Goal: Task Accomplishment & Management: Use online tool/utility

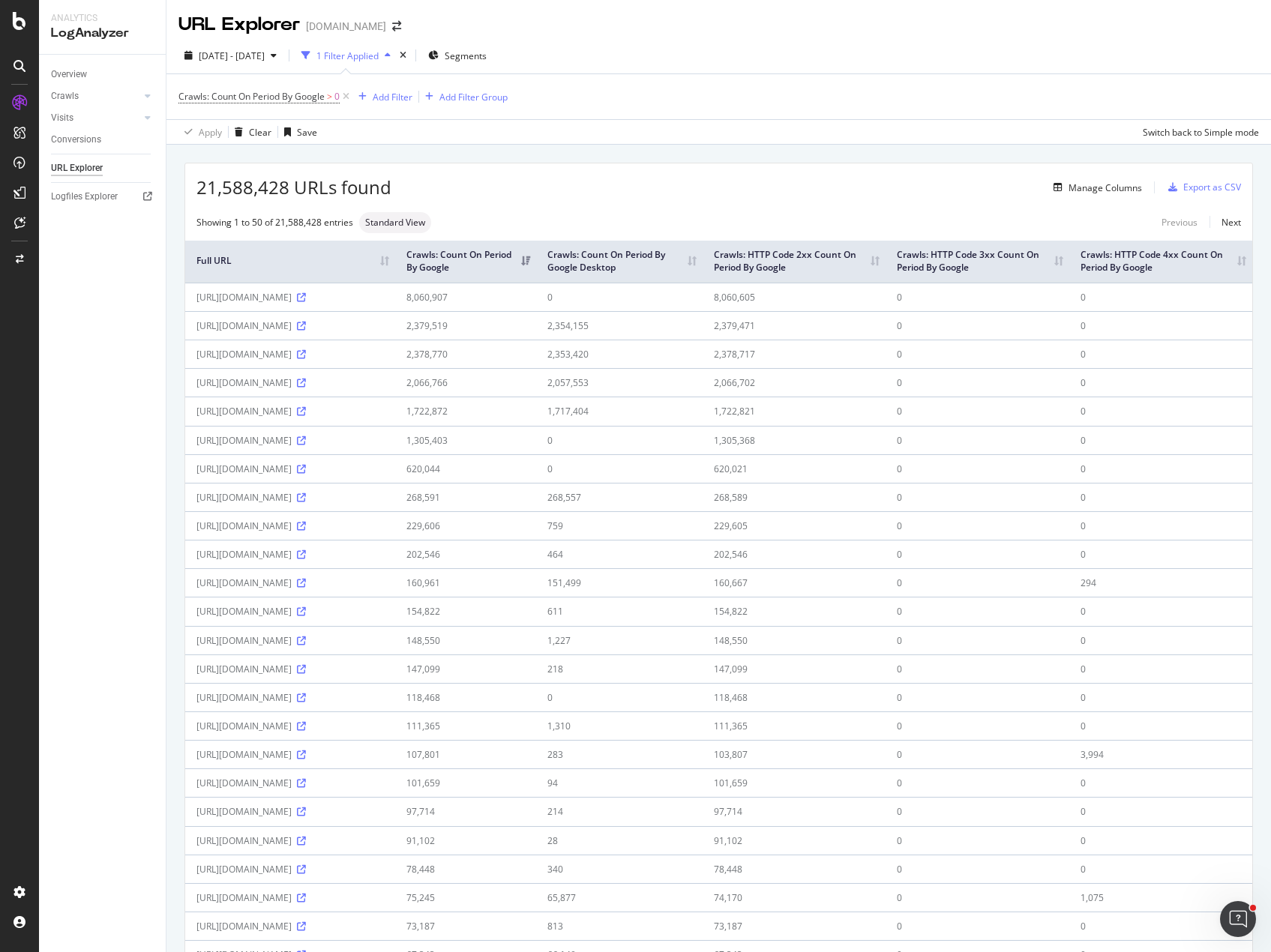
click at [673, 151] on div "21,588,428 URLs found Manage Columns Export as CSV Showing 1 to 50 of 21,588,42…" at bounding box center [718, 963] width 1104 height 1637
click at [792, 149] on div "21,588,428 URLs found Manage Columns Export as CSV Showing 1 to 50 of 21,588,42…" at bounding box center [718, 963] width 1104 height 1637
click at [627, 154] on div "21,588,428 URLs found Manage Columns Export as CSV Showing 1 to 50 of 21,588,42…" at bounding box center [718, 963] width 1104 height 1637
click at [144, 332] on div "Overview Crawls Daily Distribution Segments Distribution HTTP Codes Resources V…" at bounding box center [102, 503] width 127 height 897
drag, startPoint x: 600, startPoint y: 154, endPoint x: 1059, endPoint y: 156, distance: 459.0
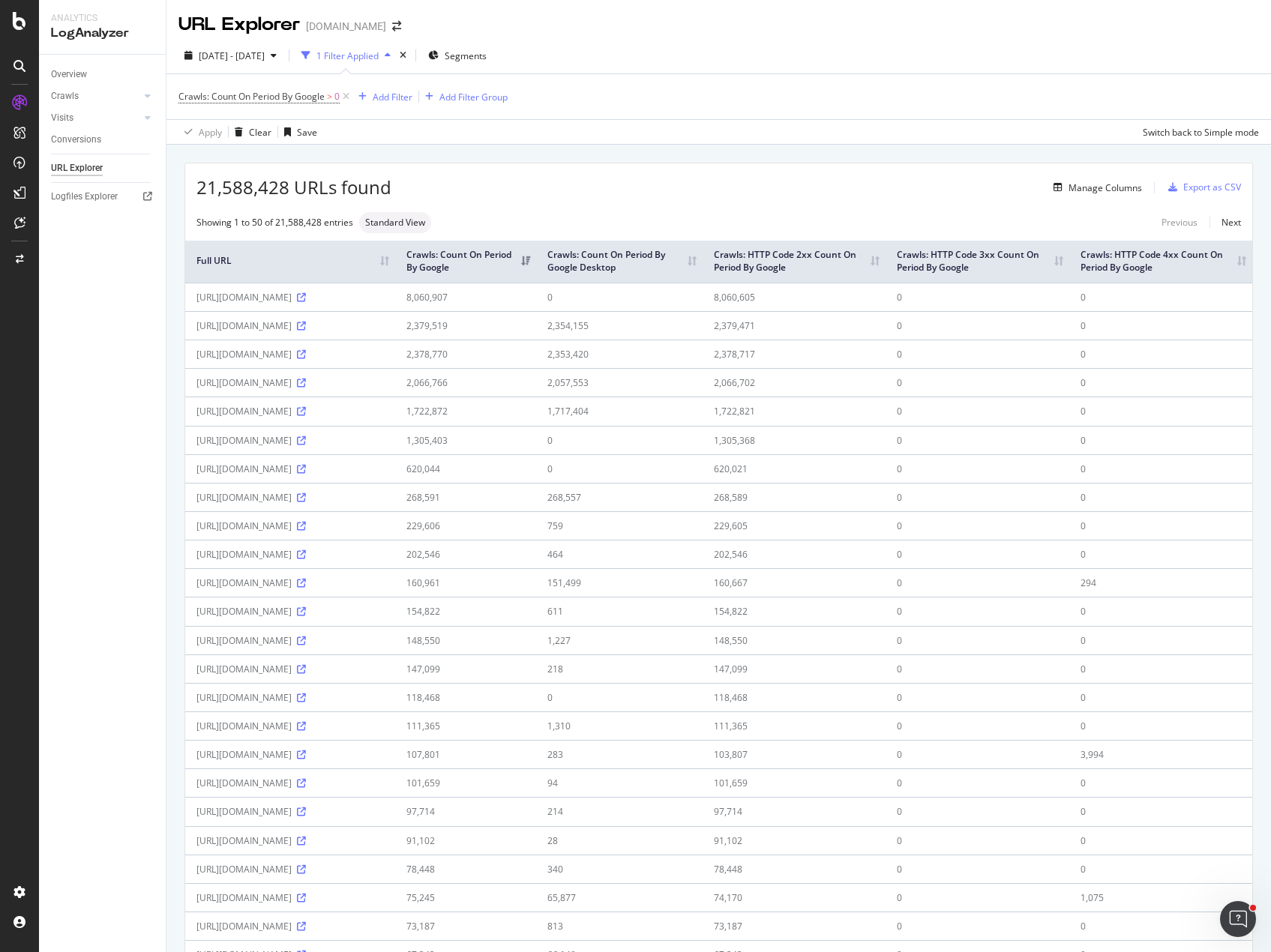
click at [604, 151] on div "21,588,428 URLs found Manage Columns Export as CSV Showing 1 to 50 of 21,588,42…" at bounding box center [718, 963] width 1104 height 1637
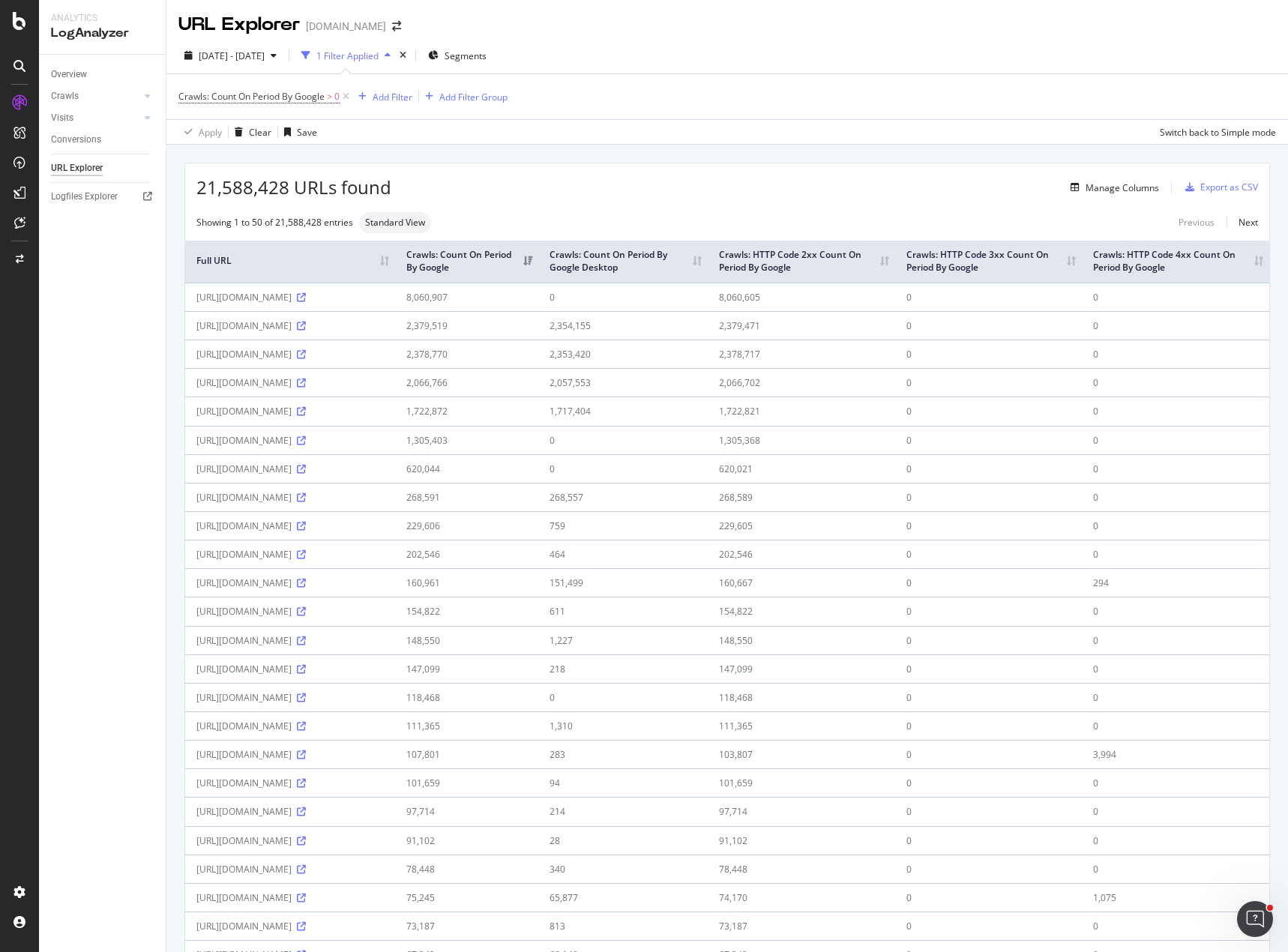
click at [554, 197] on div "21,588,428 URLs found Manage Columns Export as CSV" at bounding box center [727, 182] width 1084 height 37
click at [682, 158] on div "21,588,428 URLs found Manage Columns Export as CSV Showing 1 to 50 of 21,588,42…" at bounding box center [727, 963] width 1122 height 1637
click at [123, 403] on div "Overview Crawls Daily Distribution Segments Distribution HTTP Codes Resources V…" at bounding box center [102, 503] width 127 height 897
click at [813, 160] on div "21,588,428 URLs found Manage Columns Export as CSV Showing 1 to 50 of 21,588,42…" at bounding box center [727, 963] width 1122 height 1637
click at [740, 151] on div "21,588,428 URLs found Manage Columns Export as CSV Showing 1 to 50 of 21,588,42…" at bounding box center [727, 963] width 1122 height 1637
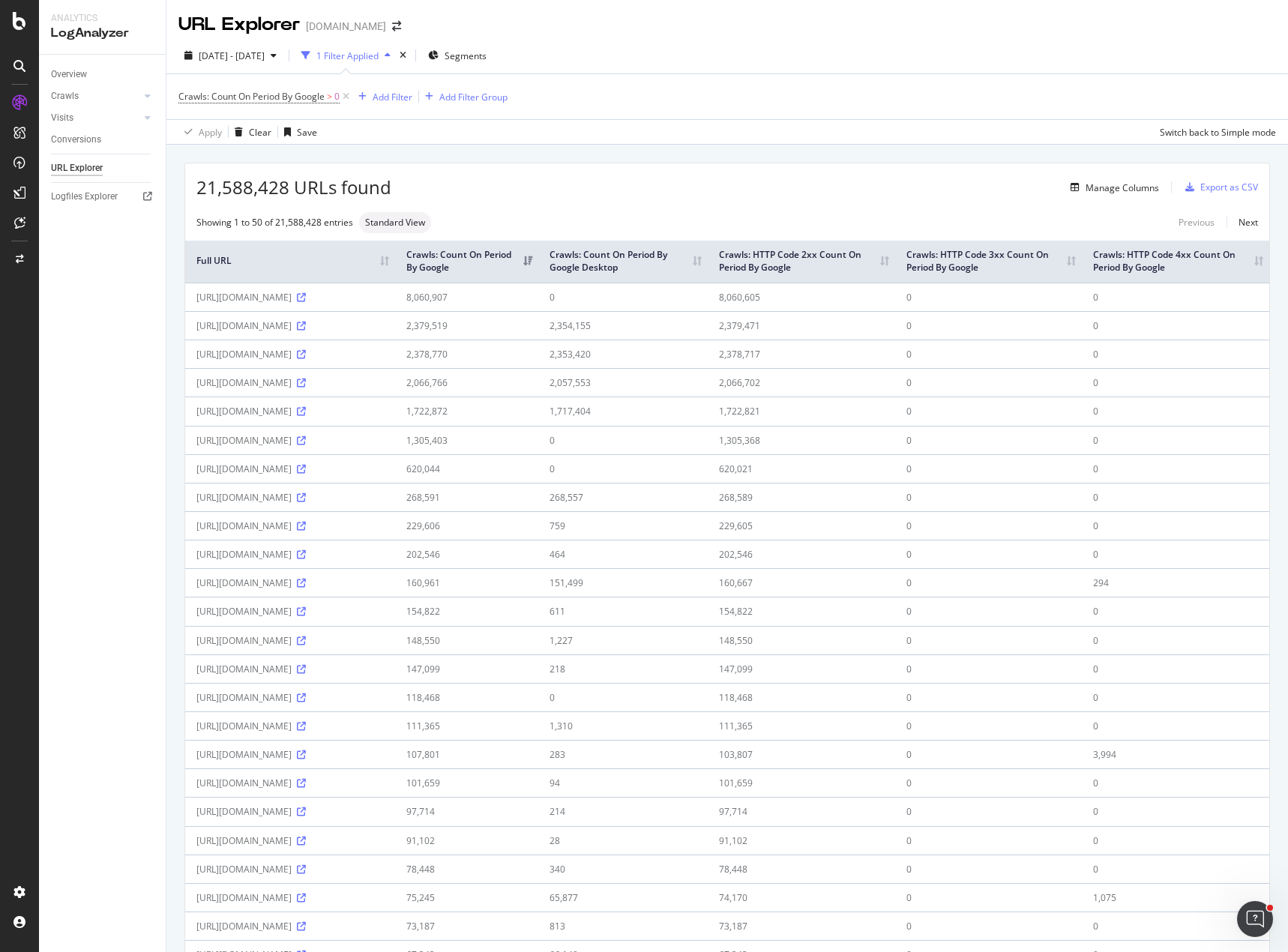
click at [137, 346] on div "Overview Crawls Daily Distribution Segments Distribution HTTP Codes Resources V…" at bounding box center [102, 503] width 127 height 897
click at [1099, 187] on div "Manage Columns" at bounding box center [1122, 188] width 73 height 12
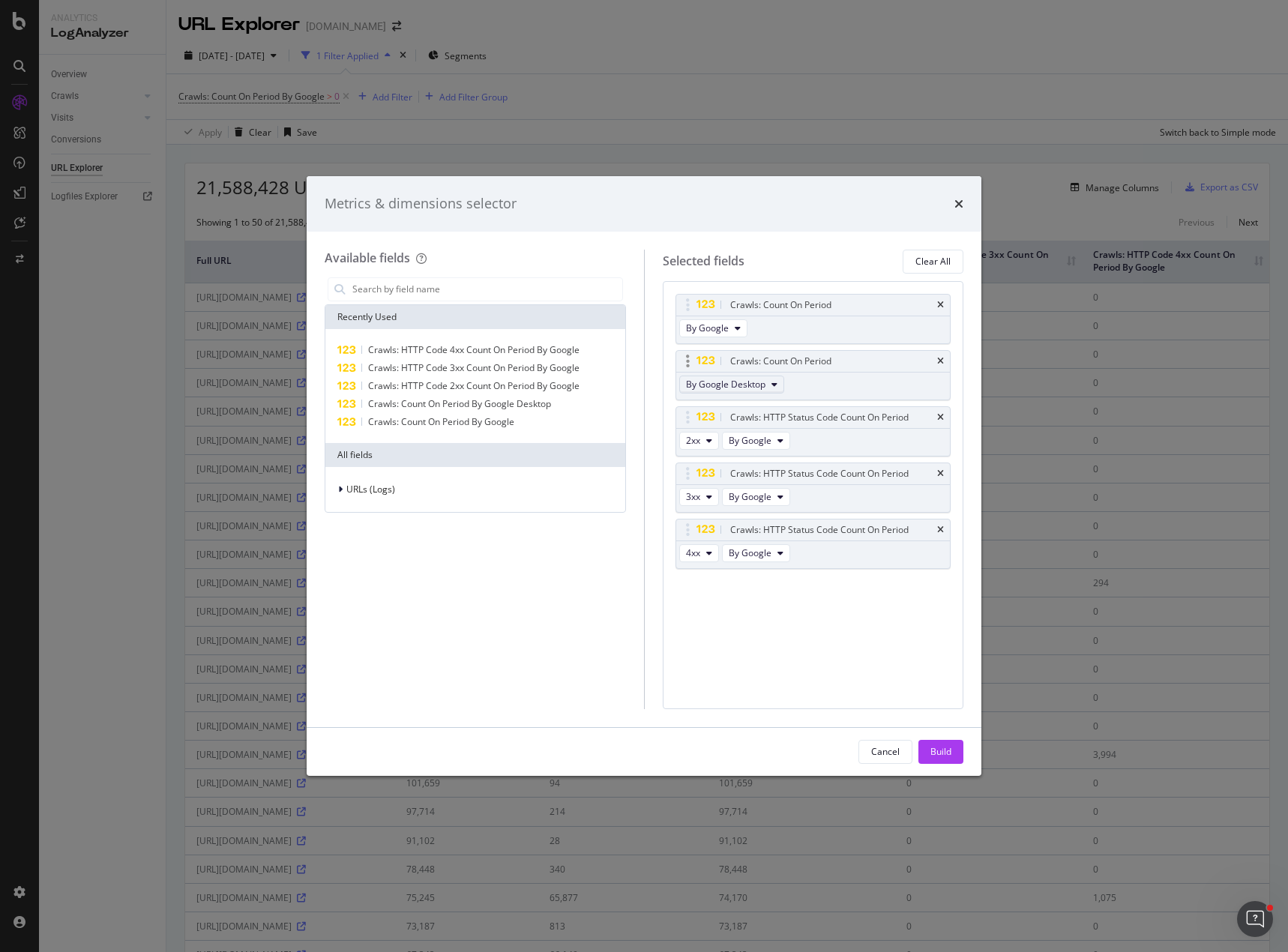
click at [757, 384] on span "By Google Desktop" at bounding box center [725, 384] width 80 height 12
click at [806, 237] on div "Available fields Recently Used Crawls: HTTP Code 4xx Count On Period By Google …" at bounding box center [644, 479] width 675 height 495
click at [881, 750] on div "Cancel" at bounding box center [885, 751] width 29 height 12
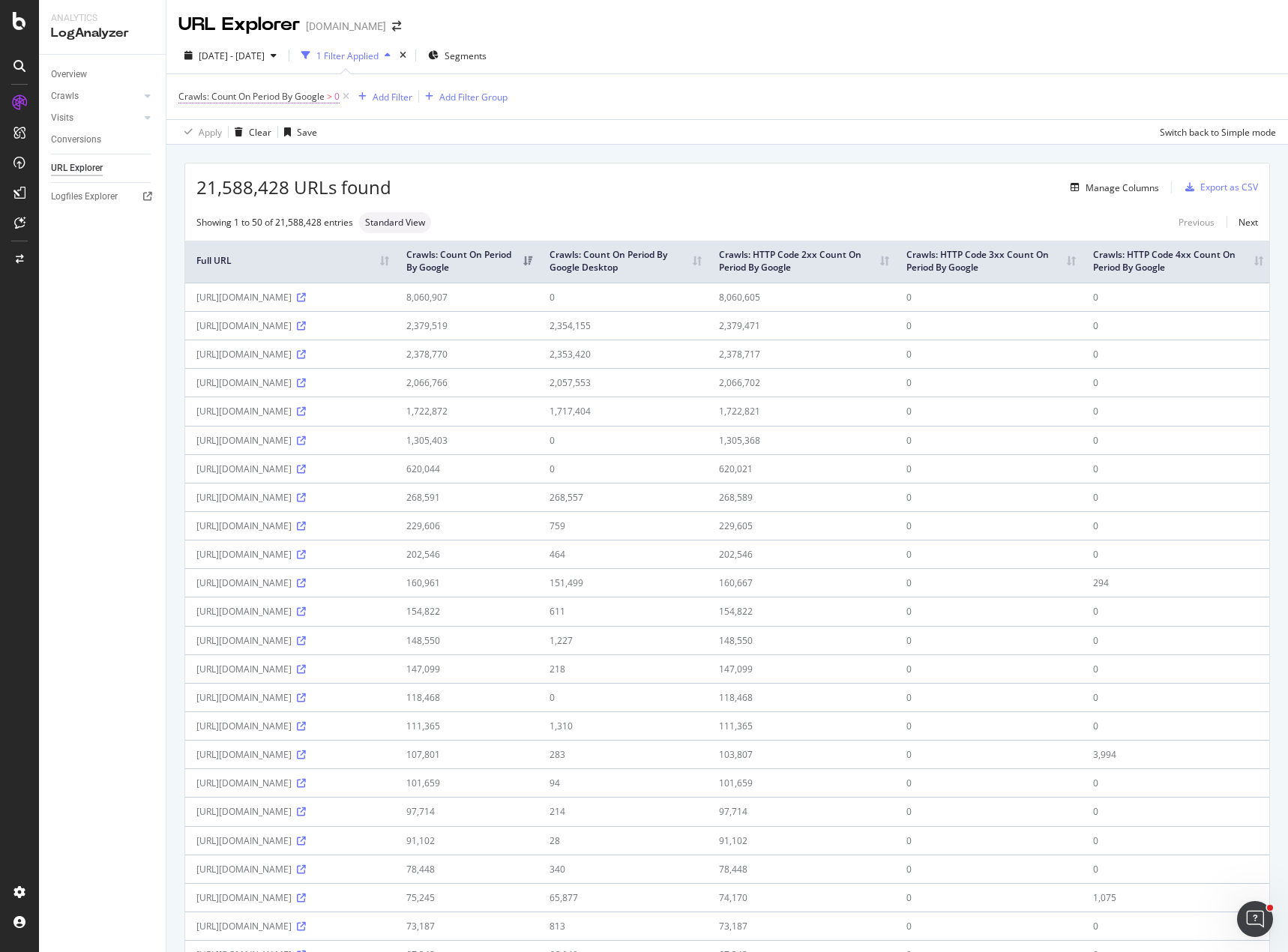
click at [320, 98] on span "Crawls: Count On Period By Google" at bounding box center [251, 96] width 146 height 12
click at [220, 114] on span "By Google" at bounding box center [207, 107] width 43 height 12
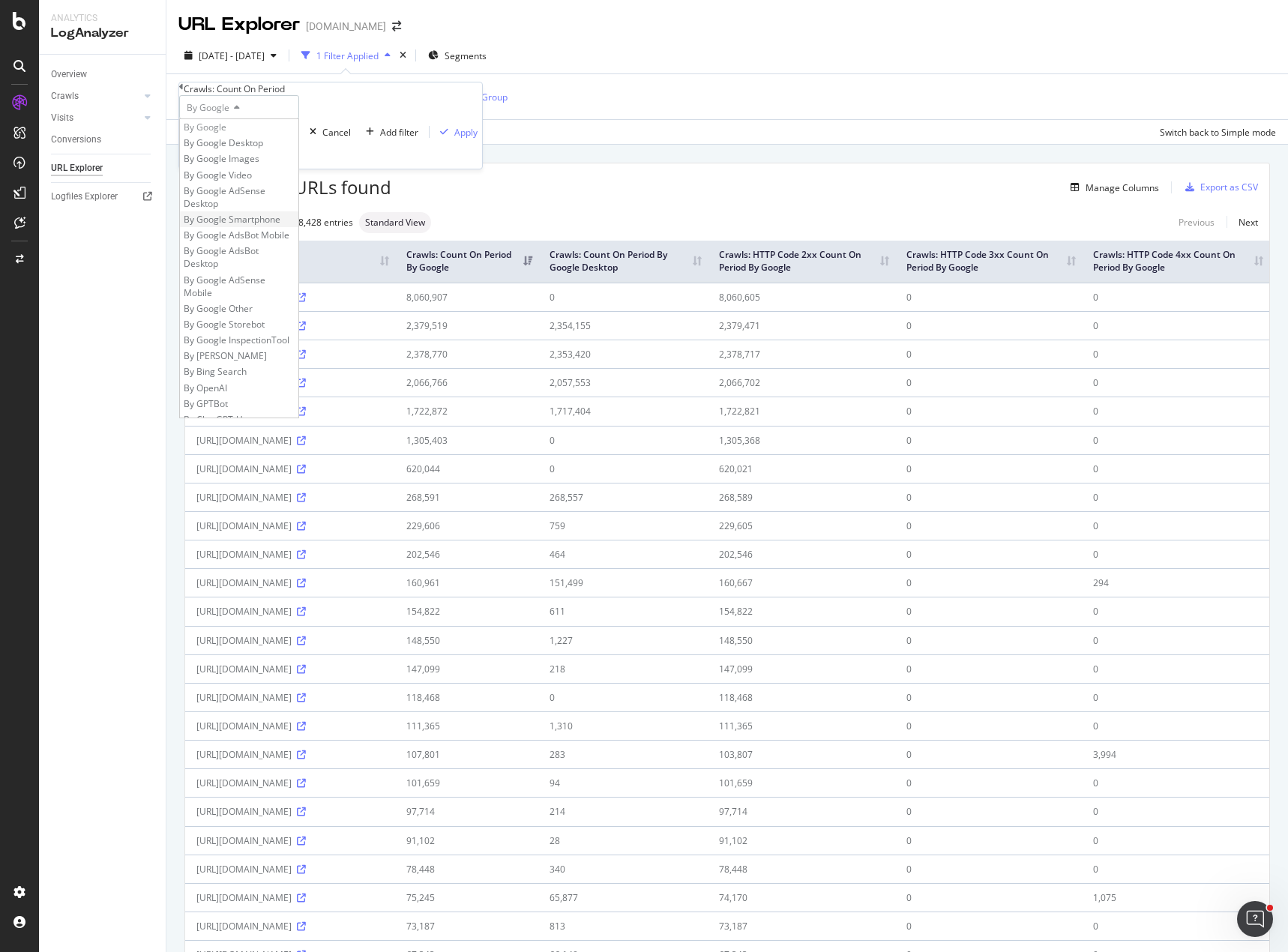
click at [279, 226] on span "By Google Smartphone" at bounding box center [232, 219] width 97 height 12
click at [463, 138] on div "Apply" at bounding box center [475, 132] width 23 height 12
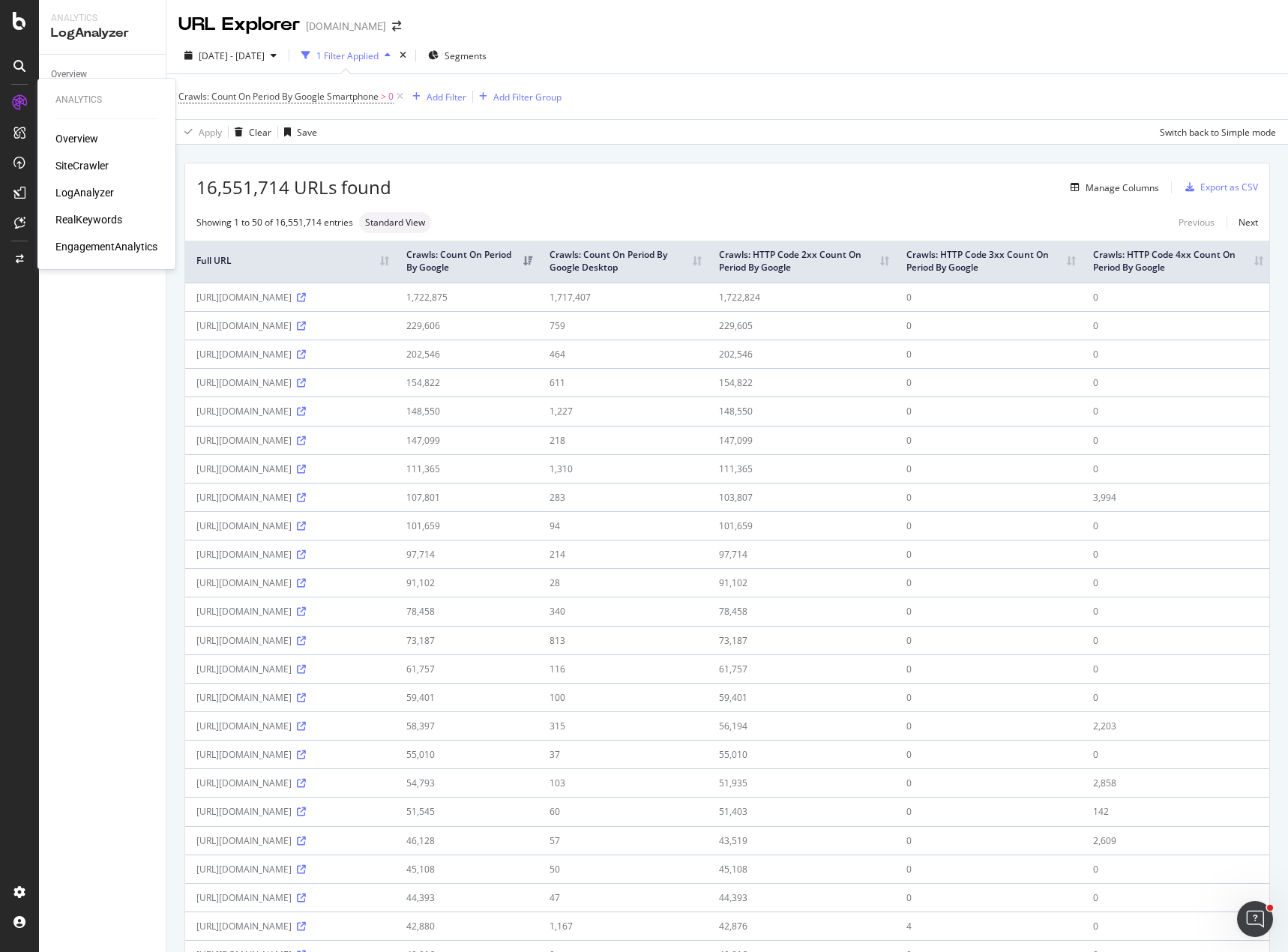
click at [78, 165] on div "SiteCrawler" at bounding box center [82, 165] width 53 height 15
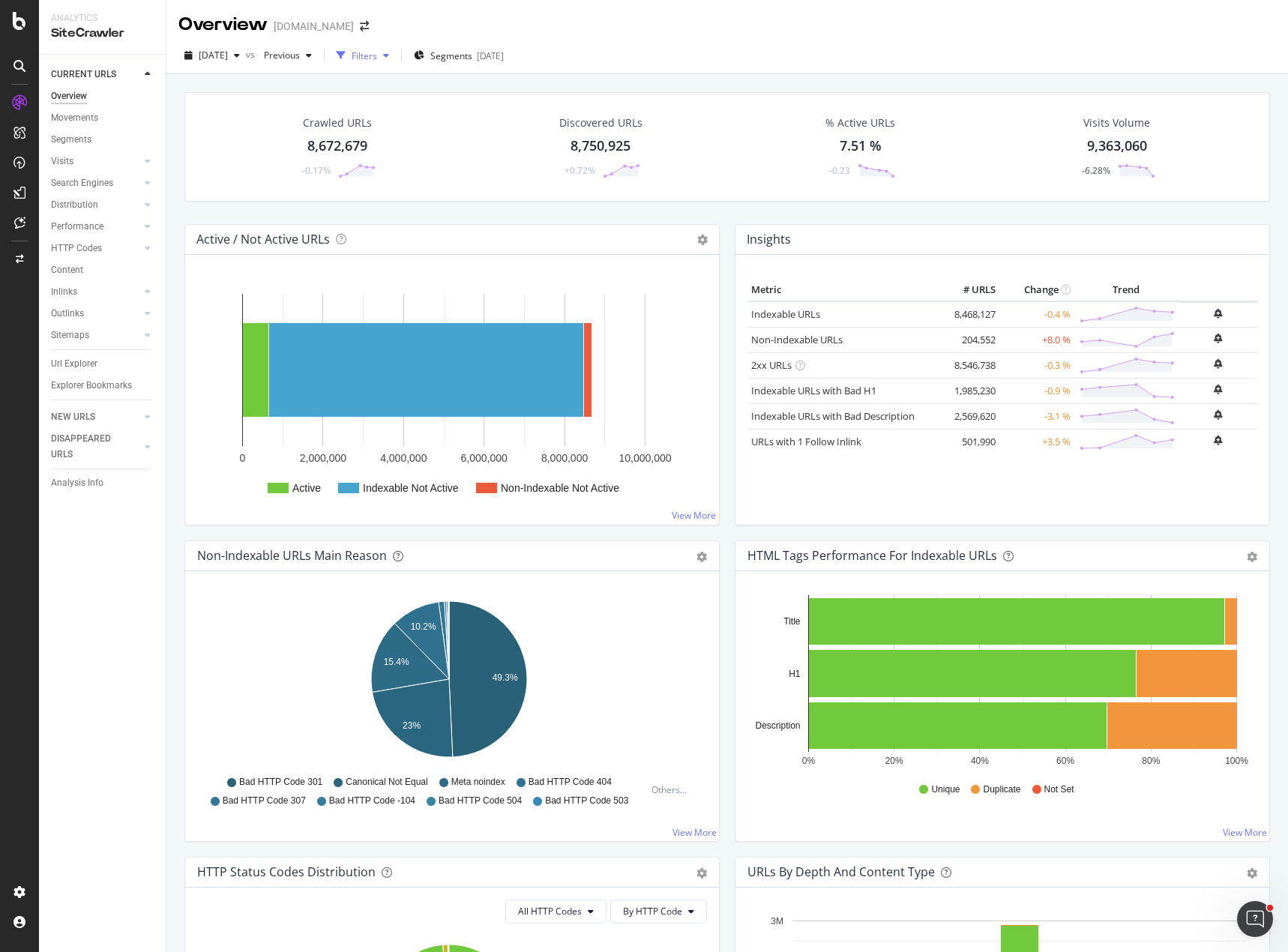
click at [395, 56] on div "button" at bounding box center [386, 56] width 18 height 9
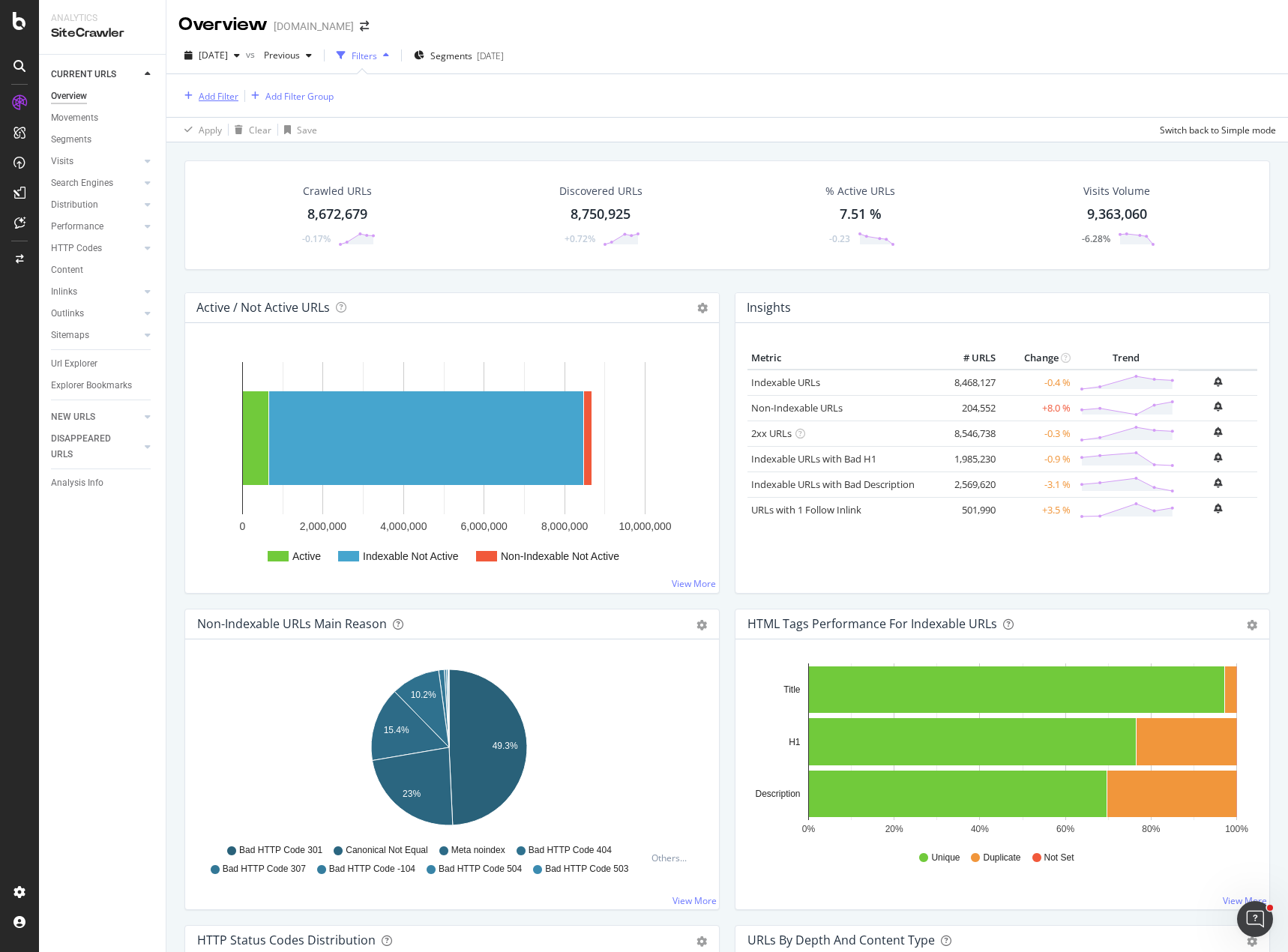
click at [222, 100] on div "Add Filter" at bounding box center [218, 96] width 39 height 12
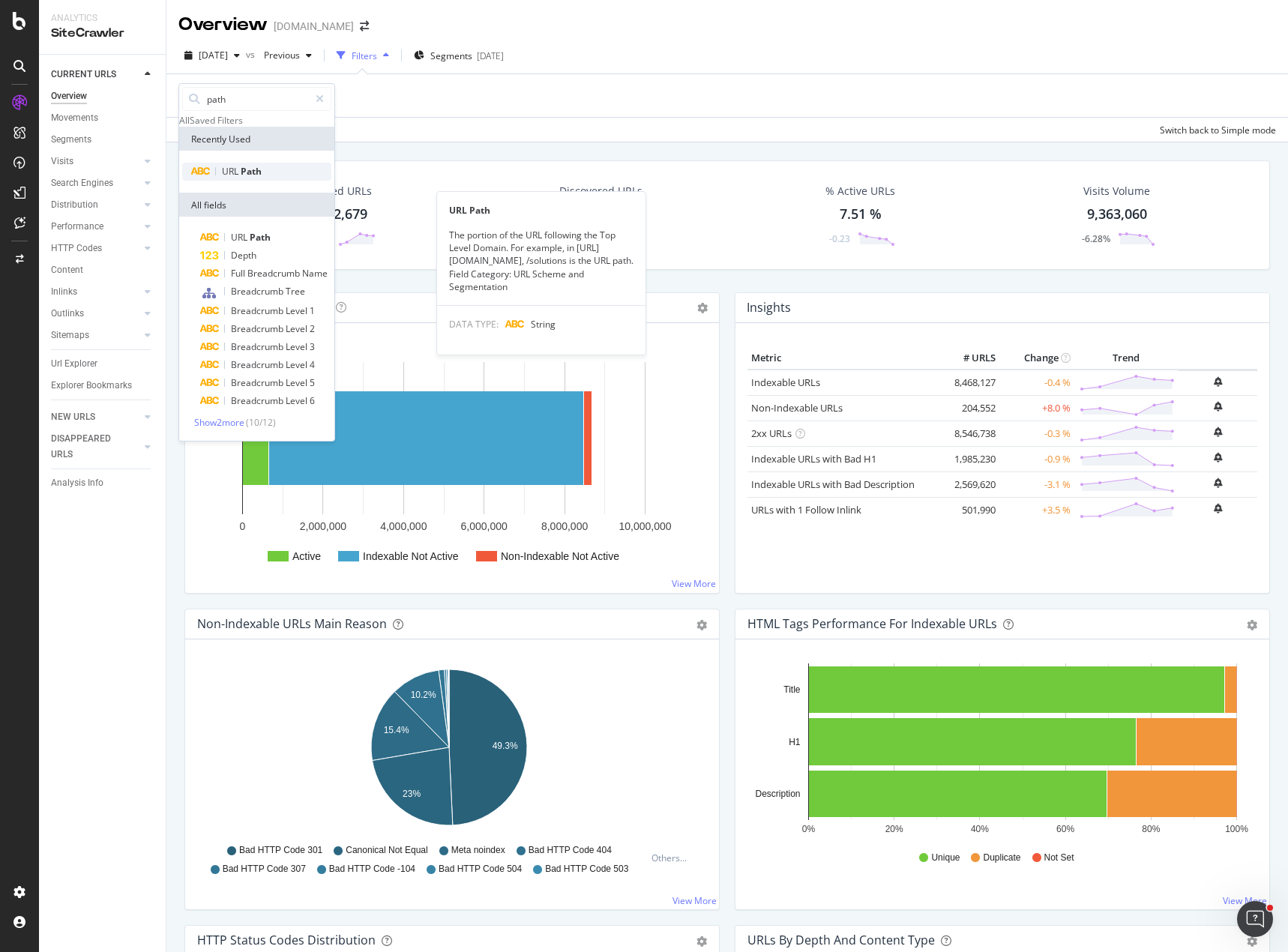
type input "path"
click at [267, 181] on div "URL Path" at bounding box center [257, 171] width 149 height 18
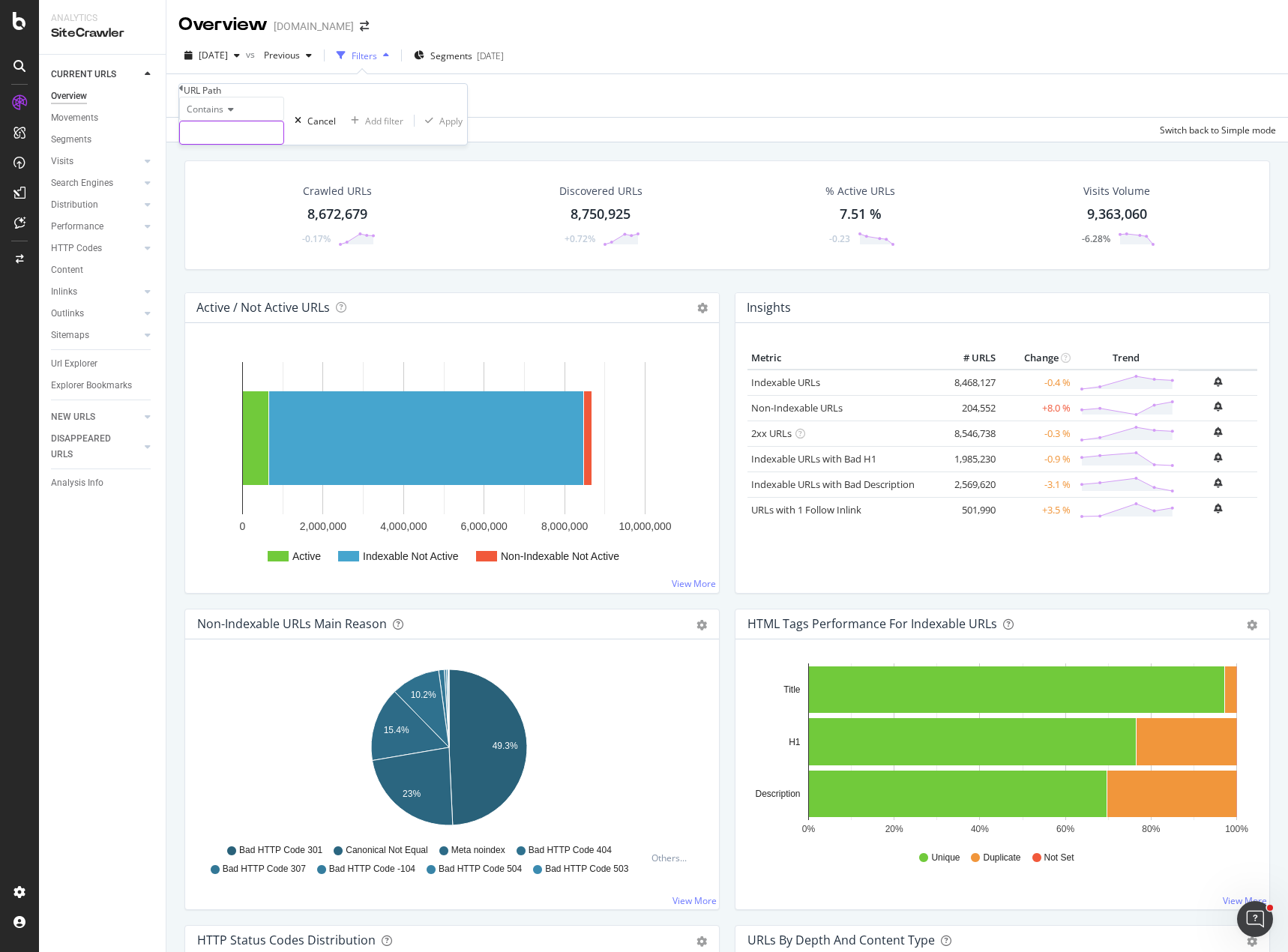
click at [236, 144] on input "text" at bounding box center [232, 132] width 104 height 22
type input "virtual-tours"
click at [760, 79] on div "Add Filter Add Filter Group" at bounding box center [727, 95] width 1098 height 42
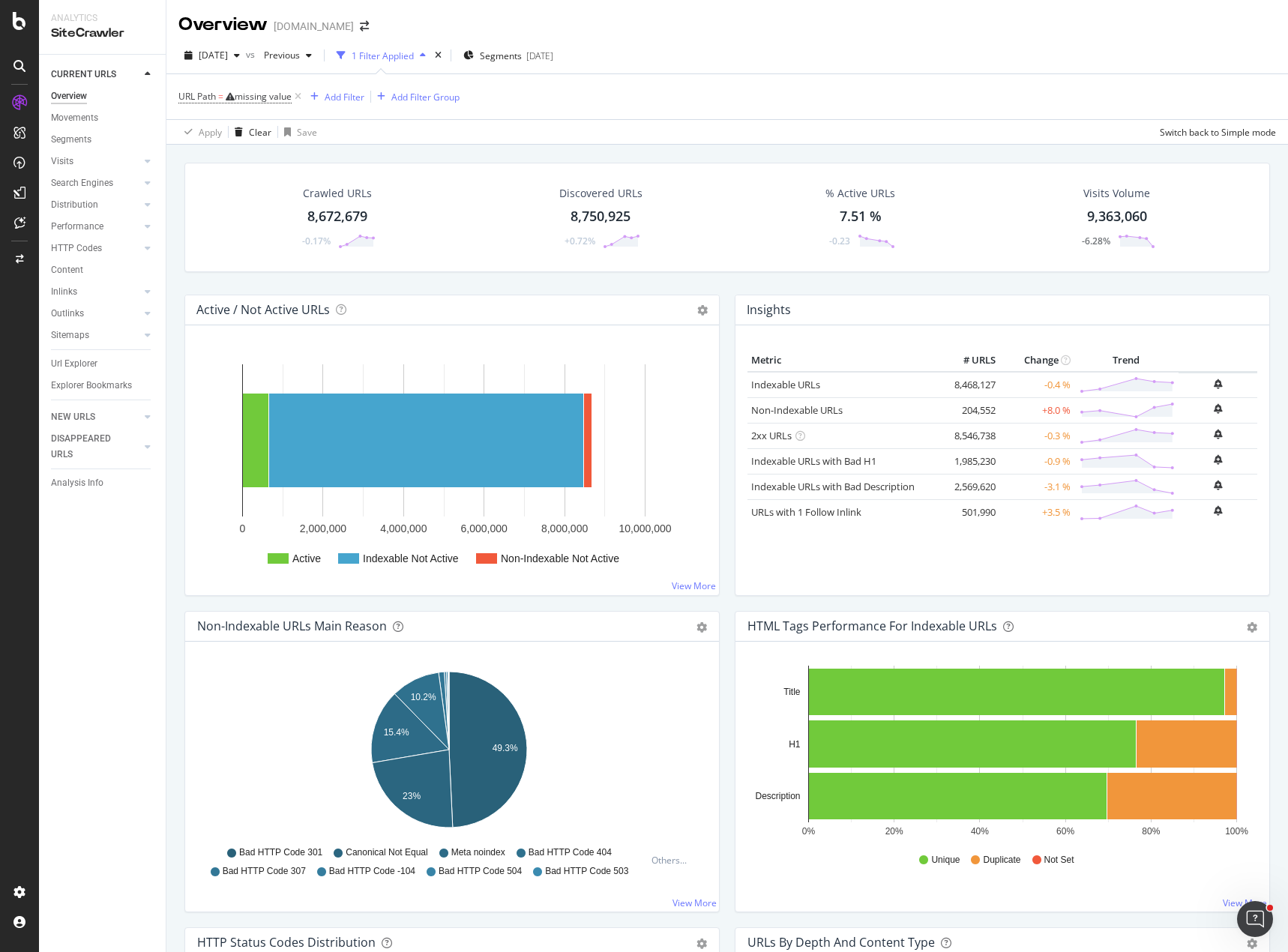
click at [639, 104] on div "URL Path = missing value Add Filter Add Filter Group" at bounding box center [727, 97] width 1098 height 45
click at [721, 280] on div "Crawled URLs 8,672,679 -0.17% Discovered URLs 8,750,925 +0.72% % Active URLs 7.…" at bounding box center [727, 228] width 1101 height 132
click at [235, 98] on icon at bounding box center [230, 97] width 9 height 9
click at [260, 142] on input "text" at bounding box center [232, 131] width 104 height 22
type input "virtual-tours"
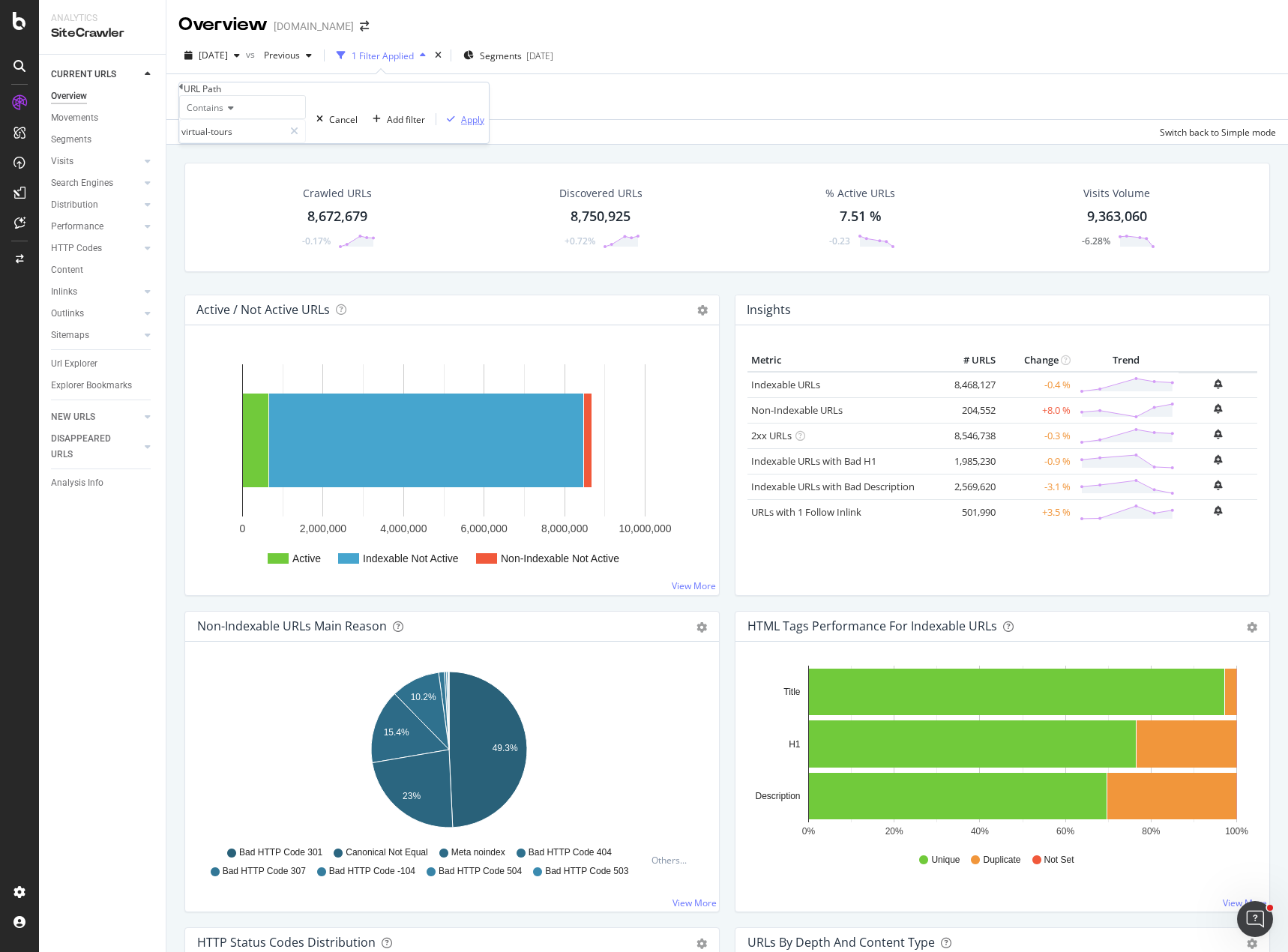
click at [461, 126] on div "Apply" at bounding box center [472, 119] width 23 height 12
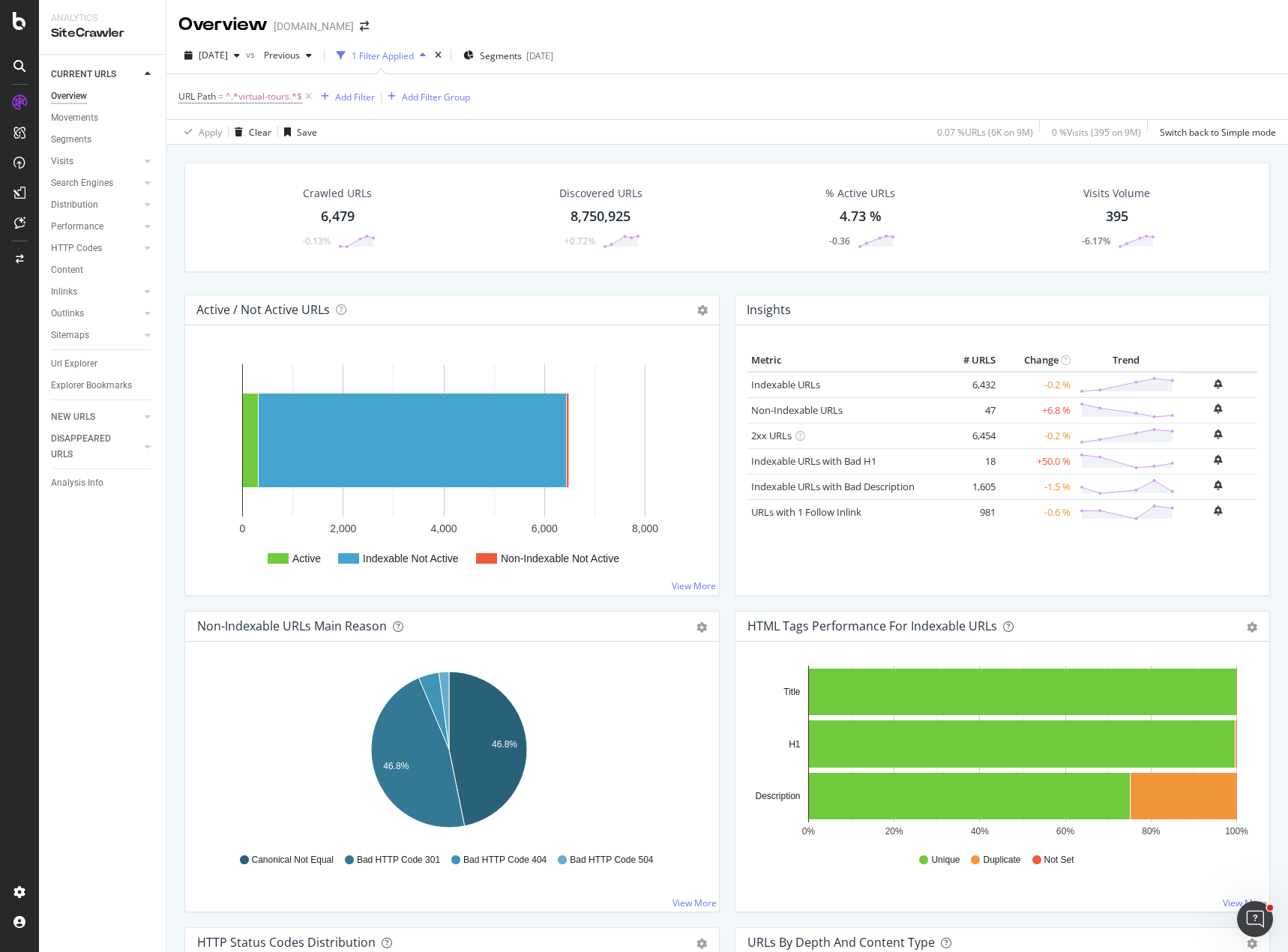
drag, startPoint x: 75, startPoint y: 140, endPoint x: 175, endPoint y: 256, distance: 153.2
click at [75, 140] on div "Segments" at bounding box center [71, 140] width 40 height 15
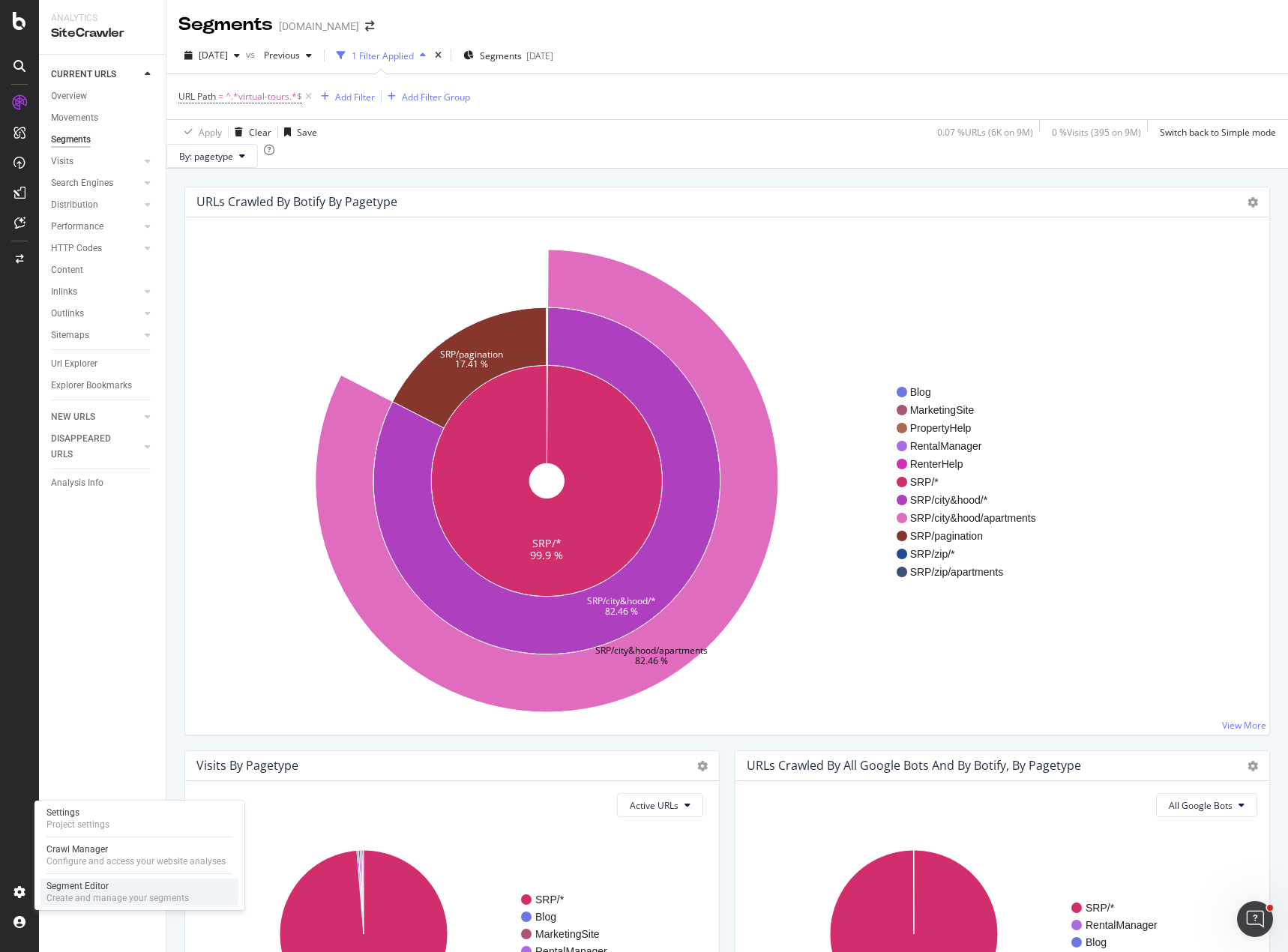
click at [106, 887] on div "Segment Editor" at bounding box center [118, 886] width 142 height 12
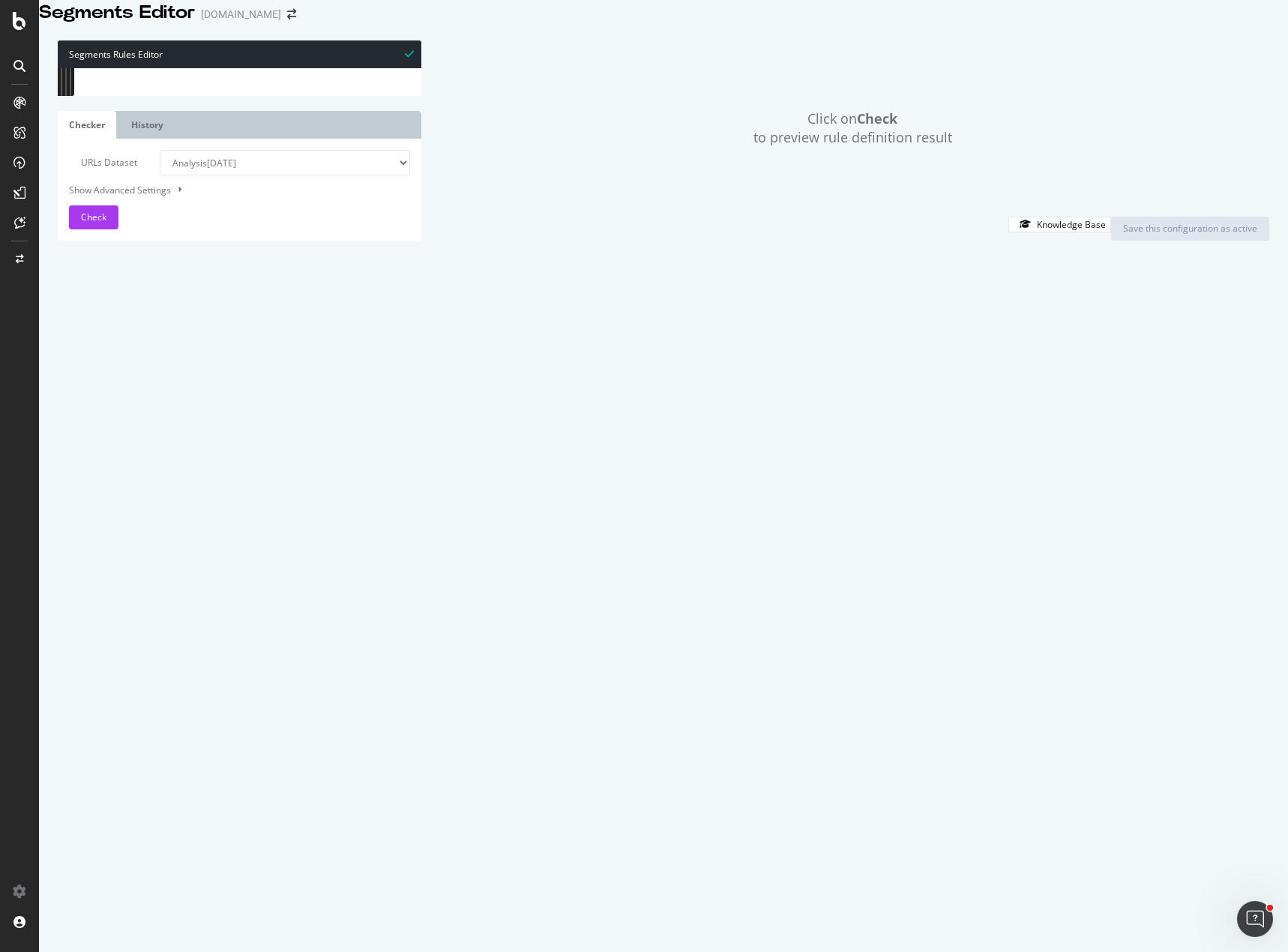
type textarea "@SRP/sk="
click at [223, 154] on div "[ segment : pagetype ] @ SRP/bb= query bb=* flag warning @ SRP/sk= query sk=* f…" at bounding box center [325, 412] width 466 height 688
click at [644, 216] on div "Click on Check to preview rule definition result" at bounding box center [852, 128] width 833 height 175
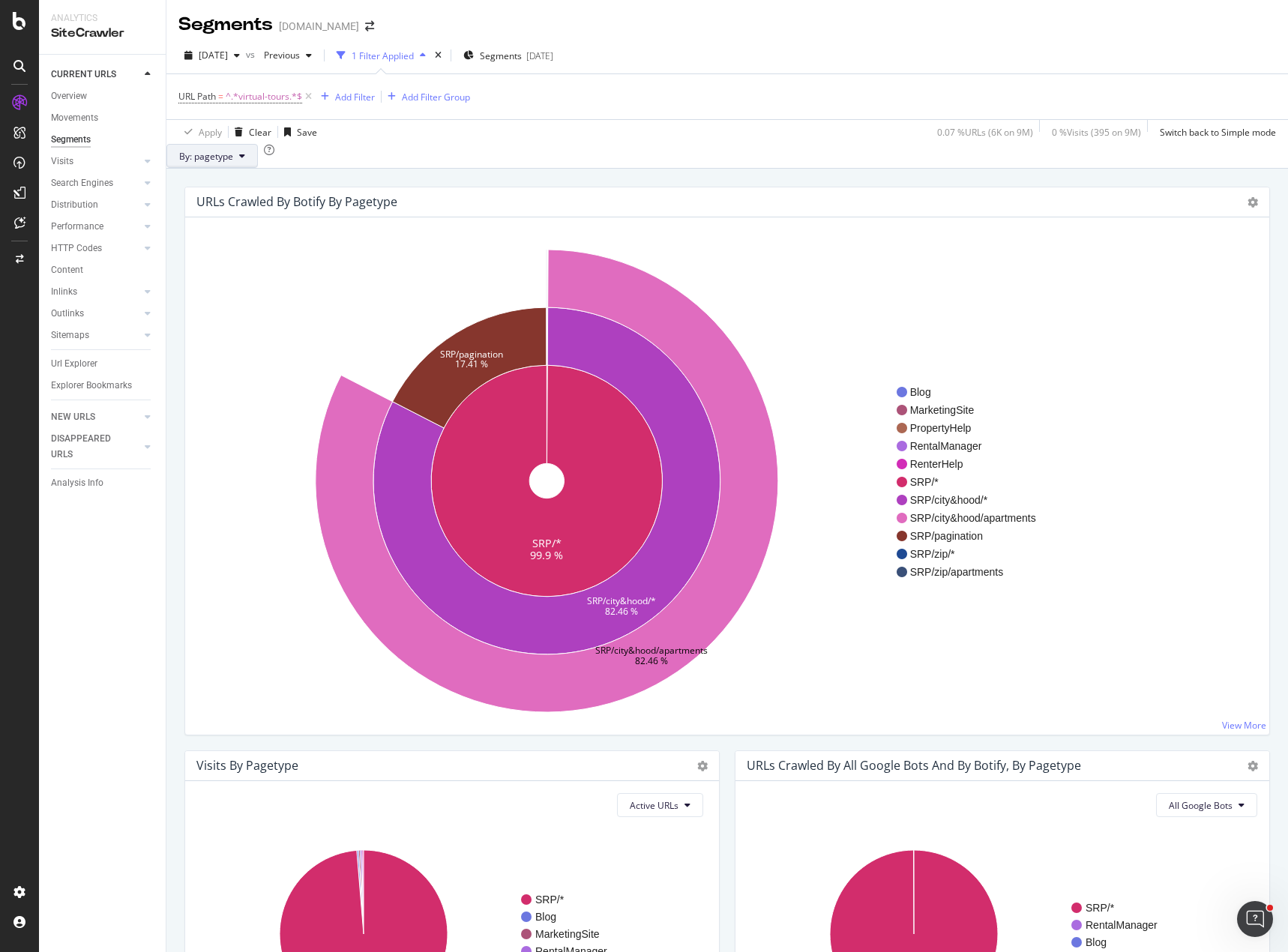
click at [233, 162] on span "By: pagetype" at bounding box center [206, 156] width 54 height 12
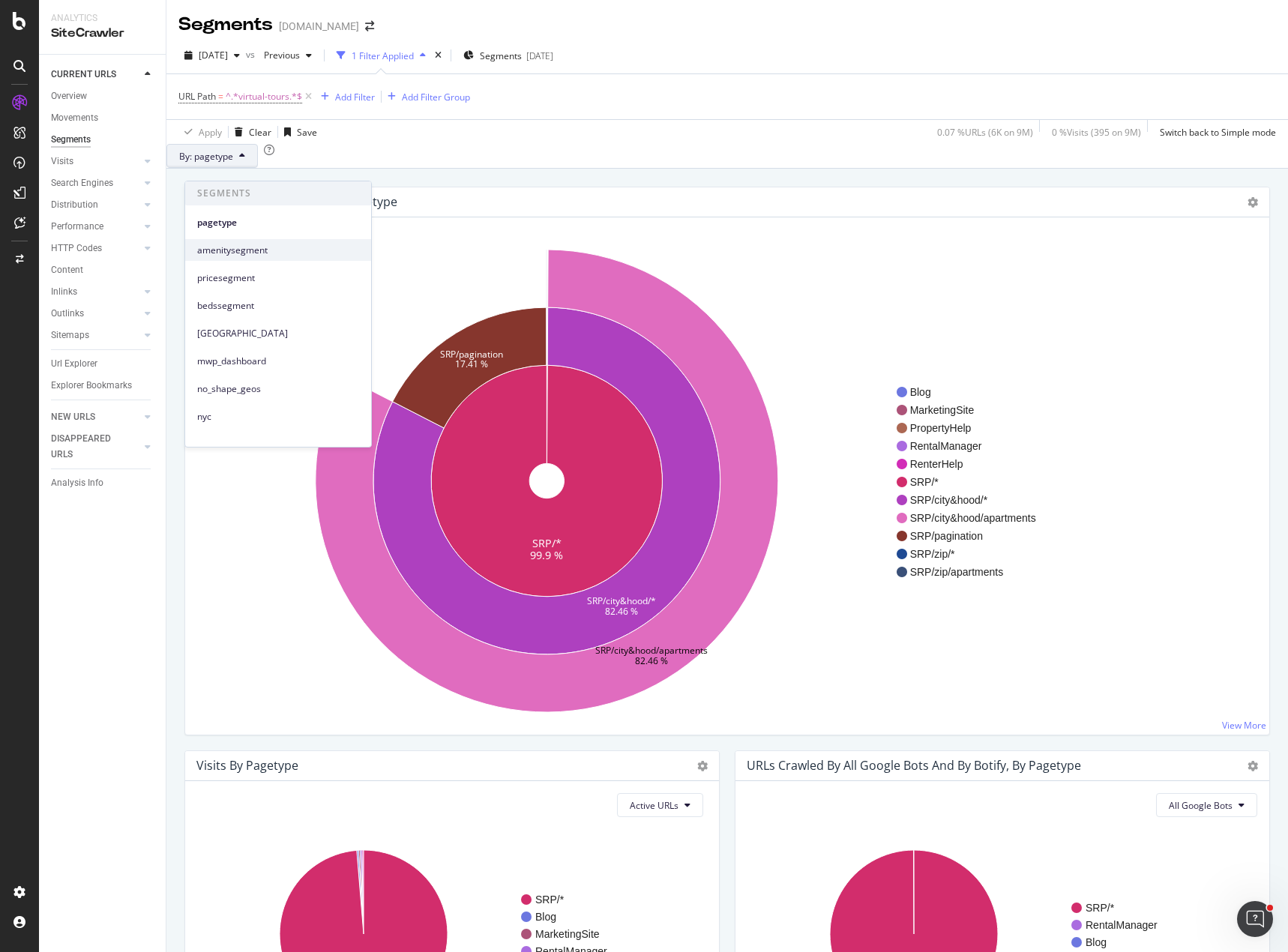
click at [250, 255] on span "amenitysegment" at bounding box center [278, 250] width 162 height 13
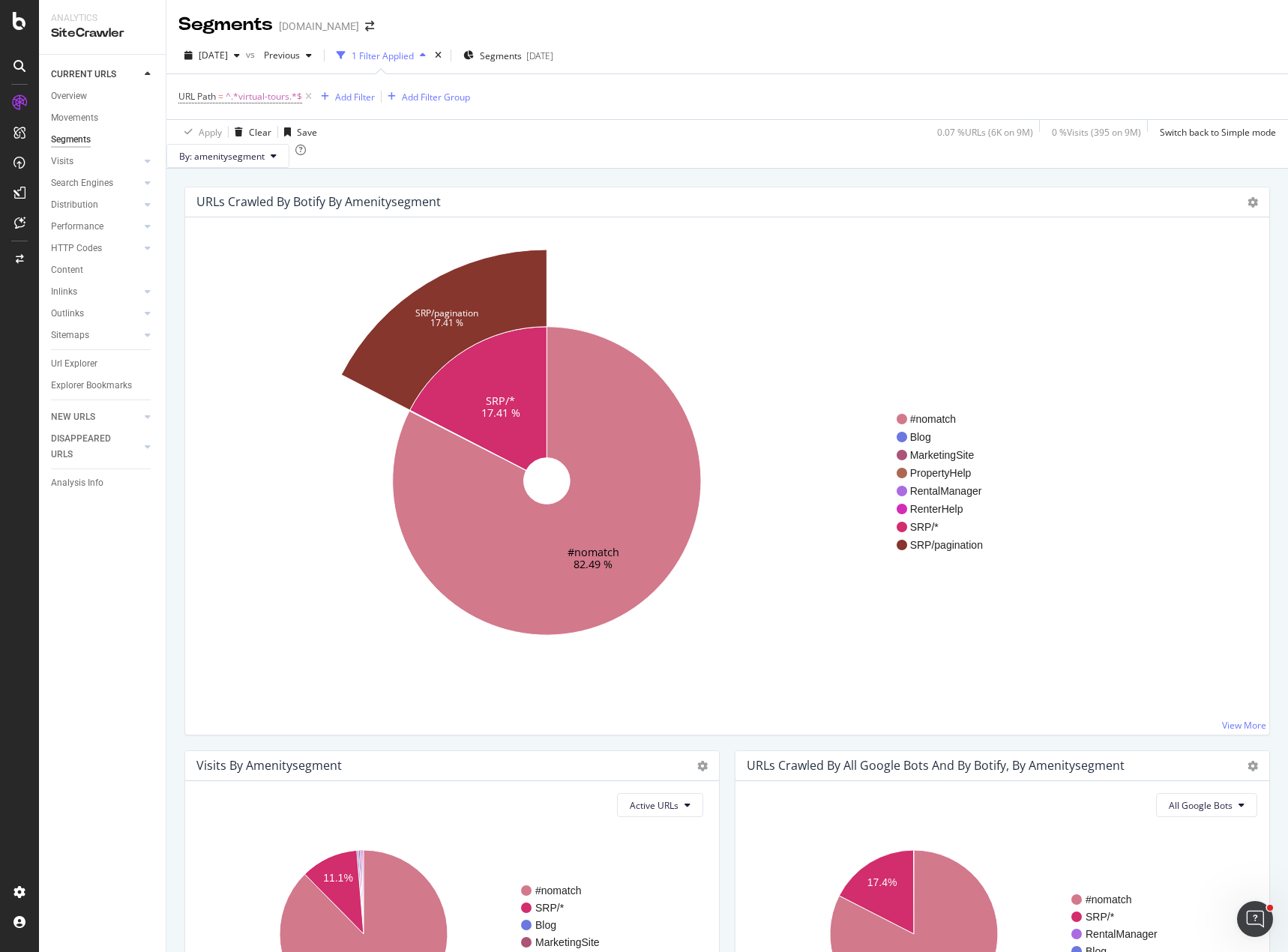
click at [435, 157] on div "By: amenitysegment" at bounding box center [727, 155] width 1122 height 24
click at [66, 359] on div "Url Explorer" at bounding box center [74, 364] width 46 height 15
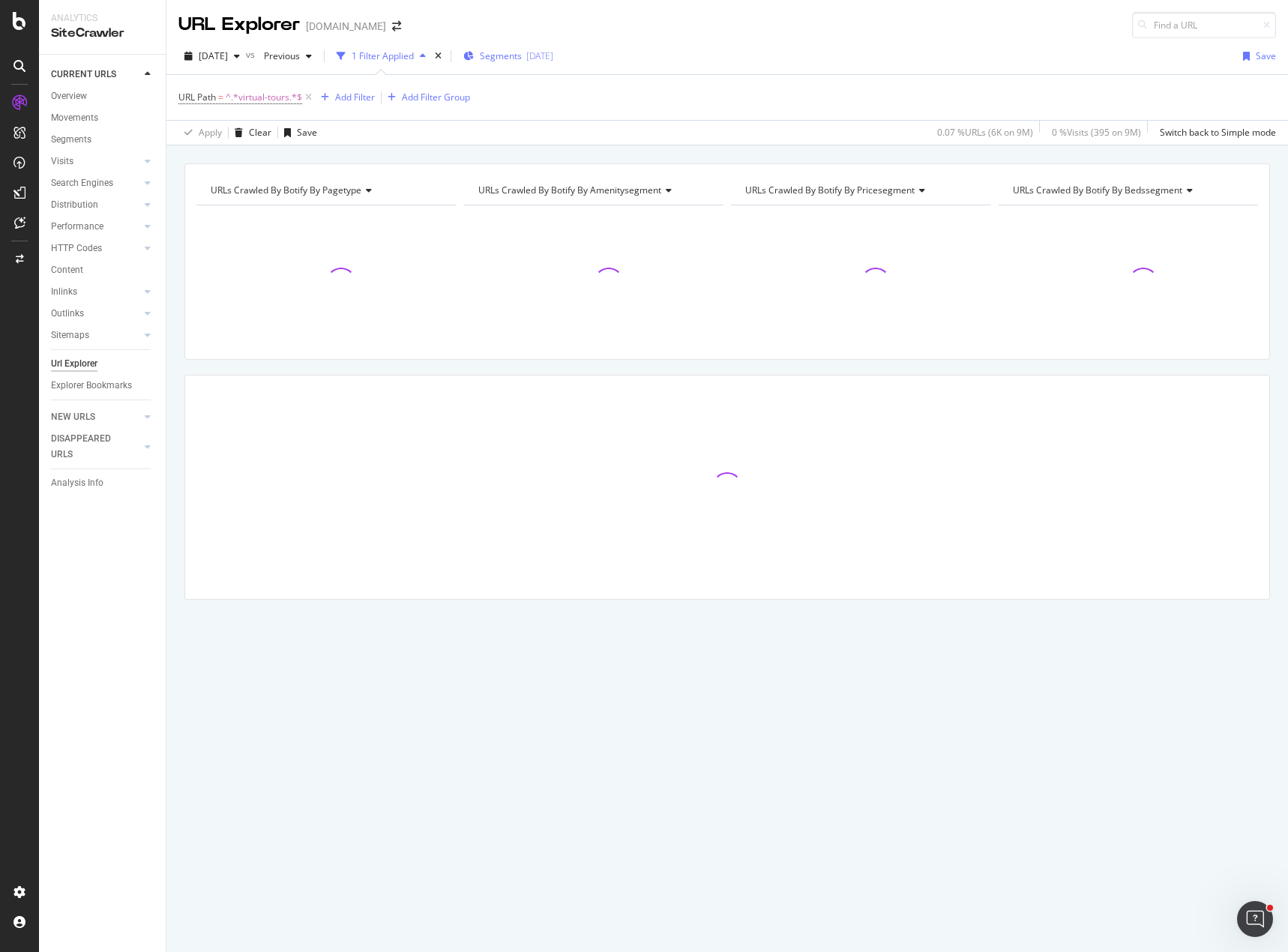
click at [503, 59] on div "Segments 2025-09-15" at bounding box center [508, 56] width 90 height 12
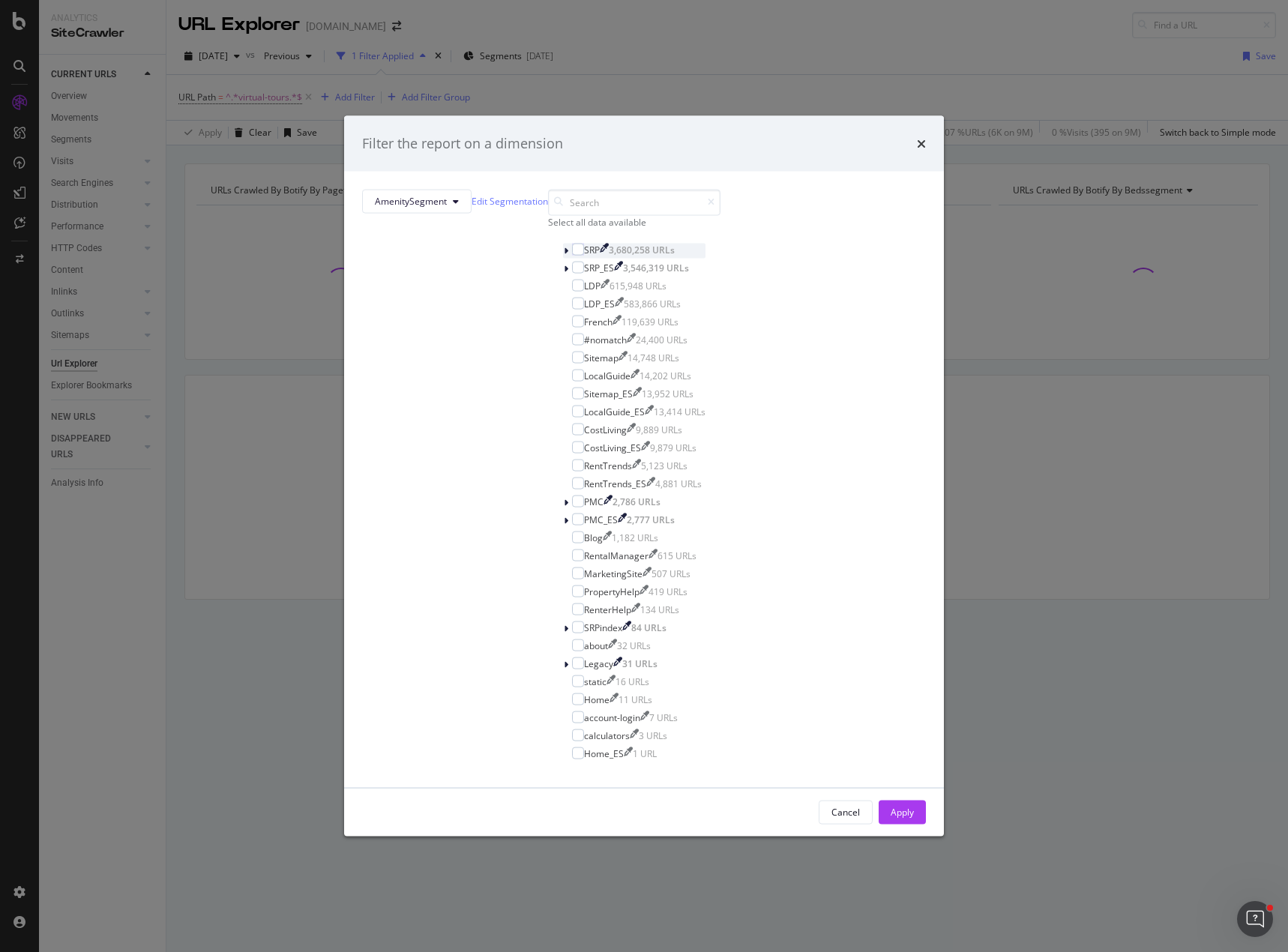
click at [563, 258] on div "modal" at bounding box center [567, 250] width 9 height 15
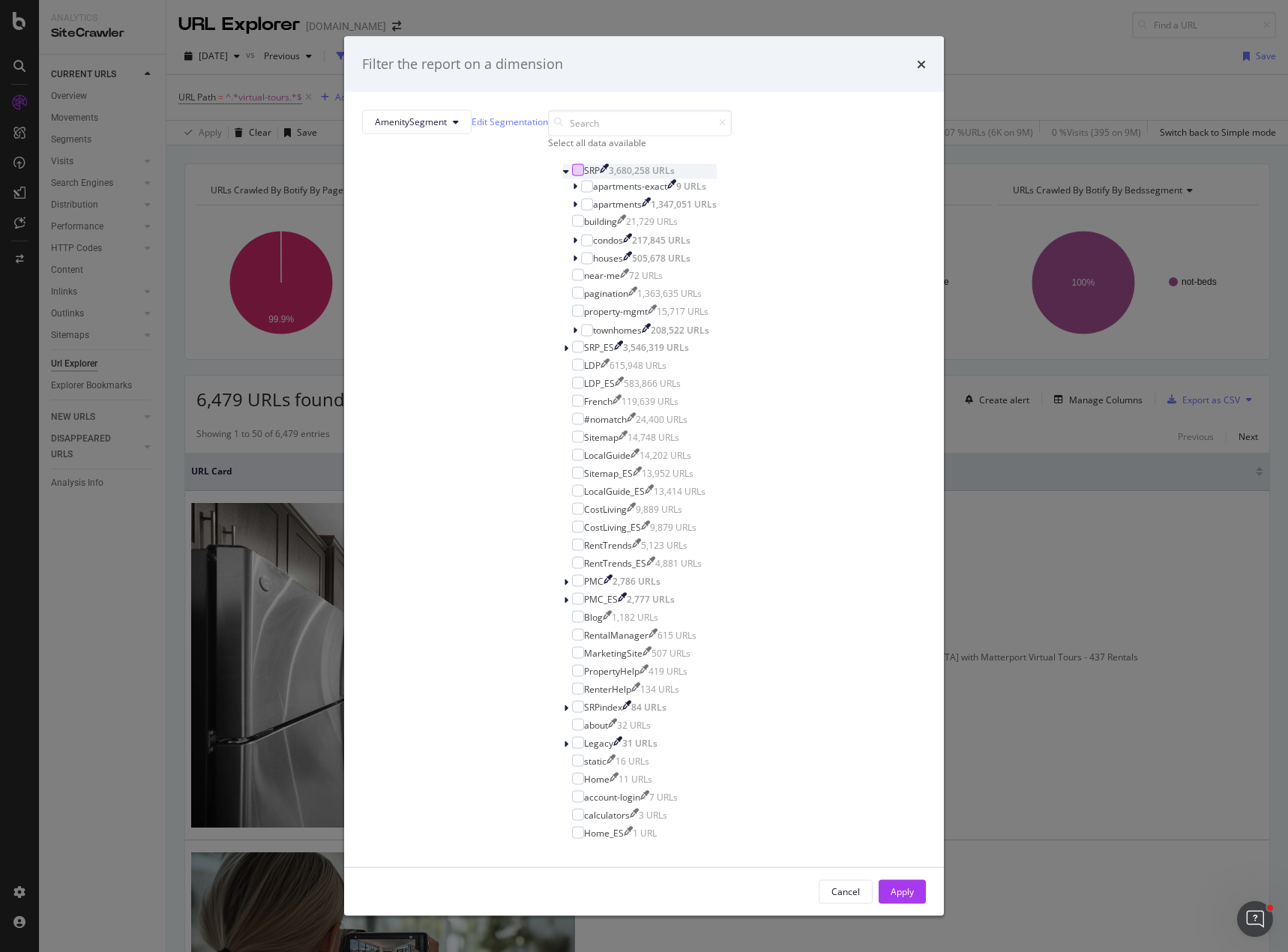
click at [572, 175] on div "modal" at bounding box center [578, 169] width 12 height 12
click at [571, 321] on div "Select all data available SRP 3,680,258 URLs apartments-exact 9 URLs apartments…" at bounding box center [640, 479] width 184 height 739
click at [447, 128] on span "AmenitySegment" at bounding box center [411, 121] width 72 height 12
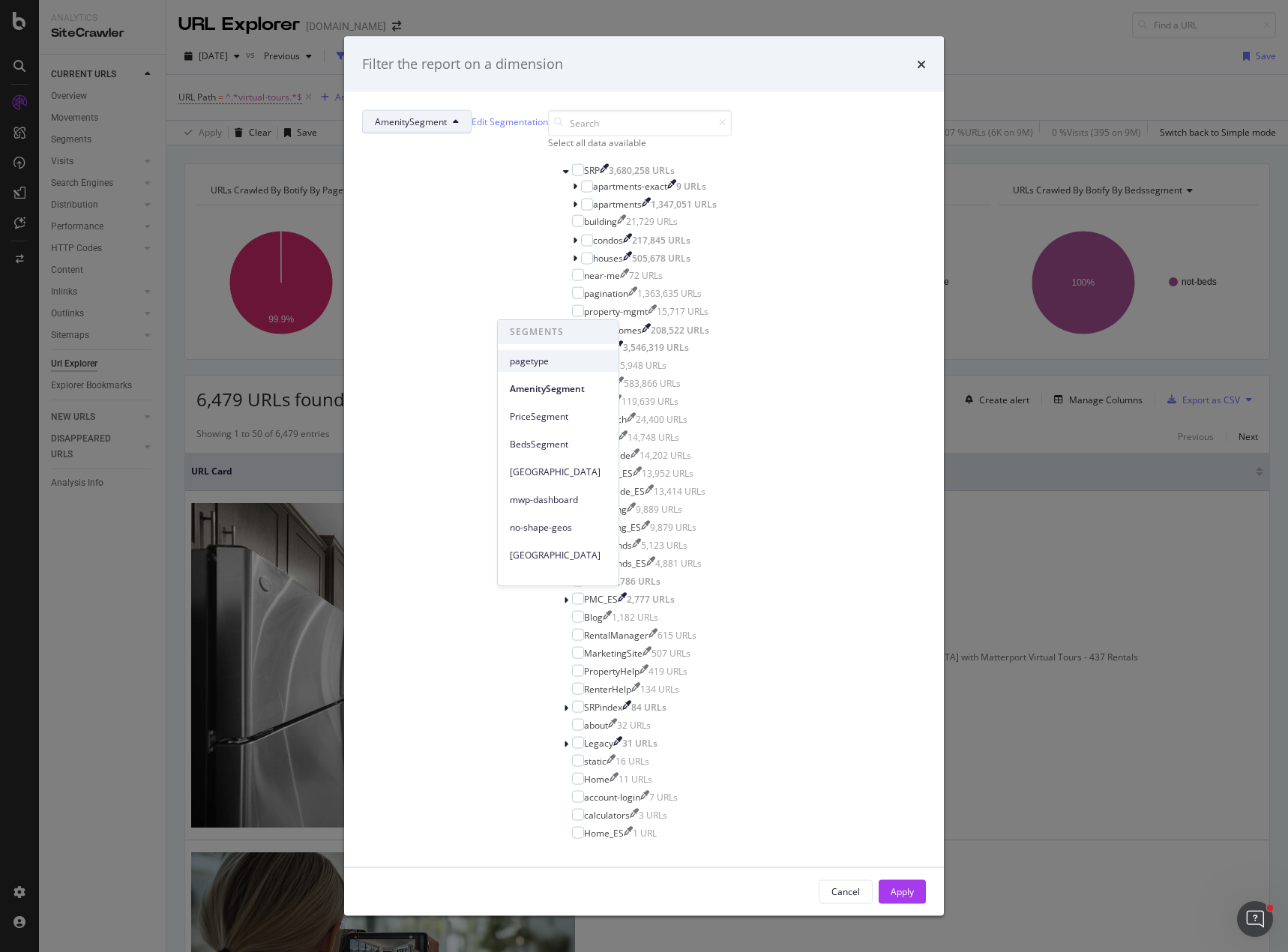
click at [536, 364] on span "pagetype" at bounding box center [557, 361] width 97 height 13
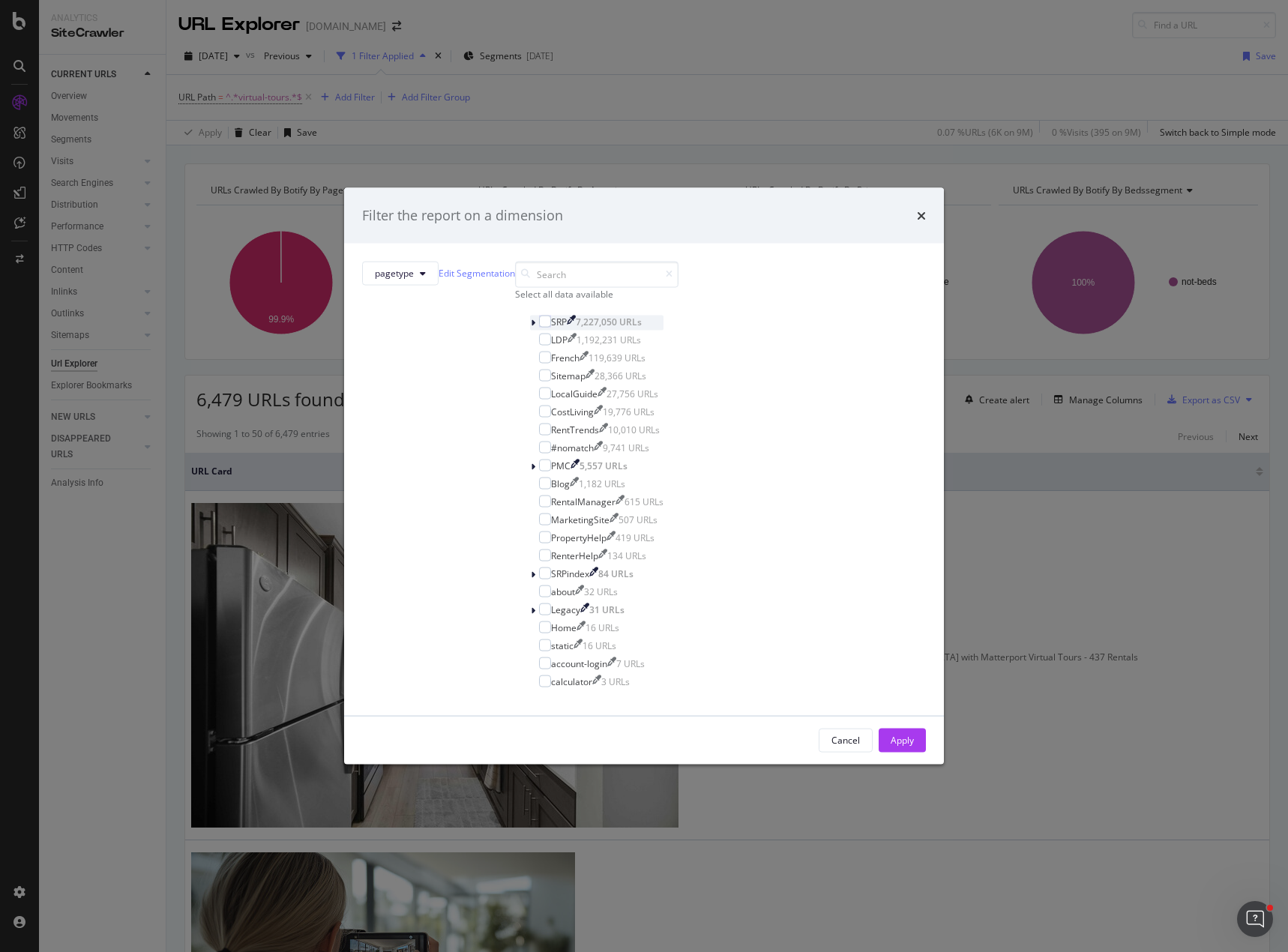
click at [530, 330] on div "modal" at bounding box center [535, 321] width 9 height 15
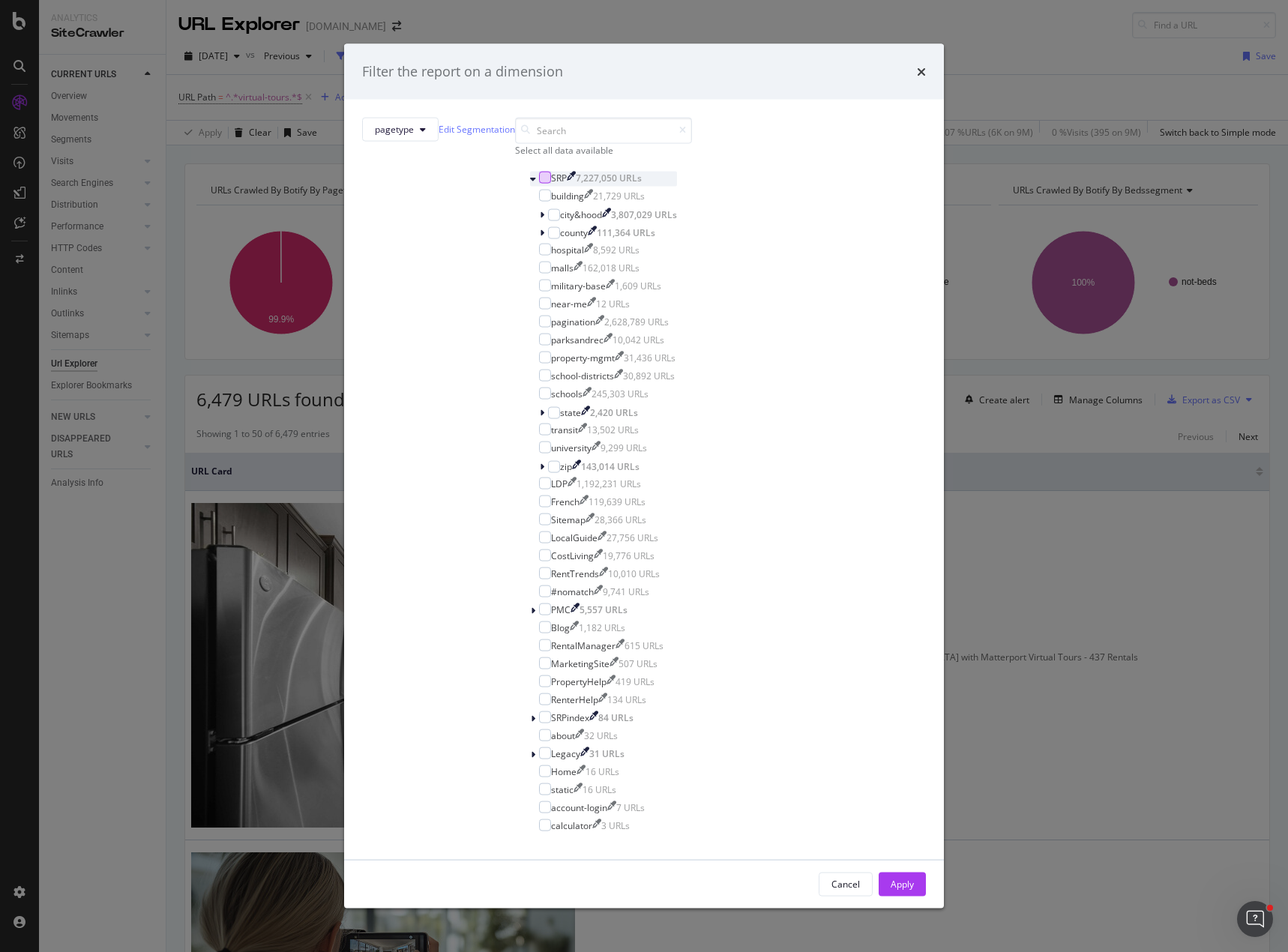
click at [539, 183] on div "modal" at bounding box center [545, 177] width 12 height 12
click at [539, 327] on div "modal" at bounding box center [545, 321] width 12 height 12
click at [891, 878] on div "Apply" at bounding box center [902, 884] width 23 height 12
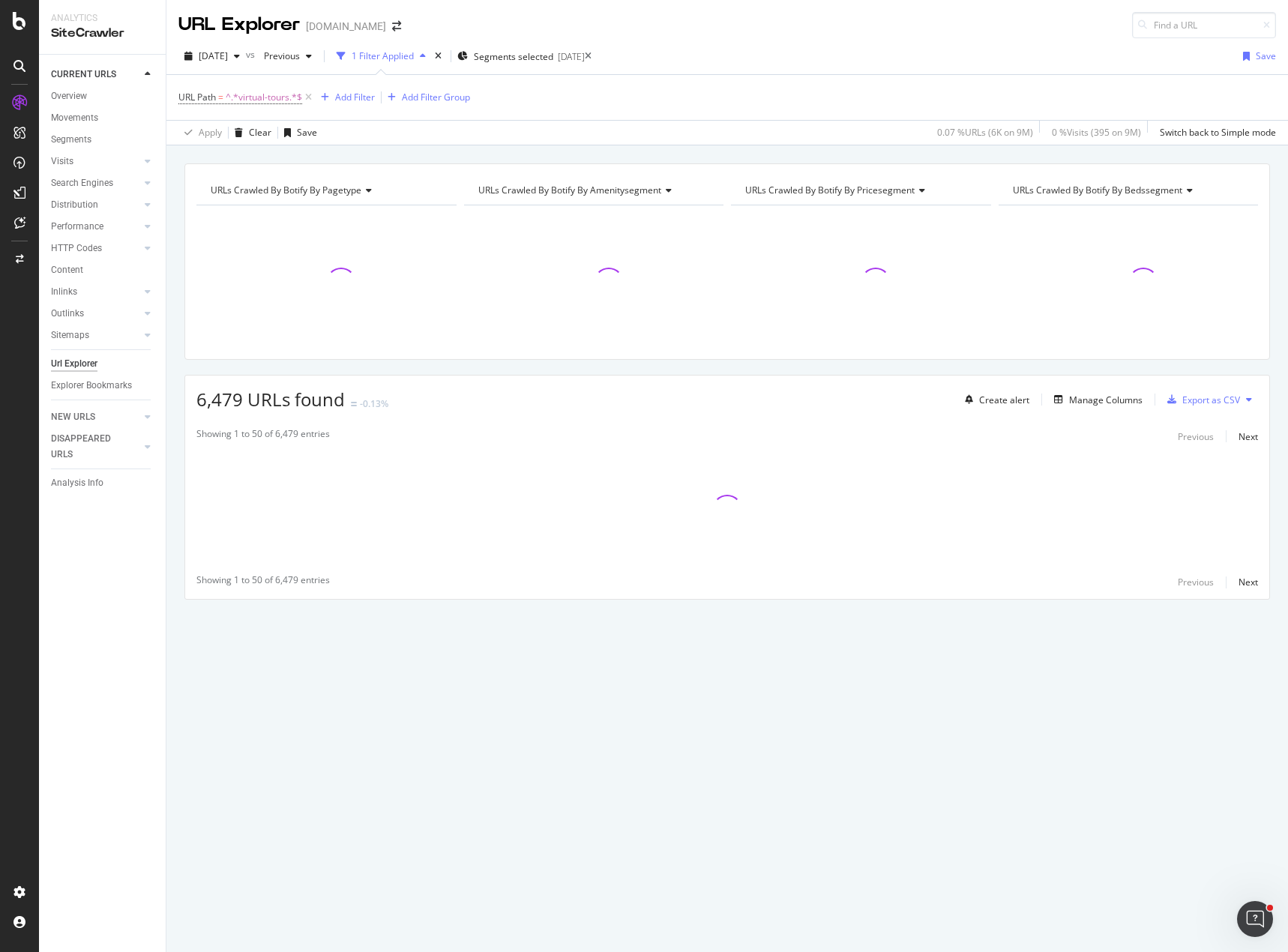
click at [404, 366] on div "URLs Crawled By Botify By pagetype Chart (by Value) Table Expand Export as CSV …" at bounding box center [727, 407] width 1122 height 488
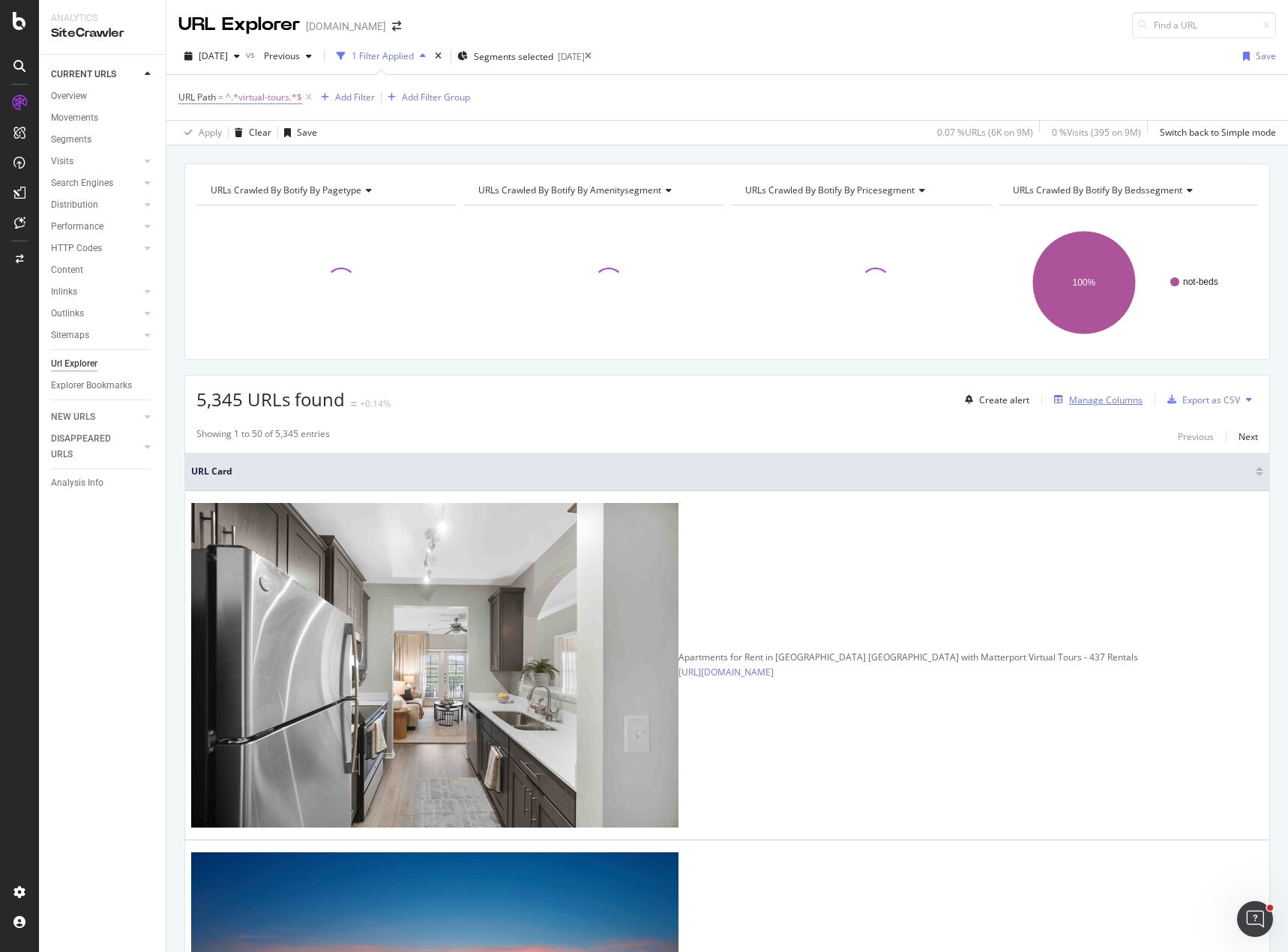
click at [1103, 397] on div "Manage Columns" at bounding box center [1106, 400] width 73 height 12
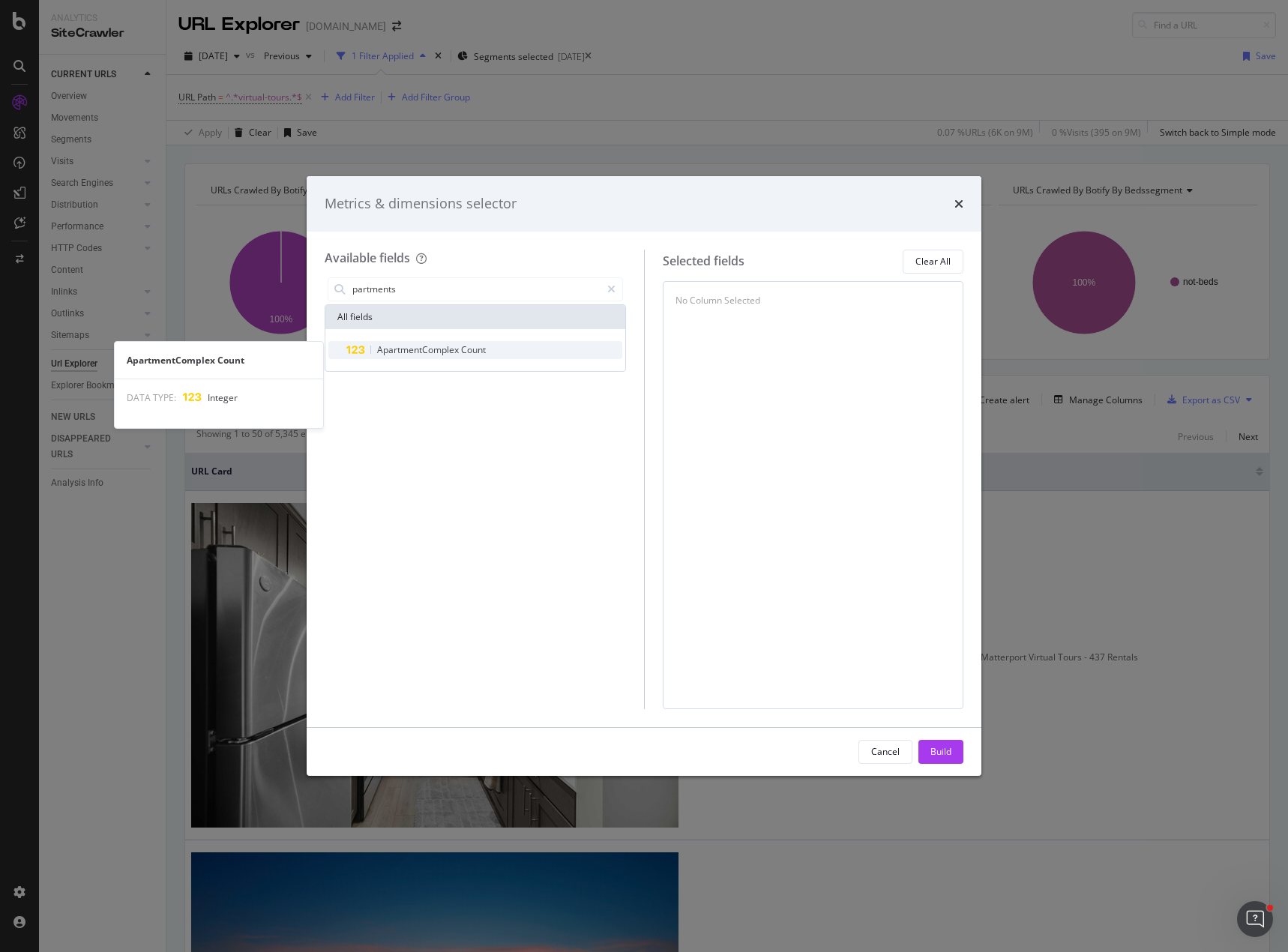
type input "partments"
click at [445, 357] on div "ApartmentComplex Count" at bounding box center [484, 349] width 276 height 18
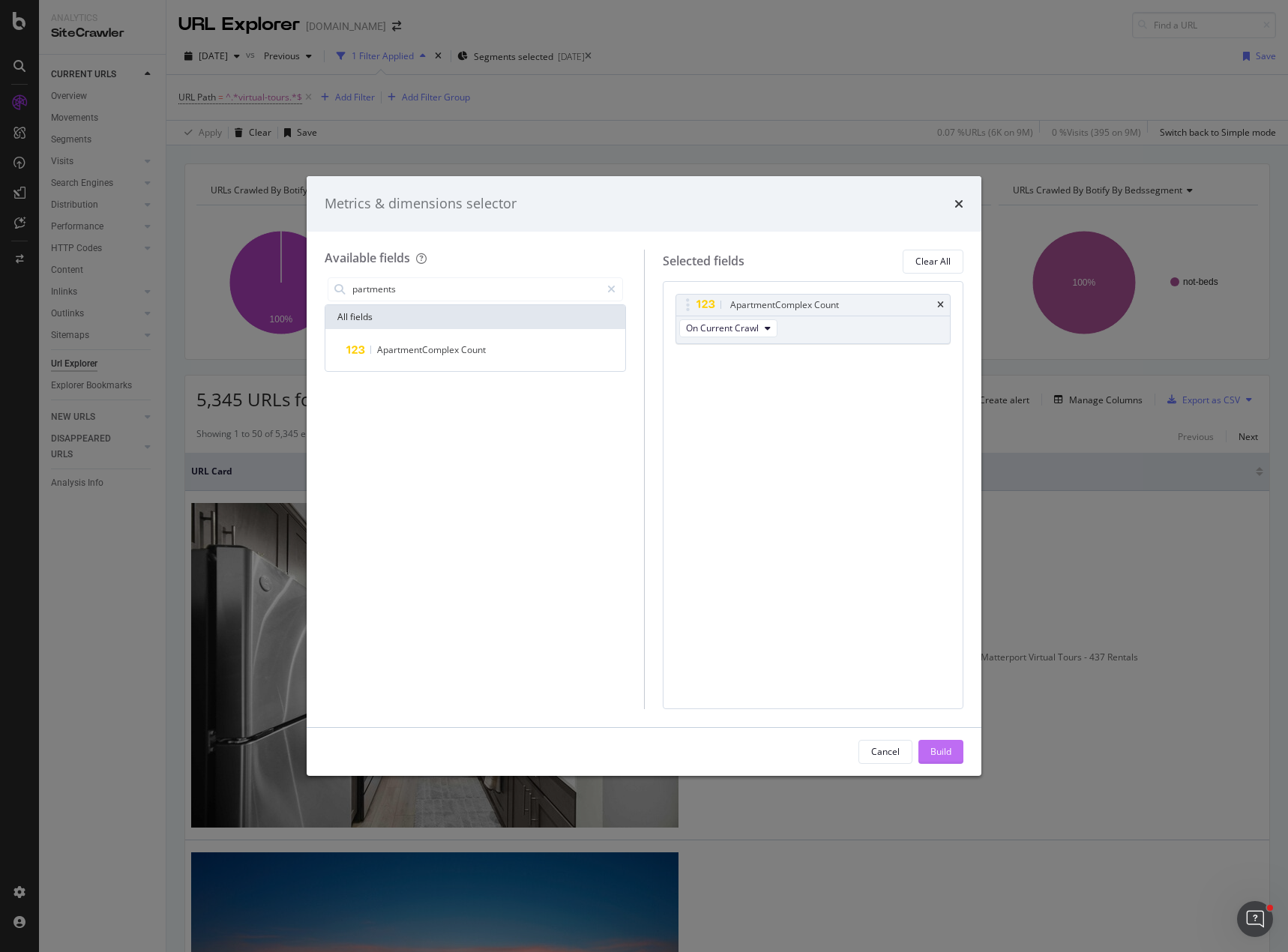
click at [941, 749] on div "Build" at bounding box center [940, 751] width 21 height 12
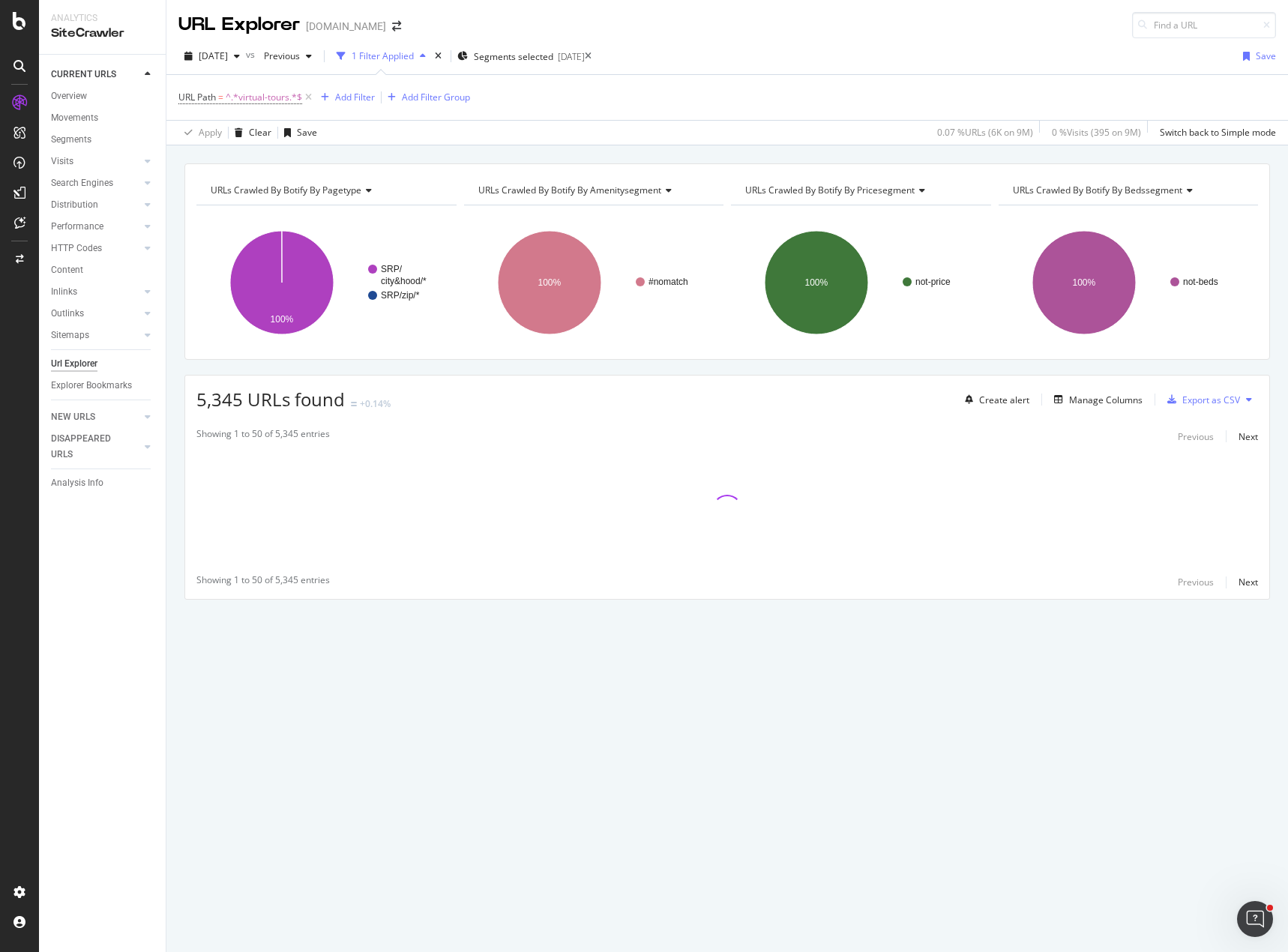
click at [683, 367] on div "URLs Crawled By Botify By pagetype Chart (by Value) Table Expand Export as CSV …" at bounding box center [727, 407] width 1122 height 488
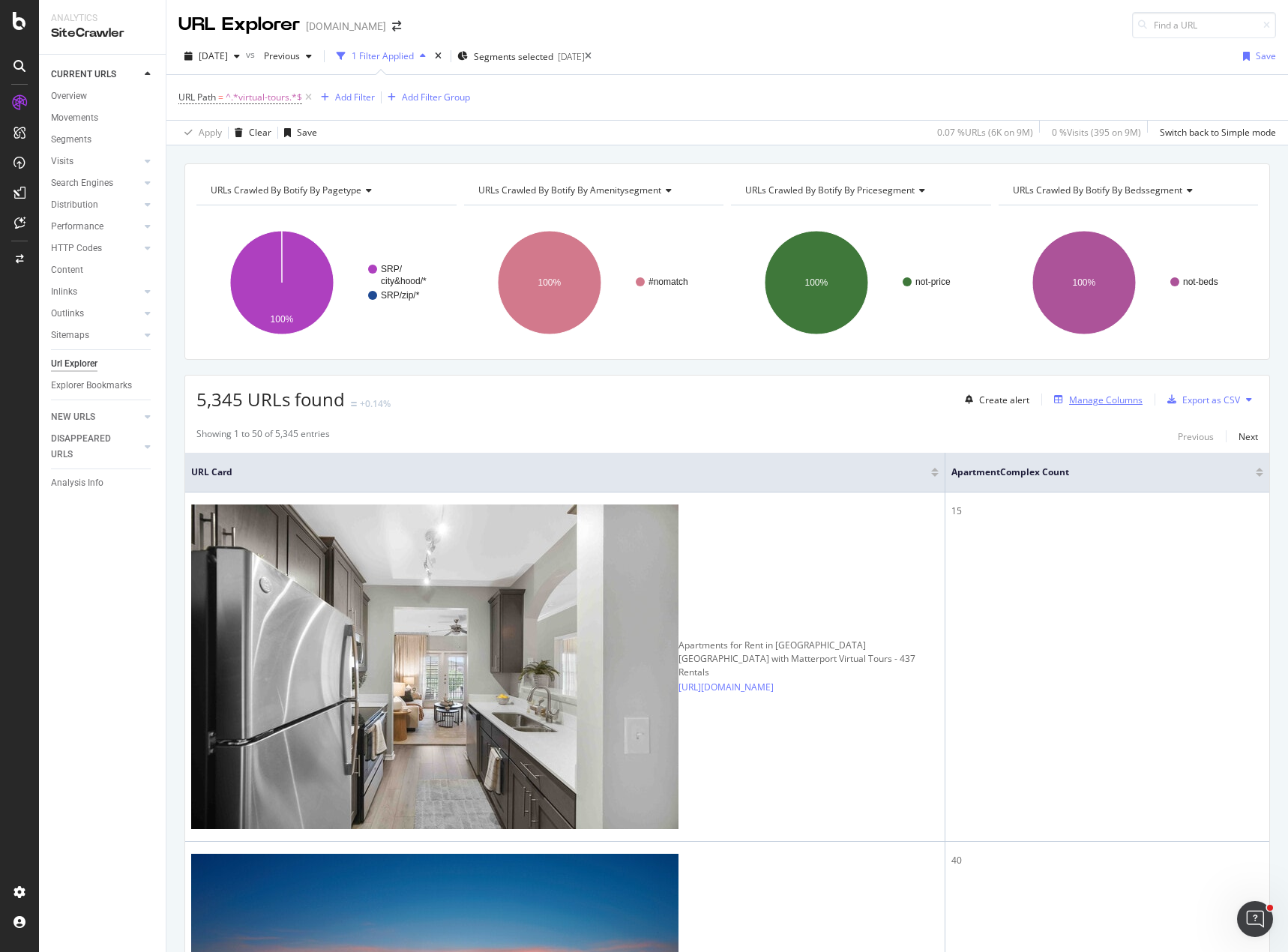
click at [1075, 400] on div "Manage Columns" at bounding box center [1106, 400] width 73 height 12
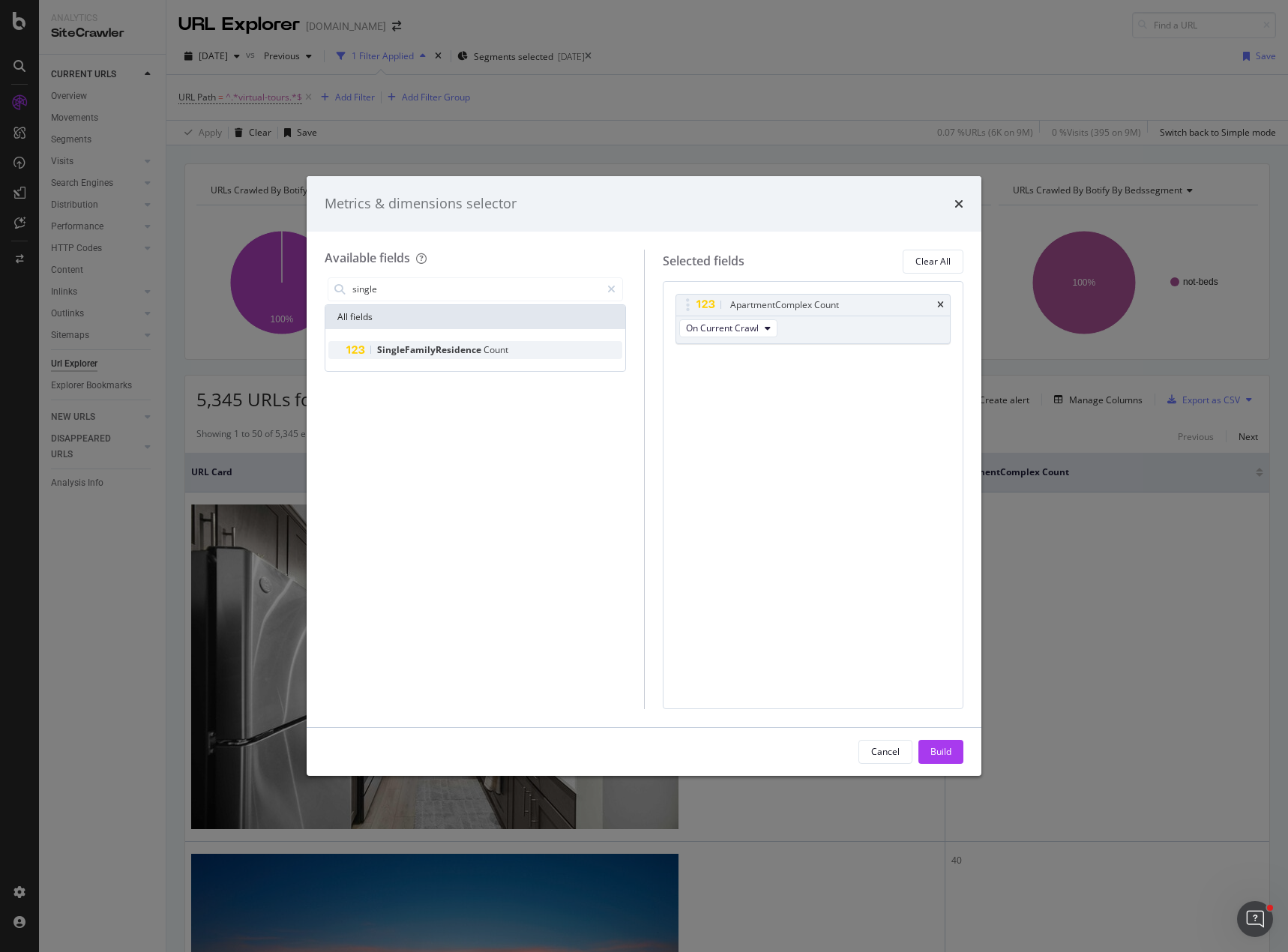
type input "single"
click at [456, 348] on span "SingleFamilyResidence" at bounding box center [431, 349] width 107 height 12
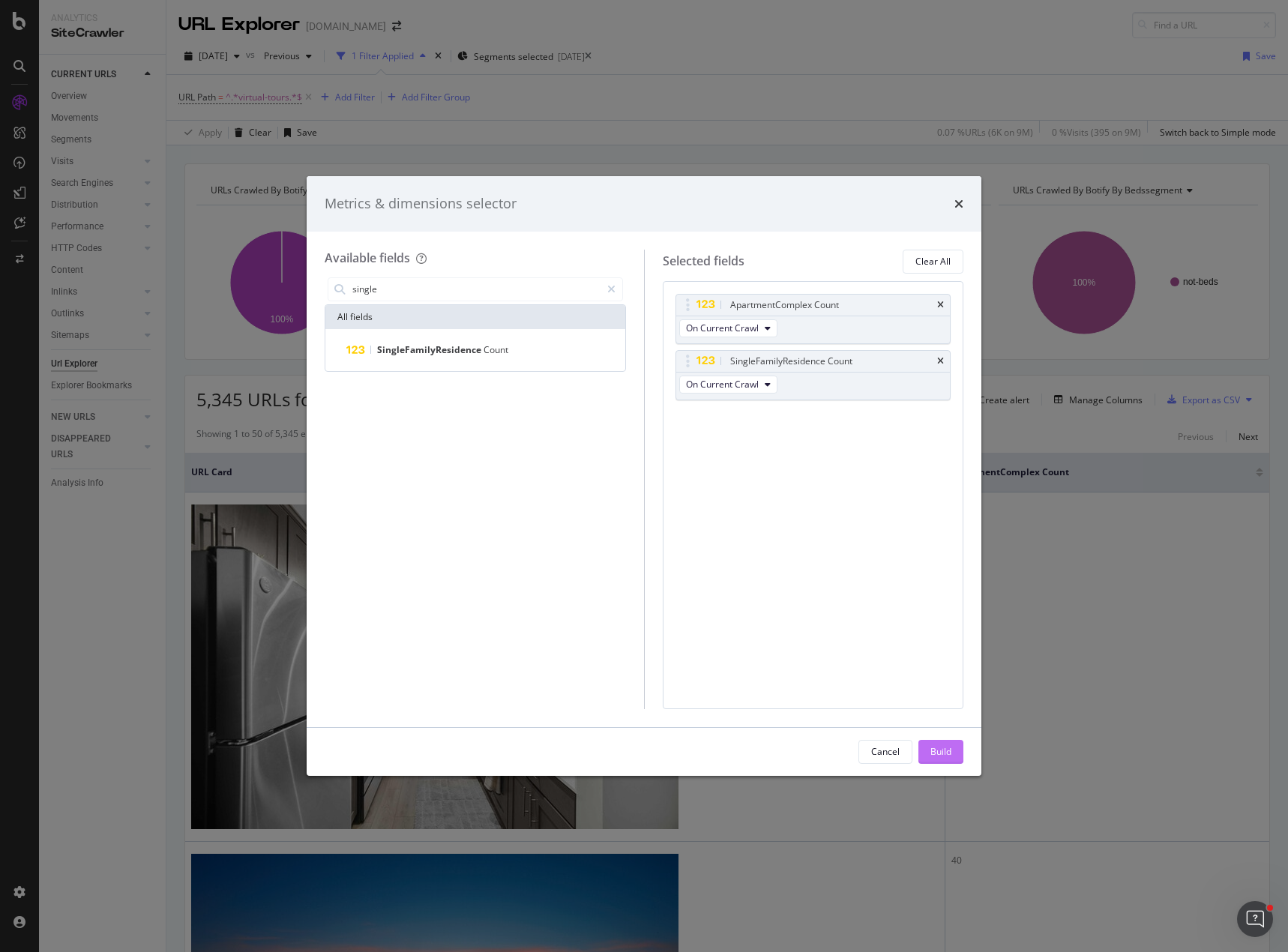
click at [940, 750] on div "Build" at bounding box center [940, 751] width 21 height 12
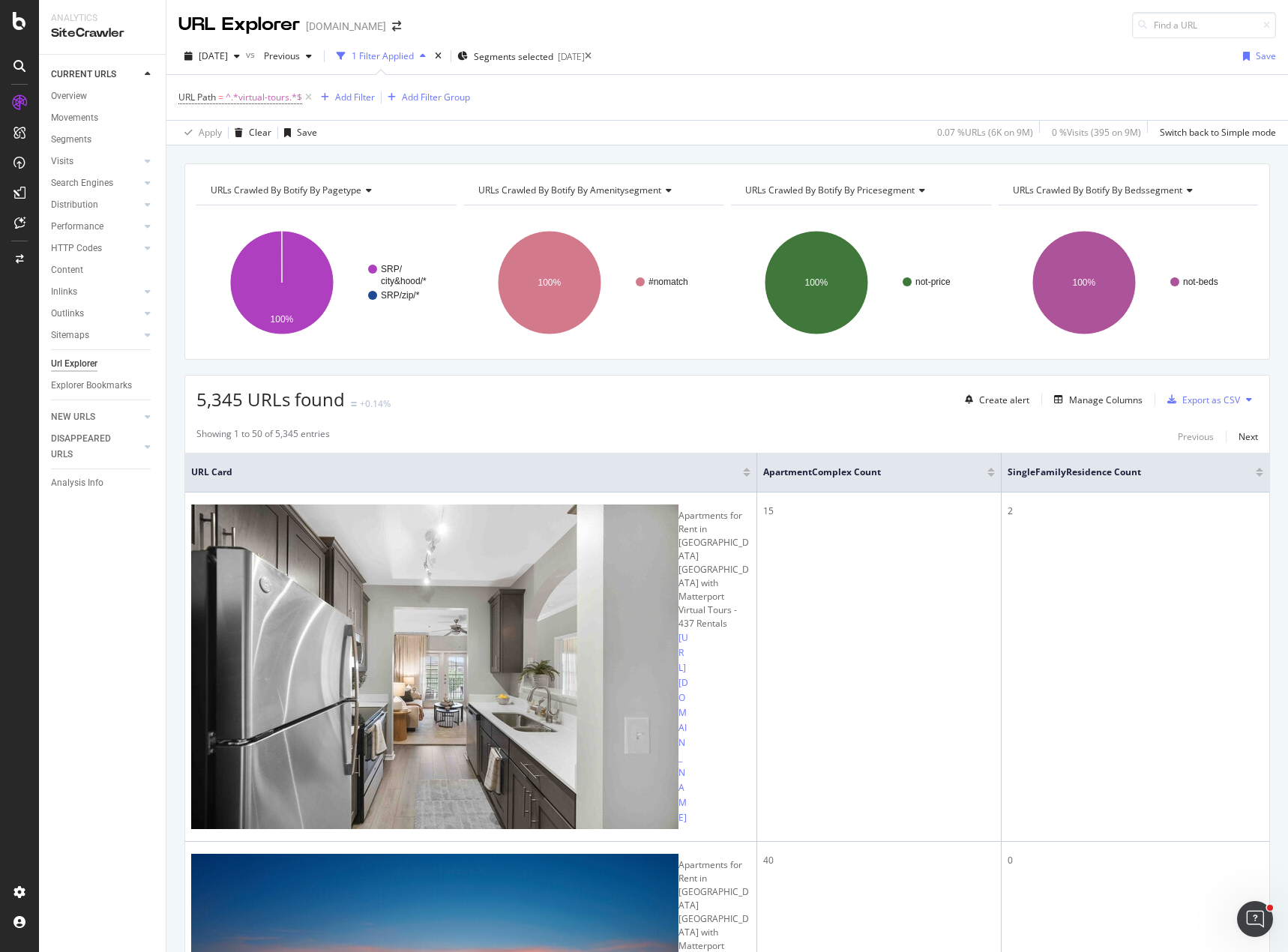
click at [987, 471] on div at bounding box center [991, 469] width 8 height 4
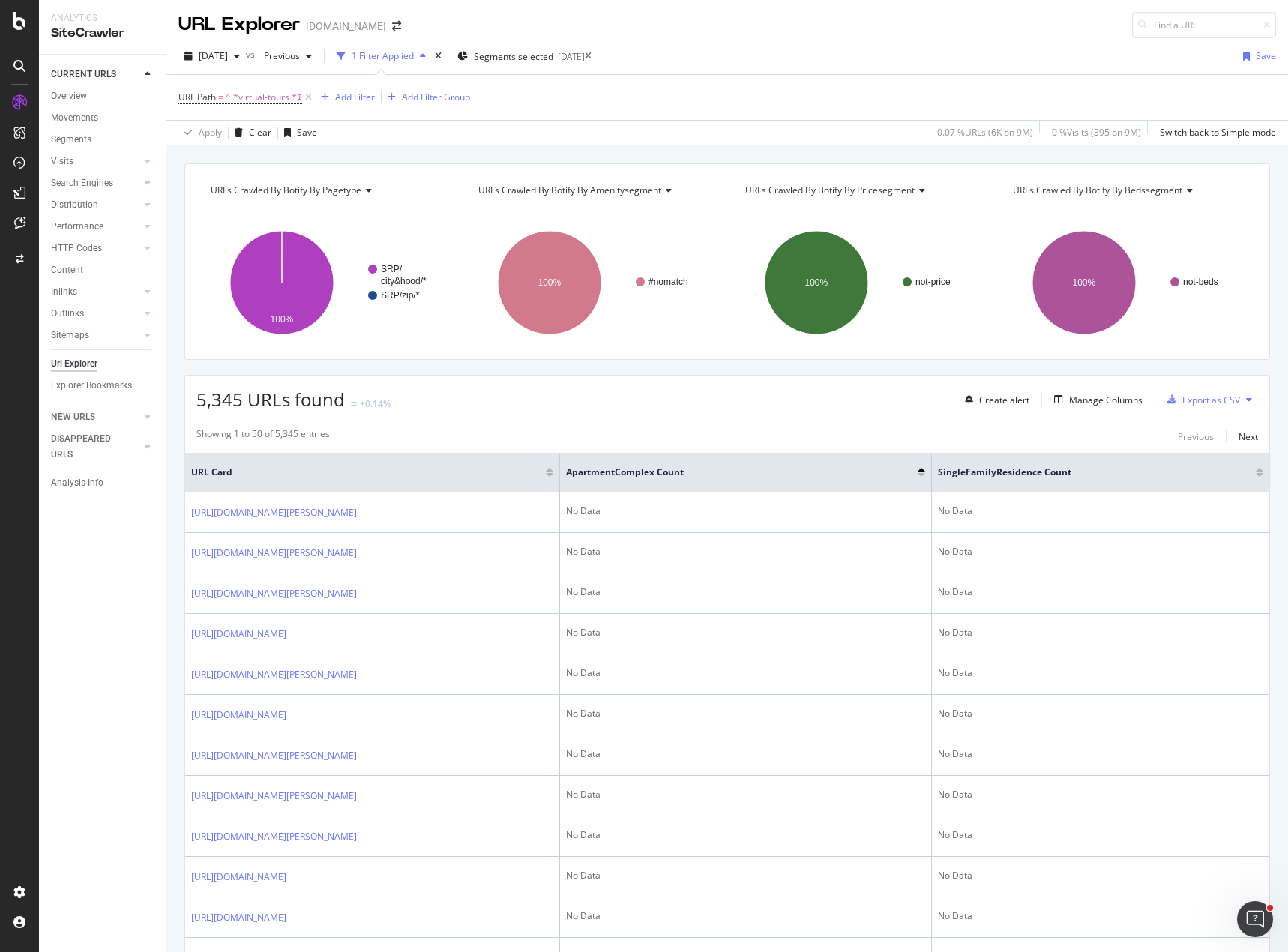
click at [918, 474] on div at bounding box center [922, 474] width 8 height 4
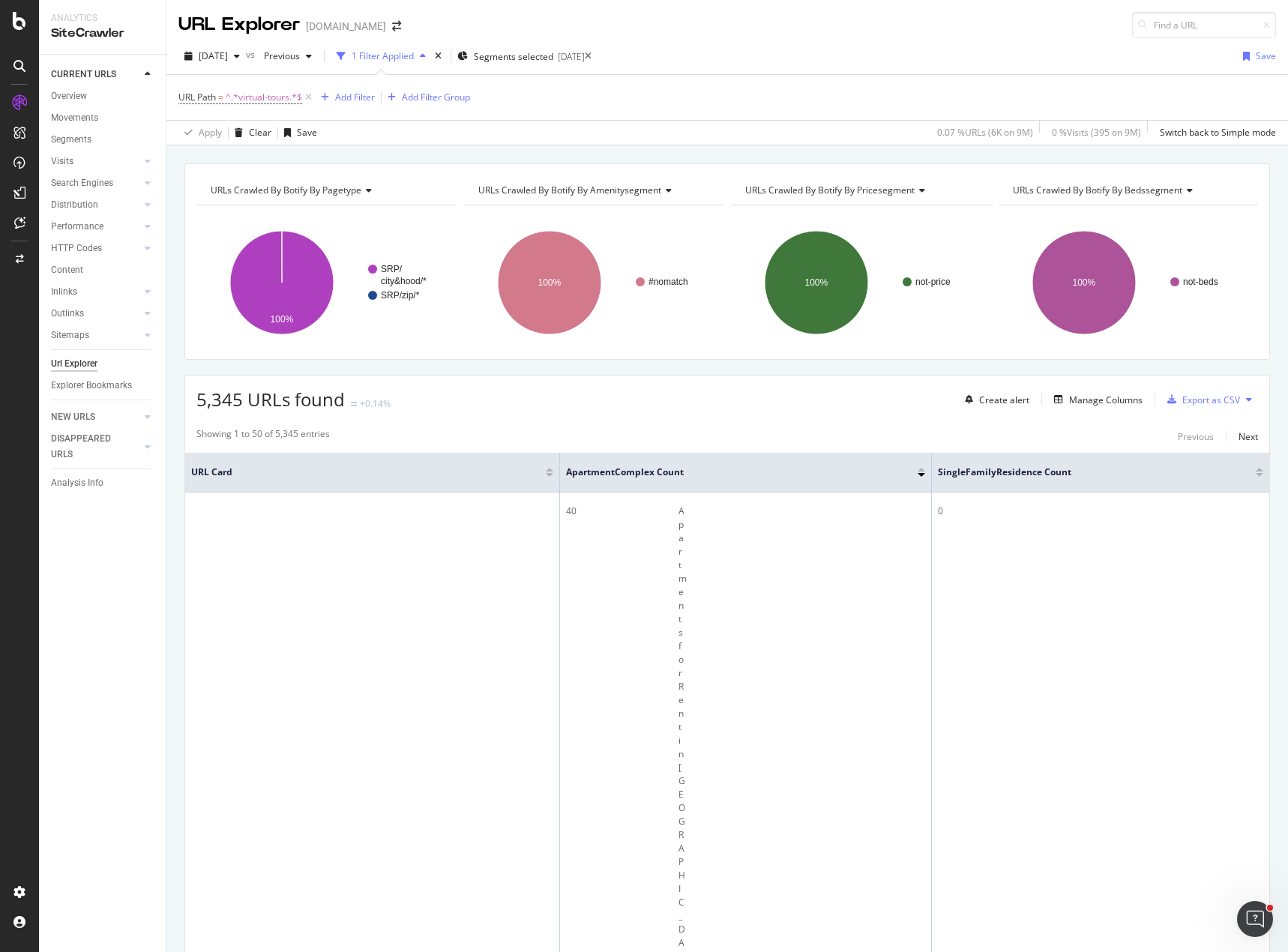
click at [918, 469] on div at bounding box center [922, 469] width 8 height 4
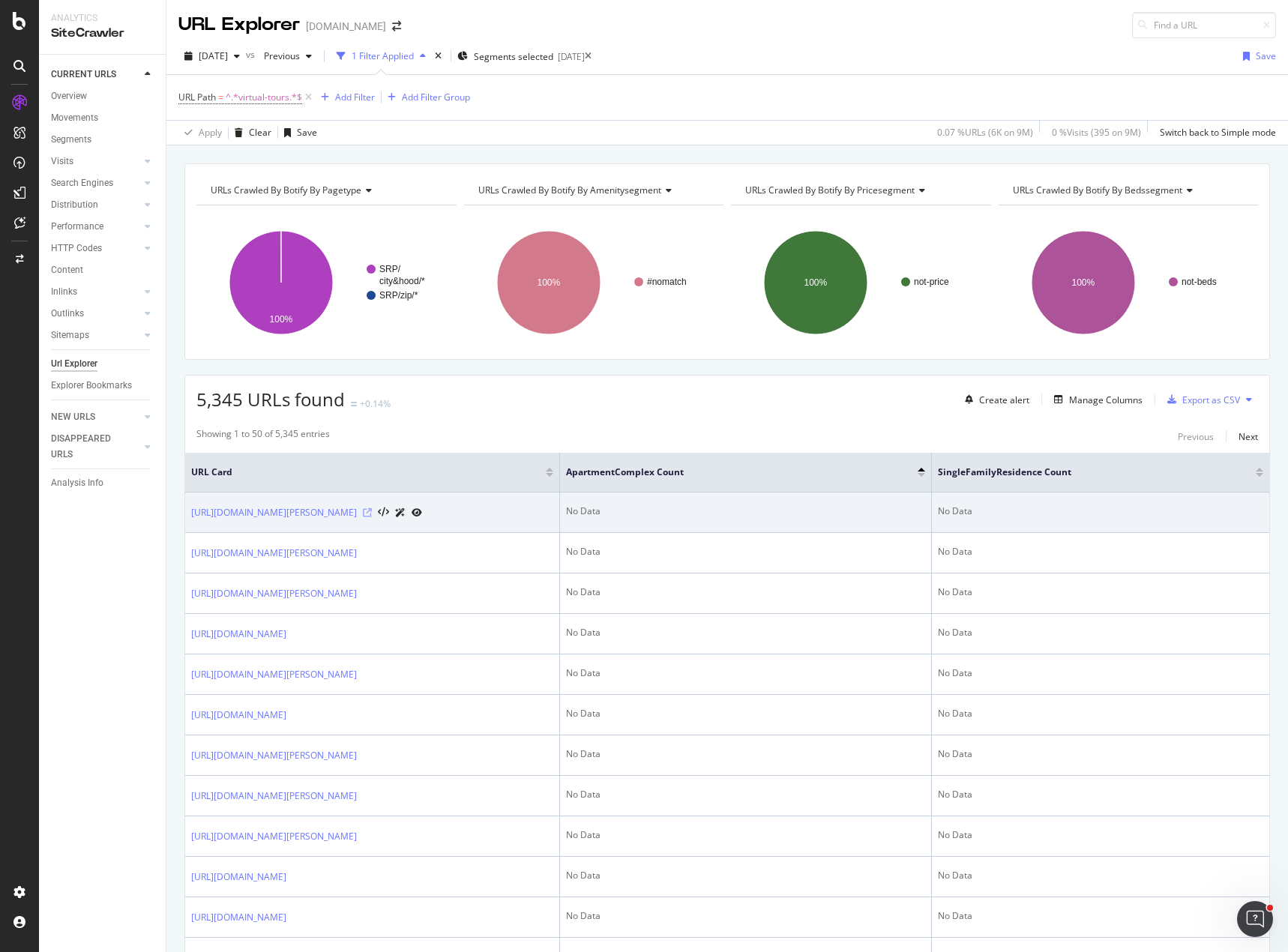
click at [372, 516] on icon at bounding box center [367, 513] width 9 height 9
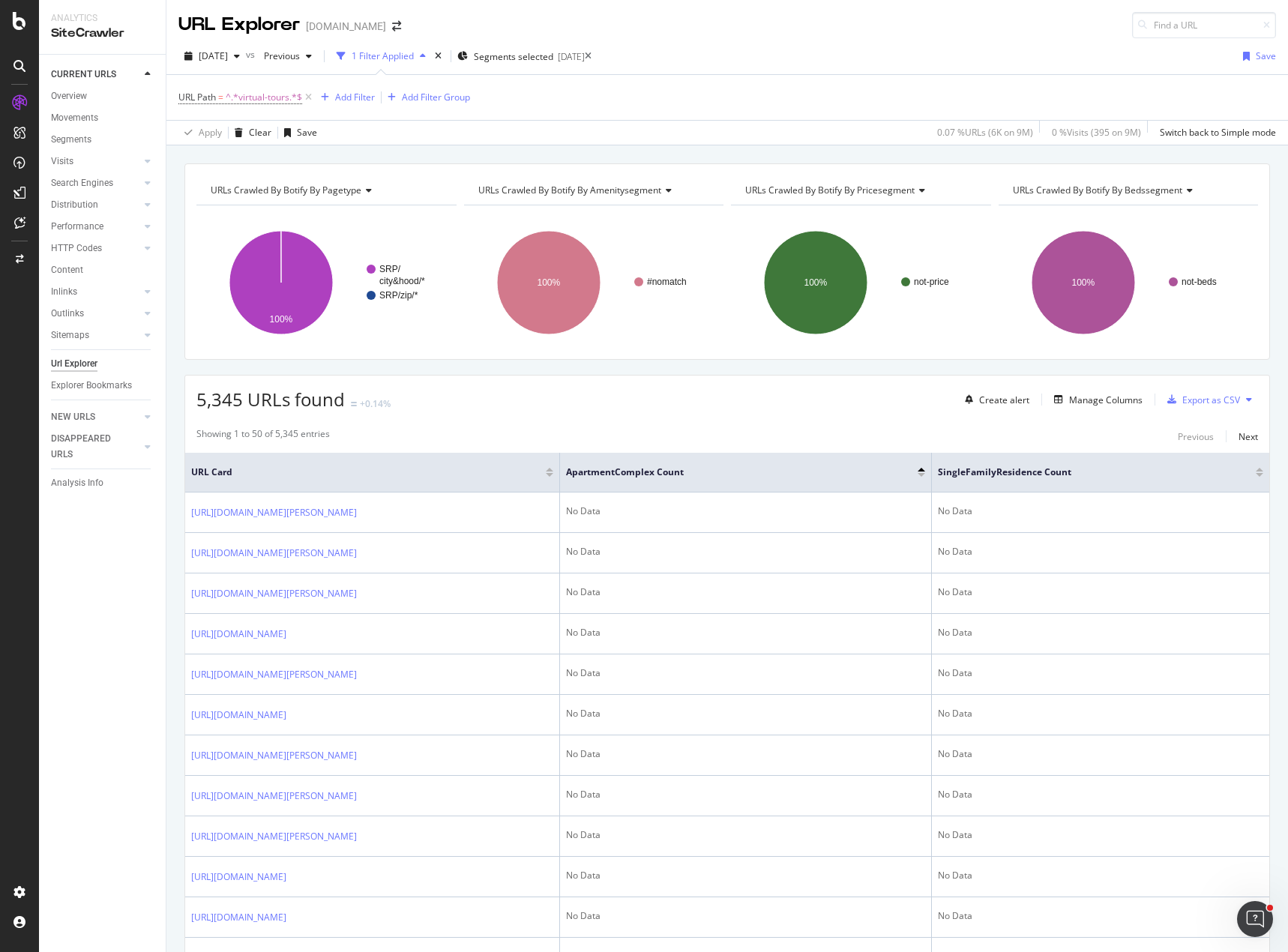
click at [647, 400] on div "5,345 URLs found +0.14% Create alert Manage Columns Export as CSV" at bounding box center [727, 394] width 1084 height 37
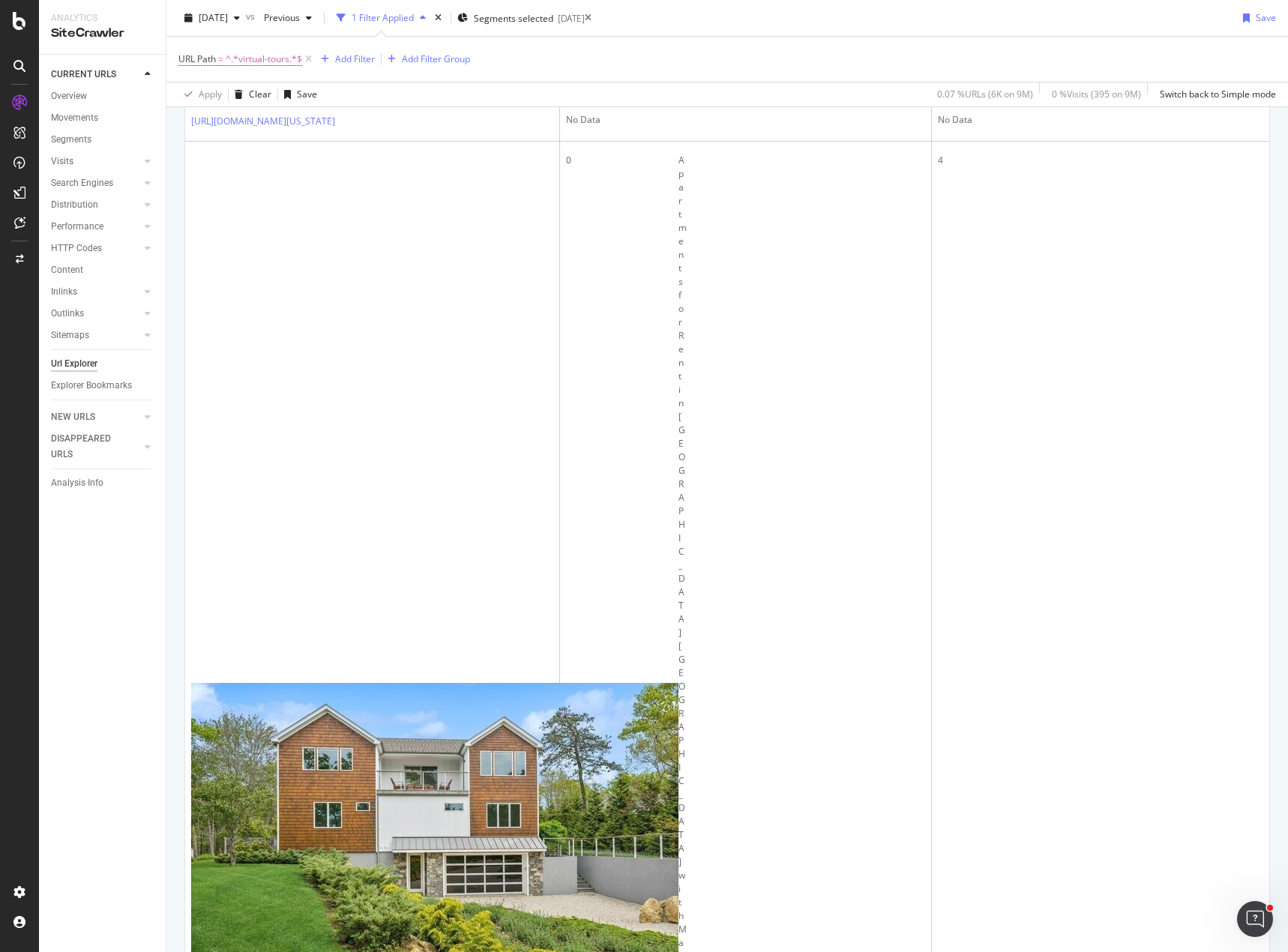
scroll to position [824, 0]
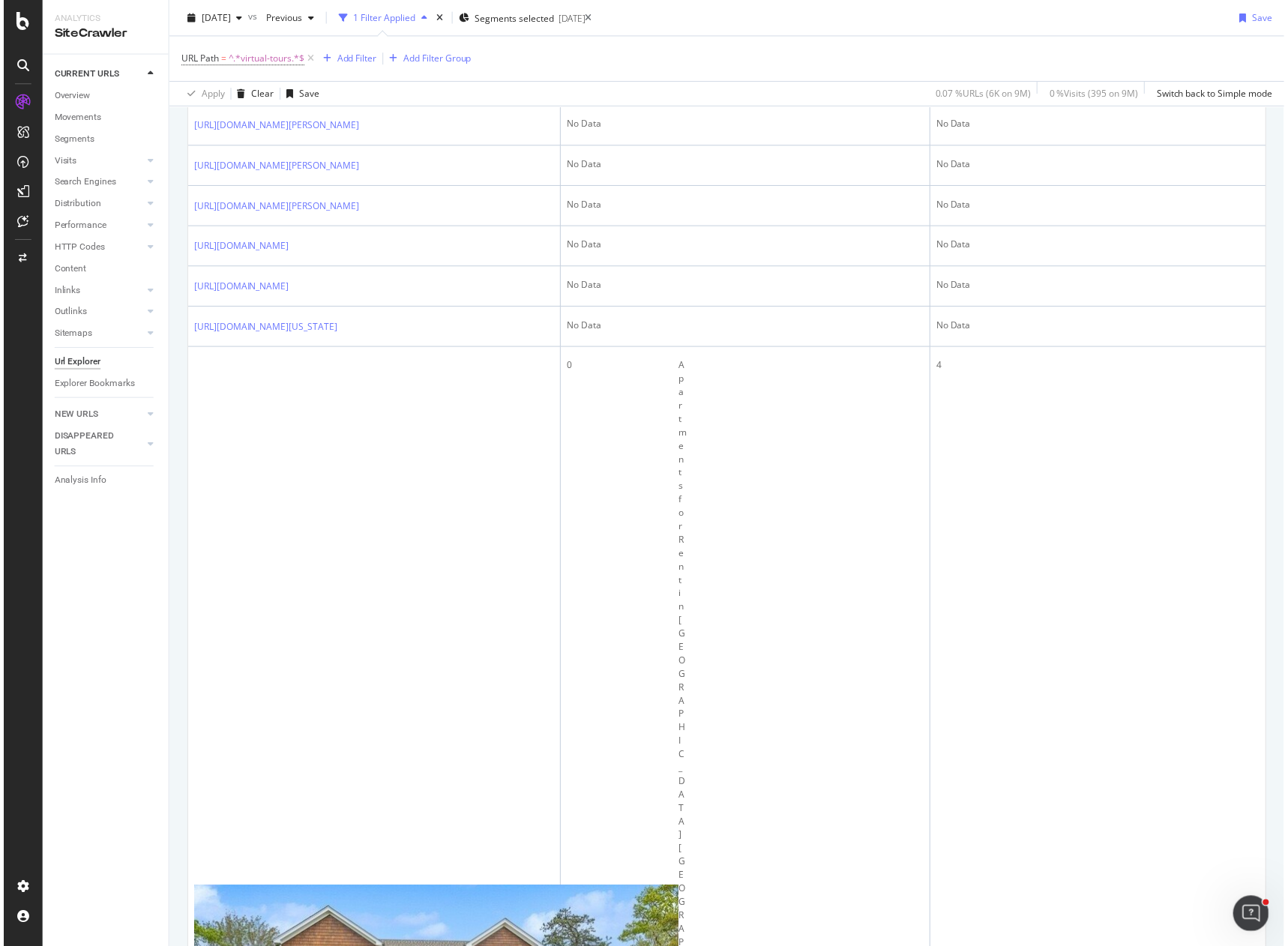
scroll to position [600, 0]
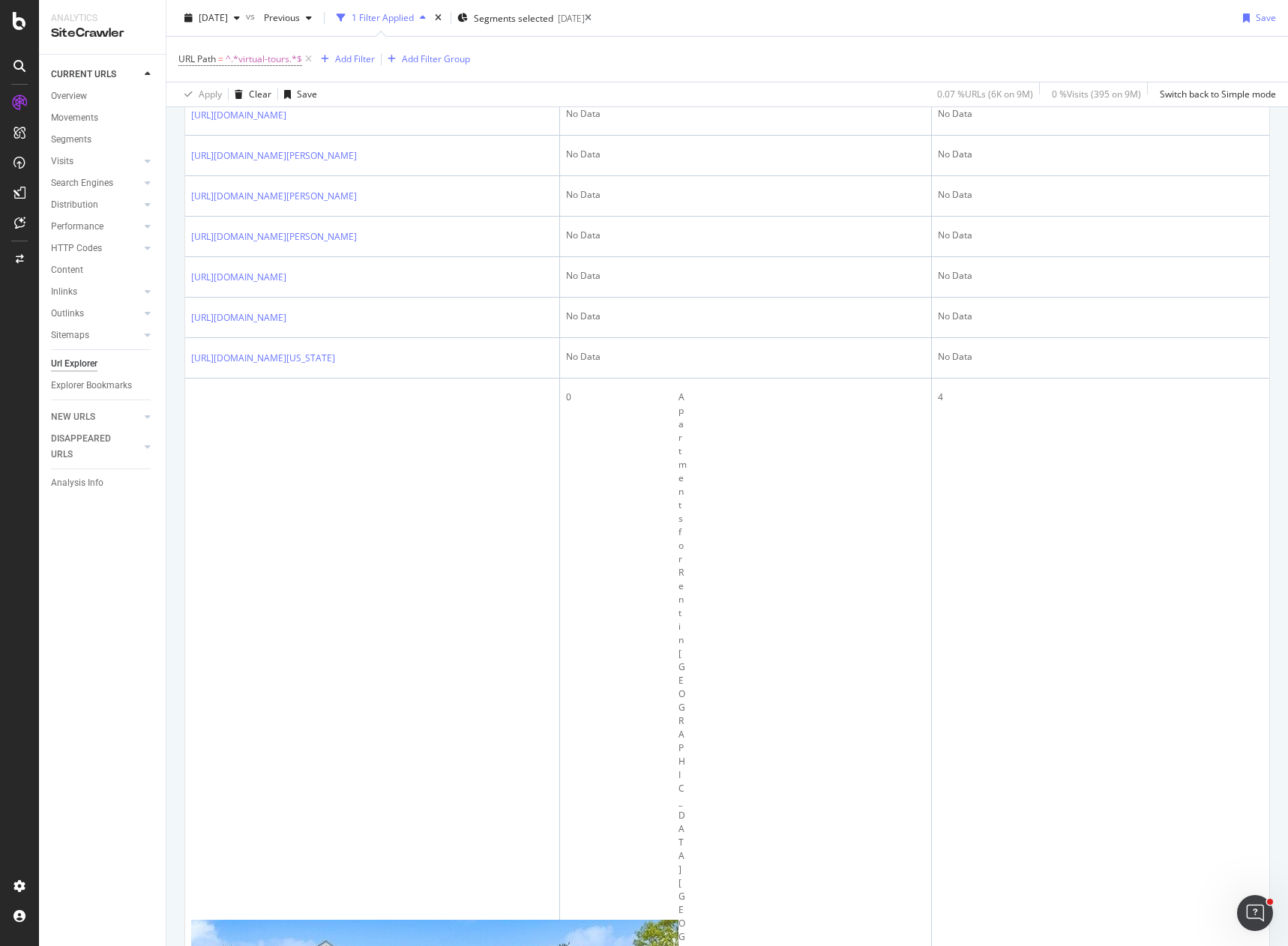
click at [884, 42] on div "URL Path = ^.*virtual-tours.*$ Add Filter Add Filter Group" at bounding box center [727, 60] width 1098 height 45
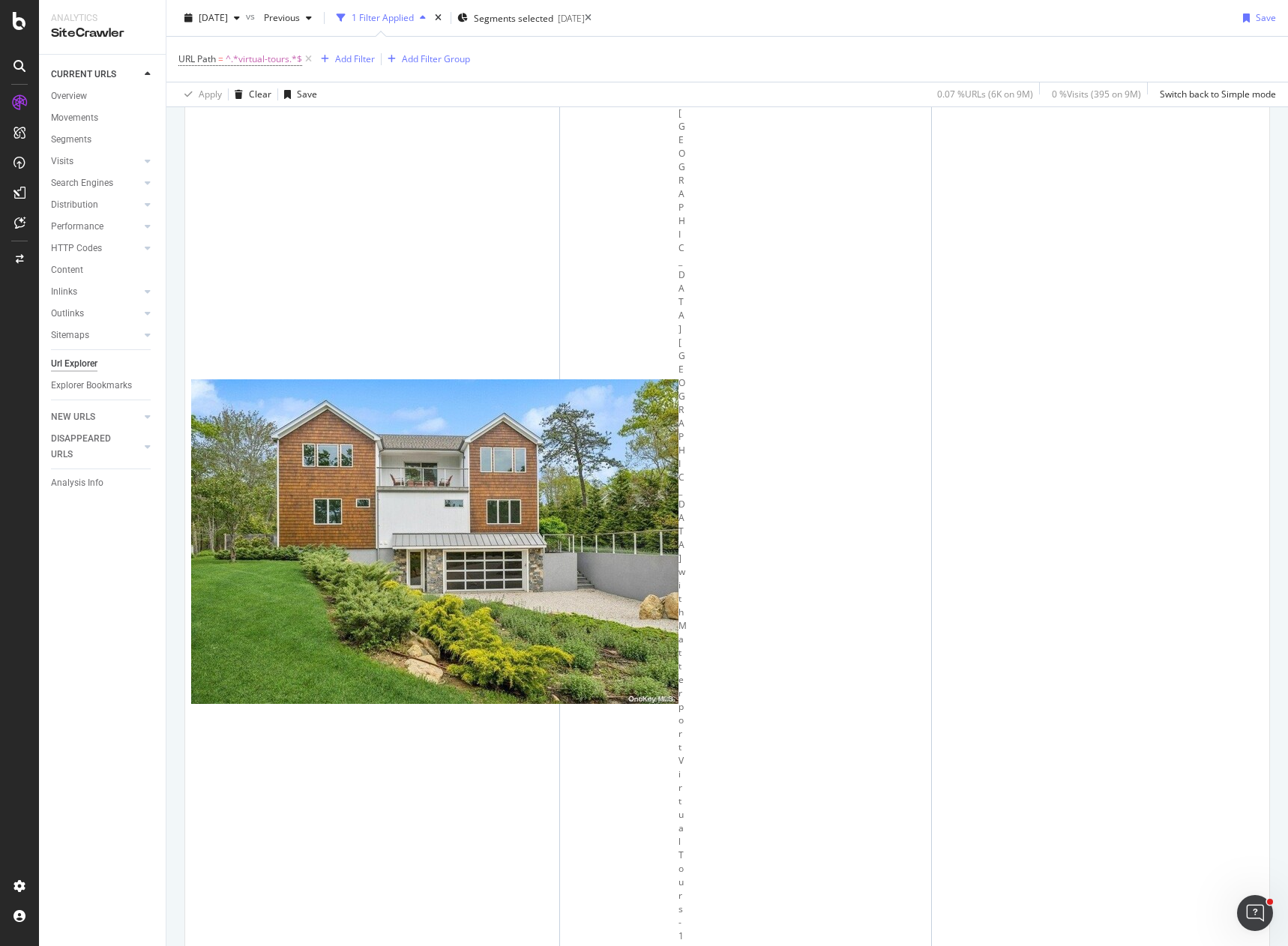
scroll to position [1349, 0]
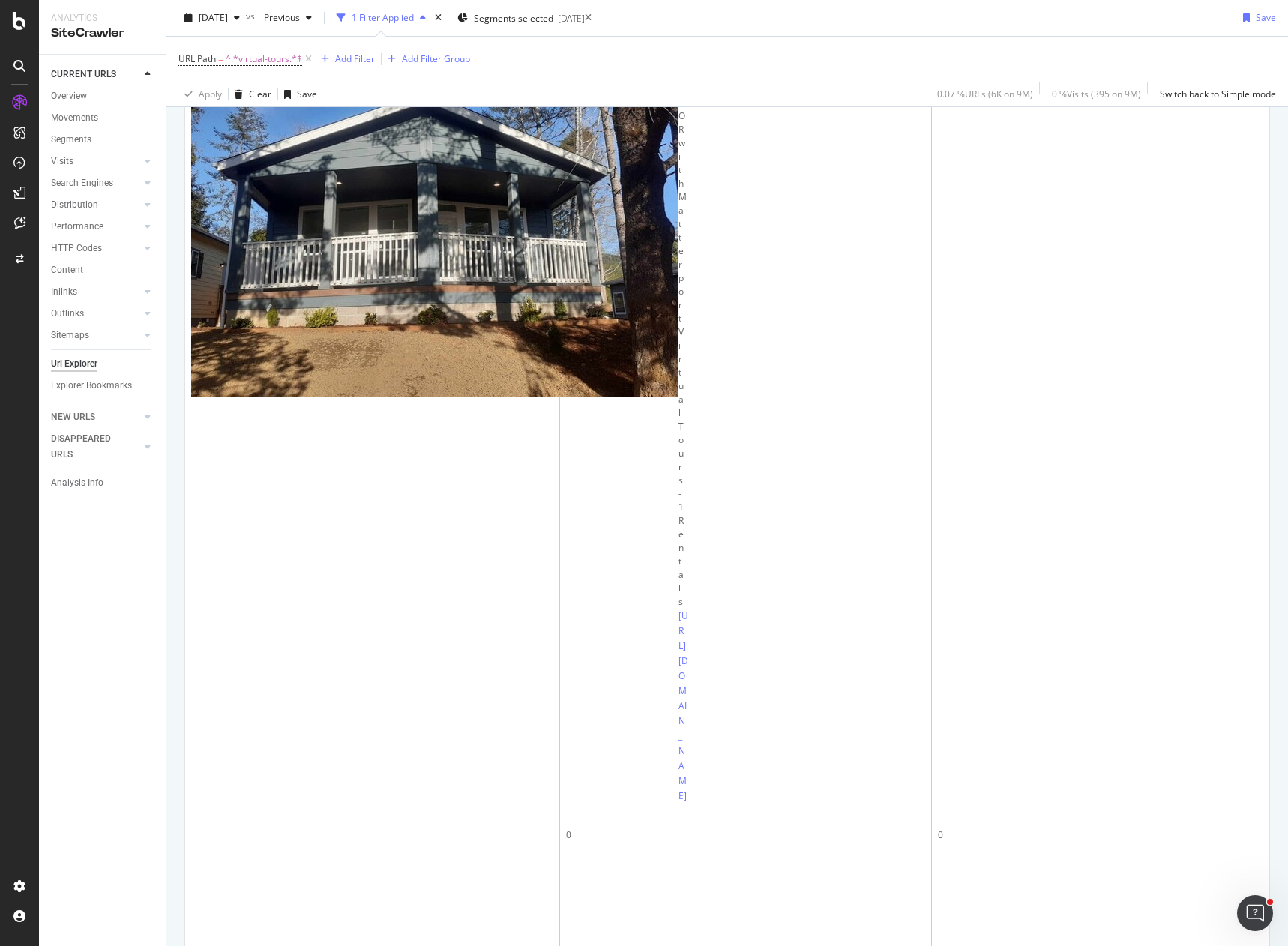
scroll to position [3394, 0]
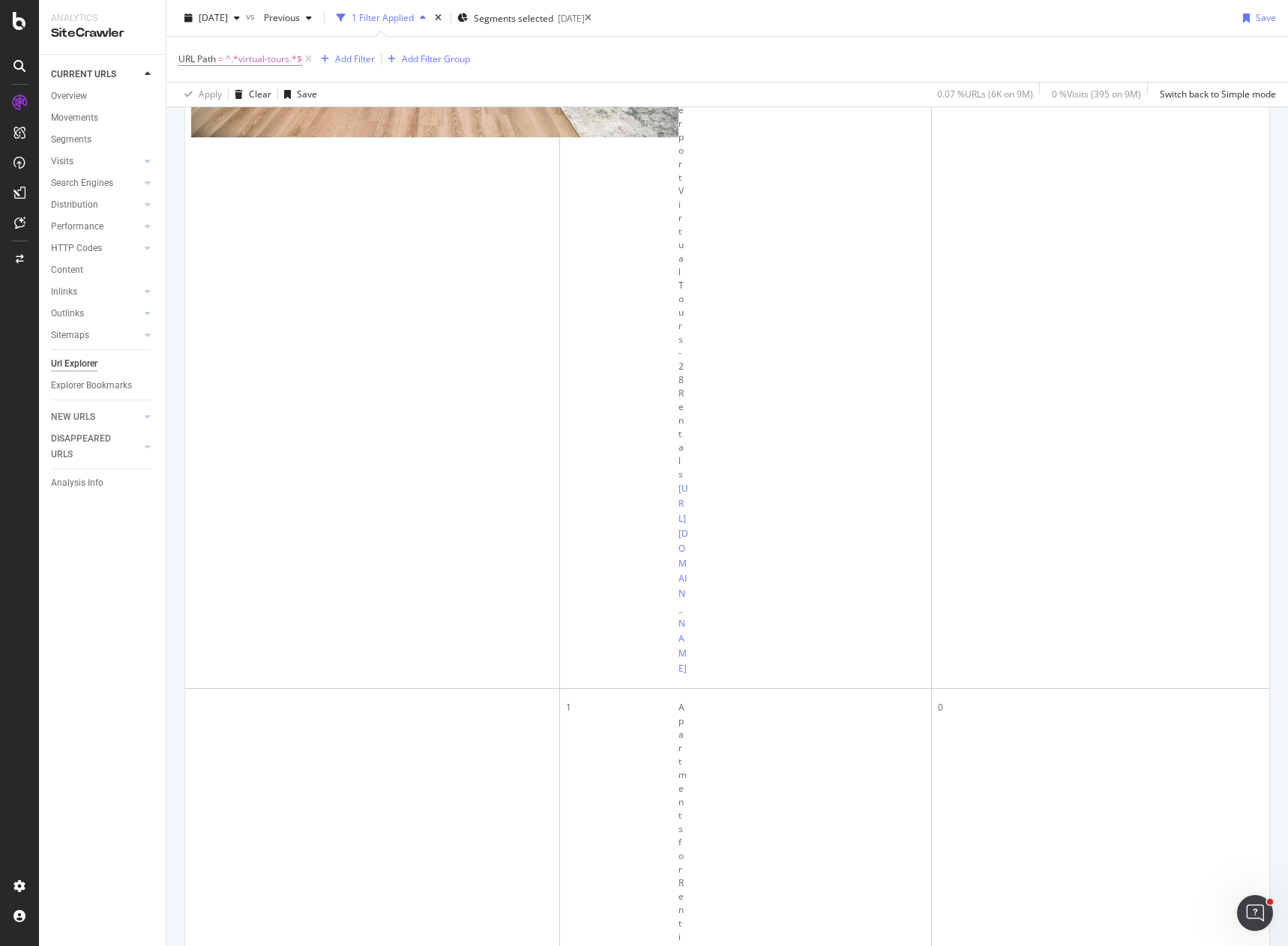
scroll to position [3718, 0]
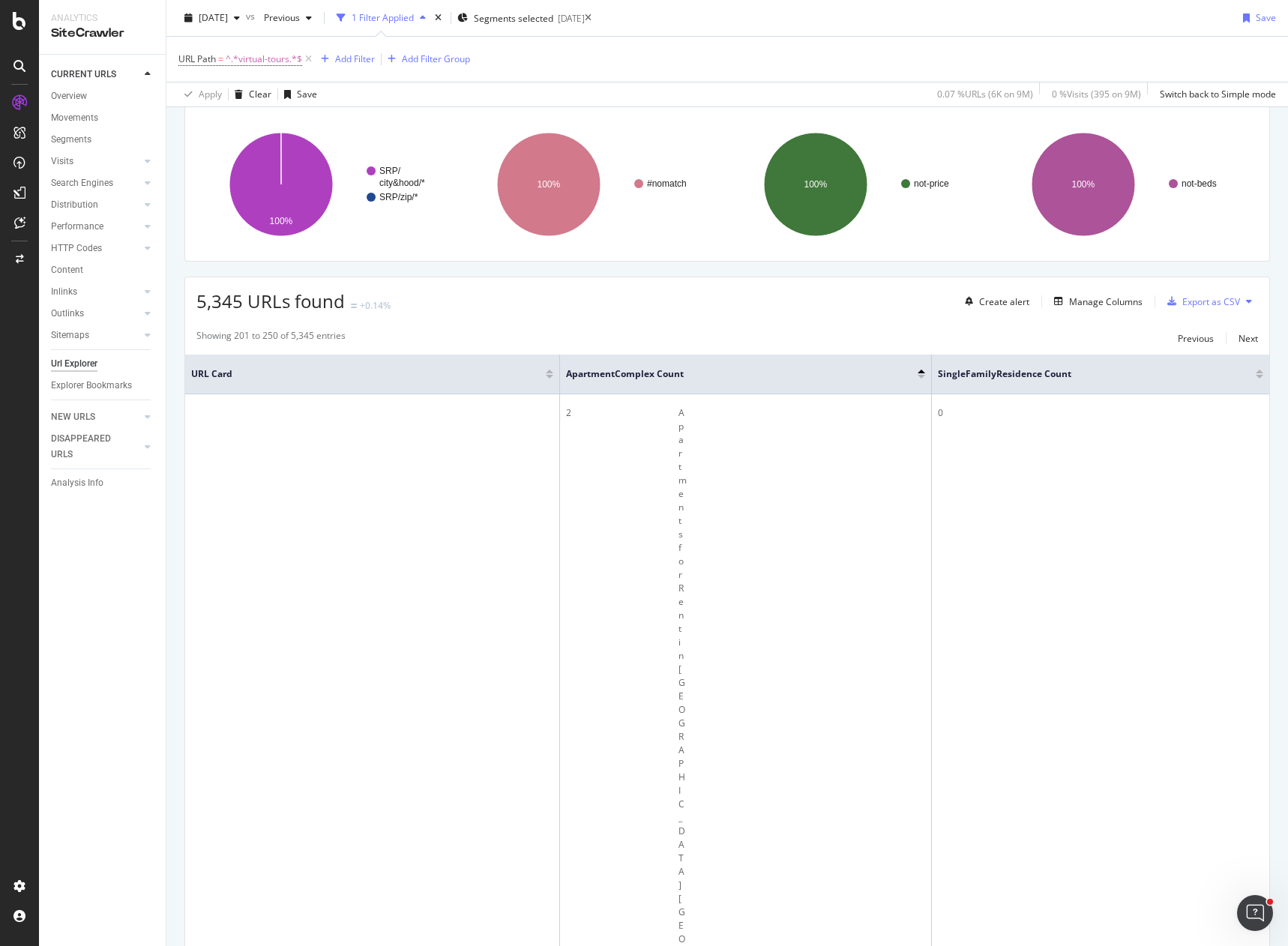
scroll to position [75, 0]
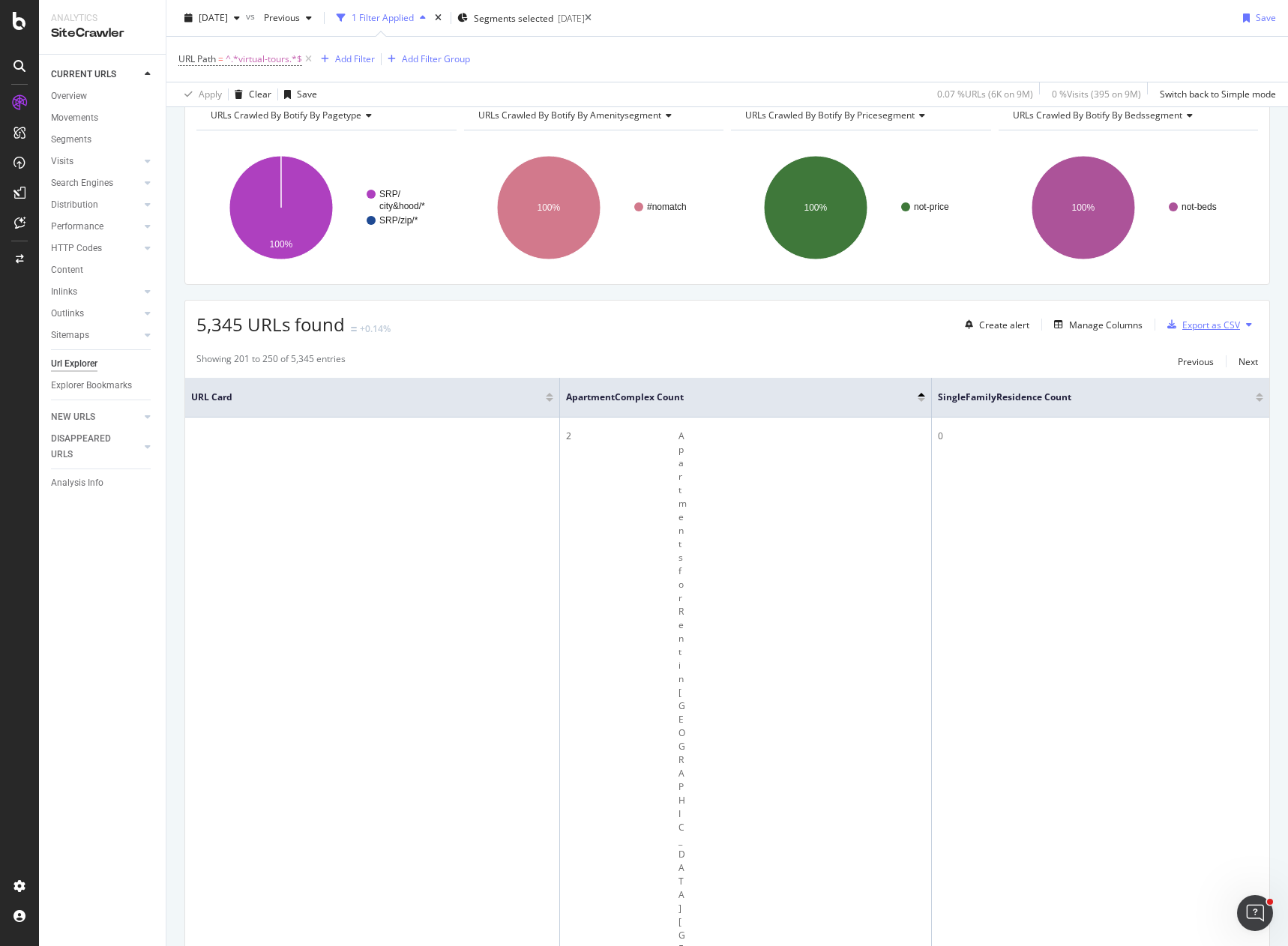
click at [1198, 326] on div "Export as CSV" at bounding box center [1211, 325] width 58 height 12
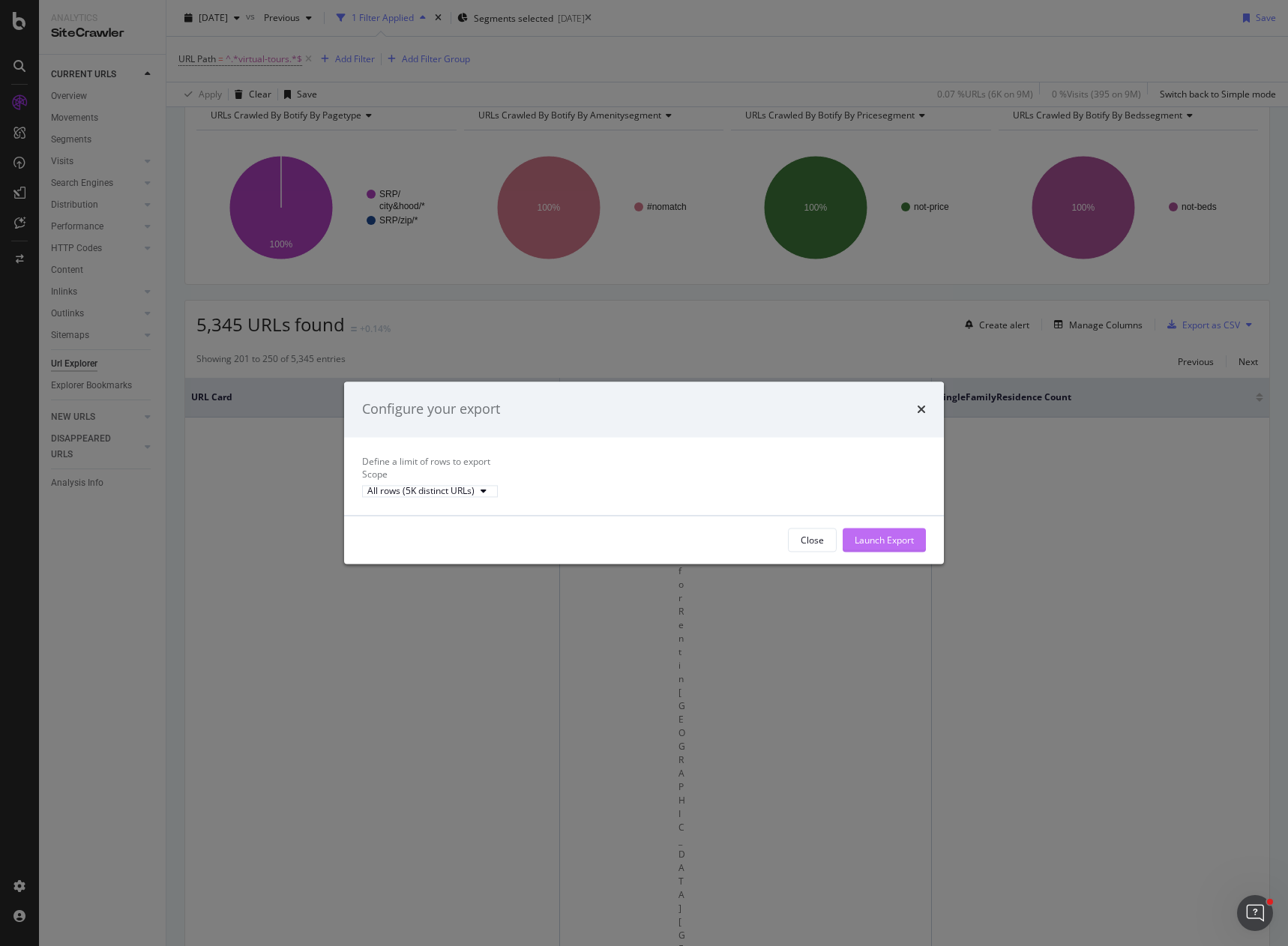
click at [877, 546] on div "Launch Export" at bounding box center [884, 539] width 60 height 12
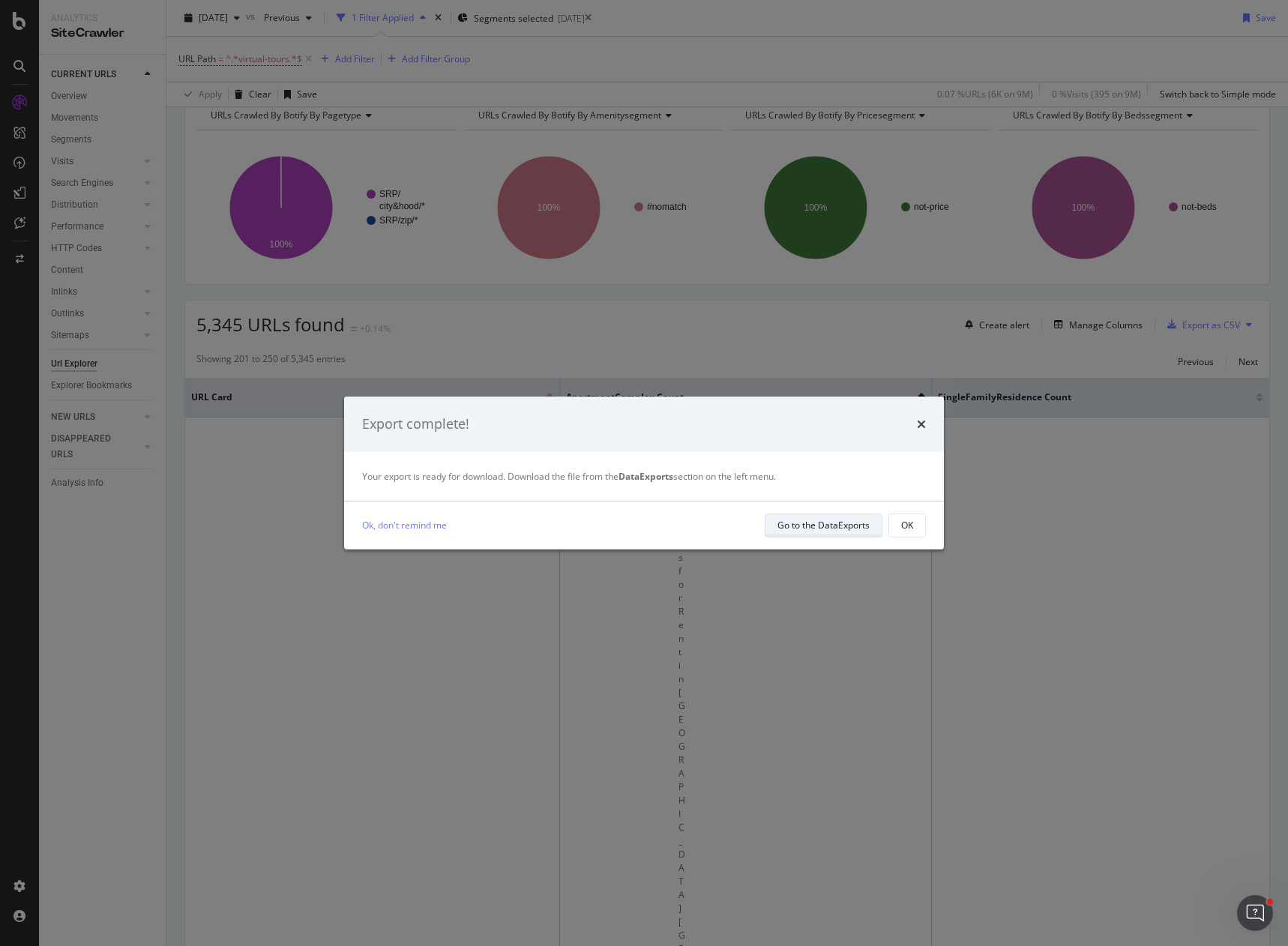
click at [837, 523] on div "Go to the DataExports" at bounding box center [823, 525] width 92 height 12
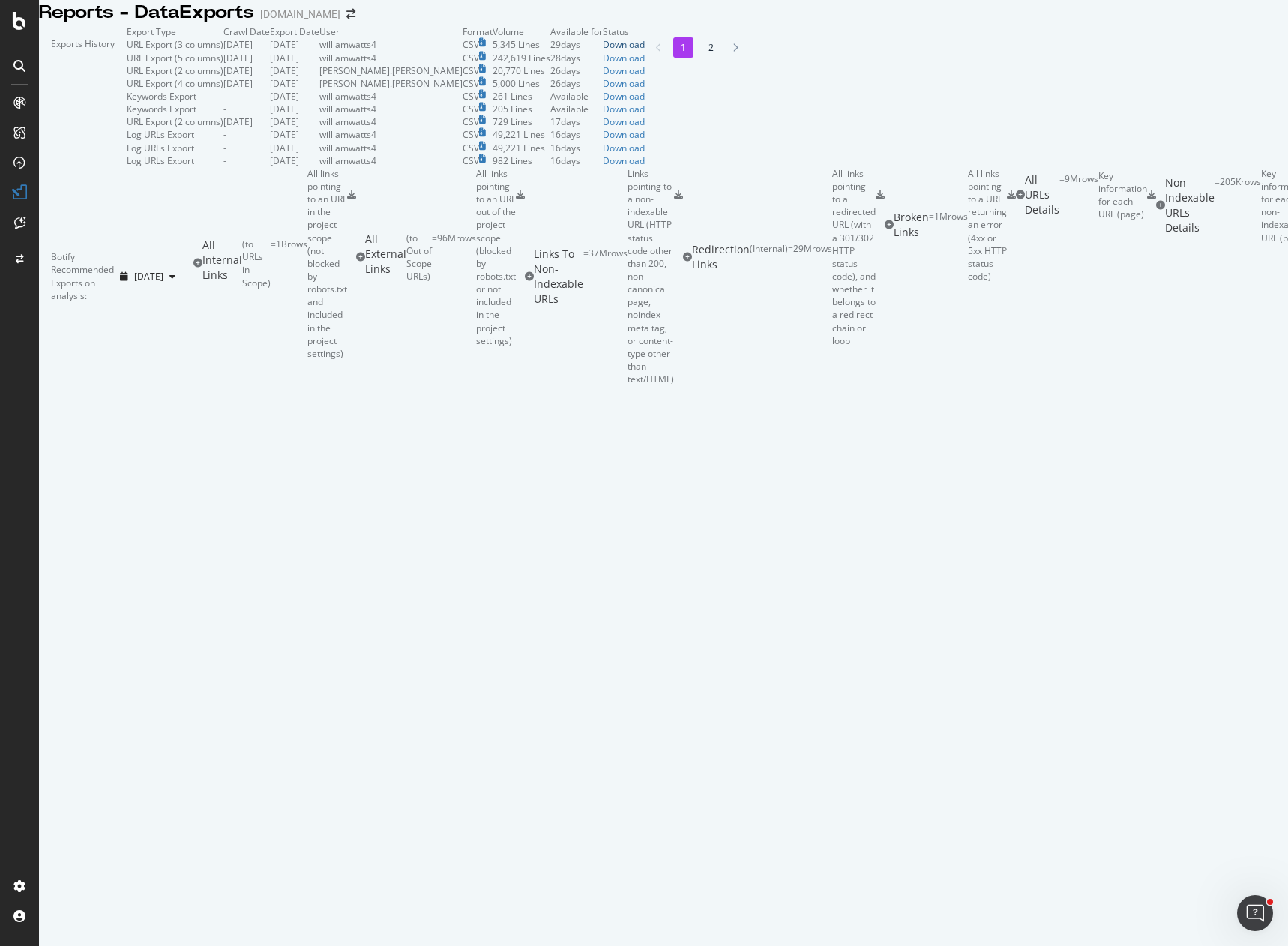
click at [645, 51] on div "Download" at bounding box center [624, 44] width 42 height 12
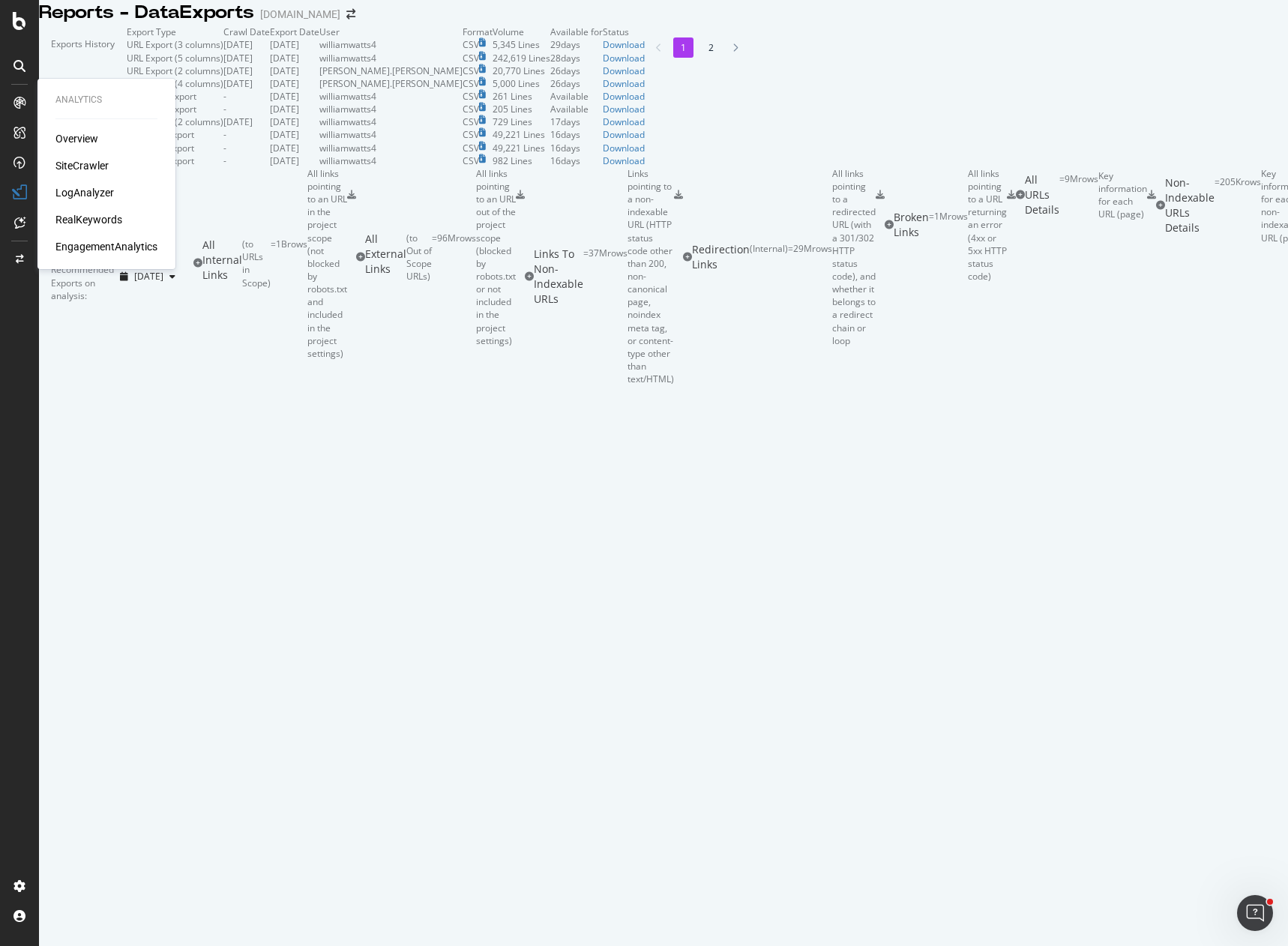
click at [87, 163] on div "SiteCrawler" at bounding box center [82, 165] width 53 height 15
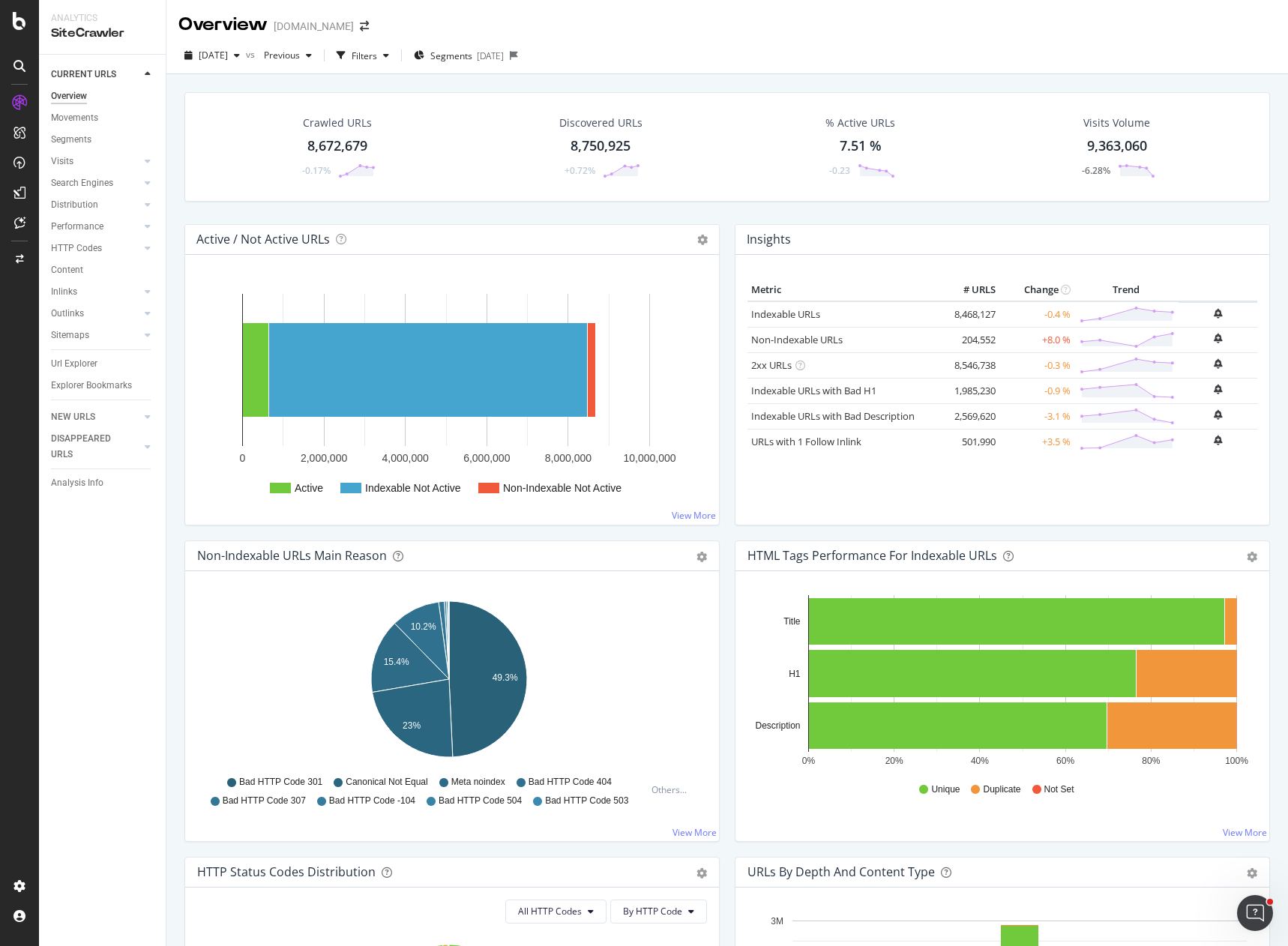
drag, startPoint x: 801, startPoint y: 39, endPoint x: 725, endPoint y: 54, distance: 77.5
click at [799, 39] on div "2025 Sep. 5th vs Previous Filters Segments 2025-09-15" at bounding box center [727, 56] width 1122 height 37
click at [613, 46] on div "2025 Sep. 5th vs Previous Filters Segments 2025-09-15" at bounding box center [727, 58] width 1122 height 30
click at [616, 39] on div "2025 Sep. 5th vs Previous Filters Segments 2025-09-15" at bounding box center [727, 56] width 1122 height 37
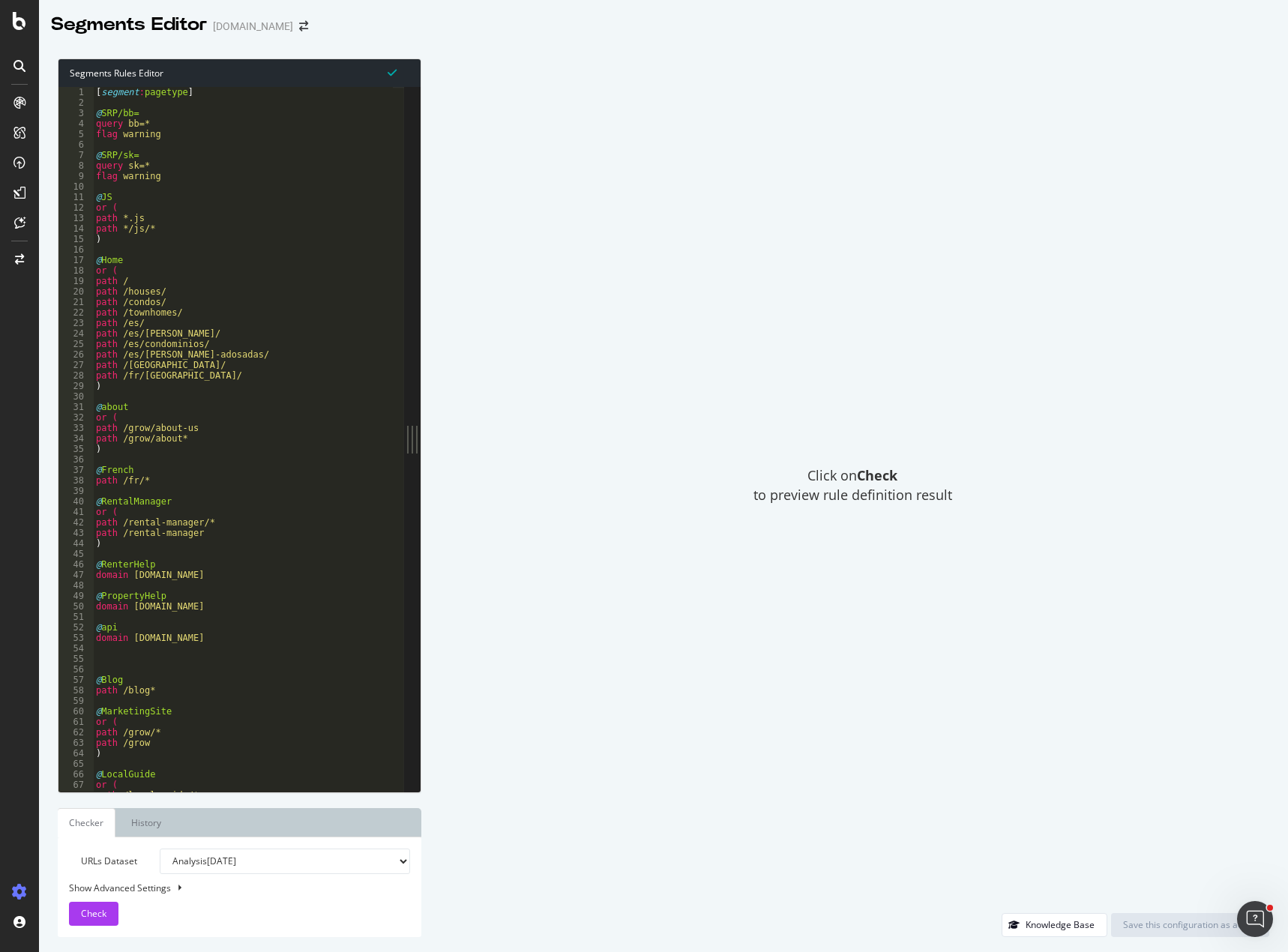
type textarea "or ("
click at [251, 509] on div "[ segment : pagetype ] @ SRP/bb= query bb=* flag warning @ SRP/sk= query sk=* f…" at bounding box center [325, 444] width 466 height 714
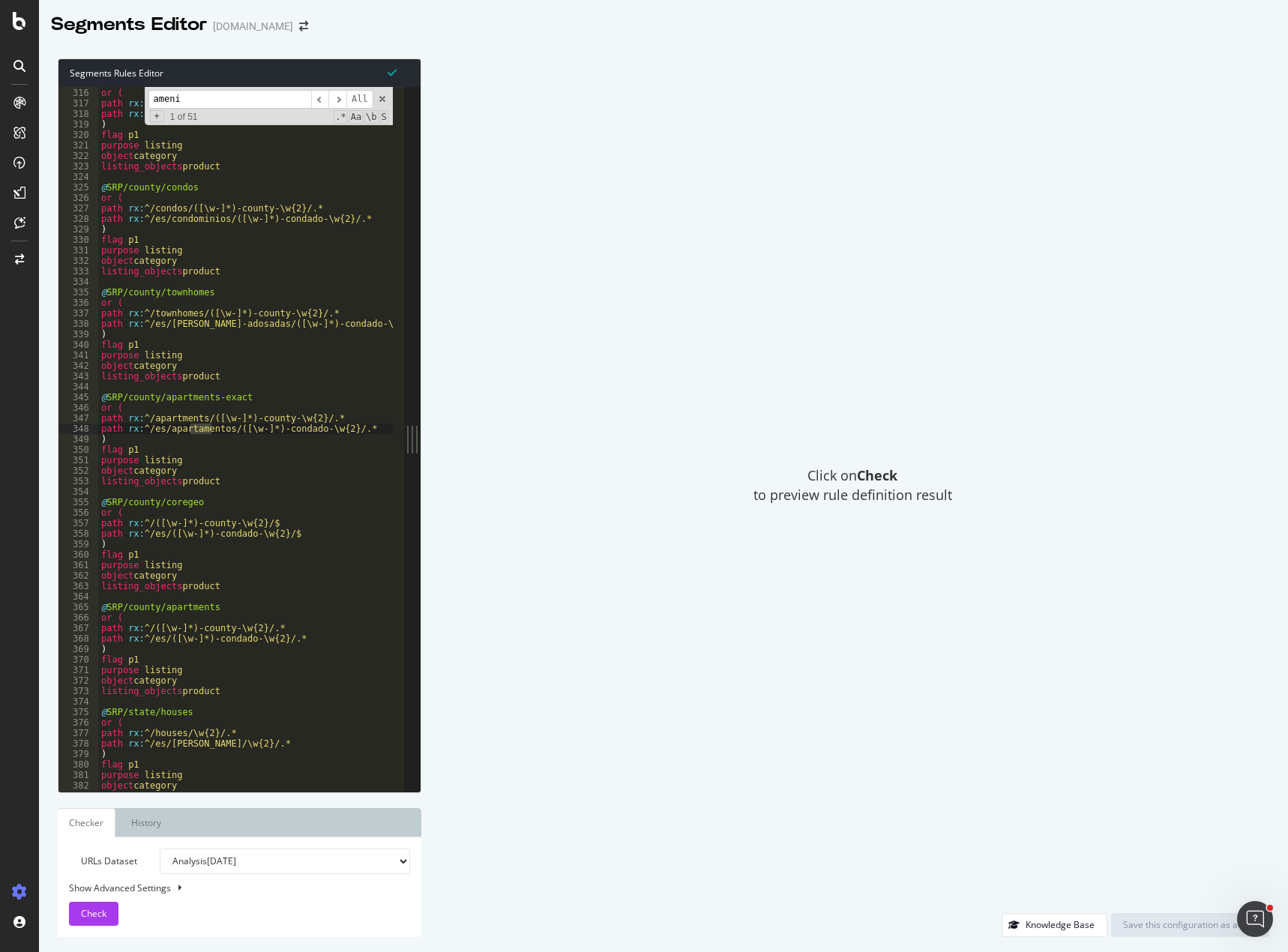
scroll to position [4697, 0]
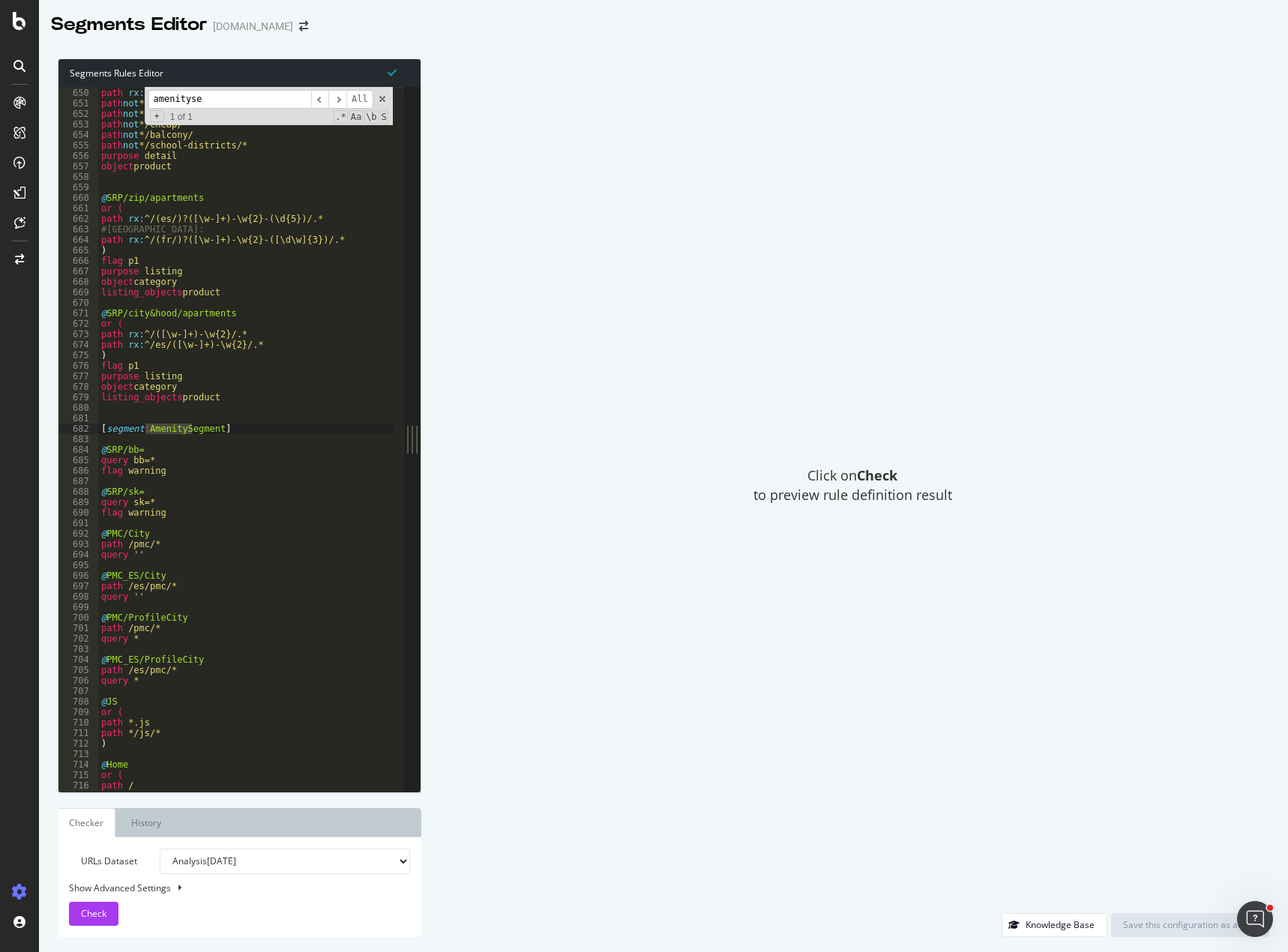
type input "amenityse"
click at [199, 561] on div "@ LDP path rx : ^/(es/)?.*/[a-z0-9]{7}/*$ path not */studios/ path not */parkin…" at bounding box center [331, 434] width 466 height 714
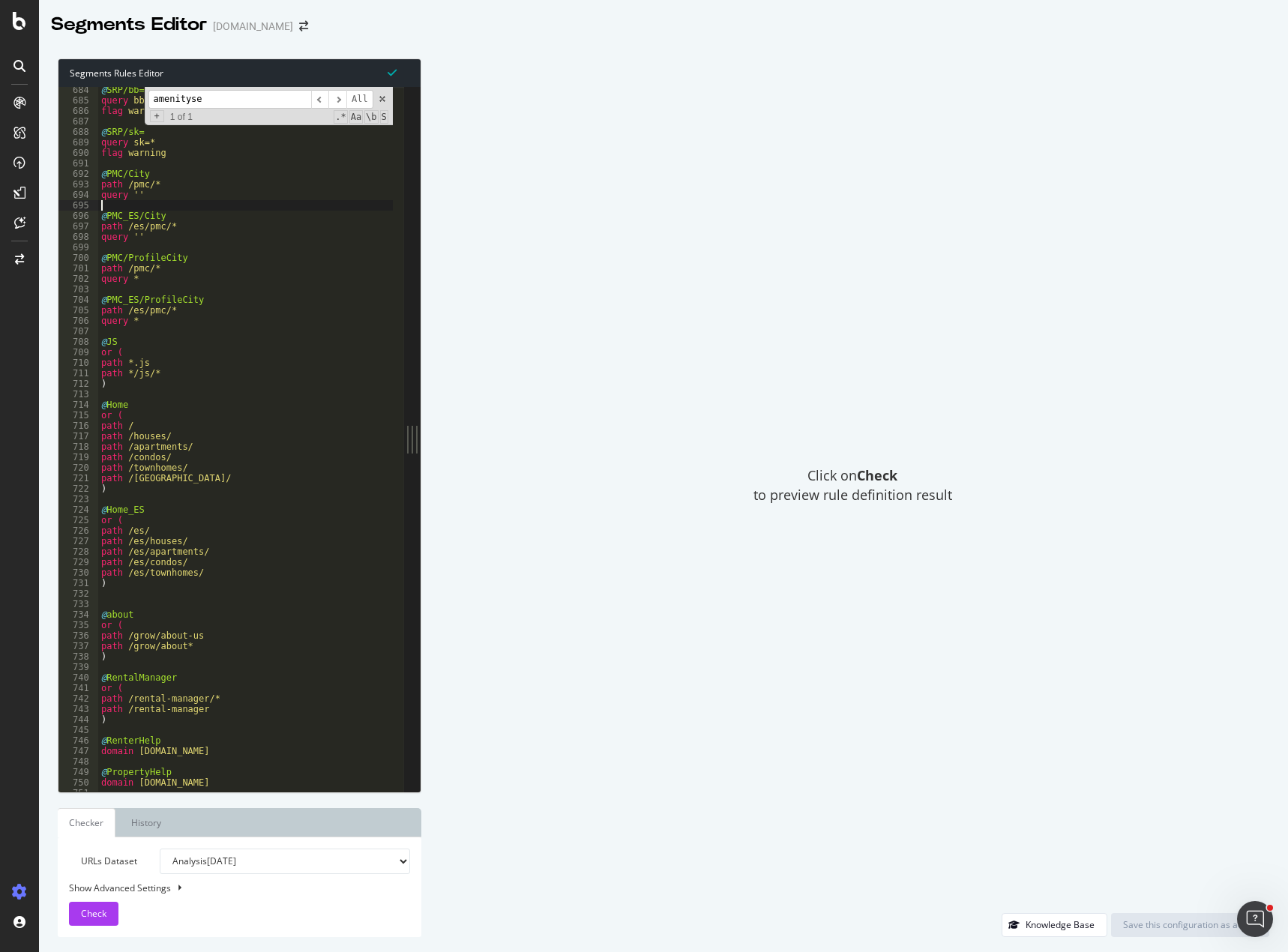
scroll to position [4945, 0]
click at [377, 94] on div "amenityse ​ ​ All Replace All + 1 of 1 .* Aa \b S" at bounding box center [268, 105] width 248 height 38
click at [383, 97] on span at bounding box center [383, 99] width 11 height 11
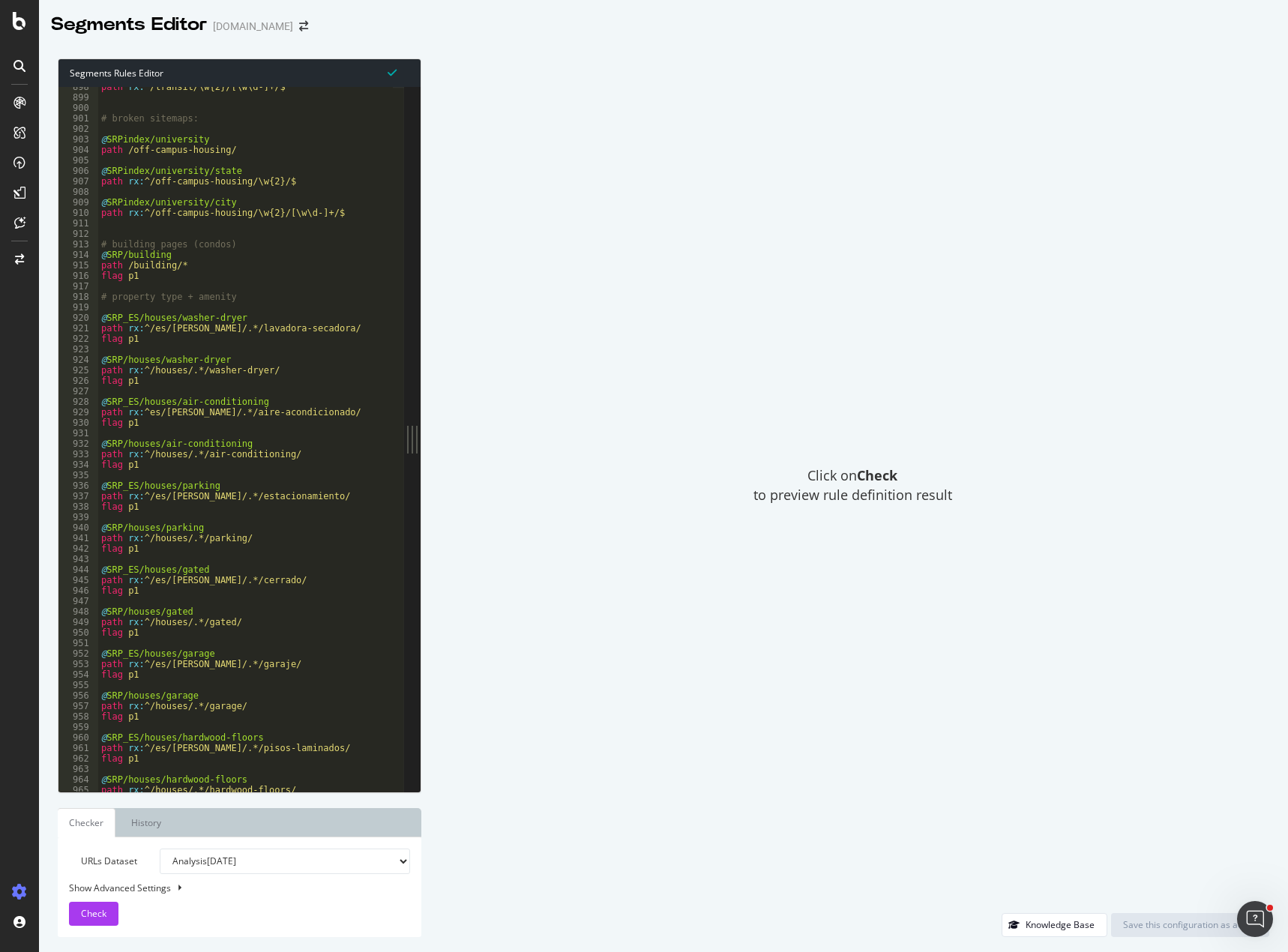
scroll to position [6465, 0]
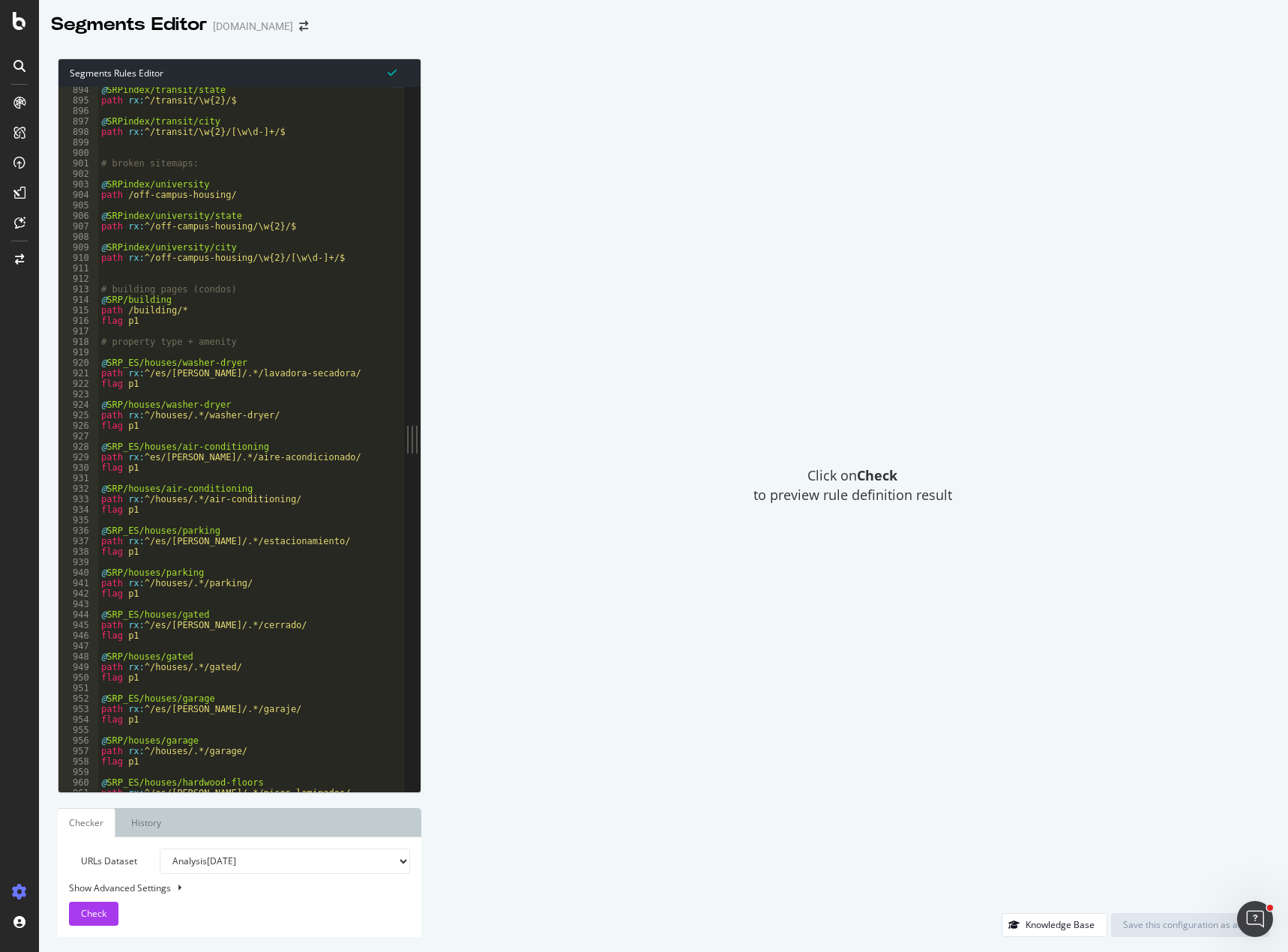
click at [105, 352] on div "@ SRPindex/transit/state path rx : ^/transit/\w{2}/$ @ SRPindex/transit/city pa…" at bounding box center [331, 442] width 466 height 714
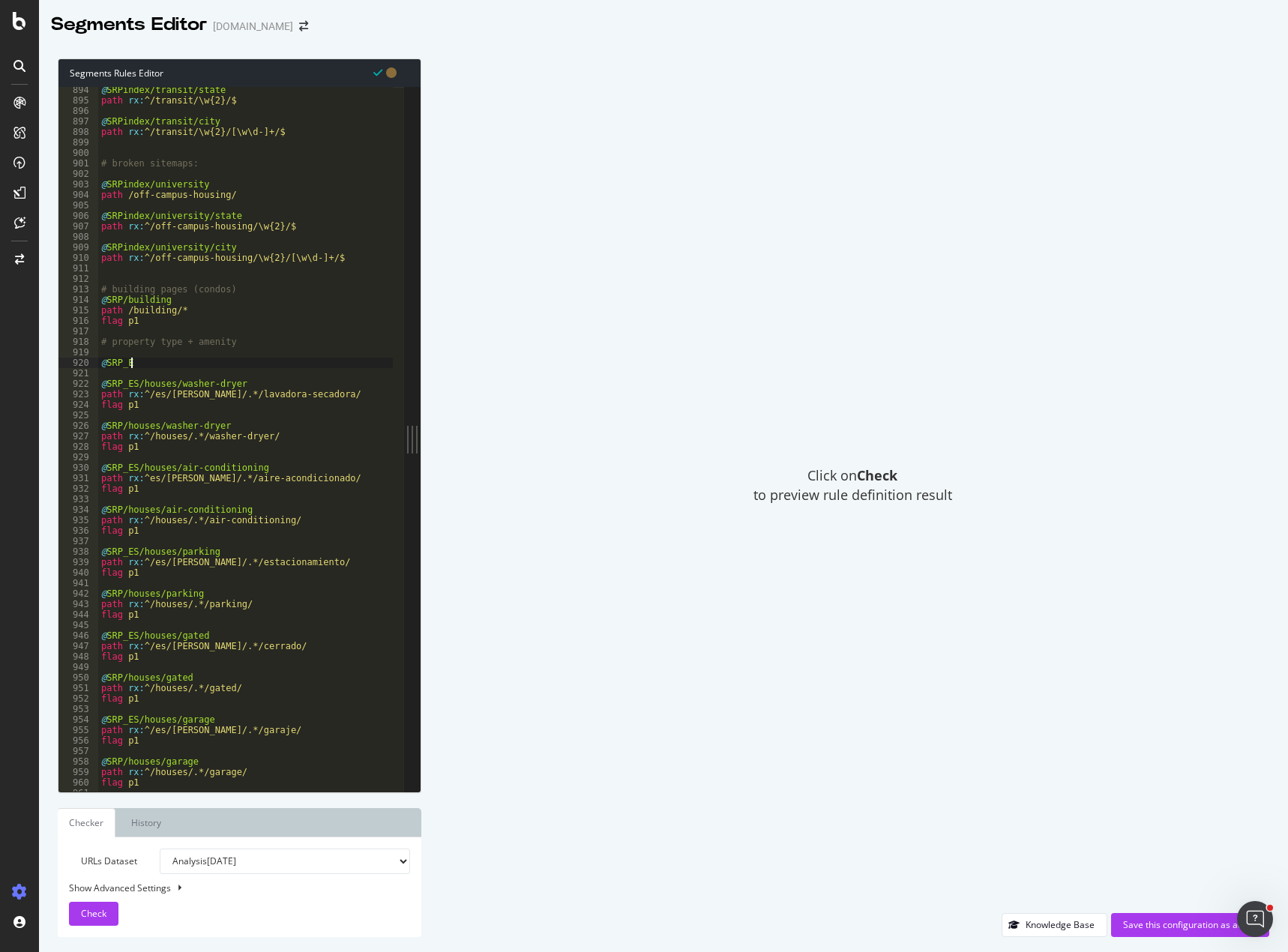
scroll to position [0, 2]
type textarea "@SRP_ES/houses/virtual-tours"
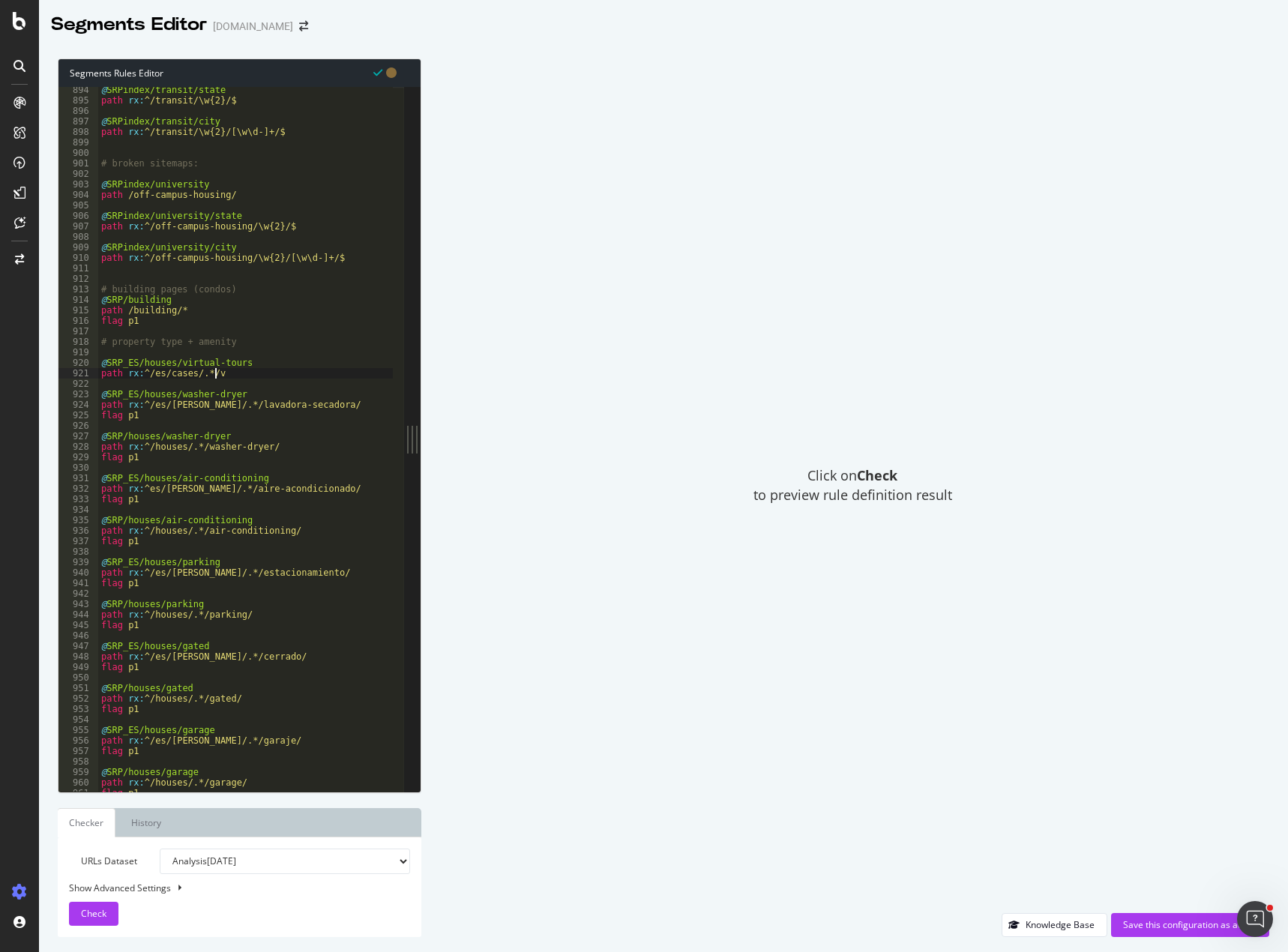
scroll to position [0, 9]
paste textarea "/recorridos-virtuales/"
drag, startPoint x: 310, startPoint y: 372, endPoint x: 47, endPoint y: 366, distance: 263.1
click at [47, 366] on div "Segments Rules Editor path rx:^/es/cases/.*/recorridos-virtuales/ 894 895 896 8…" at bounding box center [663, 497] width 1249 height 908
click at [294, 410] on div "@ SRPindex/transit/state path rx : ^/transit/\w{2}/$ @ SRPindex/transit/city pa…" at bounding box center [331, 442] width 466 height 714
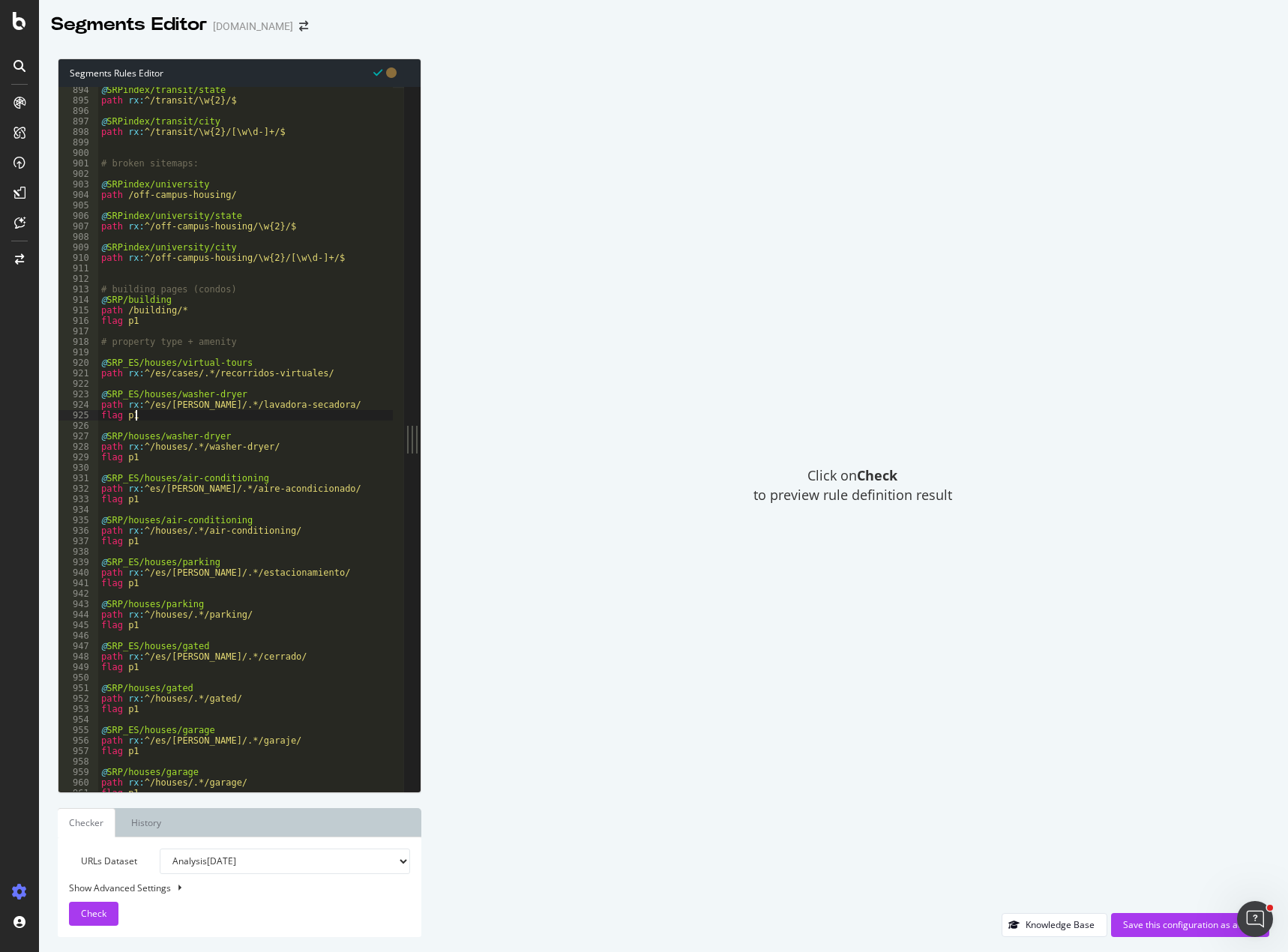
type textarea "flag p1"
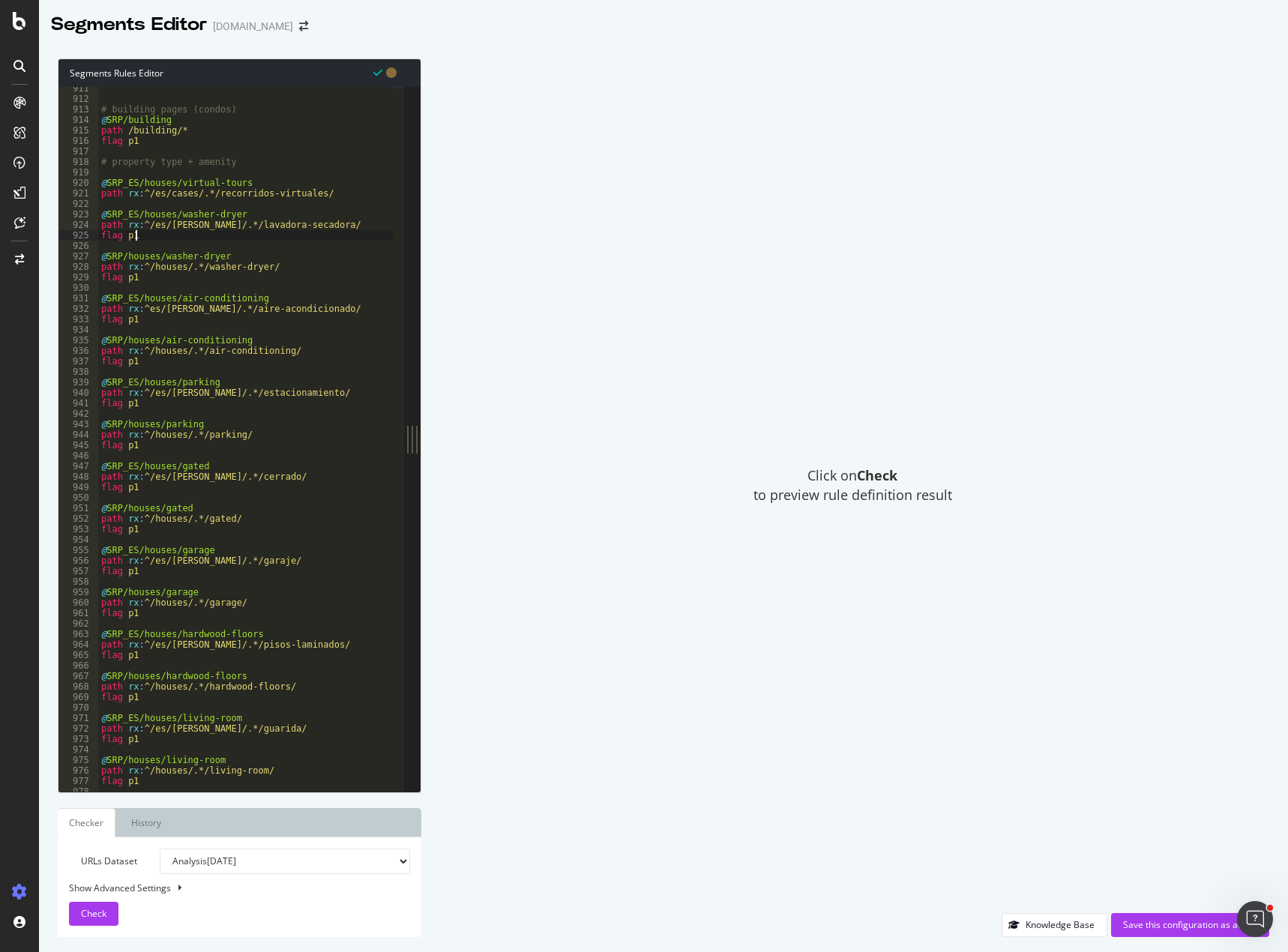
scroll to position [0, 0]
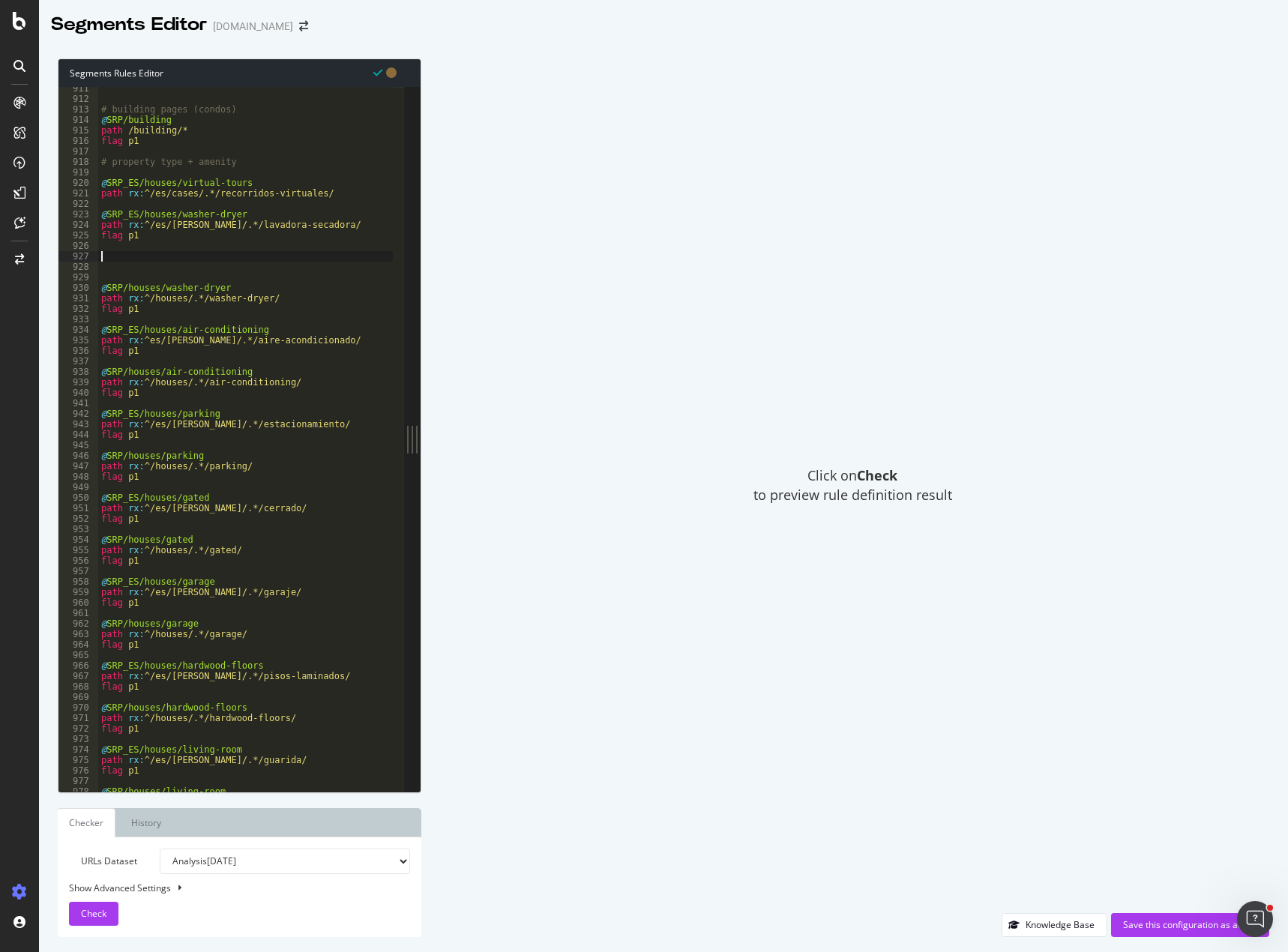
paste textarea "path rx:^/es/cases/.*/recorridos-virtuales/"
type textarea "path rx:^/es/cases/.*/recorridos-virtuales/"
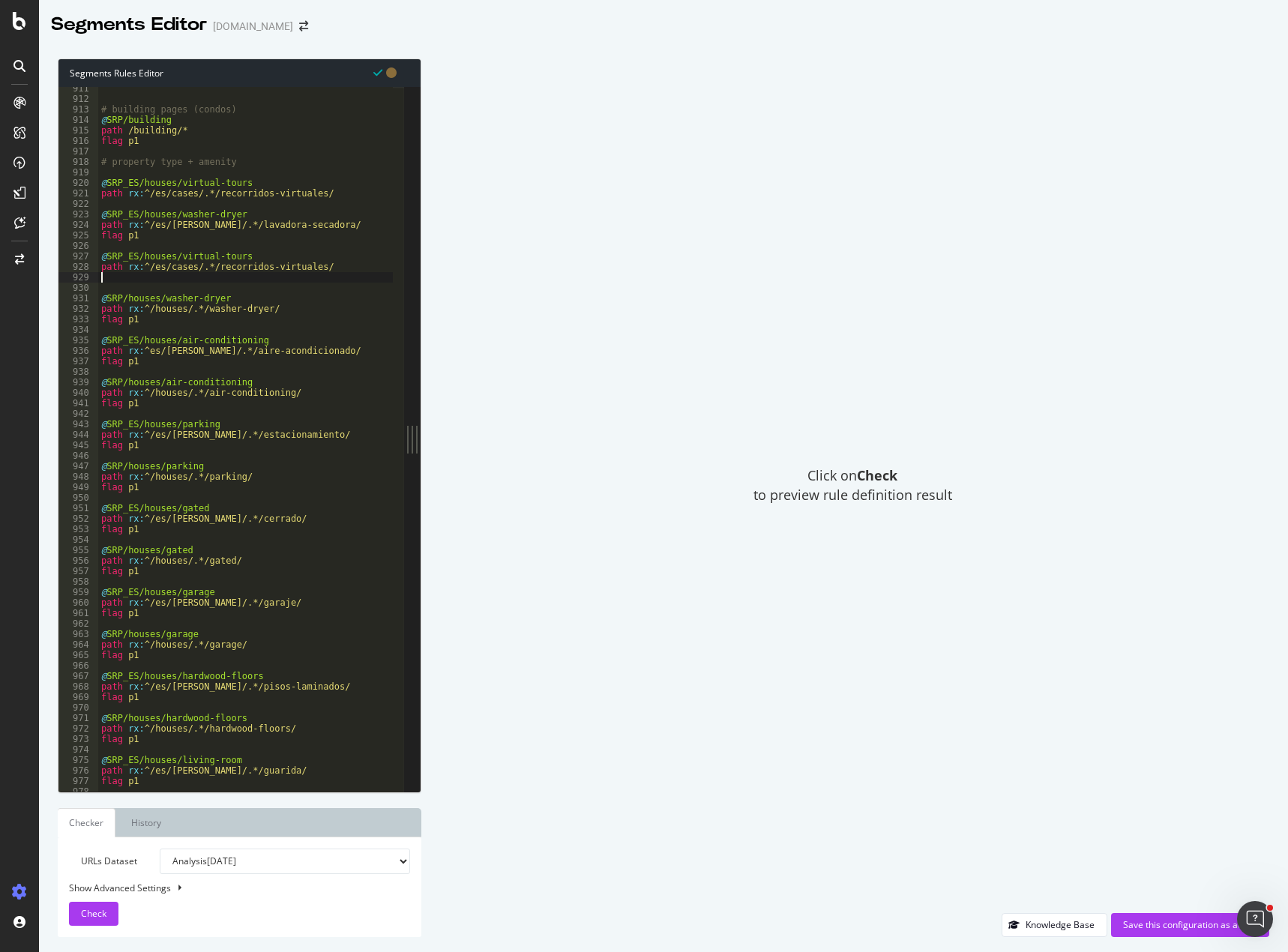
click at [155, 277] on div "# building pages (condos) @ SRP/building path /building/* flag p1 # property ty…" at bounding box center [331, 440] width 466 height 714
click at [135, 253] on div "# building pages (condos) @ SRP/building path /building/* flag p1 # property ty…" at bounding box center [331, 440] width 466 height 714
drag, startPoint x: 323, startPoint y: 267, endPoint x: 211, endPoint y: 267, distance: 112.0
click at [210, 267] on div "# building pages (condos) @ SRP/building path /building/* flag p1 # property ty…" at bounding box center [331, 440] width 466 height 714
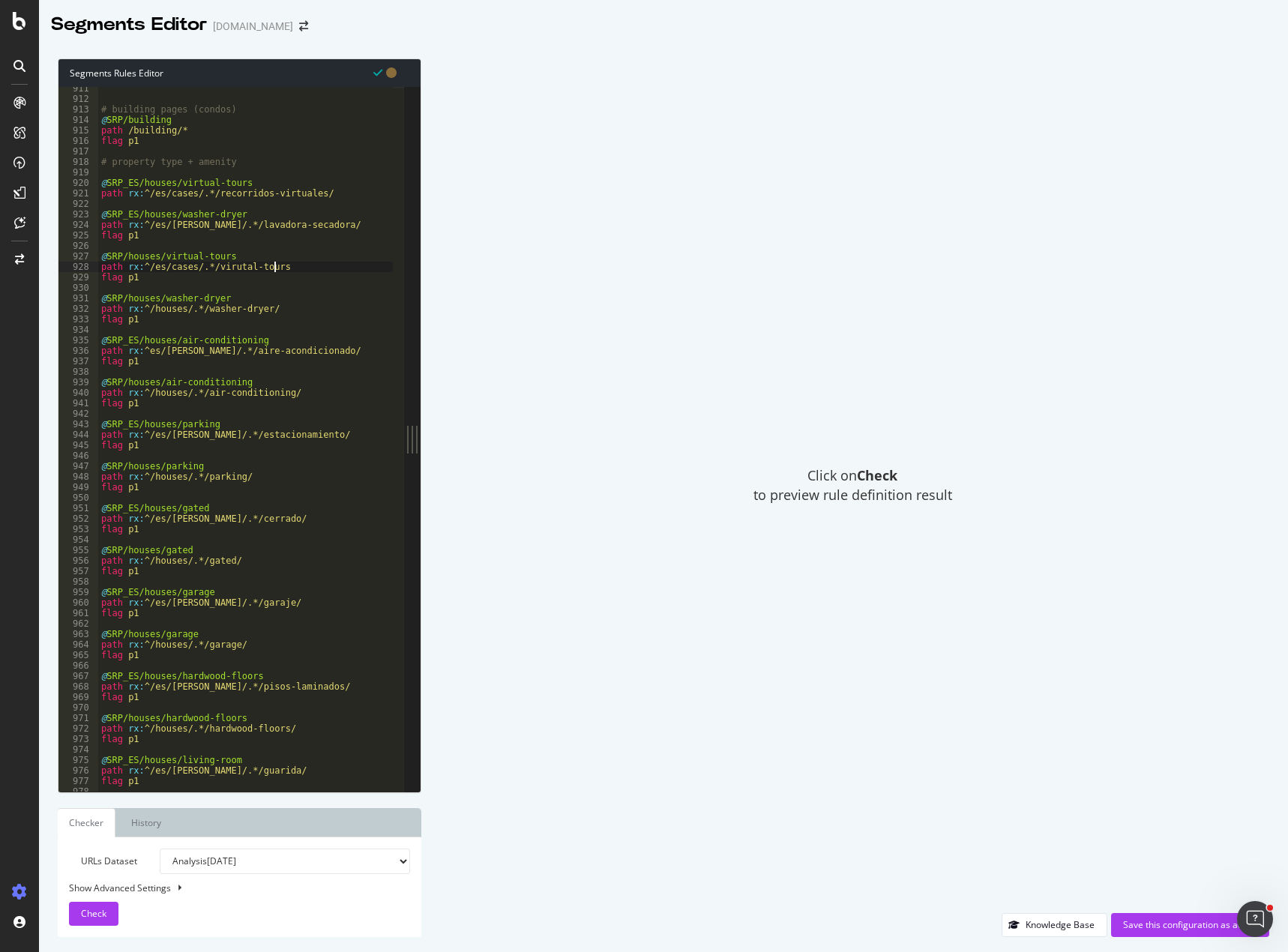
scroll to position [0, 13]
click at [223, 269] on div "# building pages (condos) @ SRP/building path /building/* flag p1 # property ty…" at bounding box center [331, 440] width 466 height 714
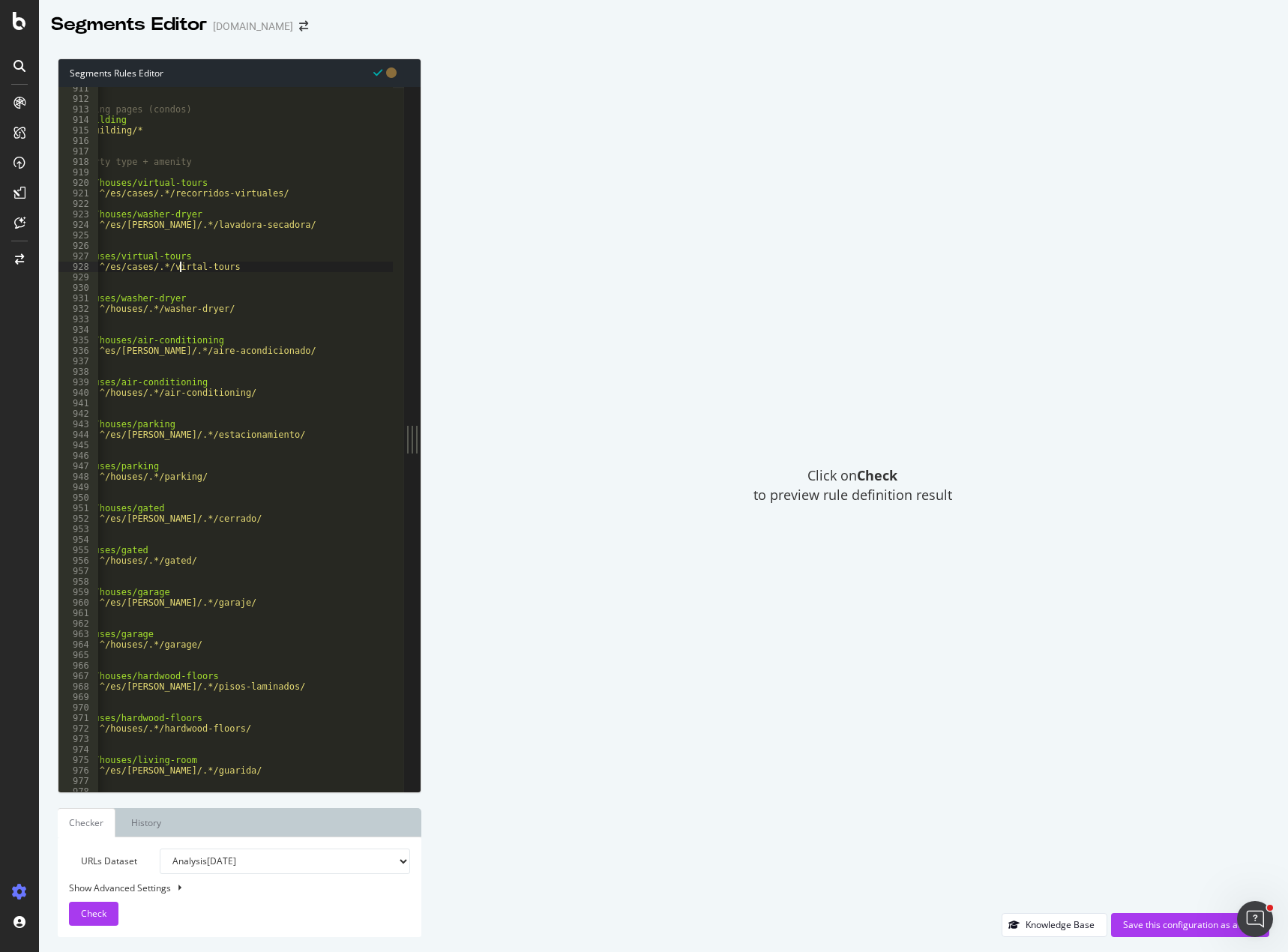
click at [244, 267] on div "# building pages (condos) @ SRP/building path /building/* flag p1 # property ty…" at bounding box center [286, 440] width 466 height 714
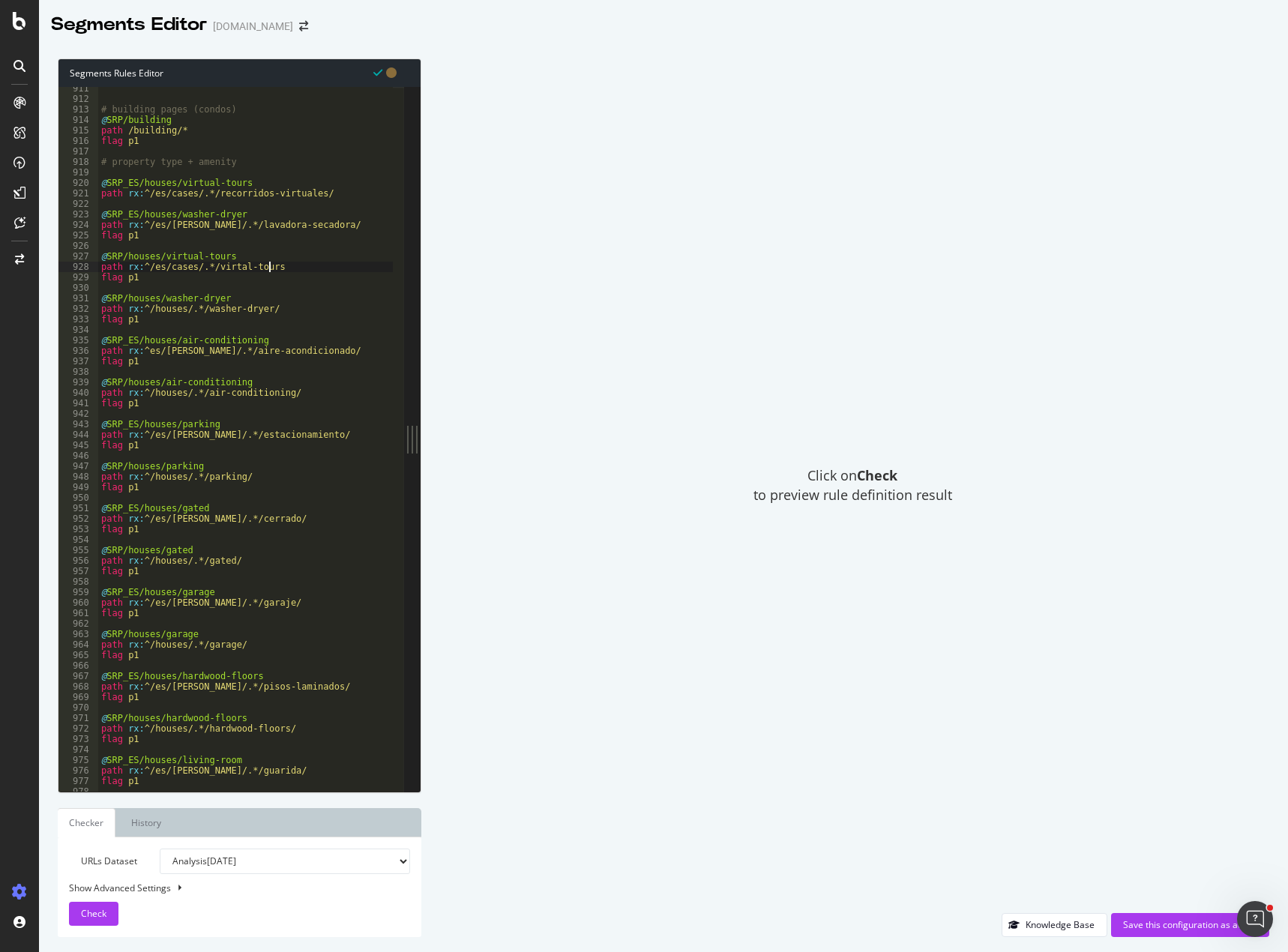
scroll to position [0, 0]
click at [230, 264] on div "# building pages (condos) @ SRP/building path /building/* flag p1 # property ty…" at bounding box center [331, 440] width 466 height 714
click at [152, 267] on div "# building pages (condos) @ SRP/building path /building/* flag p1 # property ty…" at bounding box center [331, 440] width 466 height 714
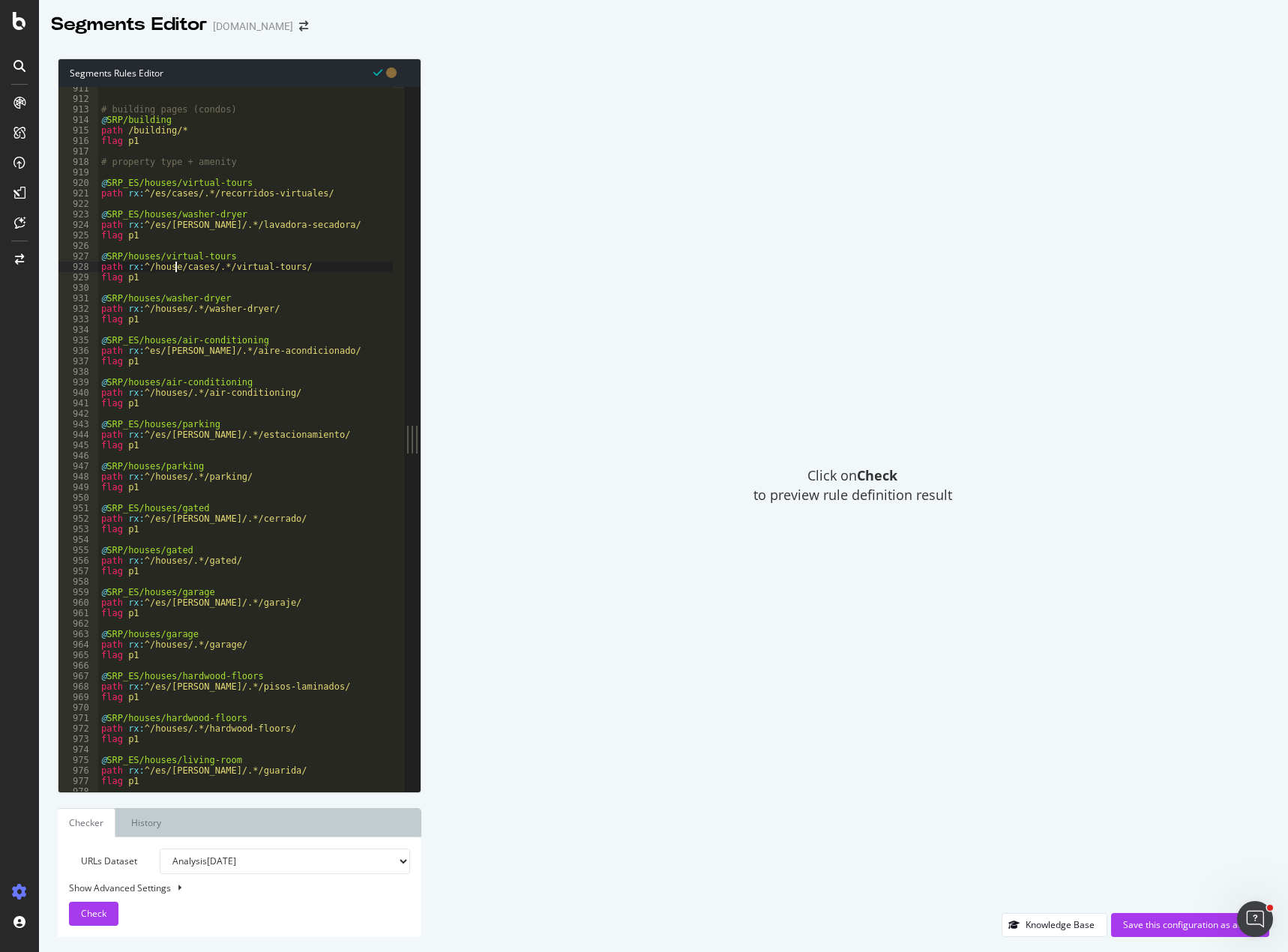
scroll to position [0, 6]
drag, startPoint x: 166, startPoint y: 284, endPoint x: 75, endPoint y: 257, distance: 94.9
click at [75, 257] on div "path rx:^/houses/.*/virtual-tours/ 911 912 913 914 915 916 917 918 919 920 921 …" at bounding box center [231, 439] width 346 height 705
click at [145, 276] on div "# building pages (condos) @ SRP/building path /building/* flag p1 # property ty…" at bounding box center [245, 439] width 295 height 705
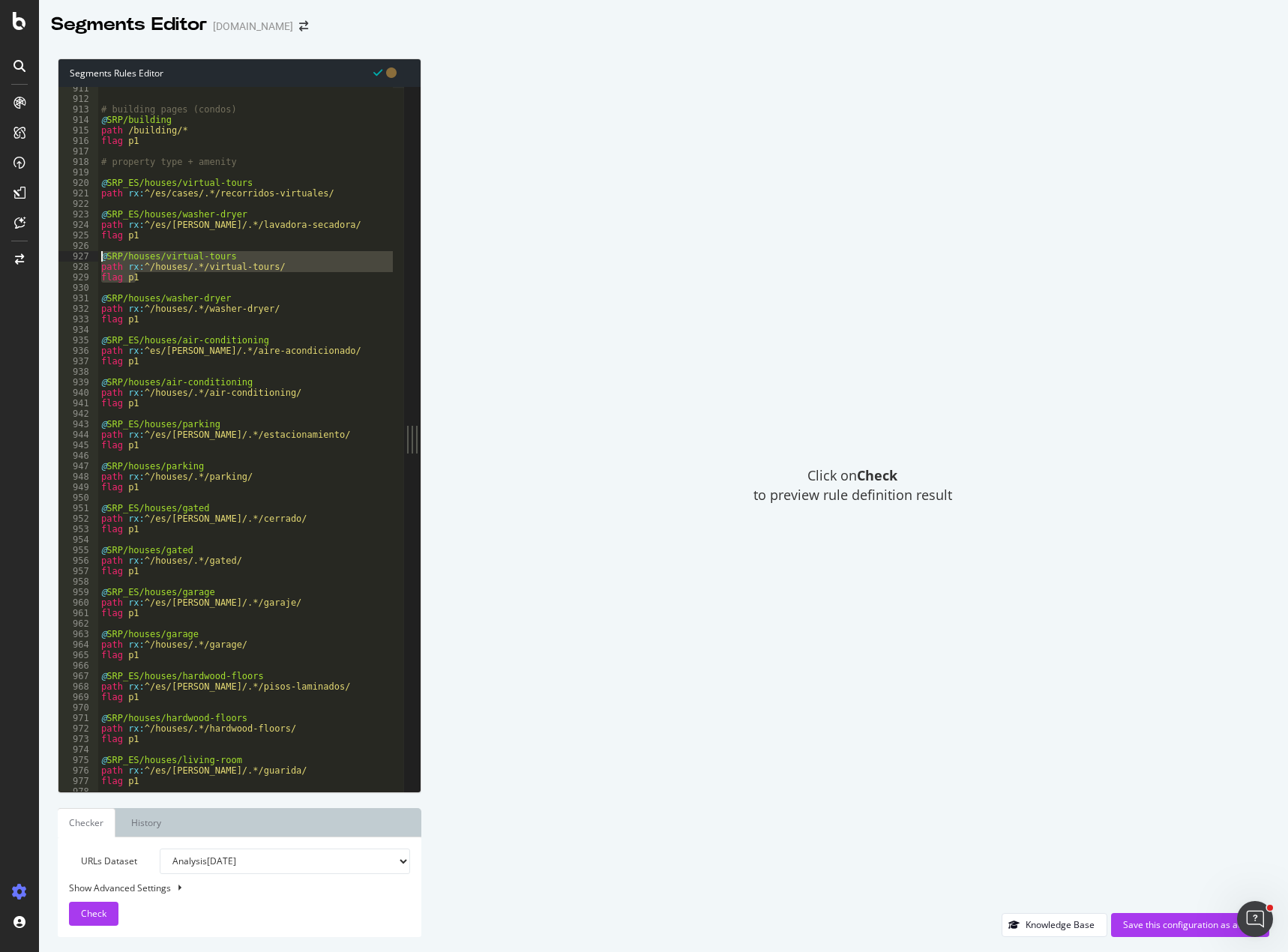
drag, startPoint x: 148, startPoint y: 280, endPoint x: 77, endPoint y: 258, distance: 74.3
click at [77, 258] on div "flag p1 911 912 913 914 915 916 917 918 919 920 921 922 923 924 925 926 927 928…" at bounding box center [231, 439] width 346 height 705
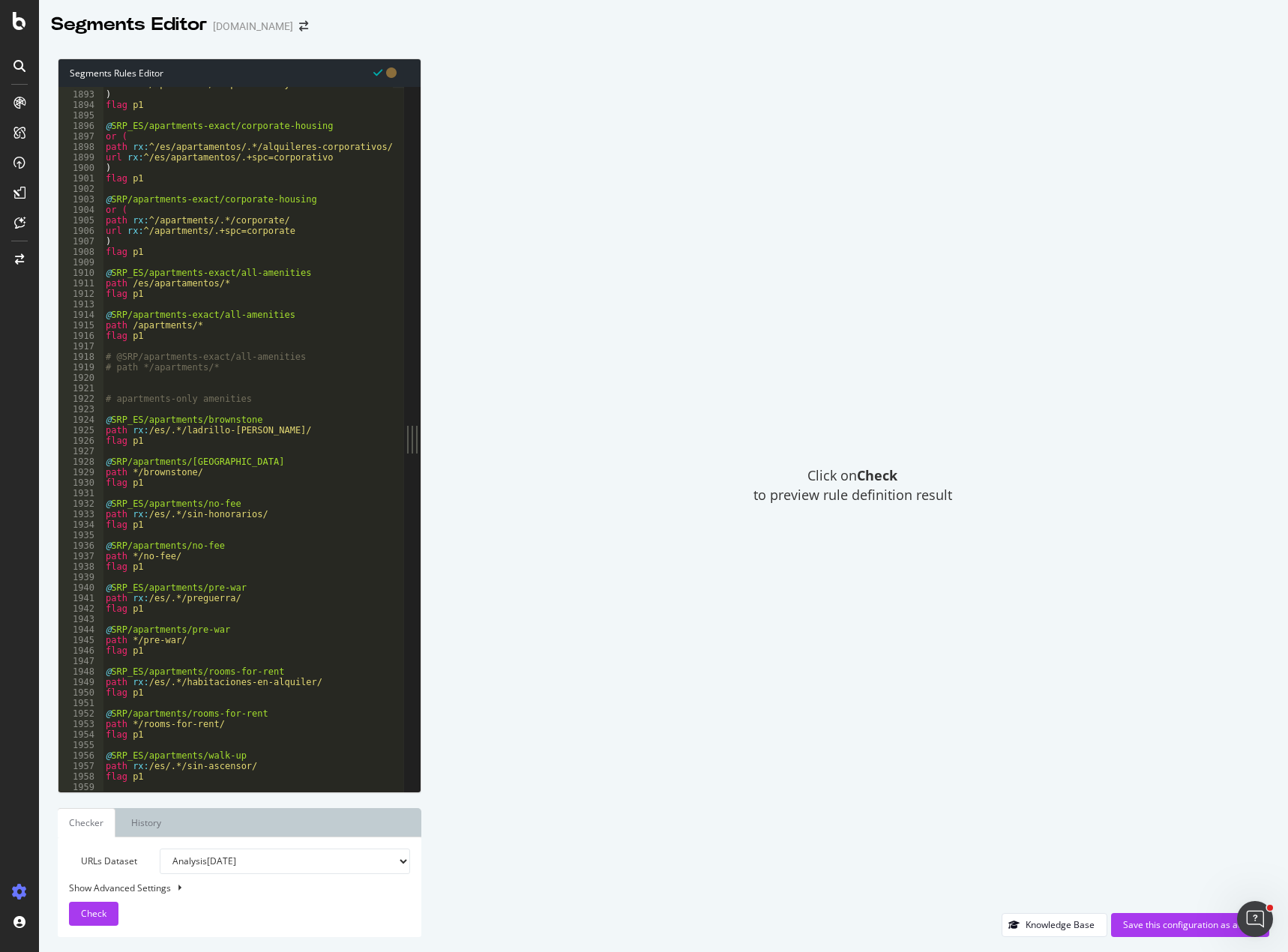
scroll to position [13756, 0]
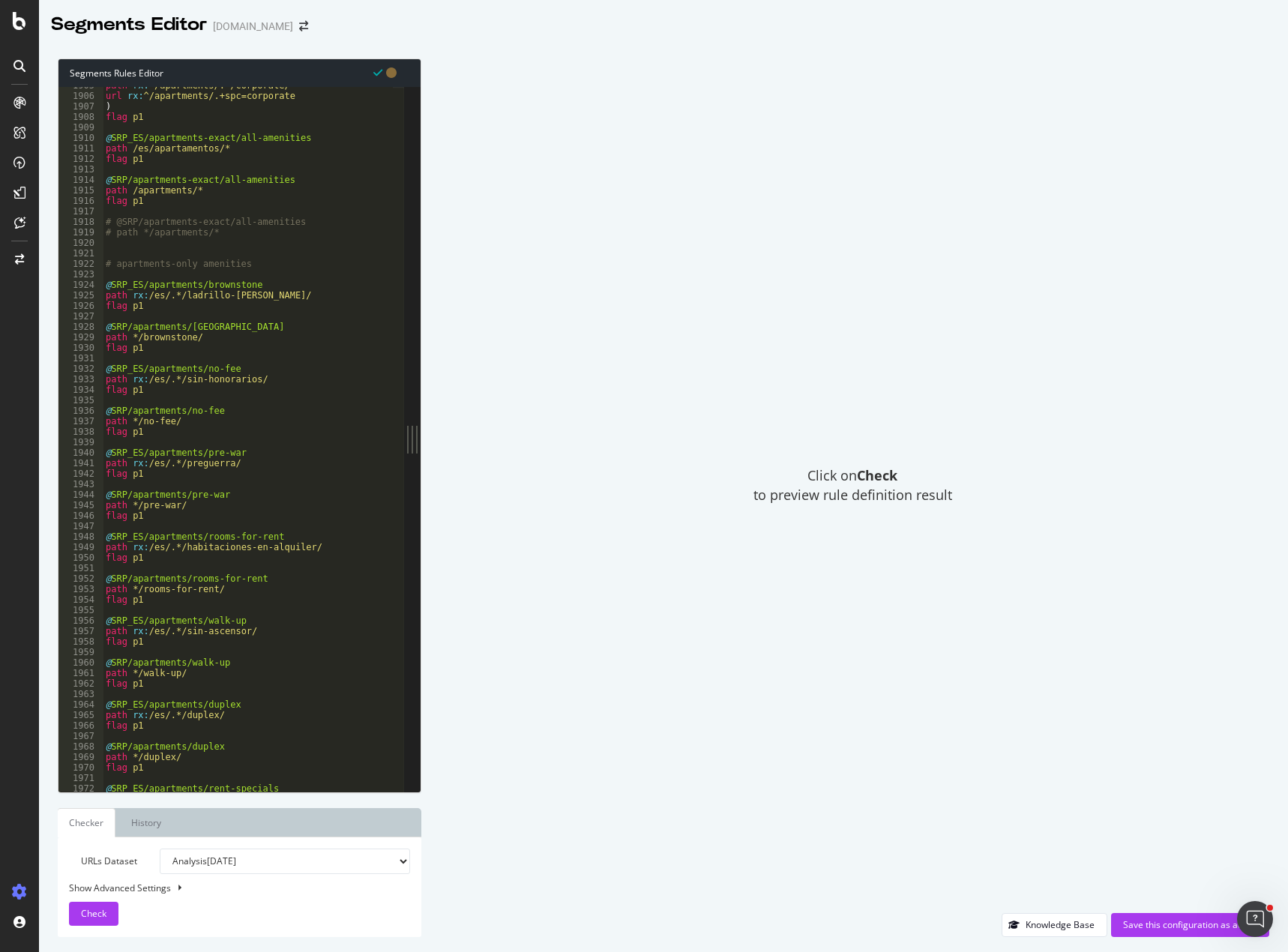
click at [105, 281] on div "path rx : ^/apartments/.*/corporate/ url rx : ^/apartments/.+spc=corporate ) fl…" at bounding box center [336, 437] width 466 height 714
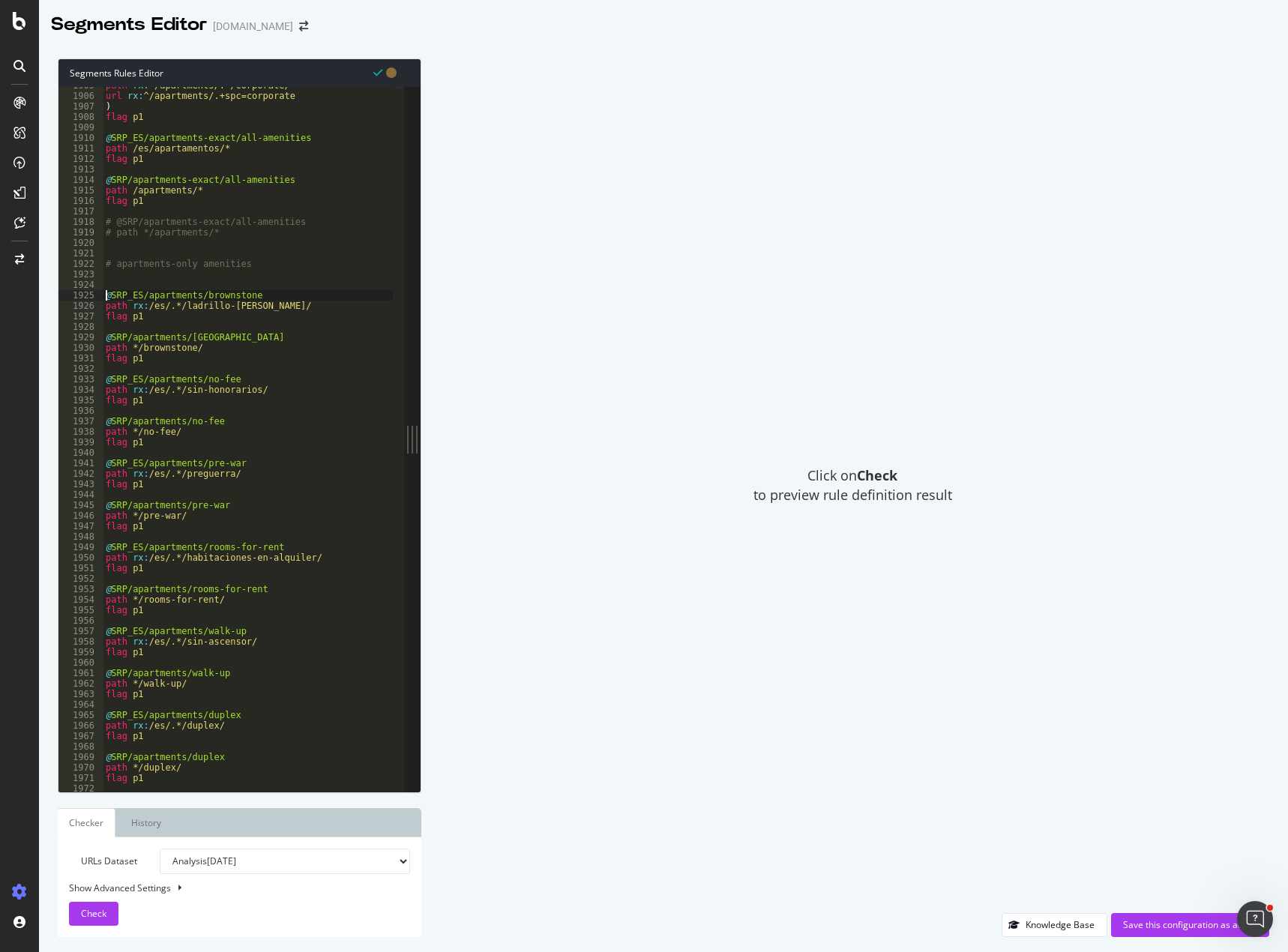
type textarea "@SRP_ES/apartments/brownstone"
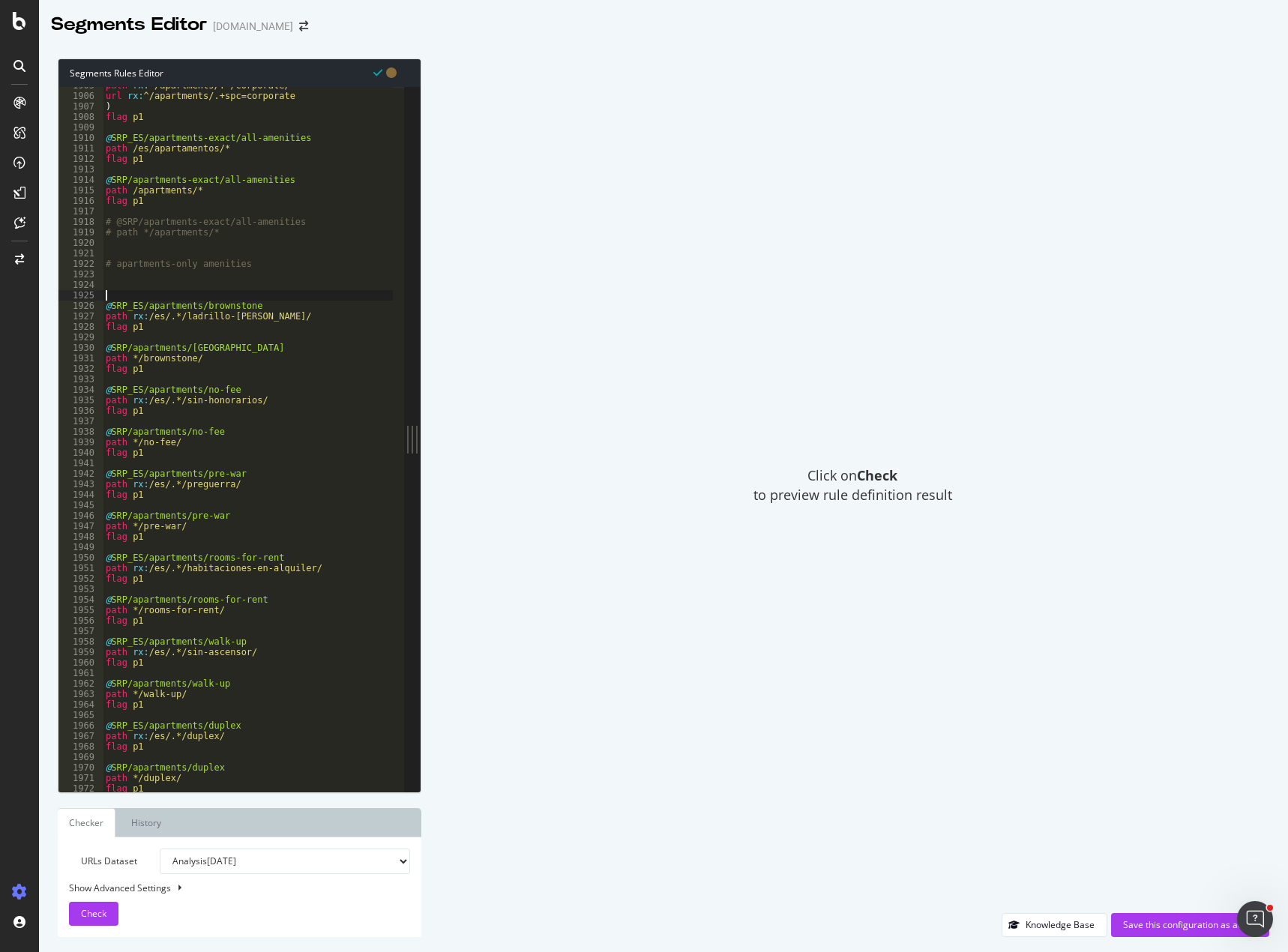
scroll to position [0, 0]
paste textarea "flag p1"
type textarea "flag p1"
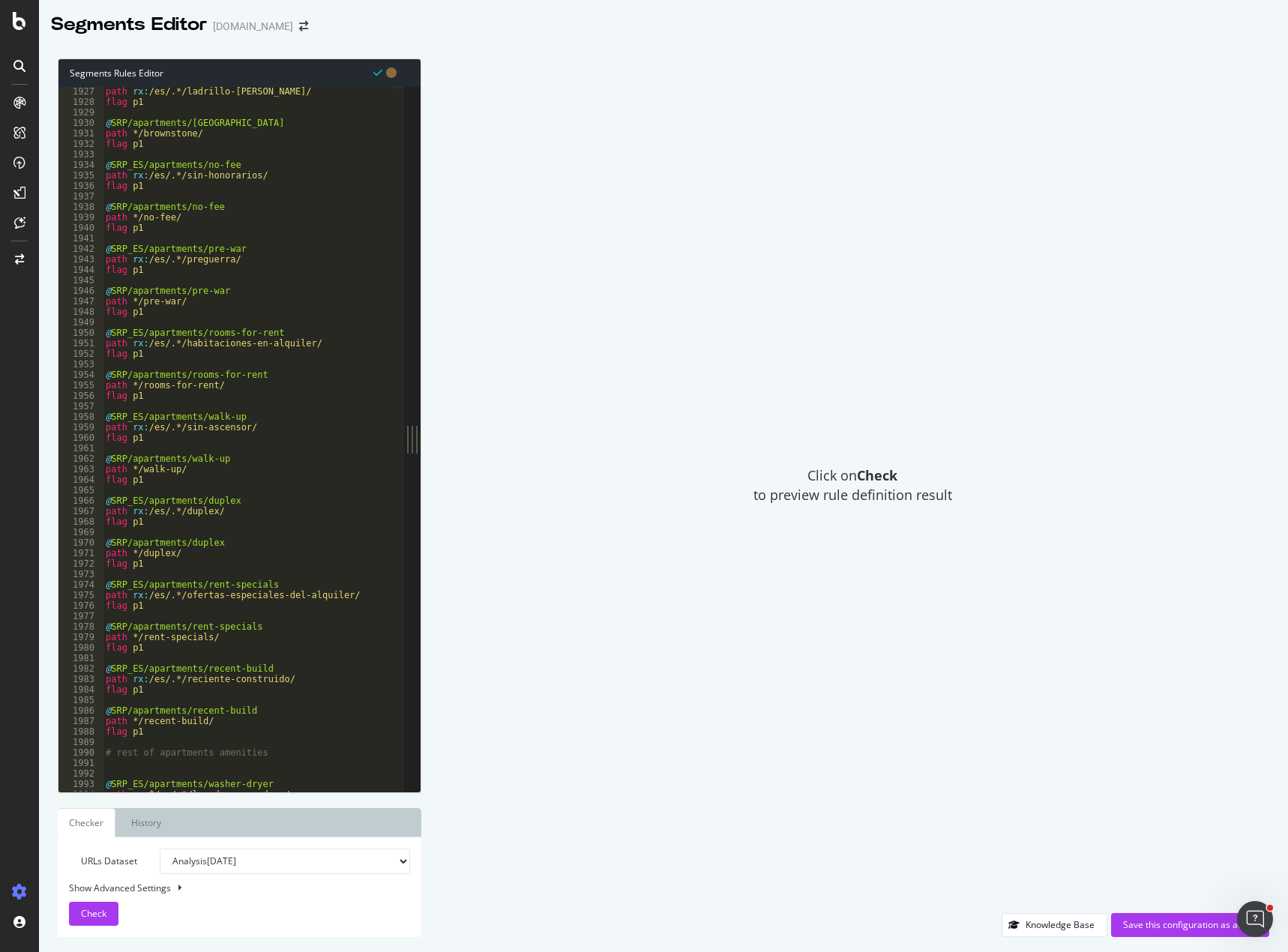
scroll to position [14026, 0]
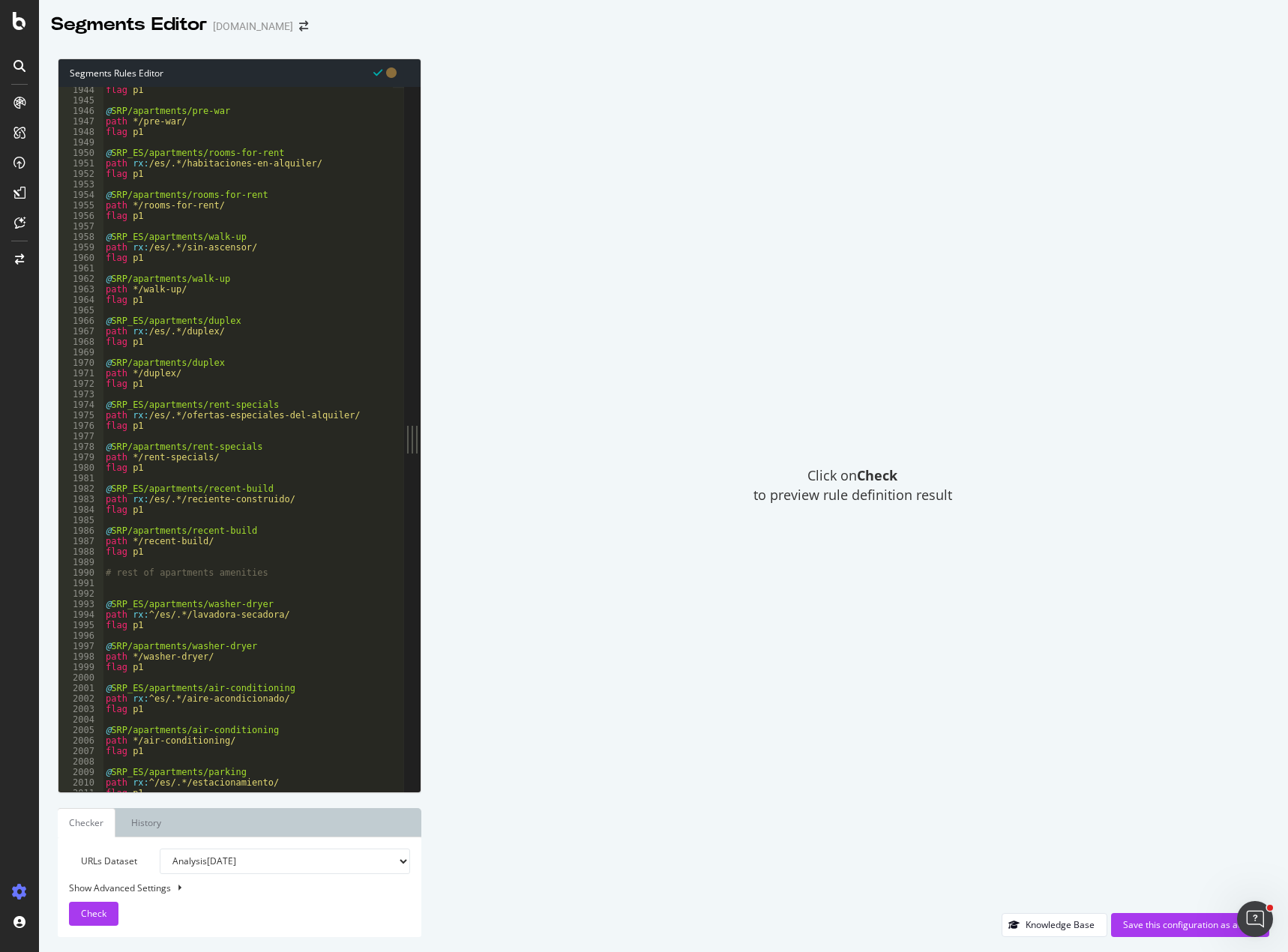
click at [152, 580] on div "flag p1 @ SRP/apartments/pre-war path */pre-war/ flag p1 @ SRP_ES/apartments/ro…" at bounding box center [336, 442] width 466 height 714
paste textarea "flag p1"
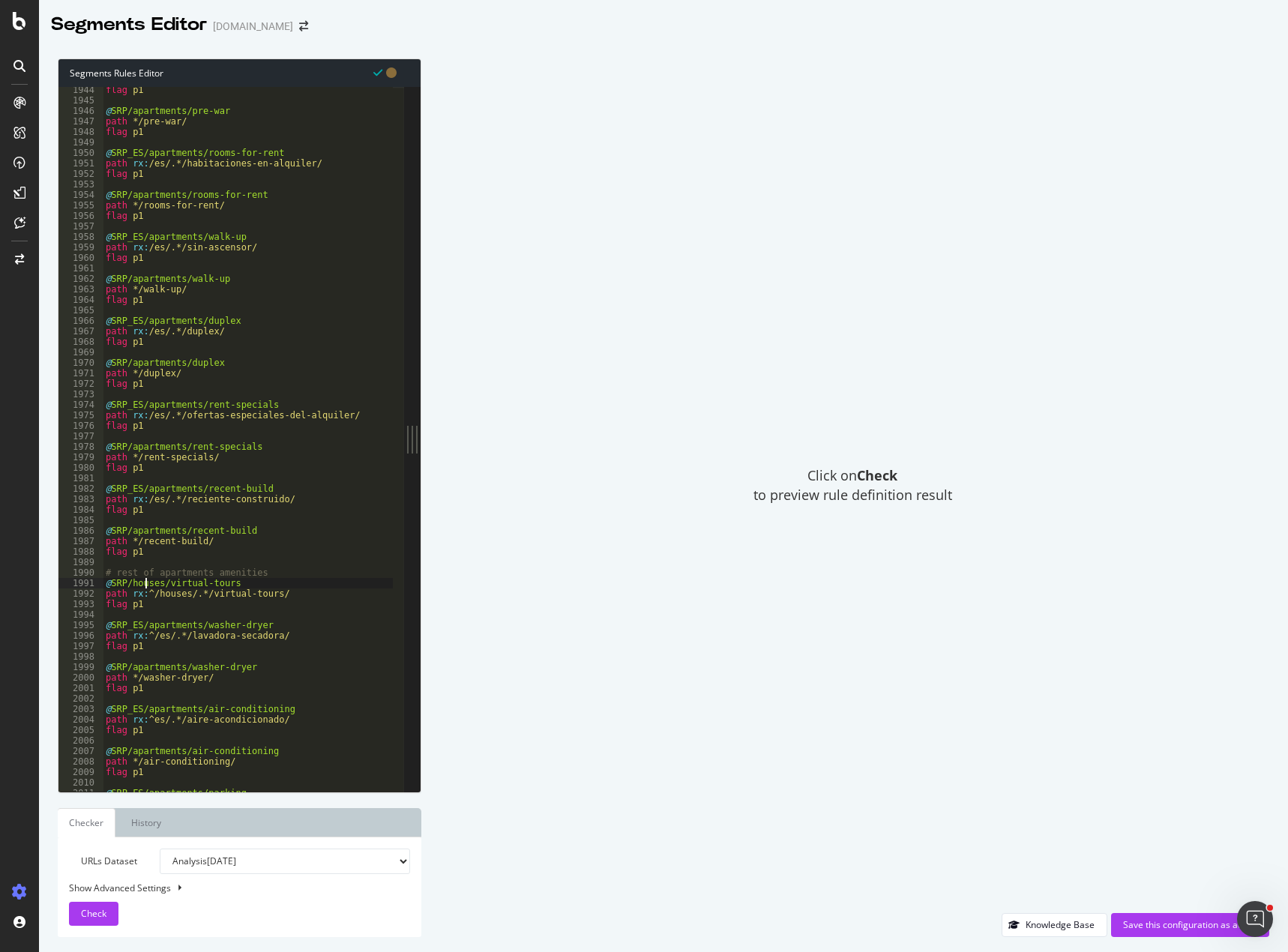
click at [143, 586] on div "flag p1 @ SRP/apartments/pre-war path */pre-war/ flag p1 @ SRP_ES/apartments/ro…" at bounding box center [336, 442] width 466 height 714
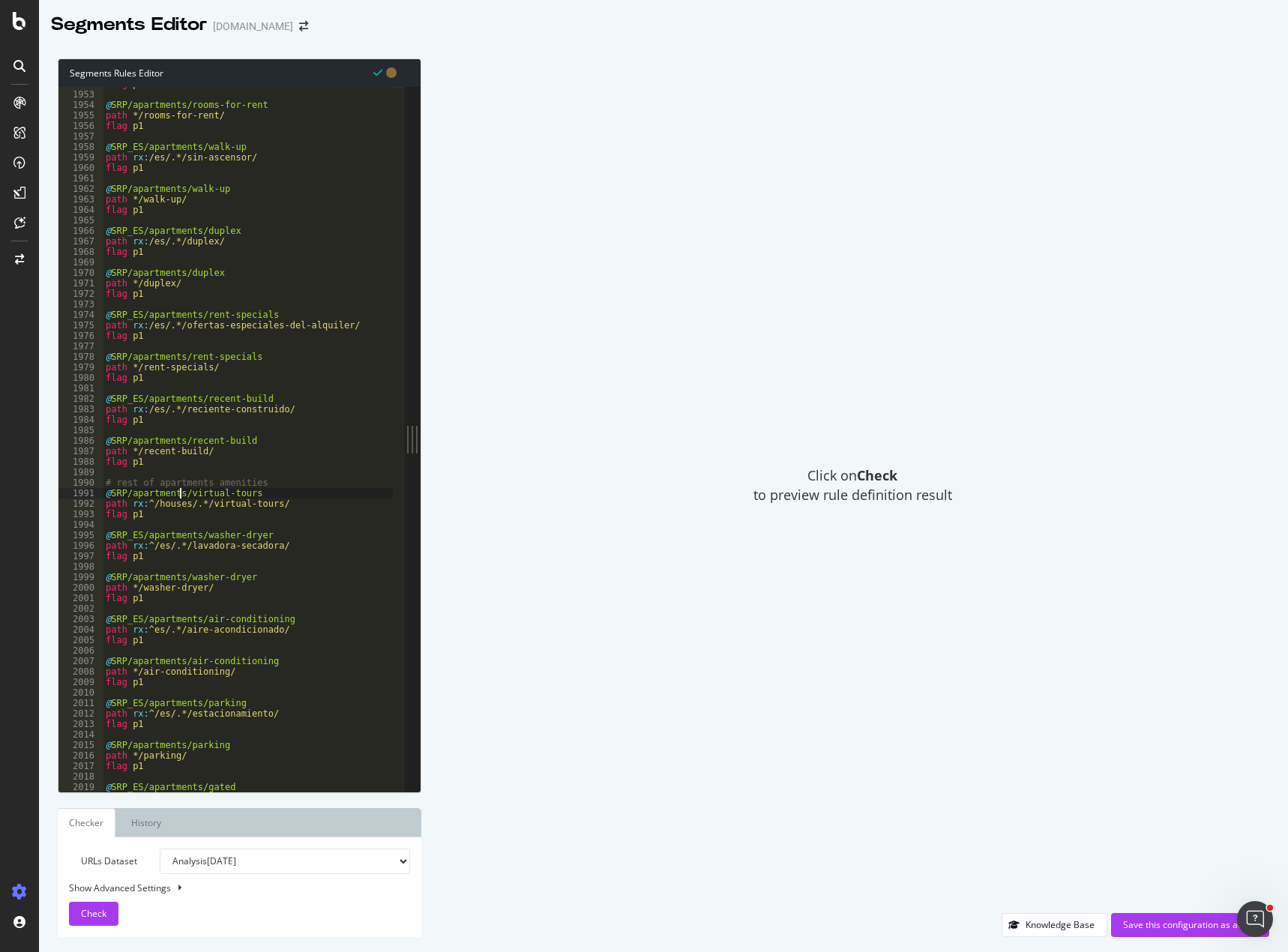
scroll to position [14080, 0]
type textarea "@SRP/houses/virtual-tours"
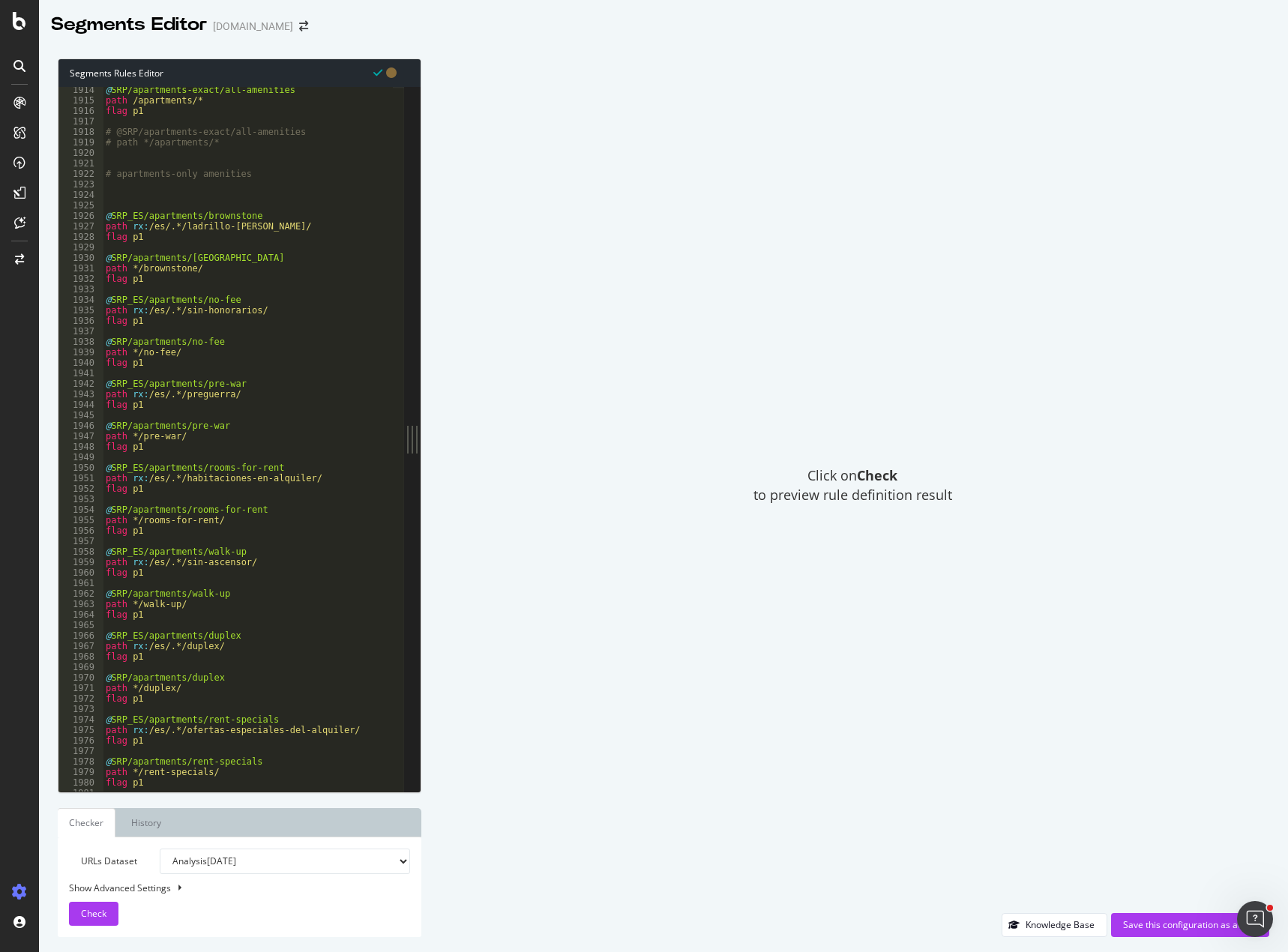
scroll to position [13748, 0]
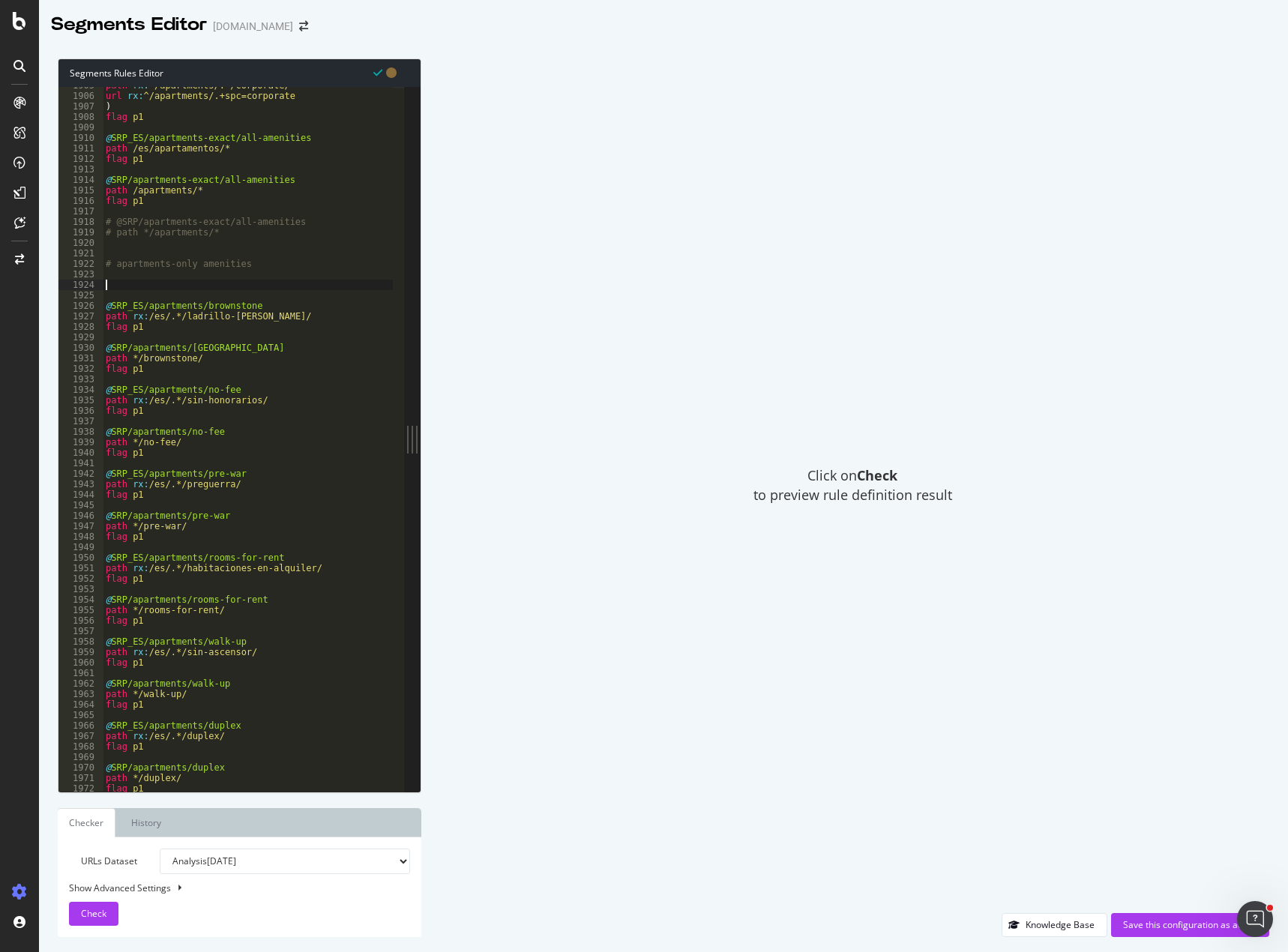
click at [124, 281] on div "path rx : ^/apartments/.*/corporate/ url rx : ^/apartments/.+spc=corporate ) fl…" at bounding box center [336, 437] width 466 height 714
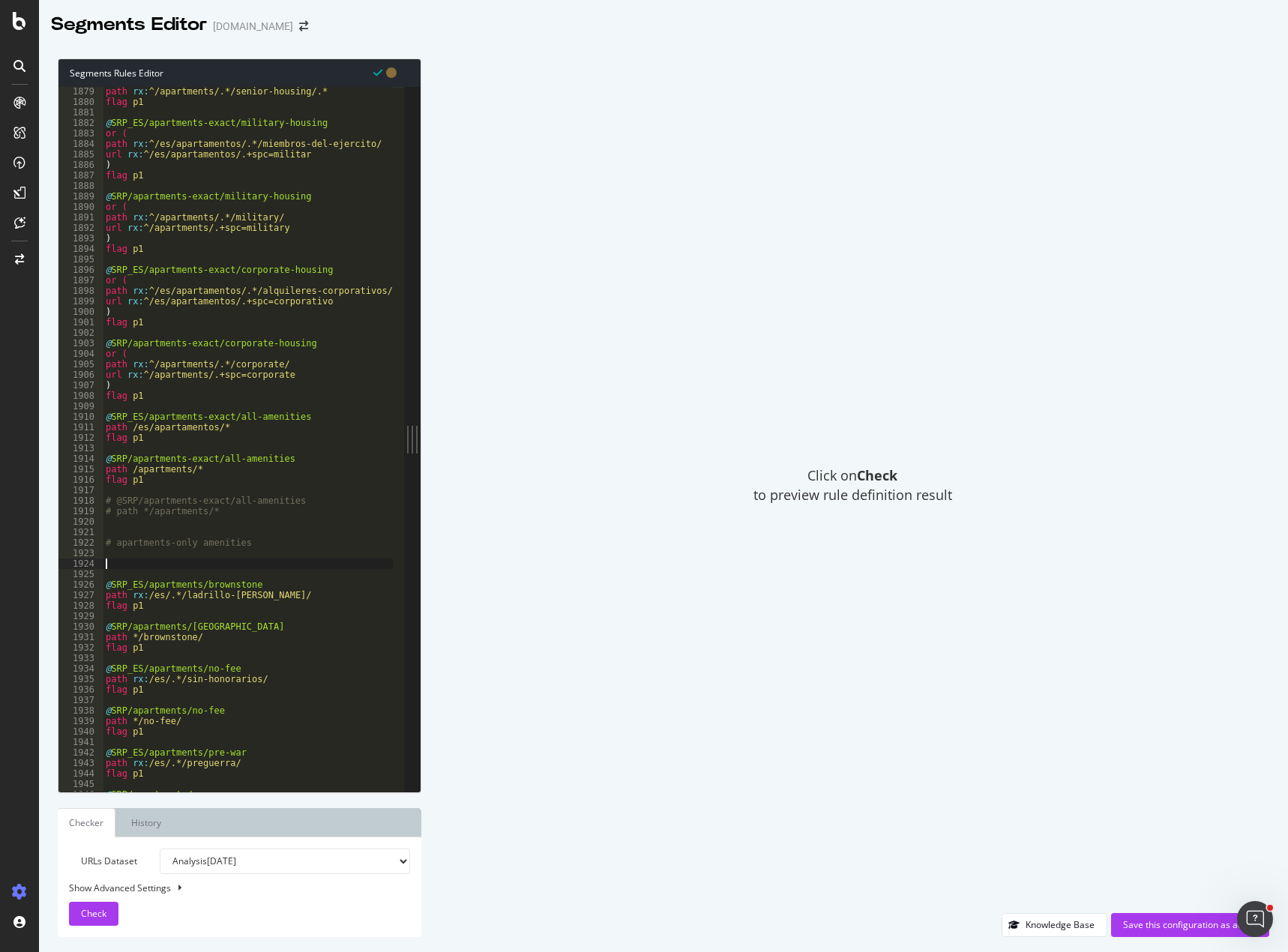
scroll to position [13490, 0]
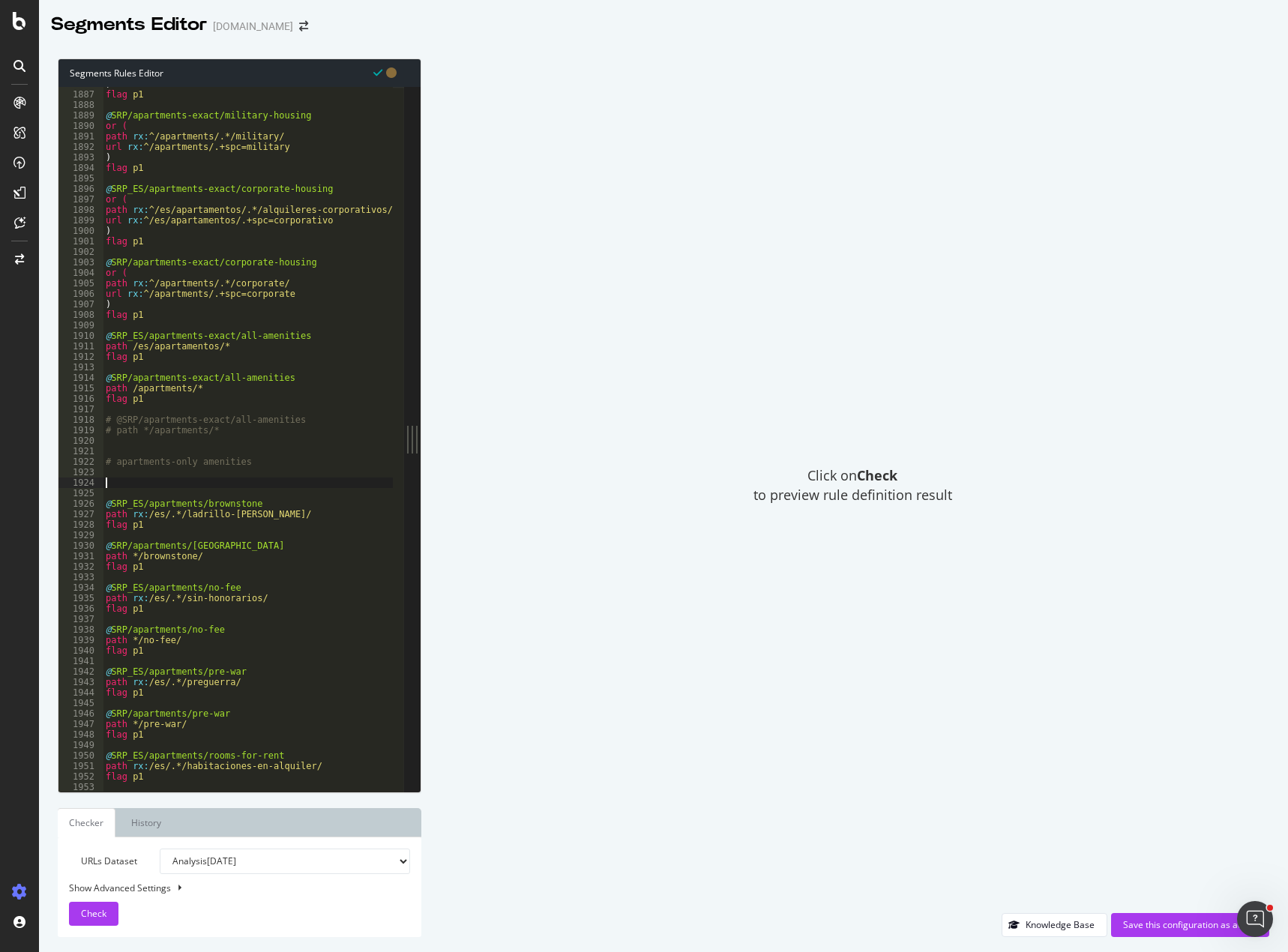
paste textarea "flag p1"
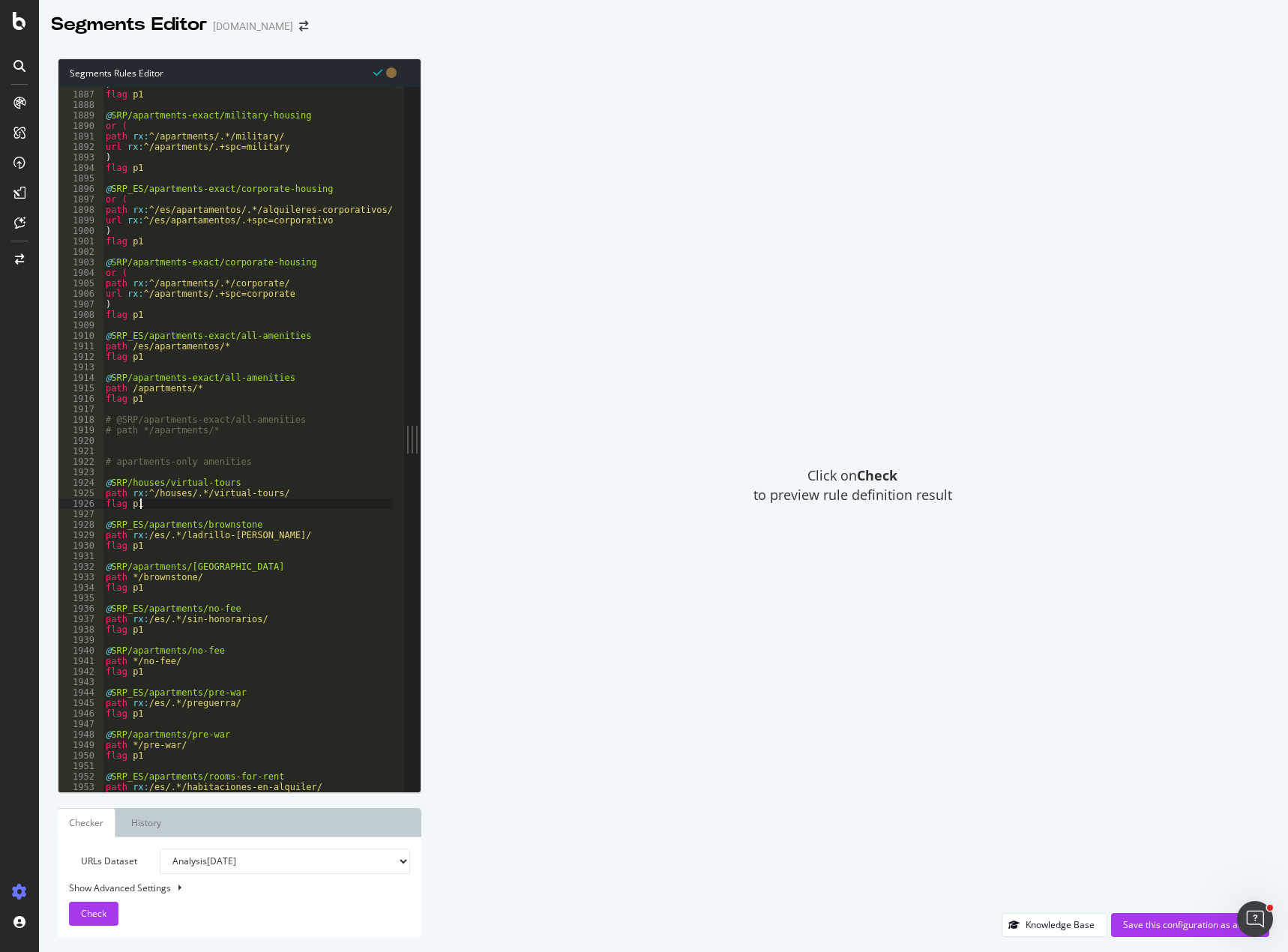
click at [126, 483] on div ") flag p1 @ SRP/apartments-exact/military-housing or ( path rx : ^/apartments/.…" at bounding box center [336, 436] width 466 height 714
click at [168, 481] on div ") flag p1 @ SRP/apartments-exact/military-housing or ( path rx : ^/apartments/.…" at bounding box center [336, 436] width 466 height 714
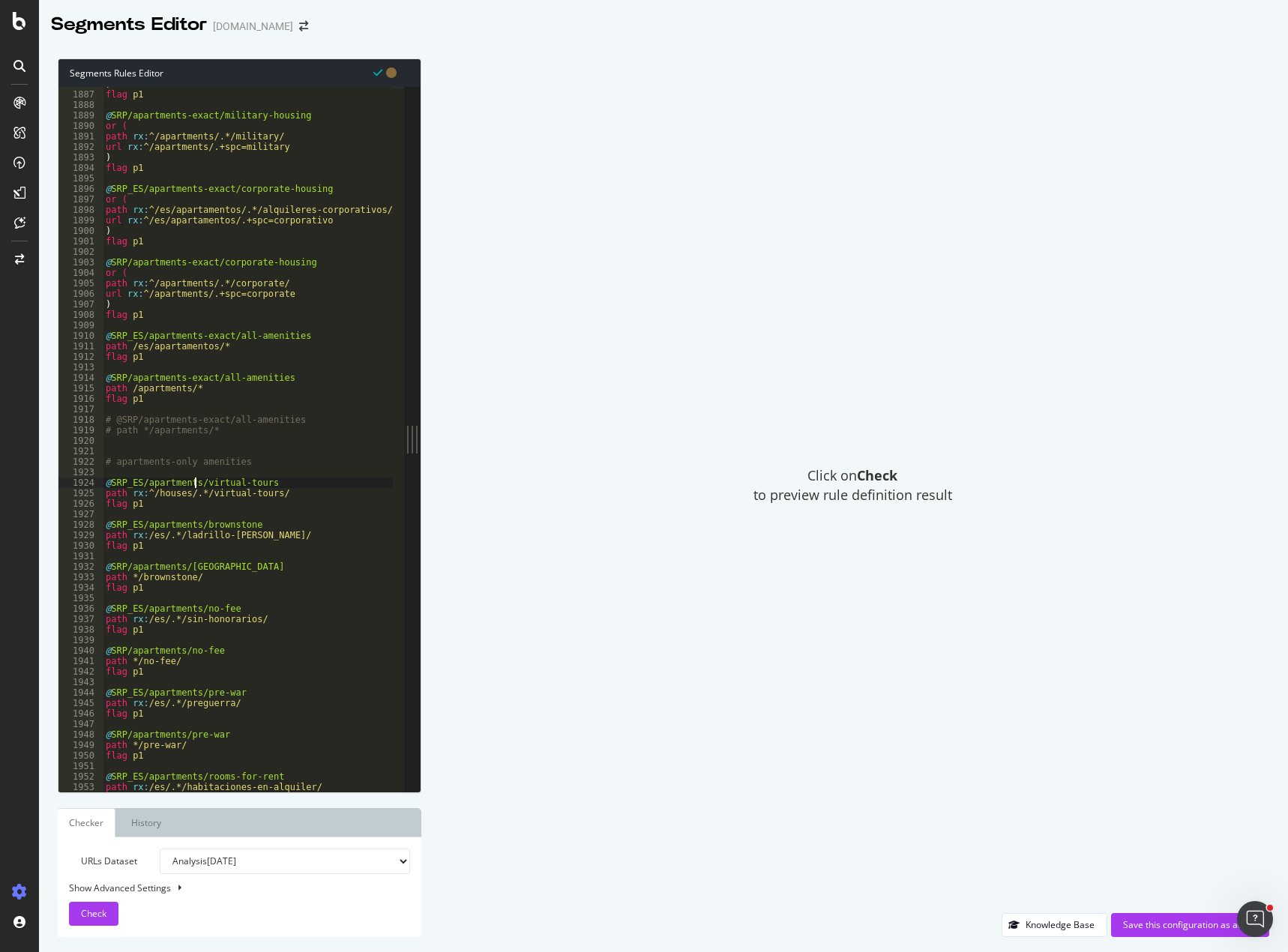
click at [166, 492] on div ") flag p1 @ SRP/apartments-exact/military-housing or ( path rx : ^/apartments/.…" at bounding box center [336, 436] width 466 height 714
drag, startPoint x: 271, startPoint y: 495, endPoint x: 180, endPoint y: 495, distance: 91.0
click at [180, 495] on div ") flag p1 @ SRP/apartments-exact/military-housing or ( path rx : ^/apartments/.…" at bounding box center [336, 436] width 466 height 714
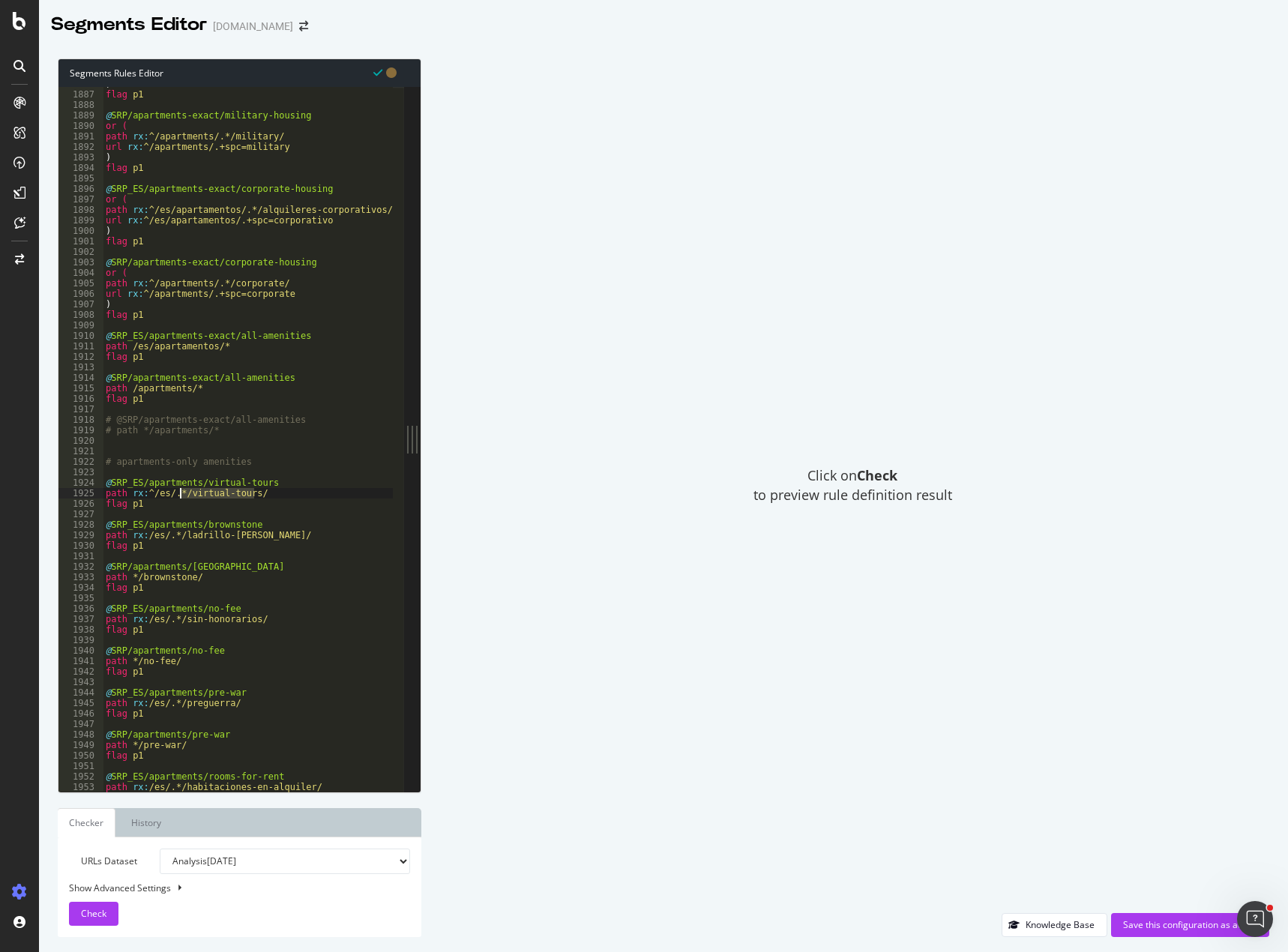
paste textarea "recorridos-virtuale"
click at [275, 536] on div ") flag p1 @ SRP/apartments-exact/military-housing or ( path rx : ^/apartments/.…" at bounding box center [336, 436] width 466 height 714
click at [189, 500] on div ") flag p1 @ SRP/apartments-exact/military-housing or ( path rx : ^/apartments/.…" at bounding box center [336, 436] width 466 height 714
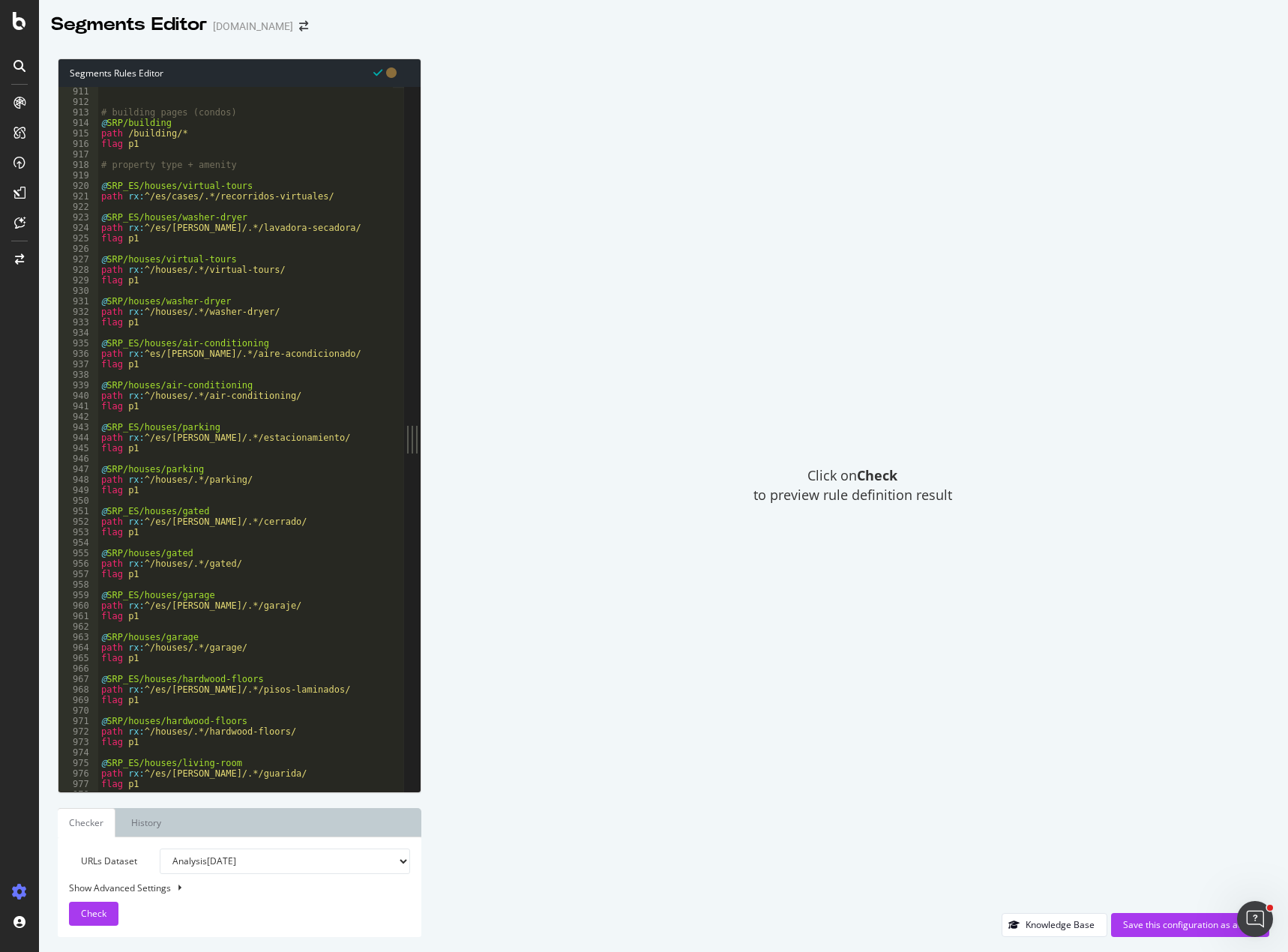
scroll to position [6396, 0]
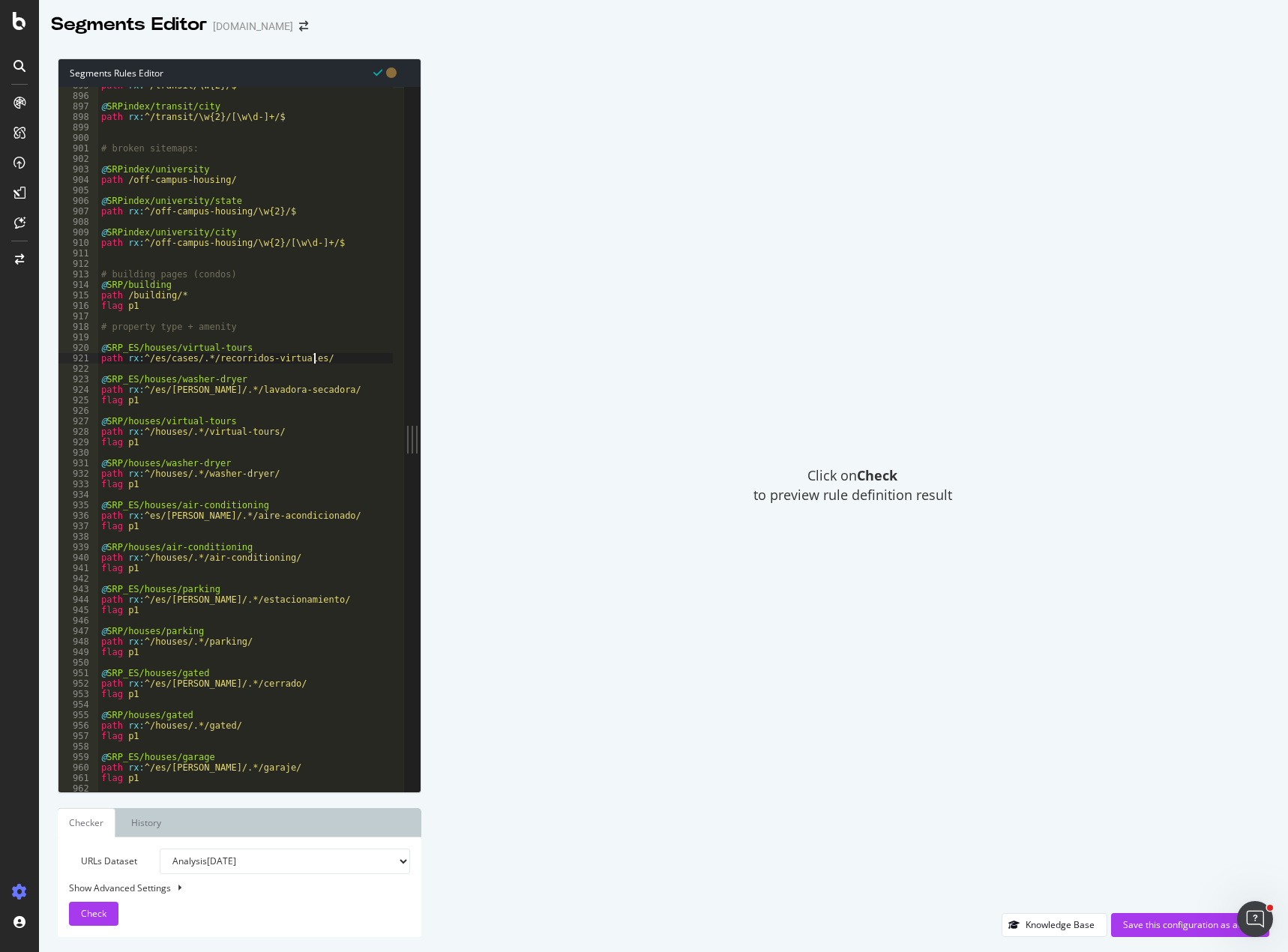
click at [339, 354] on div "path rx : ^/transit/\w{2}/$ @ SRPindex/transit/city path rx : ^/transit/\w{2}/[…" at bounding box center [331, 437] width 466 height 714
type textarea "path rx:^/es/cases/.*/recorridos-virtuales/"
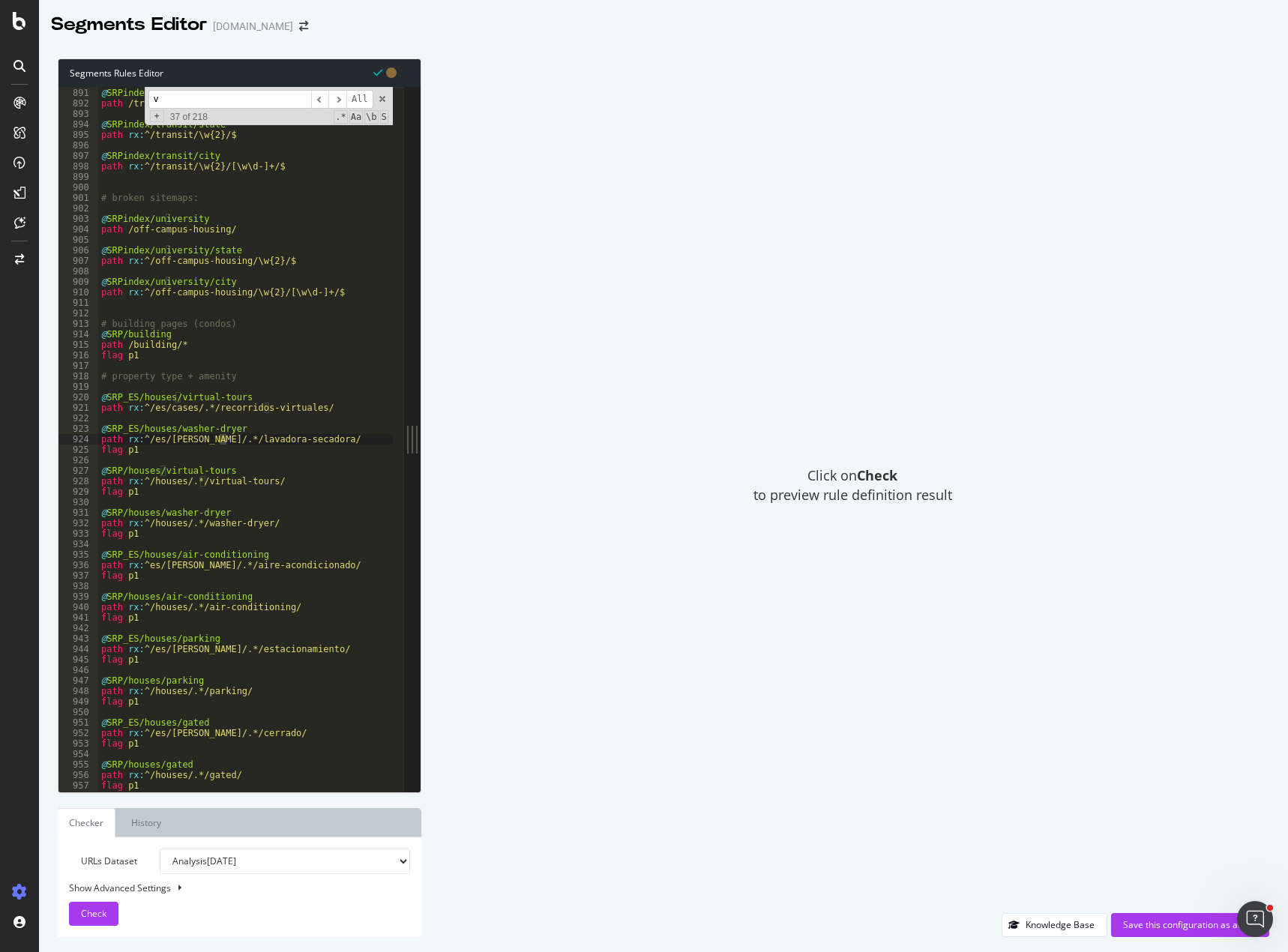
scroll to position [6420, 0]
type input "virtual-"
drag, startPoint x: 147, startPoint y: 491, endPoint x: 73, endPoint y: 471, distance: 76.7
click at [73, 471] on div "flag p1 890 891 892 893 894 895 896 897 898 899 900 901 902 903 904 905 906 907…" at bounding box center [231, 439] width 346 height 705
click at [382, 98] on span at bounding box center [383, 99] width 11 height 11
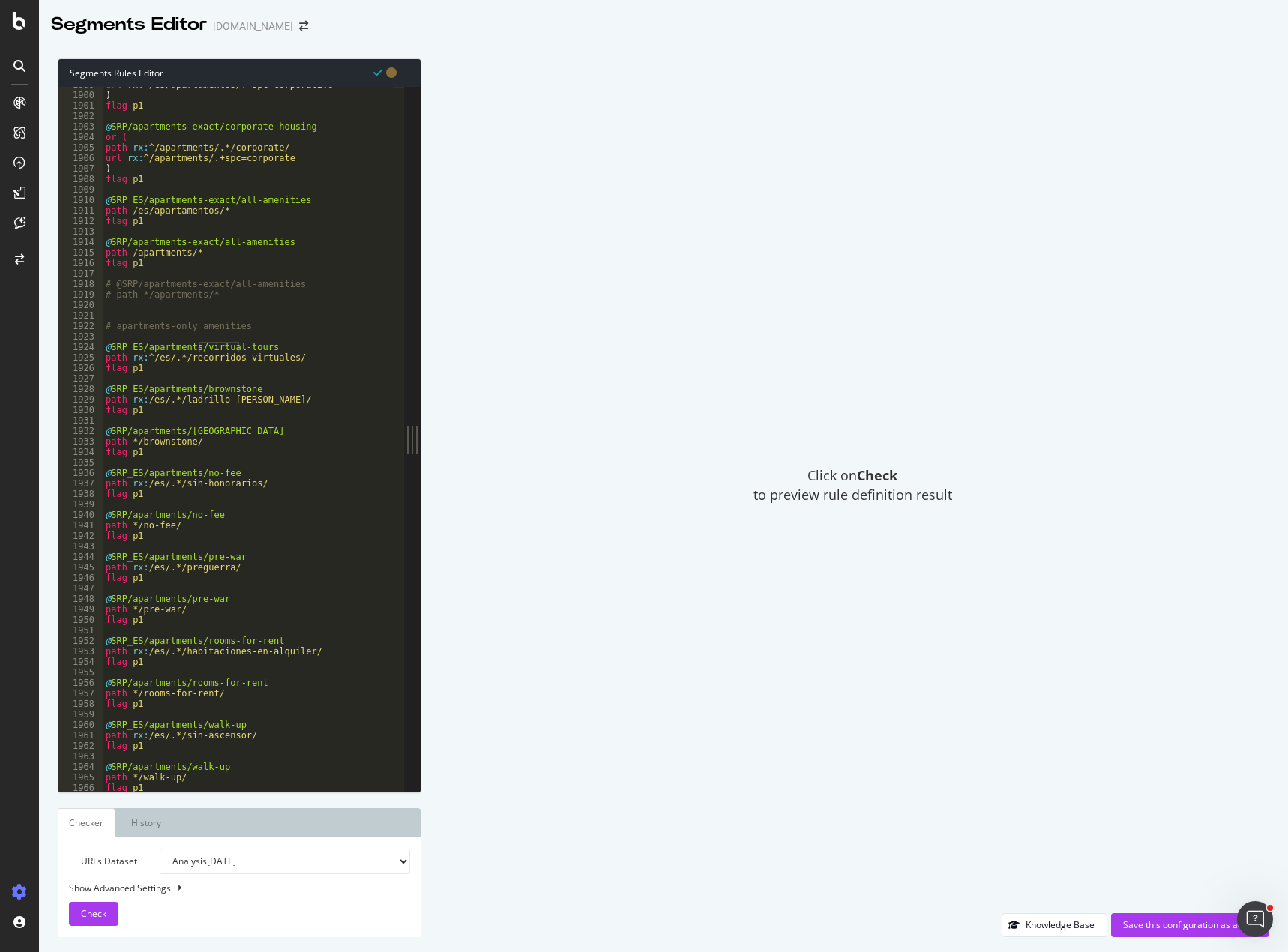
scroll to position [13696, 0]
click at [172, 370] on div "url rx : ^/es/apartamentos/.+spc=corporativo ) flag p1 @ SRP/apartments-exact/c…" at bounding box center [336, 437] width 466 height 714
type textarea "flag p1"
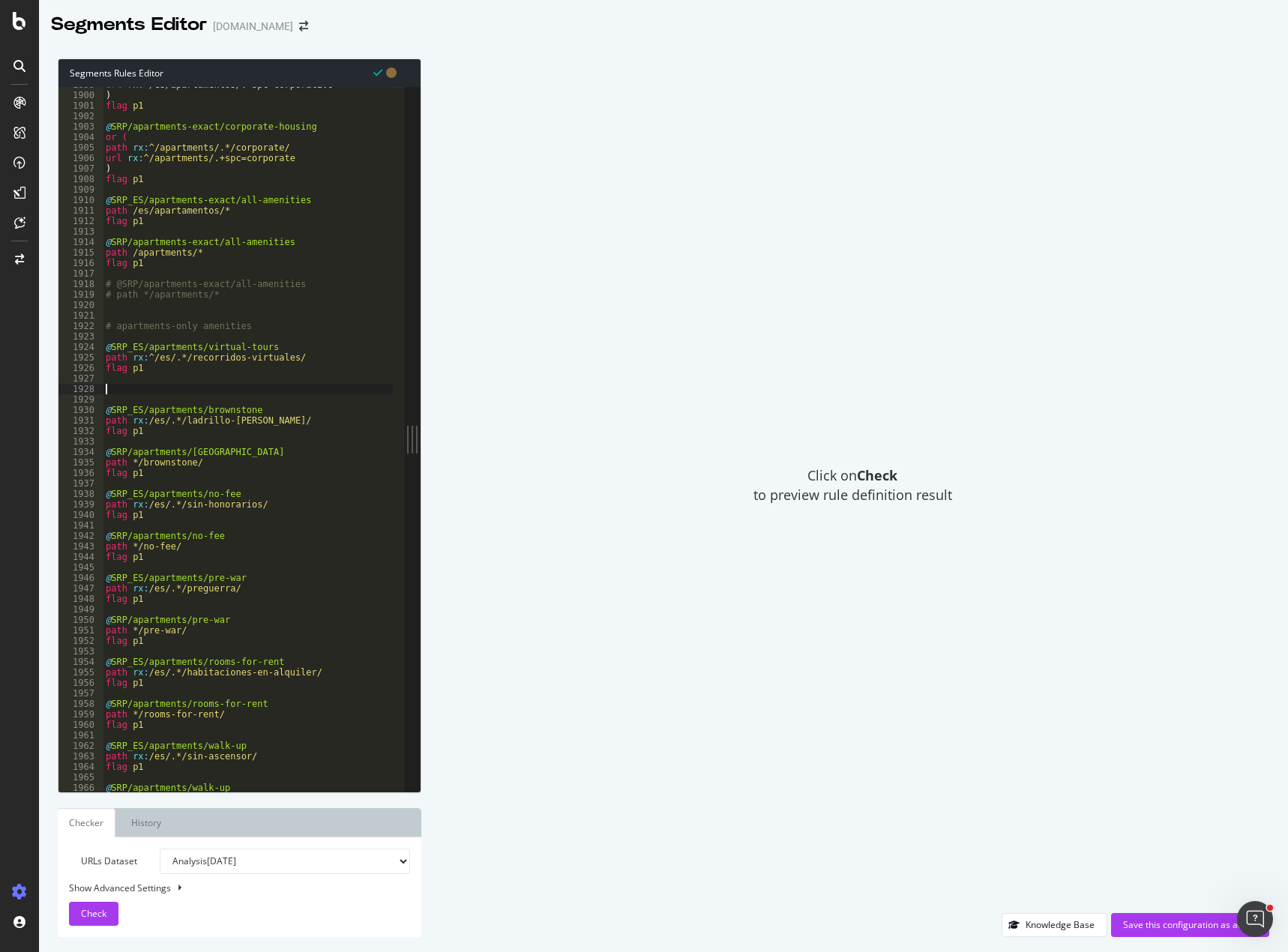
paste textarea "flag p1"
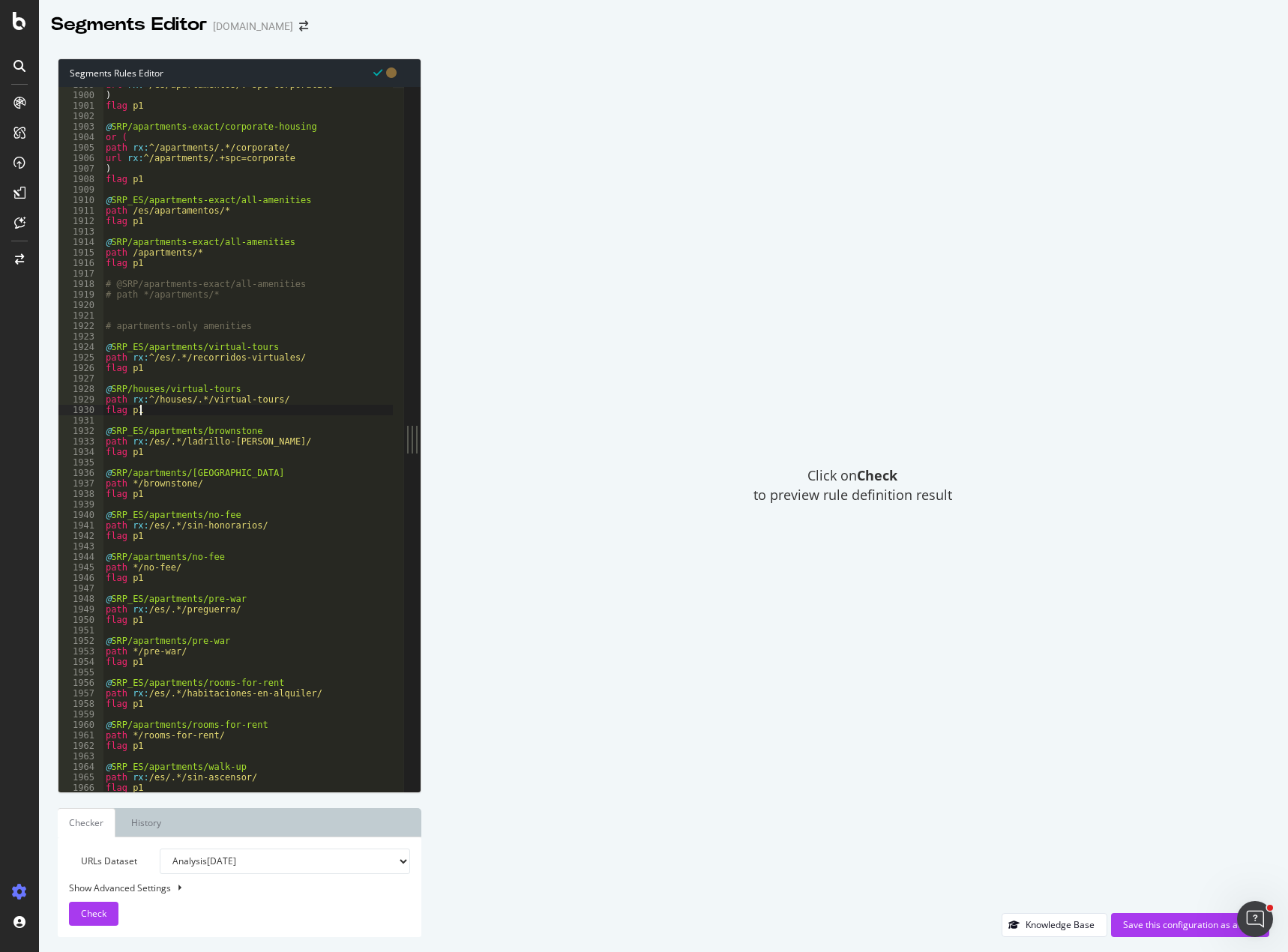
click at [138, 389] on div "url rx : ^/es/apartamentos/.+spc=corporativo ) flag p1 @ SRP/apartments-exact/c…" at bounding box center [336, 437] width 466 height 714
click at [163, 400] on div "url rx : ^/es/apartamentos/.+spc=corporativo ) flag p1 @ SRP/apartments-exact/c…" at bounding box center [336, 437] width 466 height 714
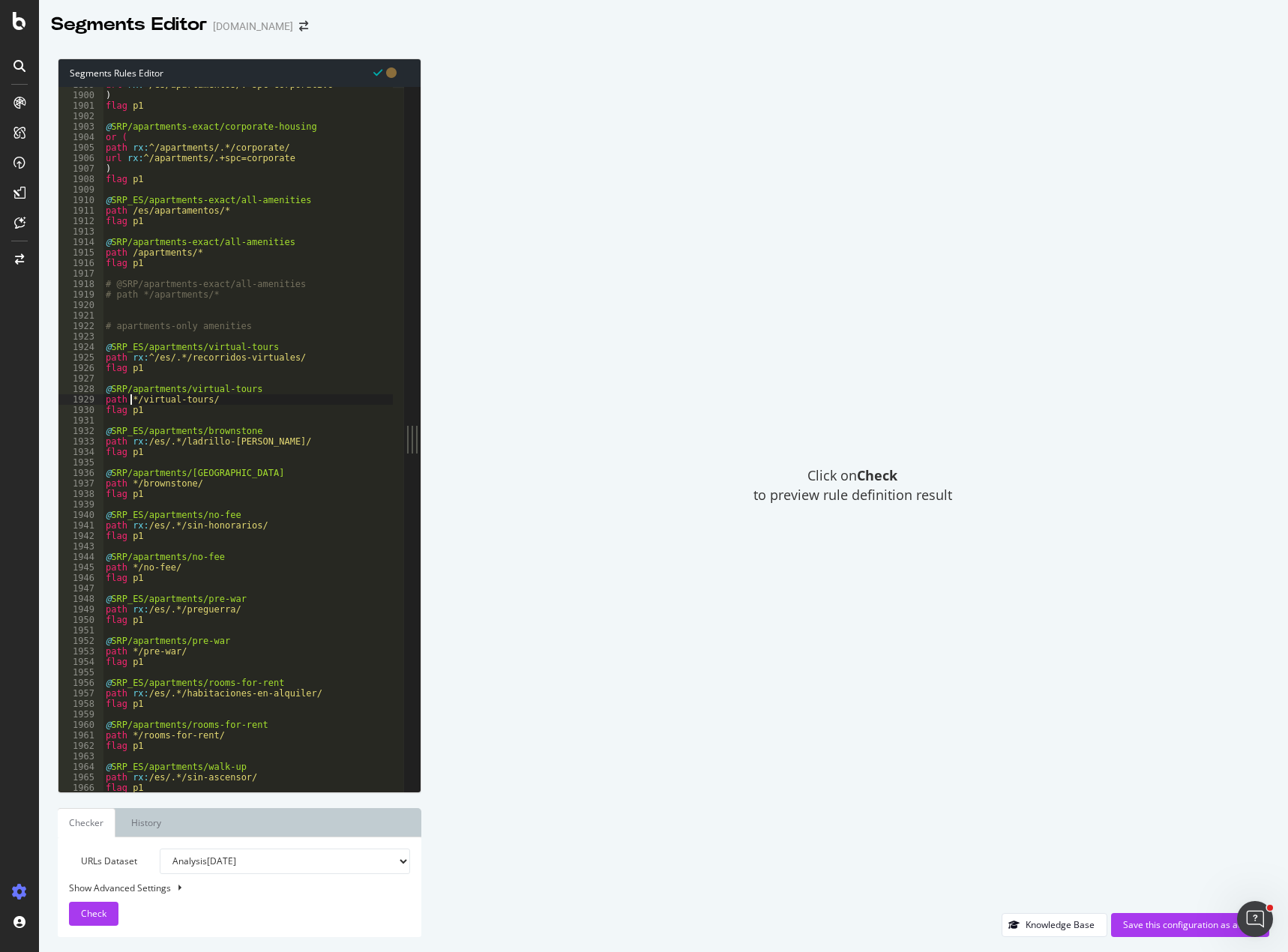
click at [226, 400] on div "url rx : ^/es/apartamentos/.+spc=corporativo ) flag p1 @ SRP/apartments-exact/c…" at bounding box center [336, 437] width 466 height 714
click at [163, 410] on div "url rx : ^/es/apartamentos/.+spc=corporativo ) flag p1 @ SRP/apartments-exact/c…" at bounding box center [336, 437] width 466 height 714
click at [240, 401] on div "url rx : ^/es/apartamentos/.+spc=corporativo ) flag p1 @ SRP/apartments-exact/c…" at bounding box center [336, 437] width 466 height 714
click at [273, 450] on div "url rx : ^/es/apartamentos/.+spc=corporativo ) flag p1 @ SRP/apartments-exact/c…" at bounding box center [336, 437] width 466 height 714
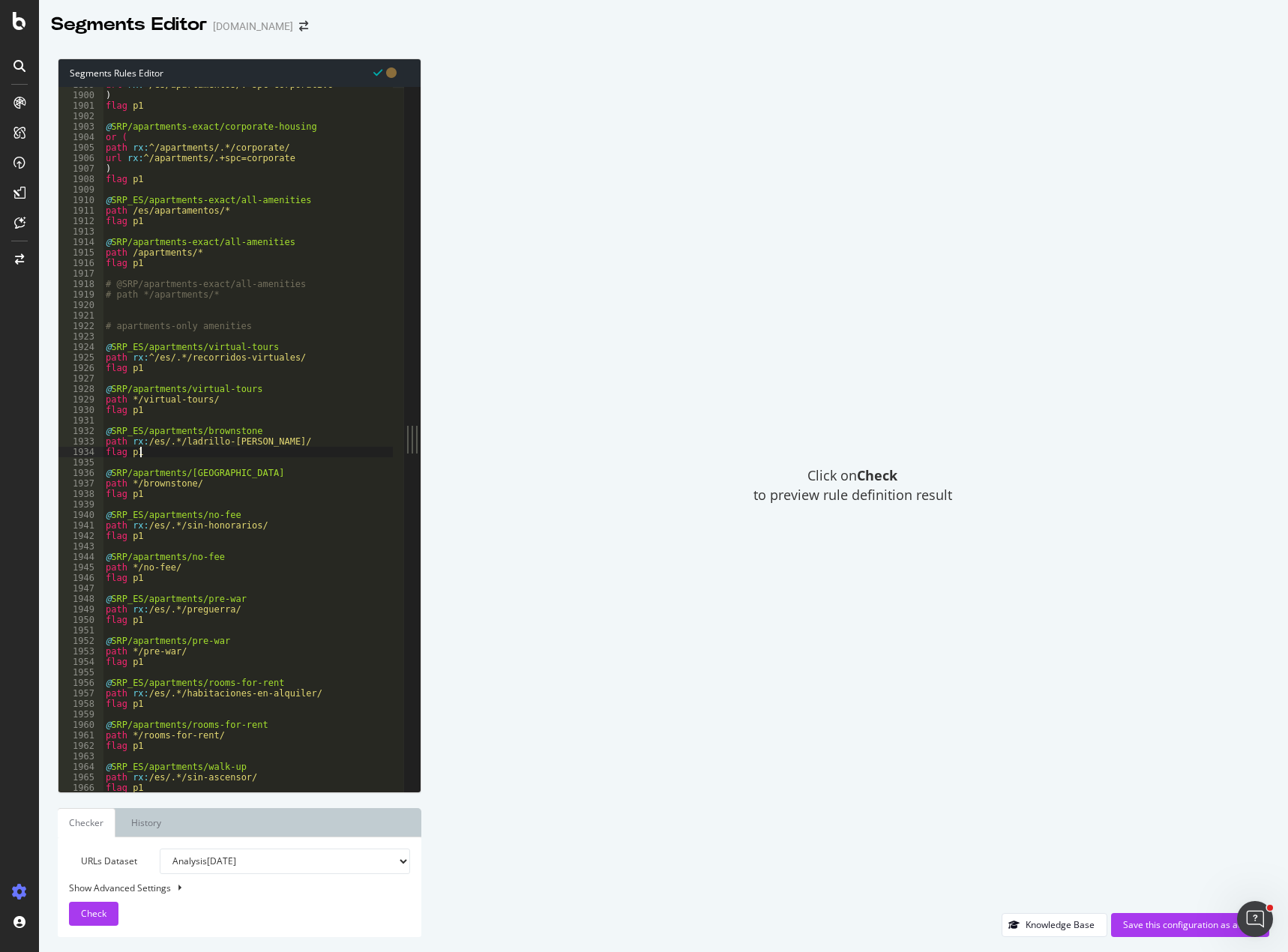
click at [250, 415] on div "url rx : ^/es/apartamentos/.+spc=corporativo ) flag p1 @ SRP/apartments-exact/c…" at bounding box center [336, 437] width 466 height 714
click at [246, 398] on div "url rx : ^/es/apartamentos/.+spc=corporativo ) flag p1 @ SRP/apartments-exact/c…" at bounding box center [336, 437] width 466 height 714
click at [215, 481] on div "url rx : ^/es/apartamentos/.+spc=corporativo ) flag p1 @ SRP/apartments-exact/c…" at bounding box center [336, 437] width 466 height 714
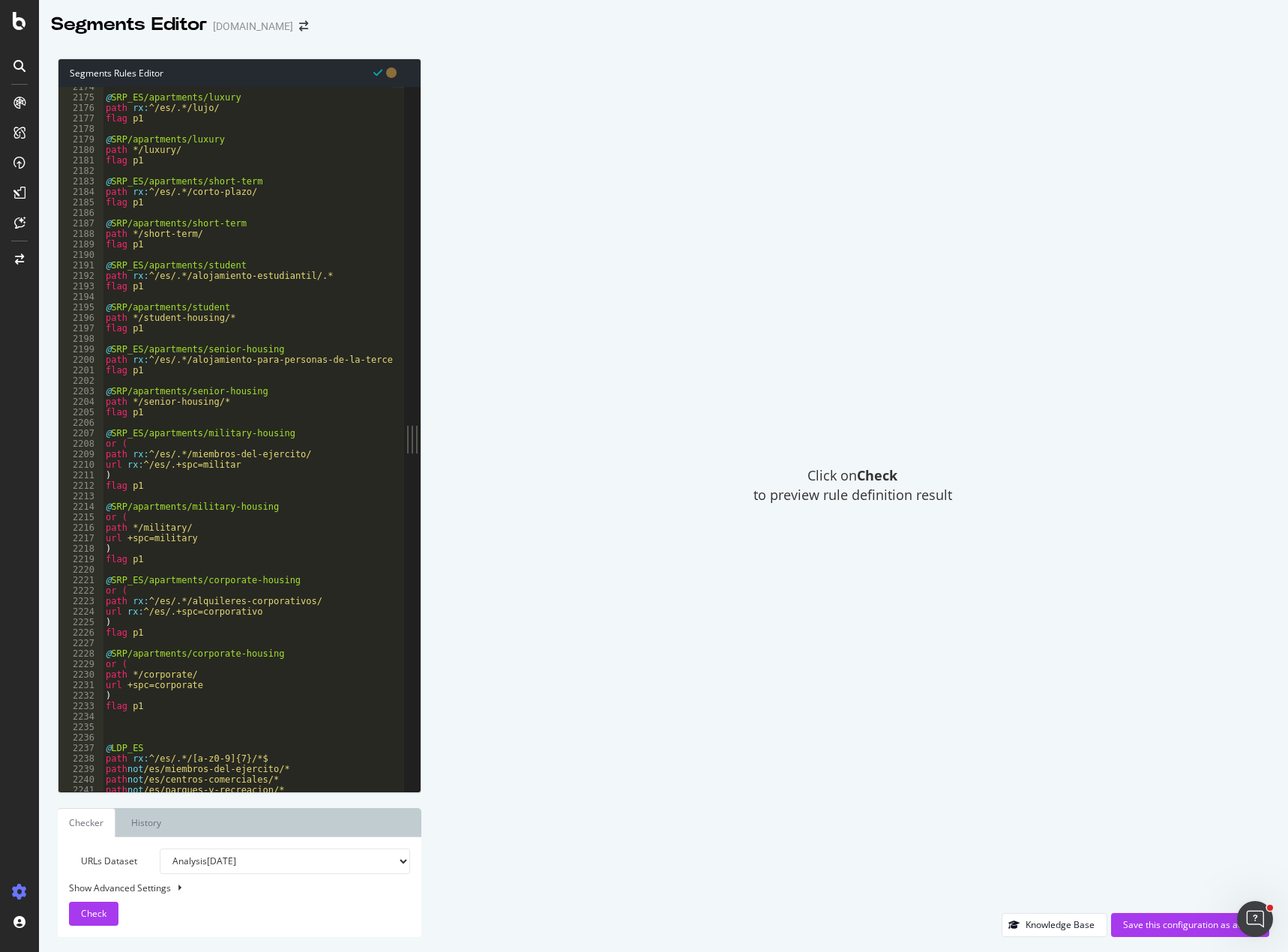
scroll to position [15492, 0]
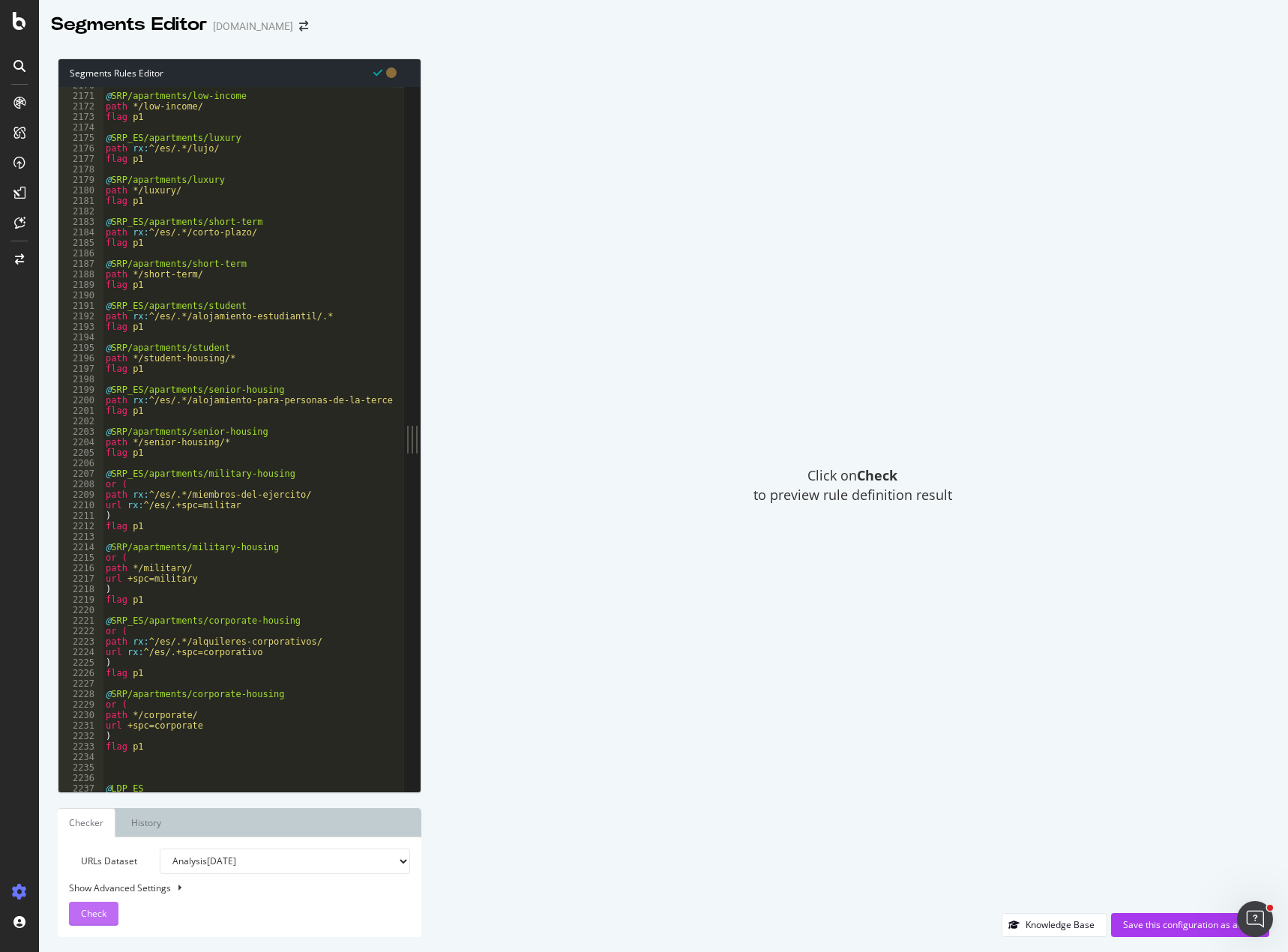
type textarea "path */brownstone/"
click at [102, 907] on span "Check" at bounding box center [94, 913] width 26 height 12
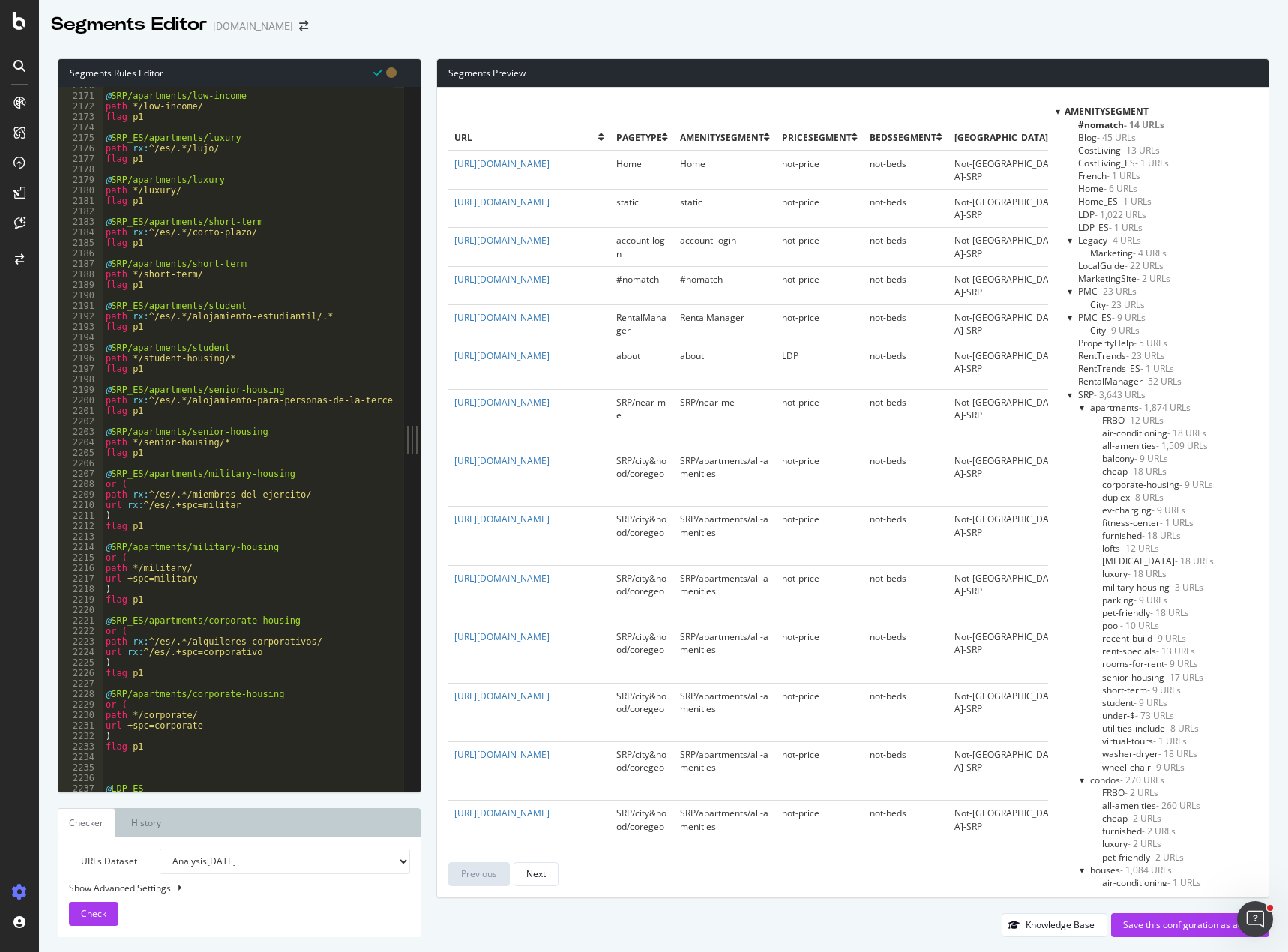
click at [835, 21] on div "Segments Editor [DOMAIN_NAME]" at bounding box center [663, 19] width 1249 height 37
click at [557, 32] on div "Segments Editor [DOMAIN_NAME]" at bounding box center [663, 19] width 1249 height 37
click at [1161, 740] on span "virtual-tours - 1 URLs" at bounding box center [1145, 740] width 85 height 12
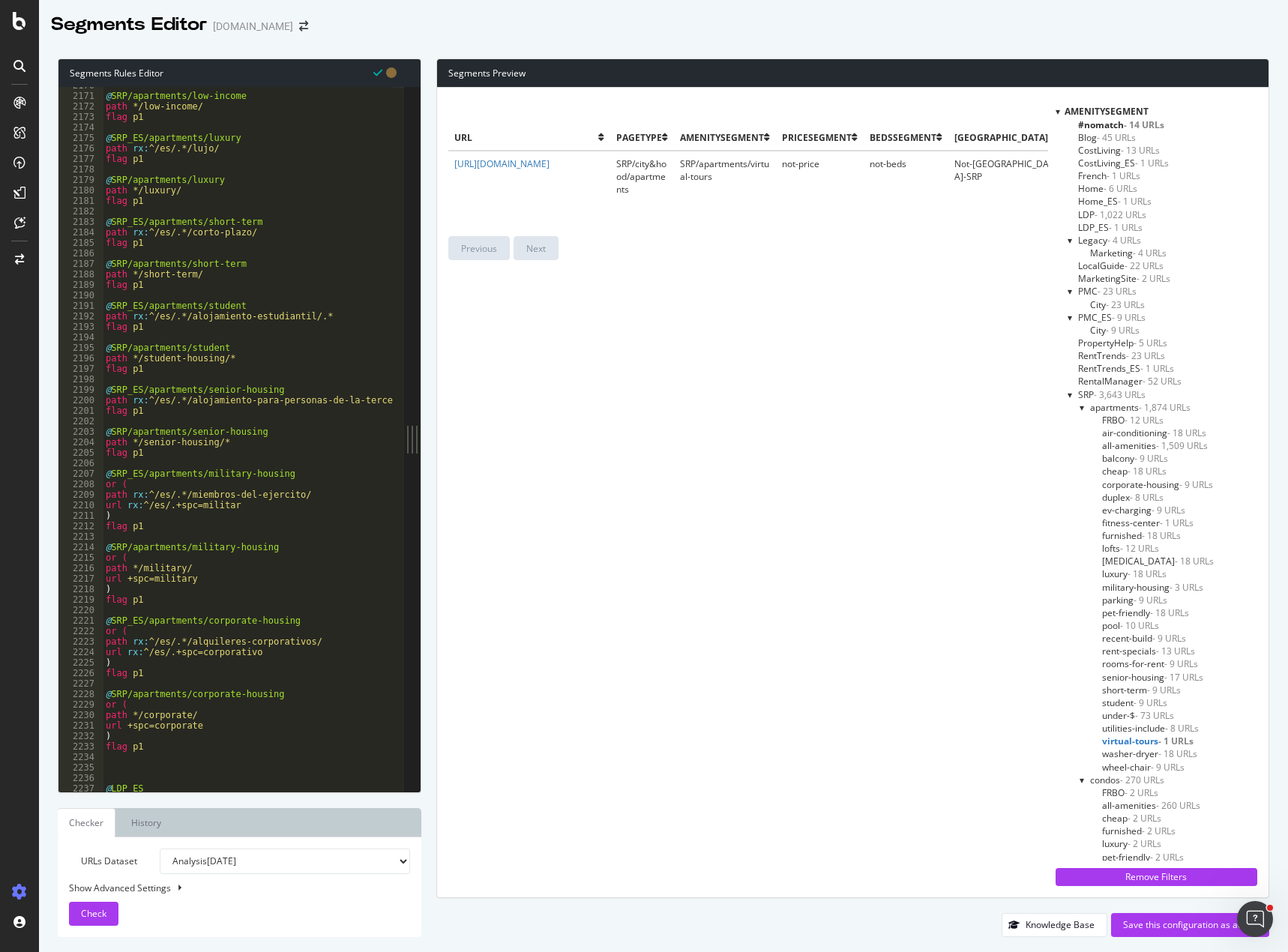
click at [1085, 407] on div at bounding box center [1082, 407] width 6 height 12
click at [1089, 406] on div at bounding box center [1082, 407] width 12 height 6
click at [1085, 407] on div at bounding box center [1082, 407] width 6 height 12
click at [1074, 393] on div at bounding box center [1071, 394] width 6 height 12
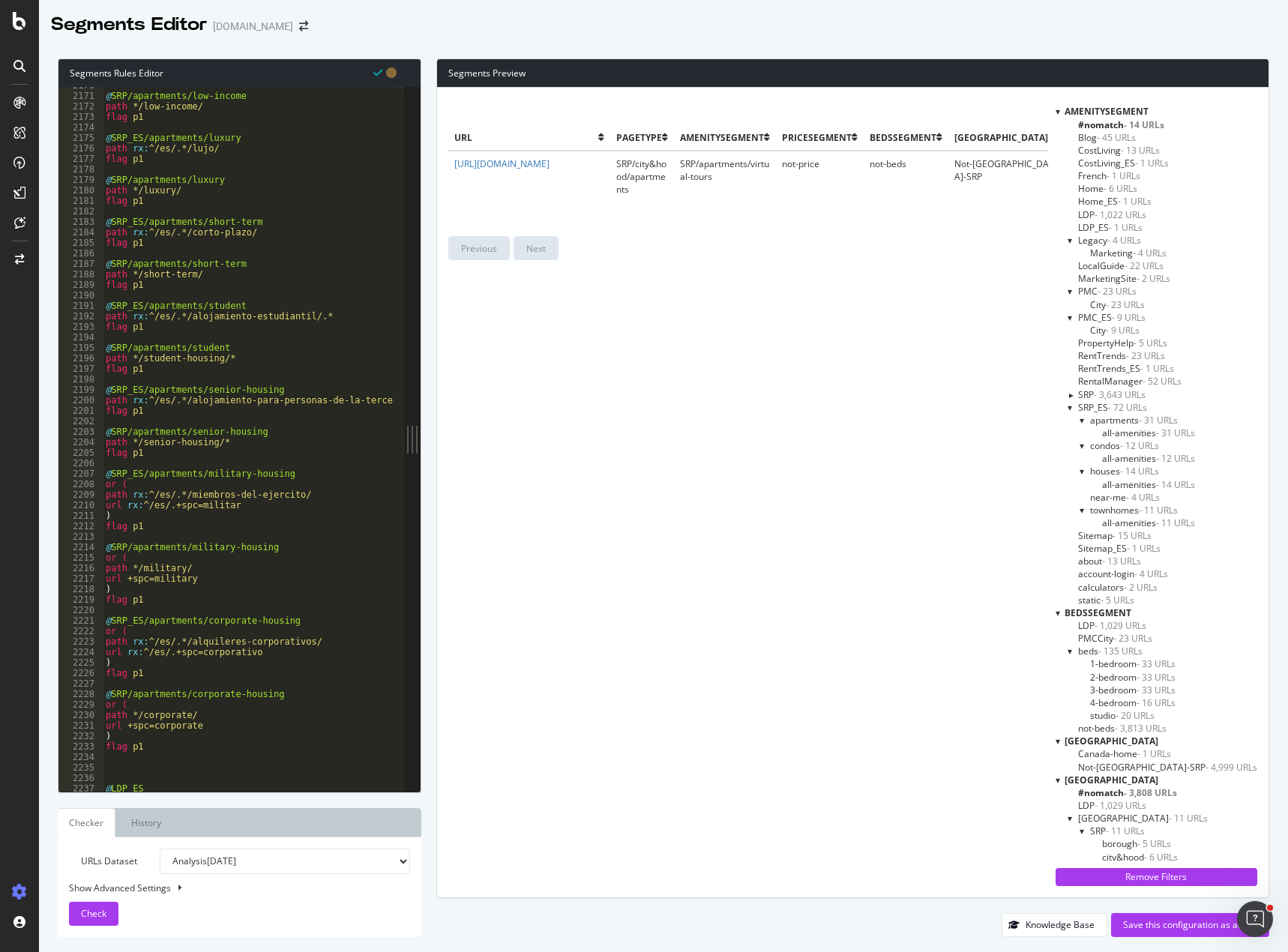
click at [1157, 433] on span "all-amenities - 31 URLs" at bounding box center [1149, 433] width 93 height 12
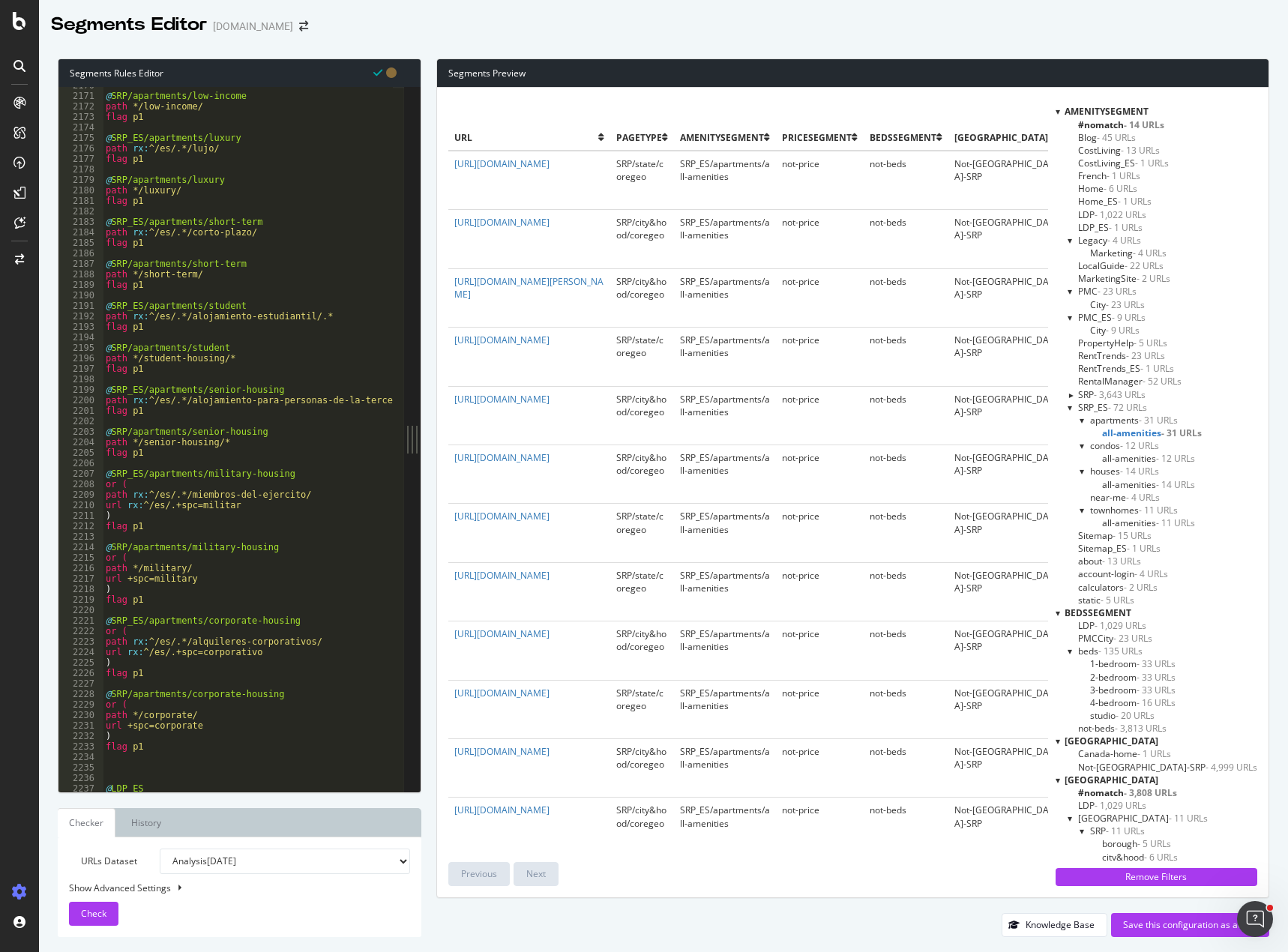
click at [159, 879] on div "URLs Dataset Analysis [DATE] Analysis [DATE] Analysis [DATE] Analysis [DATE] An…" at bounding box center [239, 887] width 341 height 77
click at [163, 885] on div "Show Advanced Settings" at bounding box center [228, 887] width 341 height 12
select select "5000"
select select "100"
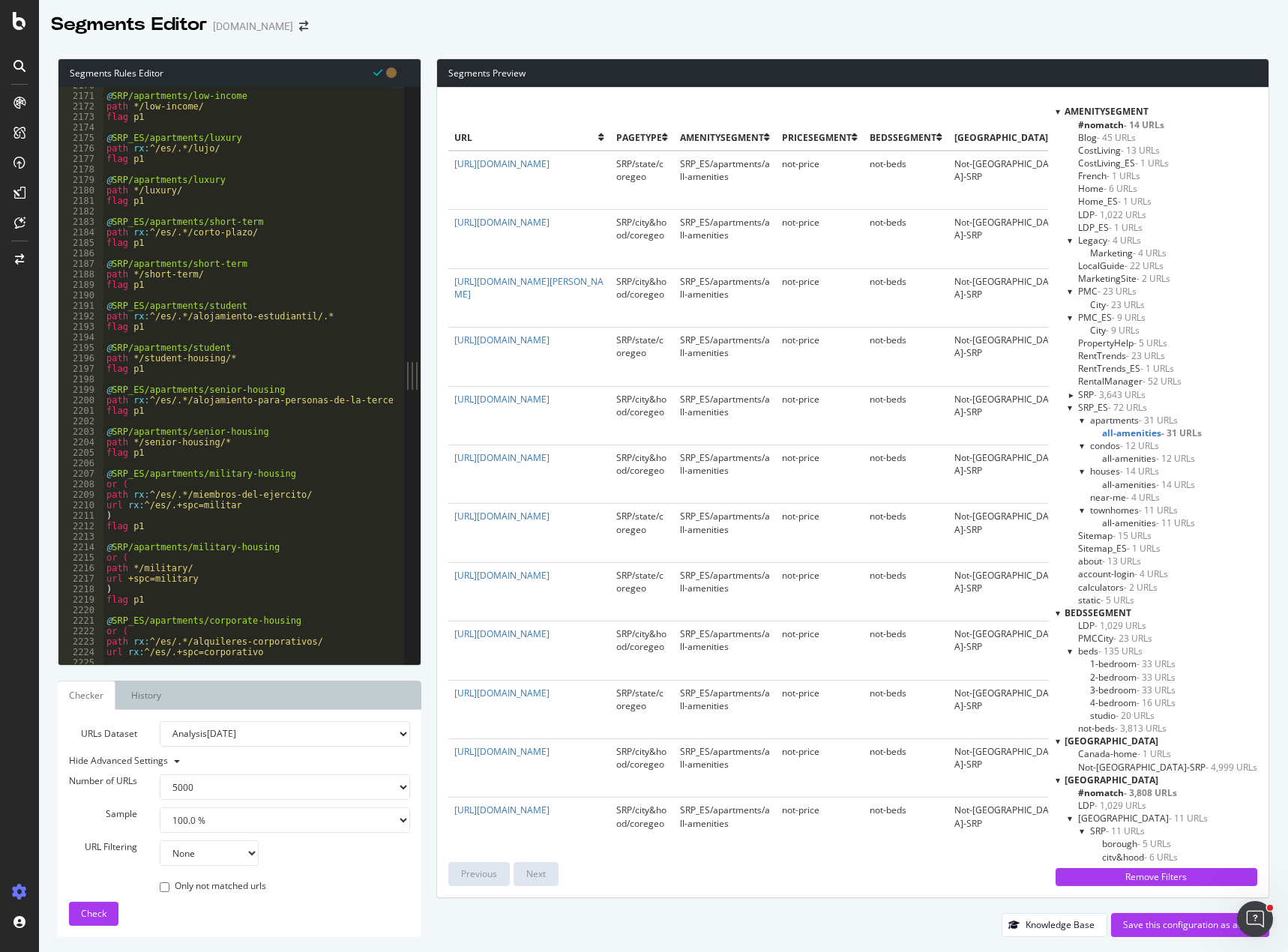
click at [339, 733] on select "Analysis [DATE] Analysis [DATE] Analysis [DATE] Analysis [DATE] Analysis [DATE]…" at bounding box center [285, 733] width 250 height 26
select select "urlList"
click at [160, 721] on select "Analysis [DATE] Analysis [DATE] Analysis [DATE] Analysis [DATE] Analysis [DATE]…" at bounding box center [285, 733] width 250 height 26
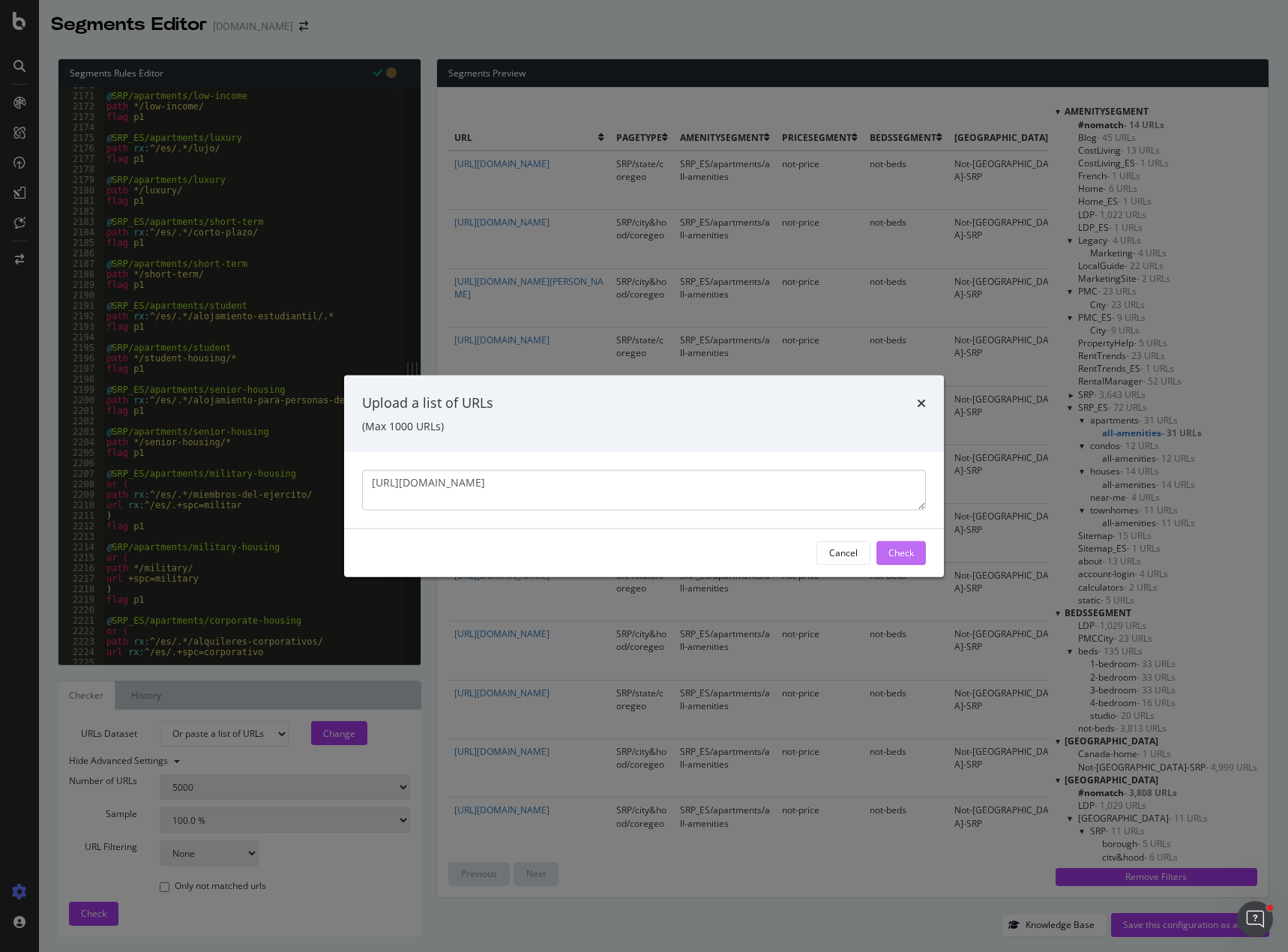
type textarea "[URL][DOMAIN_NAME]"
click at [915, 549] on button "Check" at bounding box center [901, 552] width 49 height 24
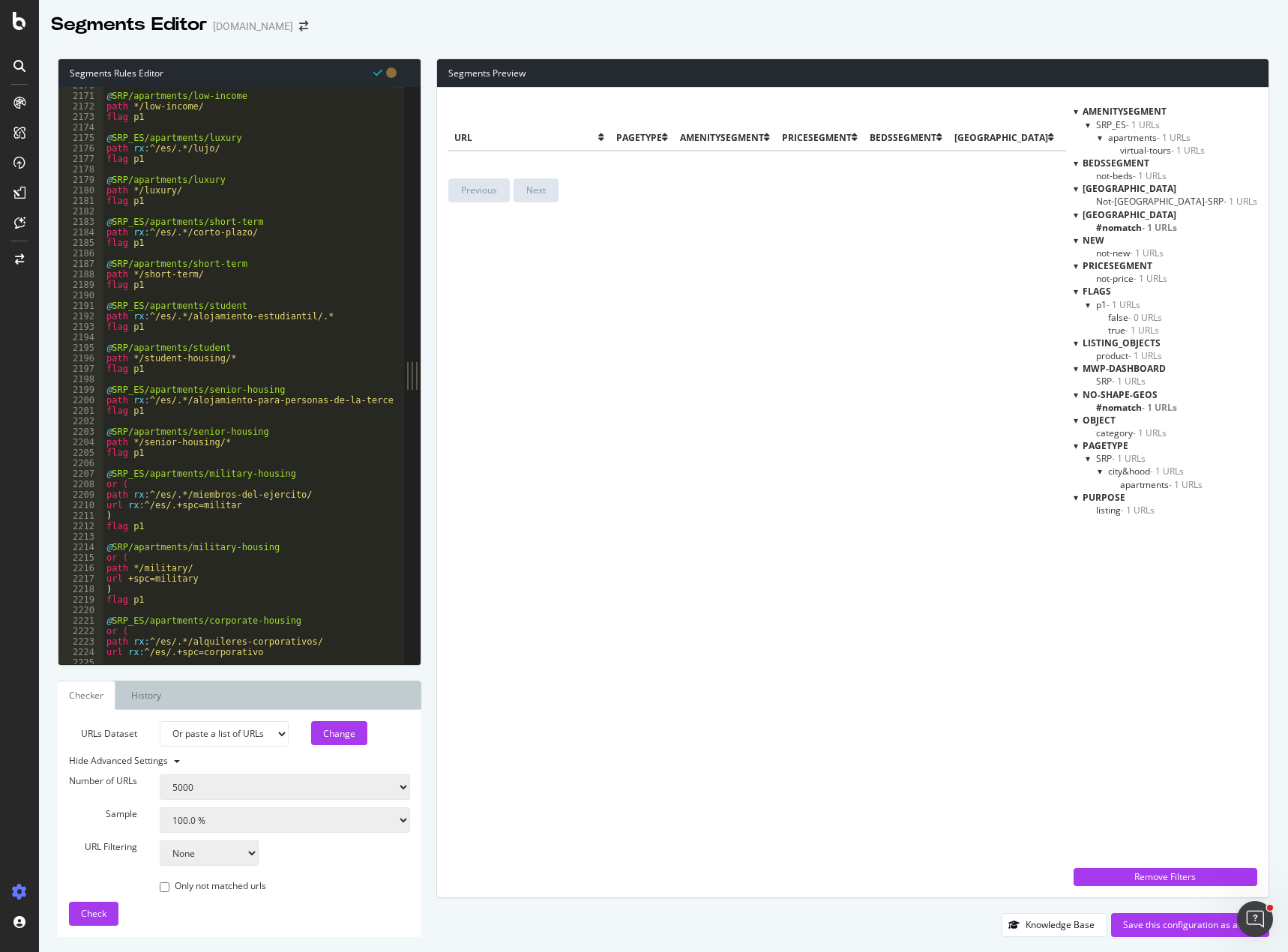
scroll to position [0, 176]
click at [1161, 482] on span "apartments - 1 URLs" at bounding box center [1161, 484] width 83 height 12
click at [1160, 483] on span "apartments - 1 URLs" at bounding box center [1164, 484] width 87 height 12
click at [1177, 881] on div "Remove Filters" at bounding box center [1165, 876] width 165 height 12
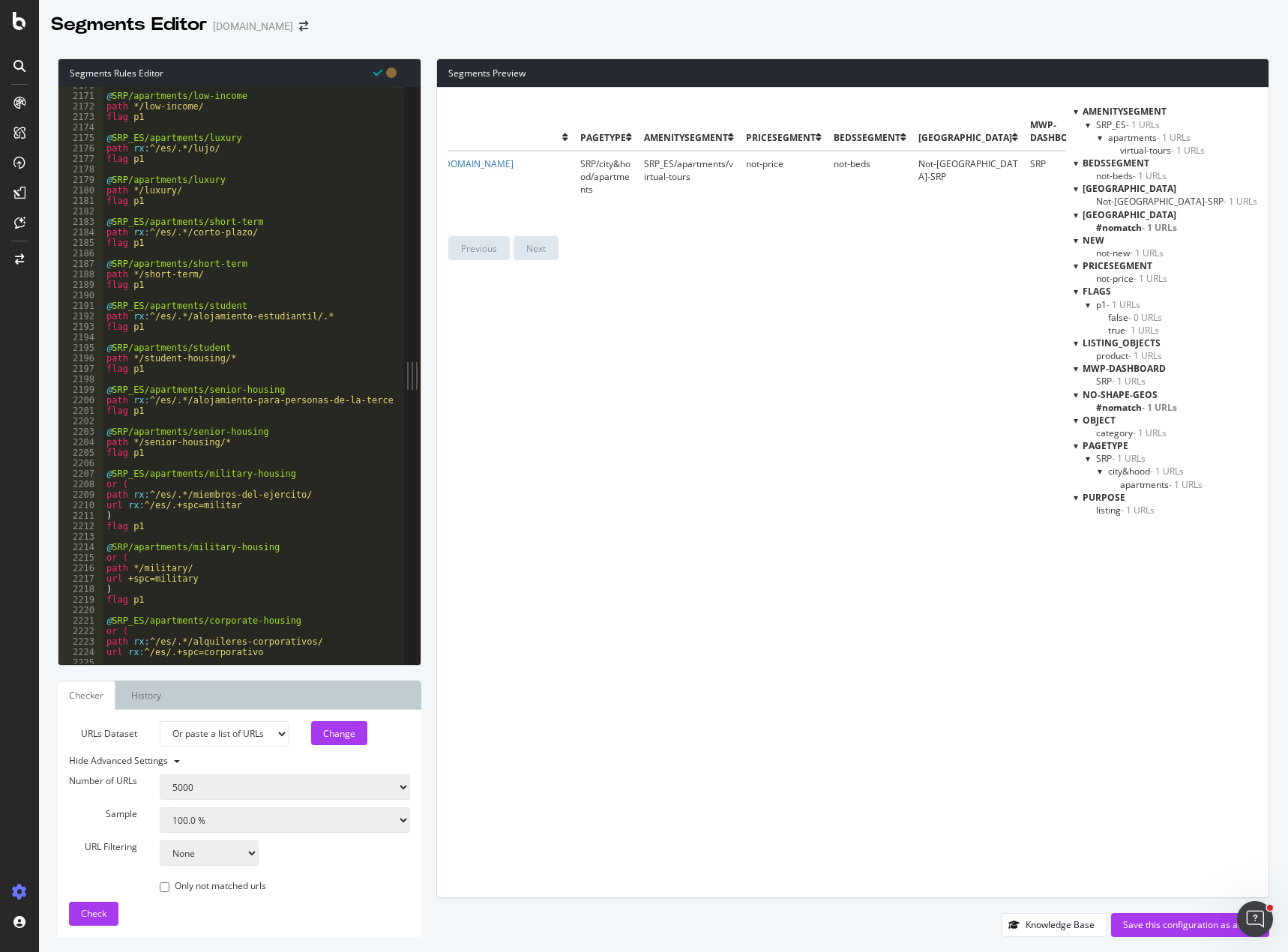
scroll to position [0, 0]
click at [1171, 924] on div "Save this configuration as active" at bounding box center [1191, 924] width 135 height 12
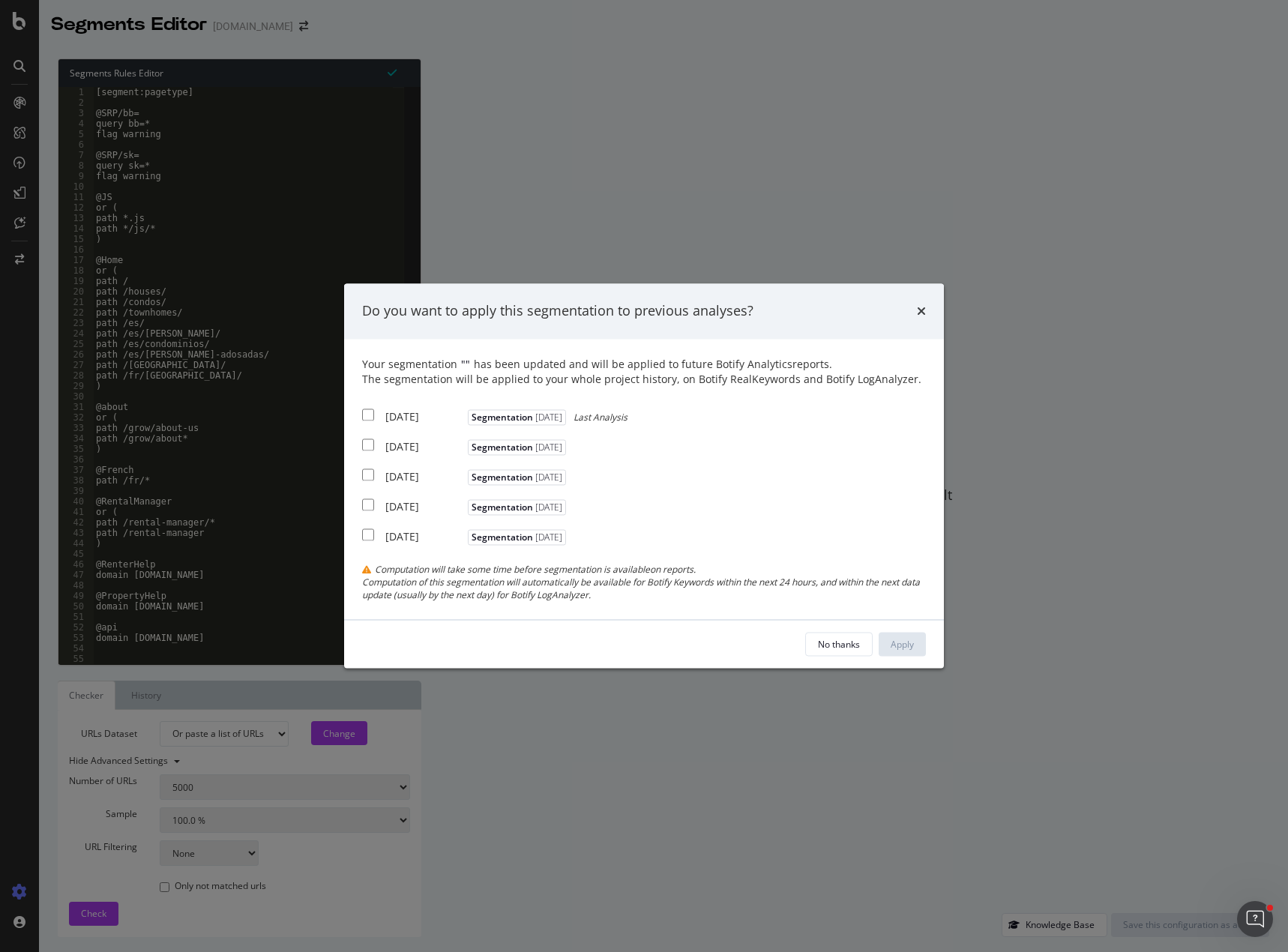
click at [397, 404] on div "Your segmentation " " has been updated and will be applied to future Botify Ana…" at bounding box center [643, 479] width 564 height 244
click at [399, 414] on div "[DATE]" at bounding box center [424, 416] width 79 height 15
checkbox input "true"
click at [908, 632] on button "Apply" at bounding box center [902, 644] width 47 height 24
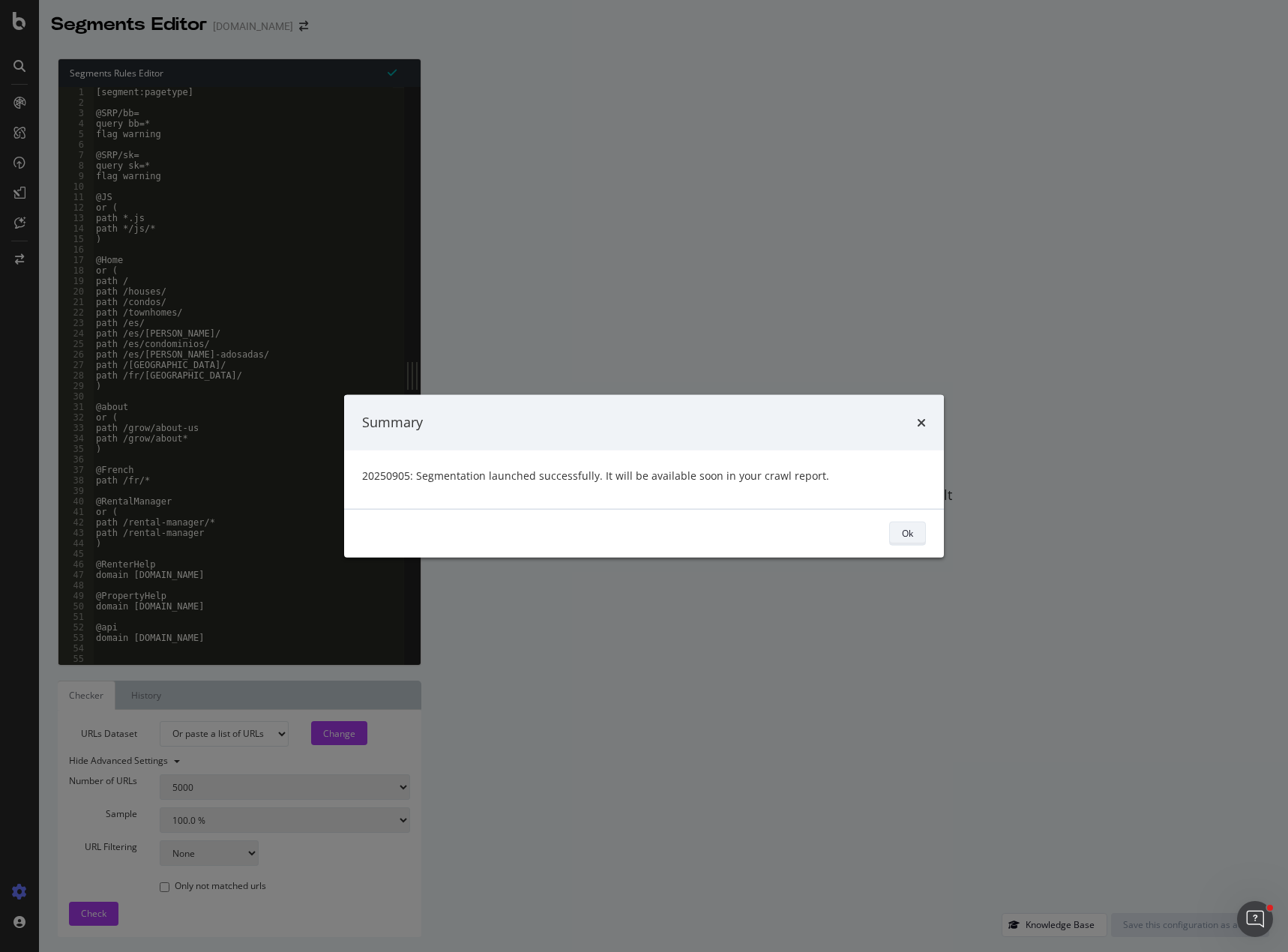
click at [900, 532] on button "Ok" at bounding box center [908, 532] width 37 height 24
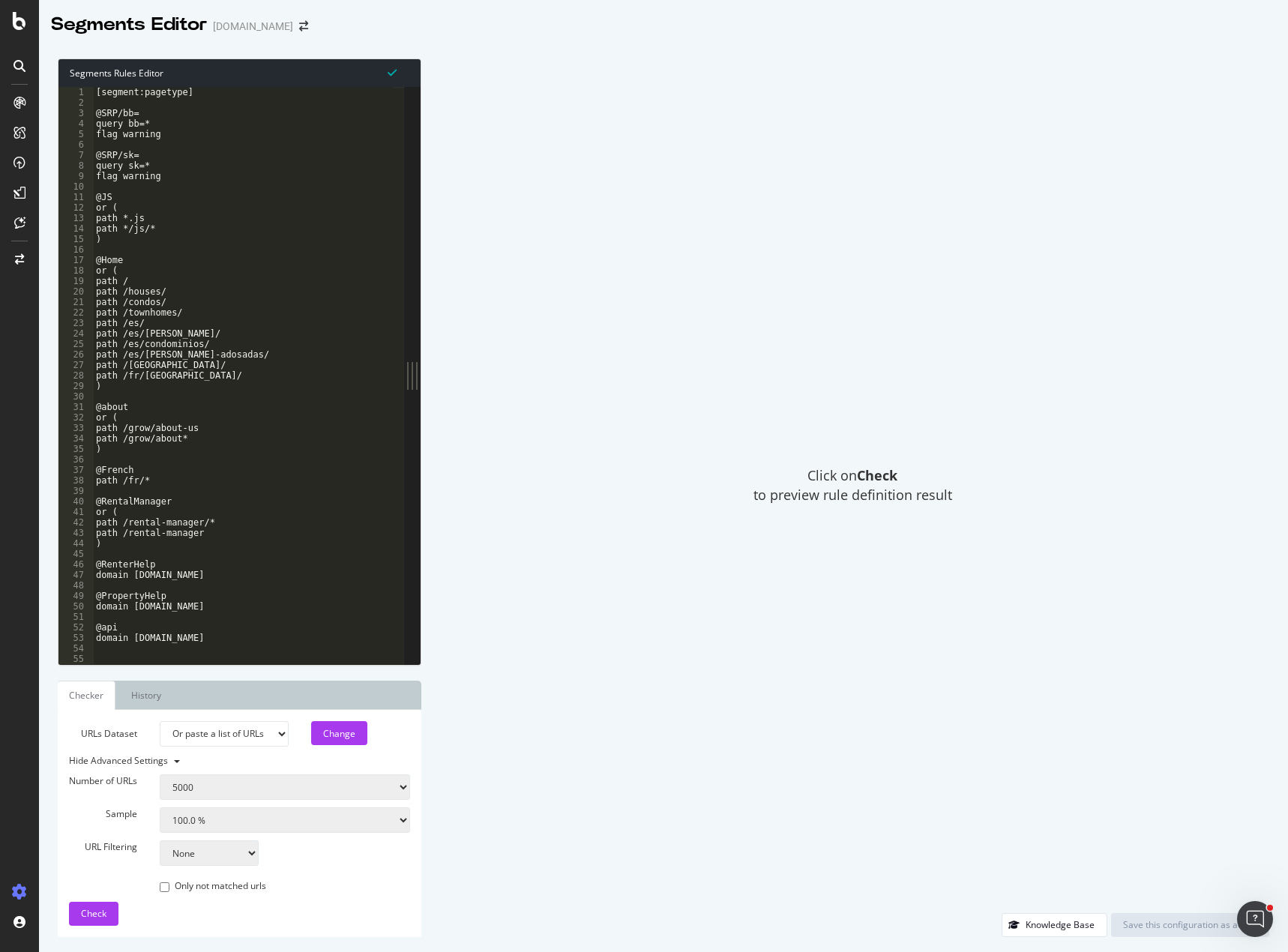
click at [653, 255] on div "Click on Check to preview rule definition result" at bounding box center [852, 486] width 833 height 855
click at [492, 141] on div "Click on Check to preview rule definition result" at bounding box center [852, 486] width 833 height 855
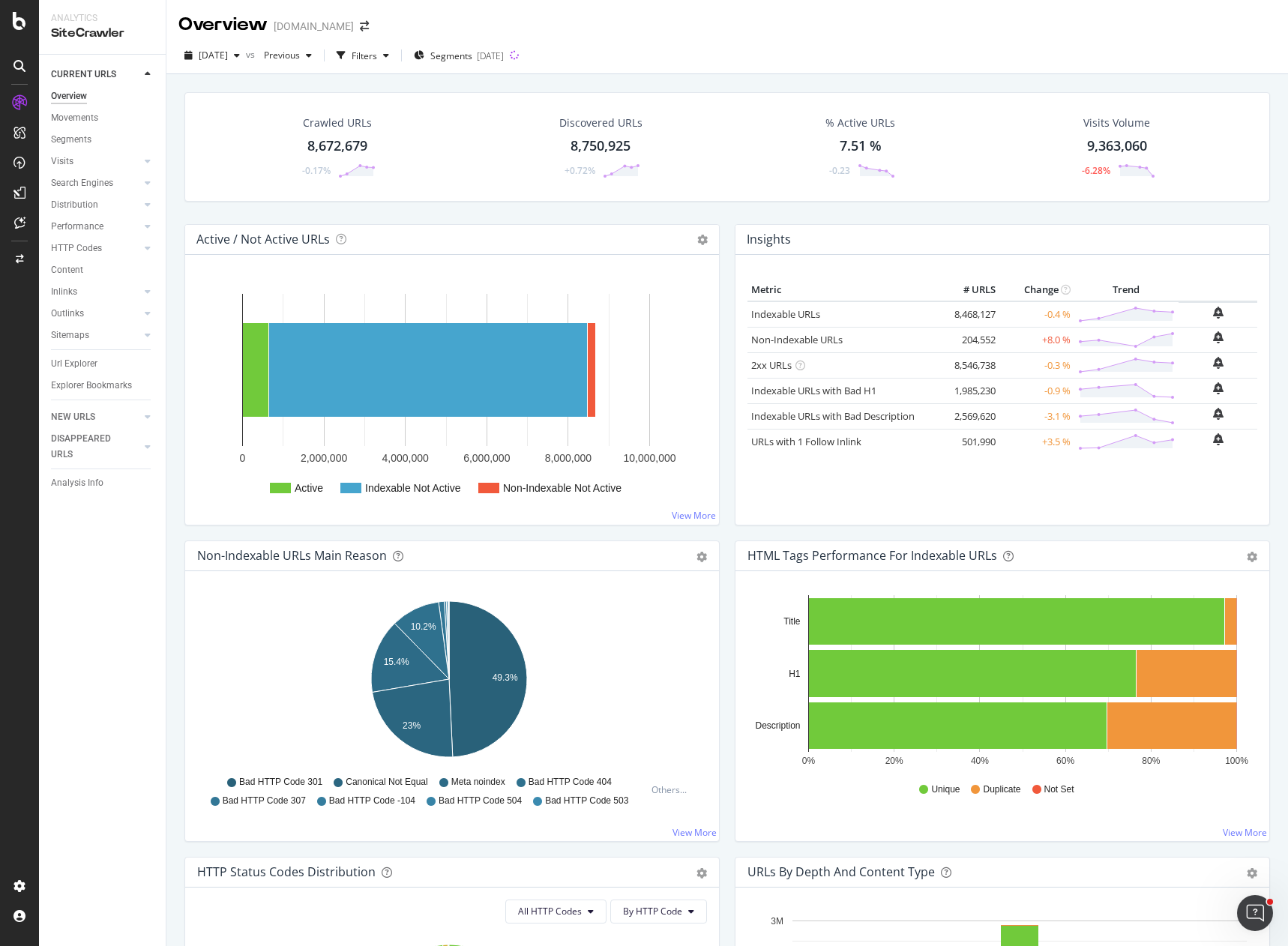
click at [963, 59] on div "[DATE] vs Previous Filters Segments [DATE]" at bounding box center [727, 58] width 1122 height 30
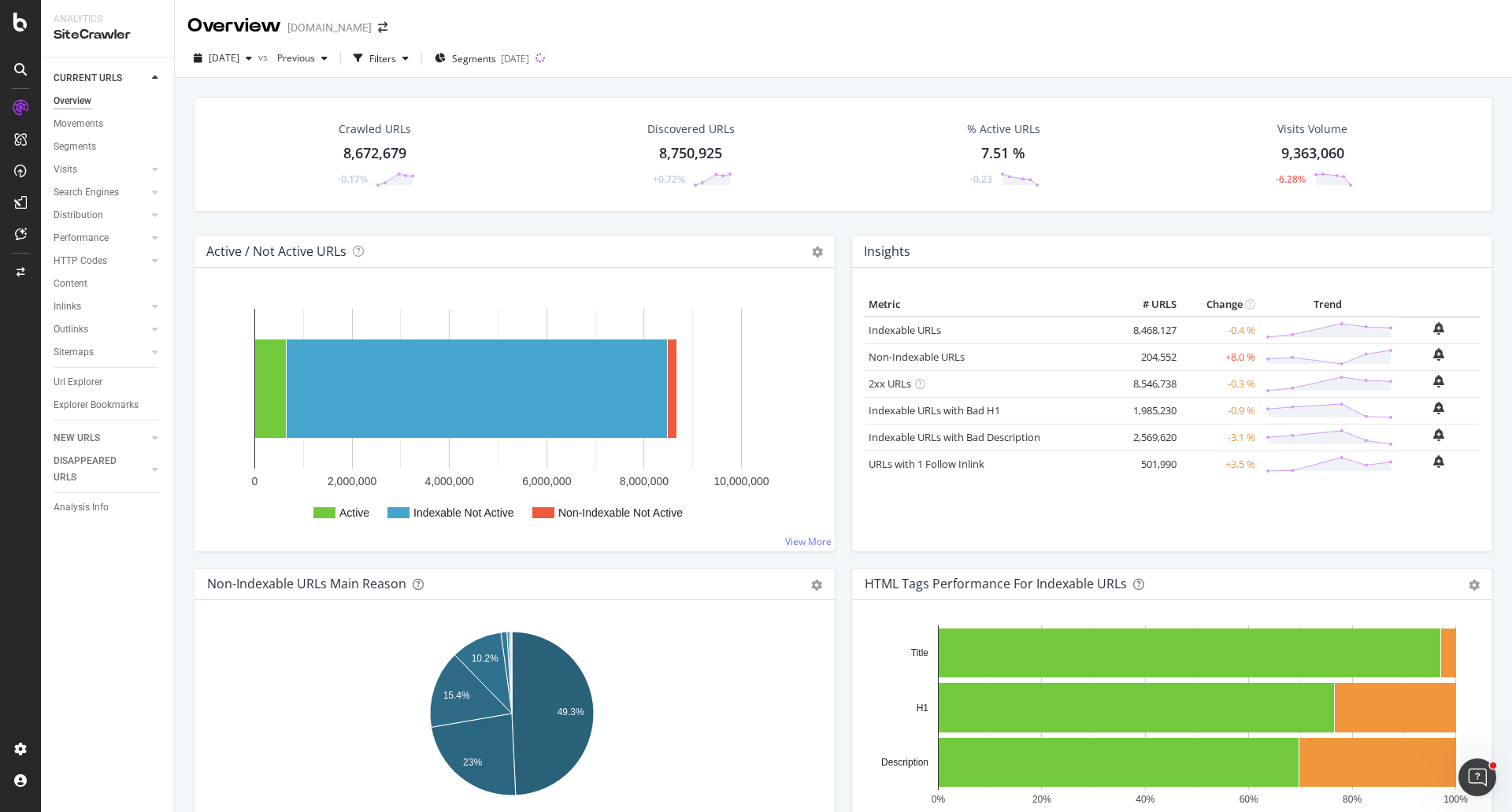
click at [810, 34] on div "Overview Apartments.com" at bounding box center [843, 19] width 1337 height 39
click at [695, 82] on div "Crawled URLs 8,672,679 -0.17% Discovered URLs 8,750,925 +0.72% % Active URLs 7.…" at bounding box center [843, 484] width 1337 height 812
click at [525, 58] on div "Segments 2025-09-15" at bounding box center [482, 58] width 94 height 13
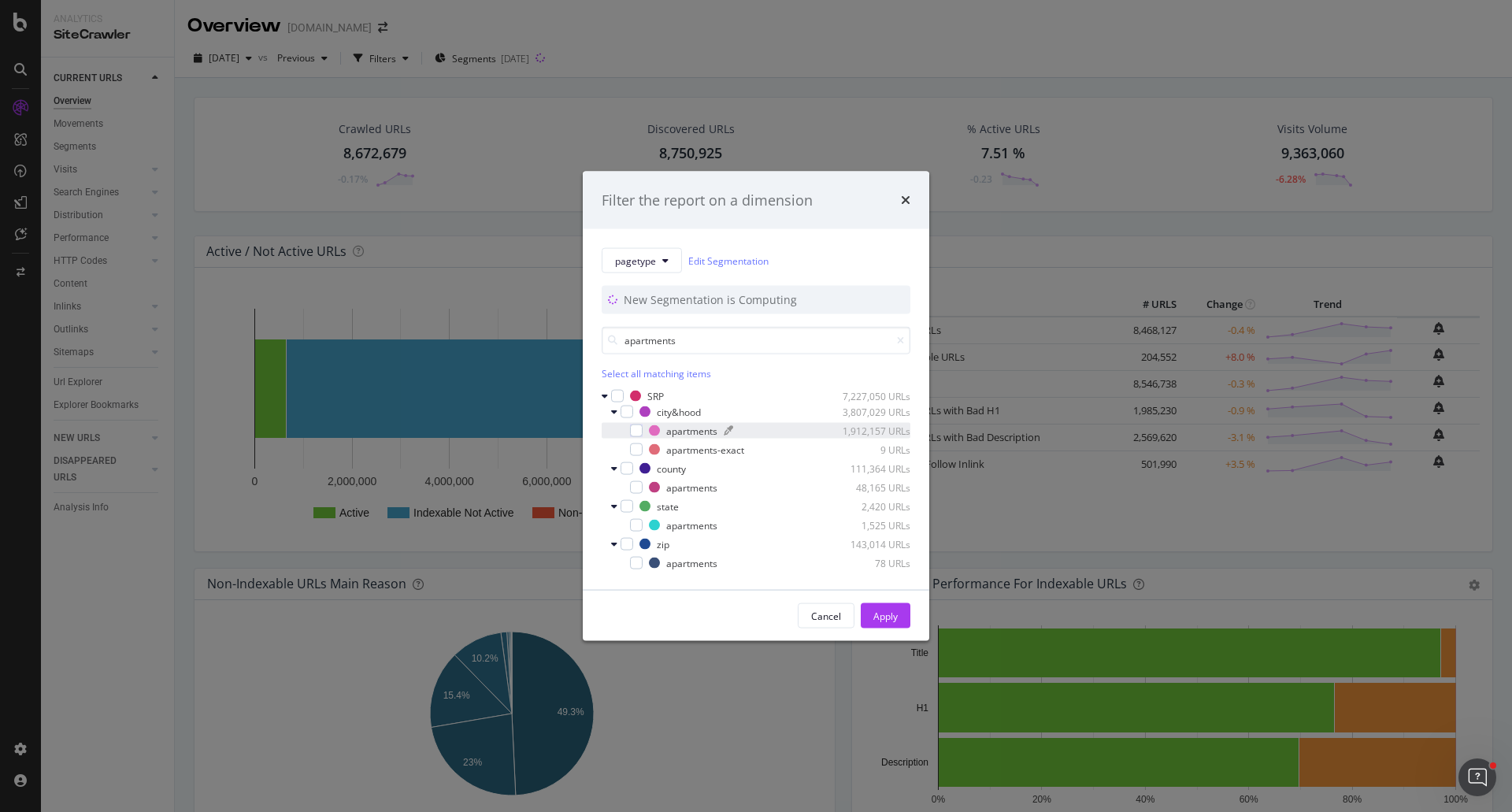
type input "apartments"
click at [699, 430] on div "apartments" at bounding box center [691, 430] width 51 height 13
click at [906, 198] on icon "times" at bounding box center [905, 201] width 10 height 13
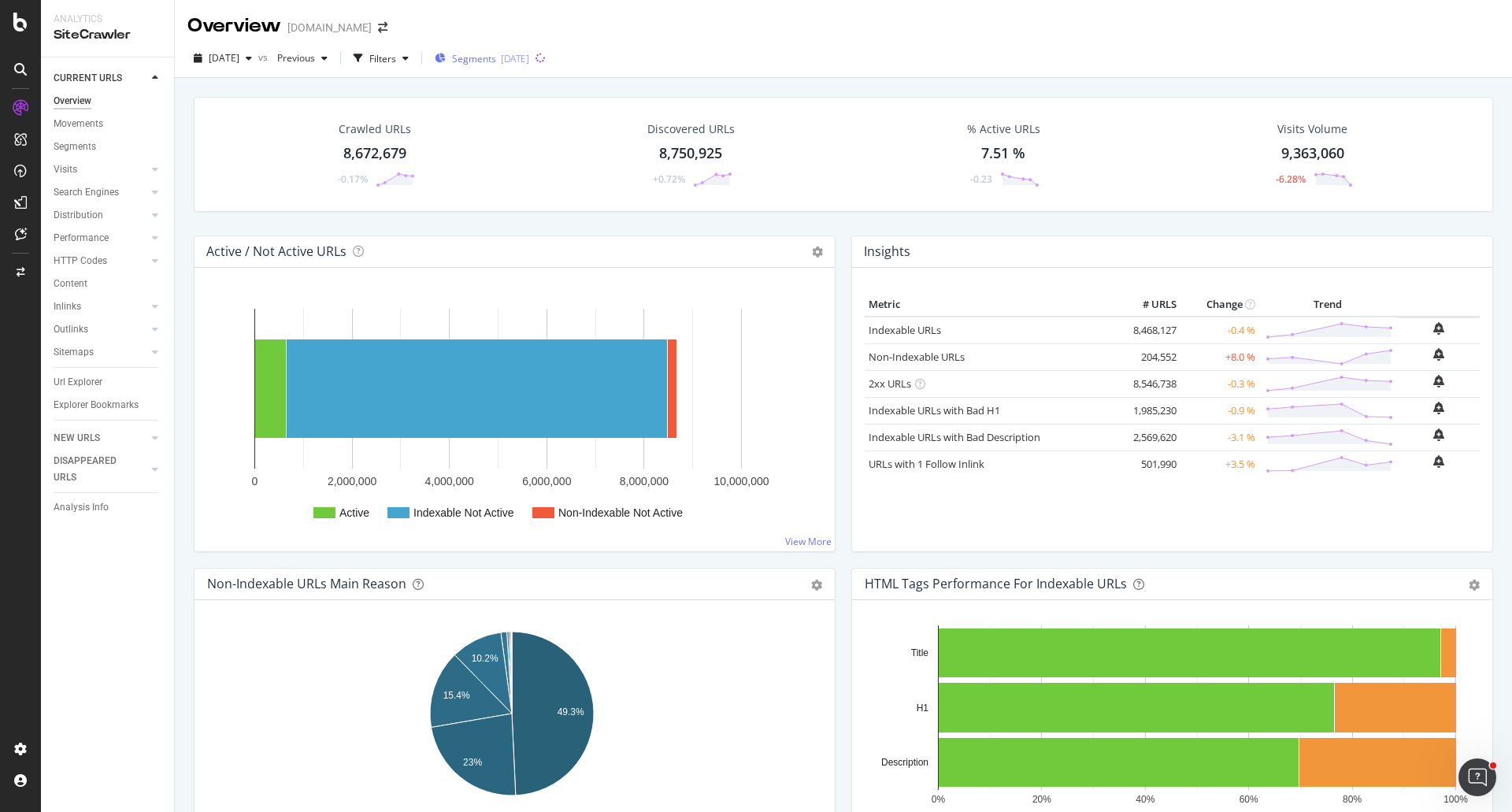
click at [496, 57] on span "Segments" at bounding box center [474, 58] width 44 height 13
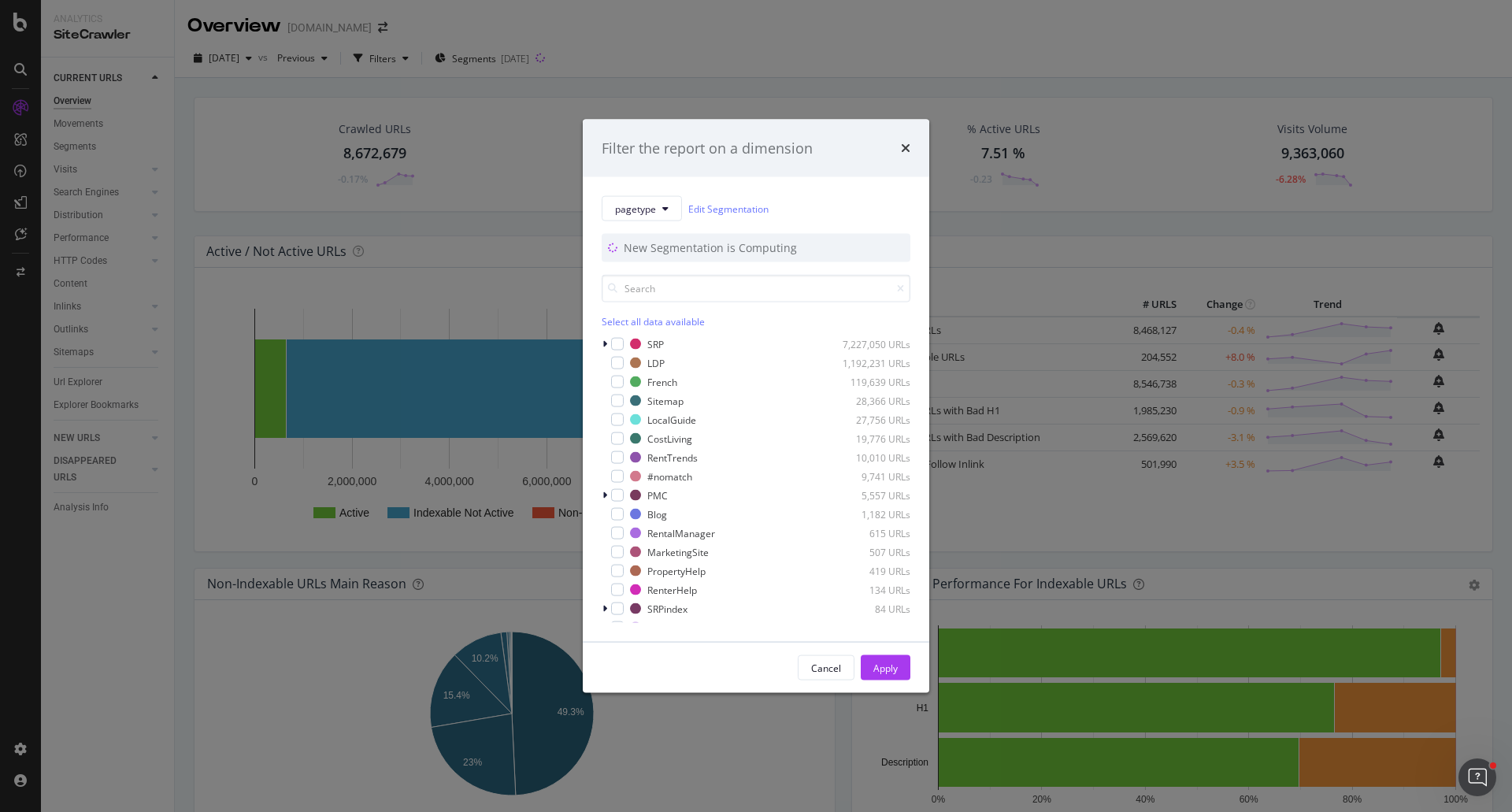
click at [212, 82] on div "Filter the report on a dimension pagetype Edit Segmentation New Segmentation is…" at bounding box center [756, 406] width 1512 height 812
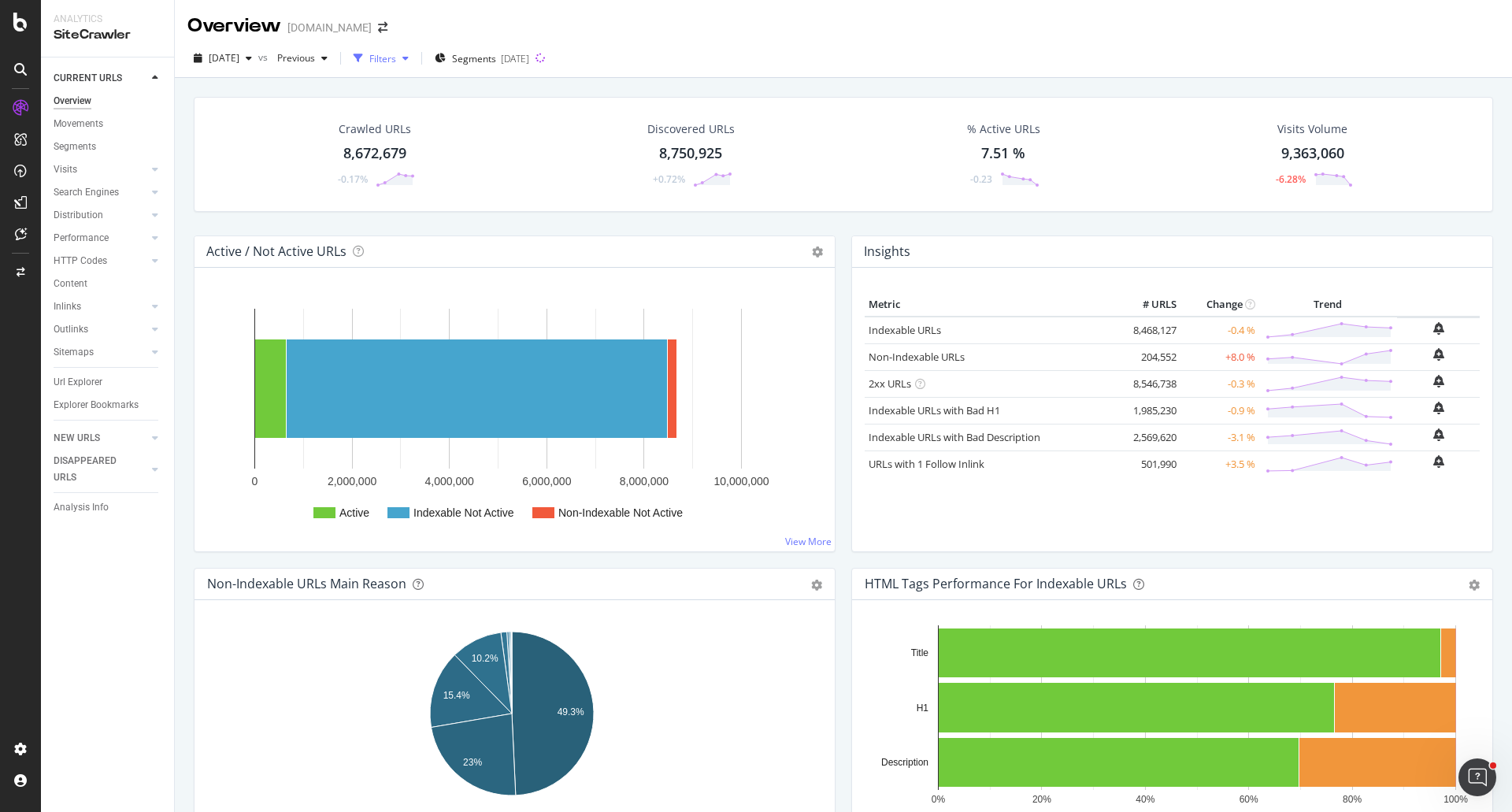
click at [396, 58] on div "Filters" at bounding box center [382, 58] width 27 height 13
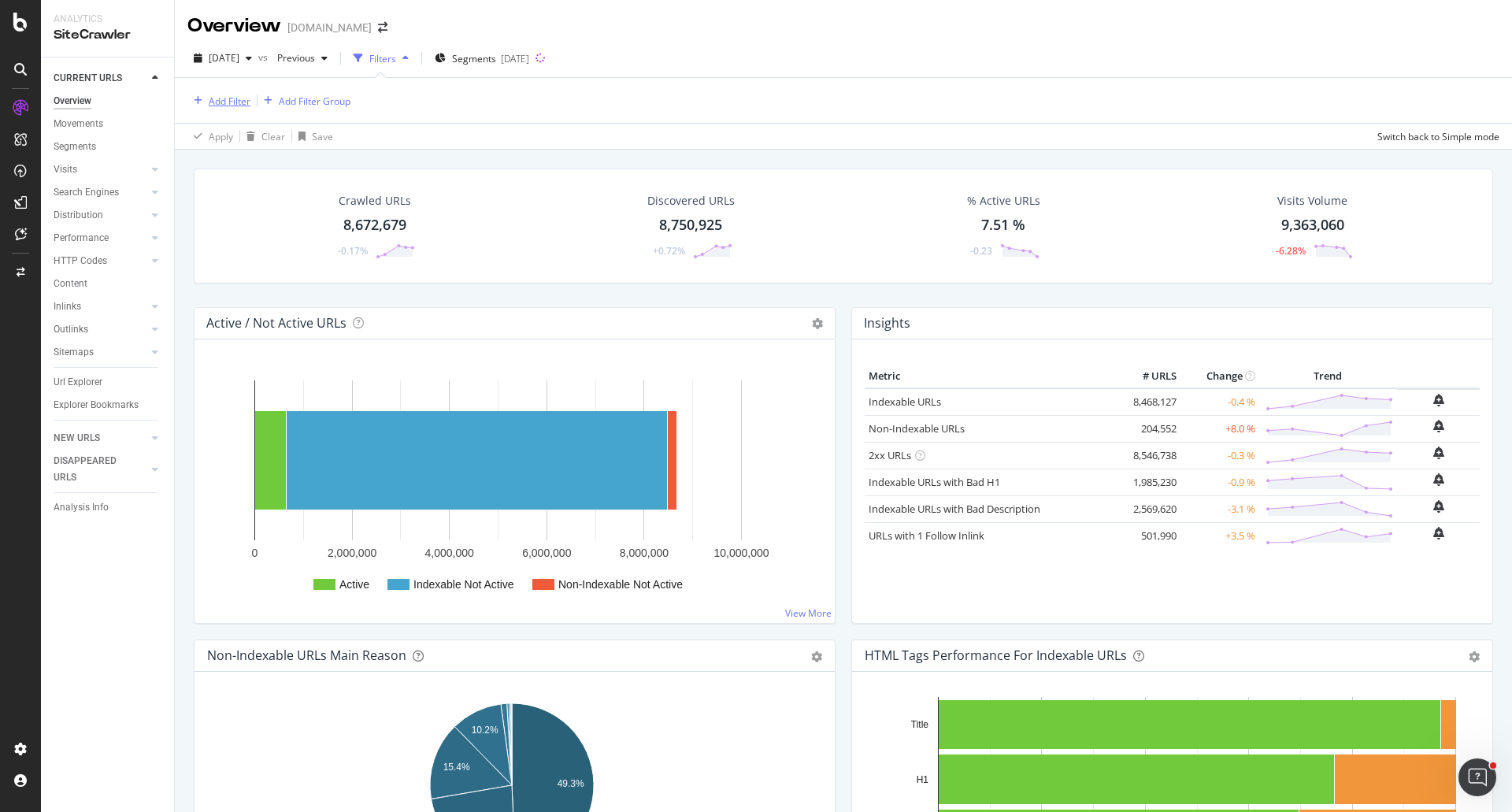
click at [228, 110] on div "Add Filter" at bounding box center [219, 100] width 63 height 17
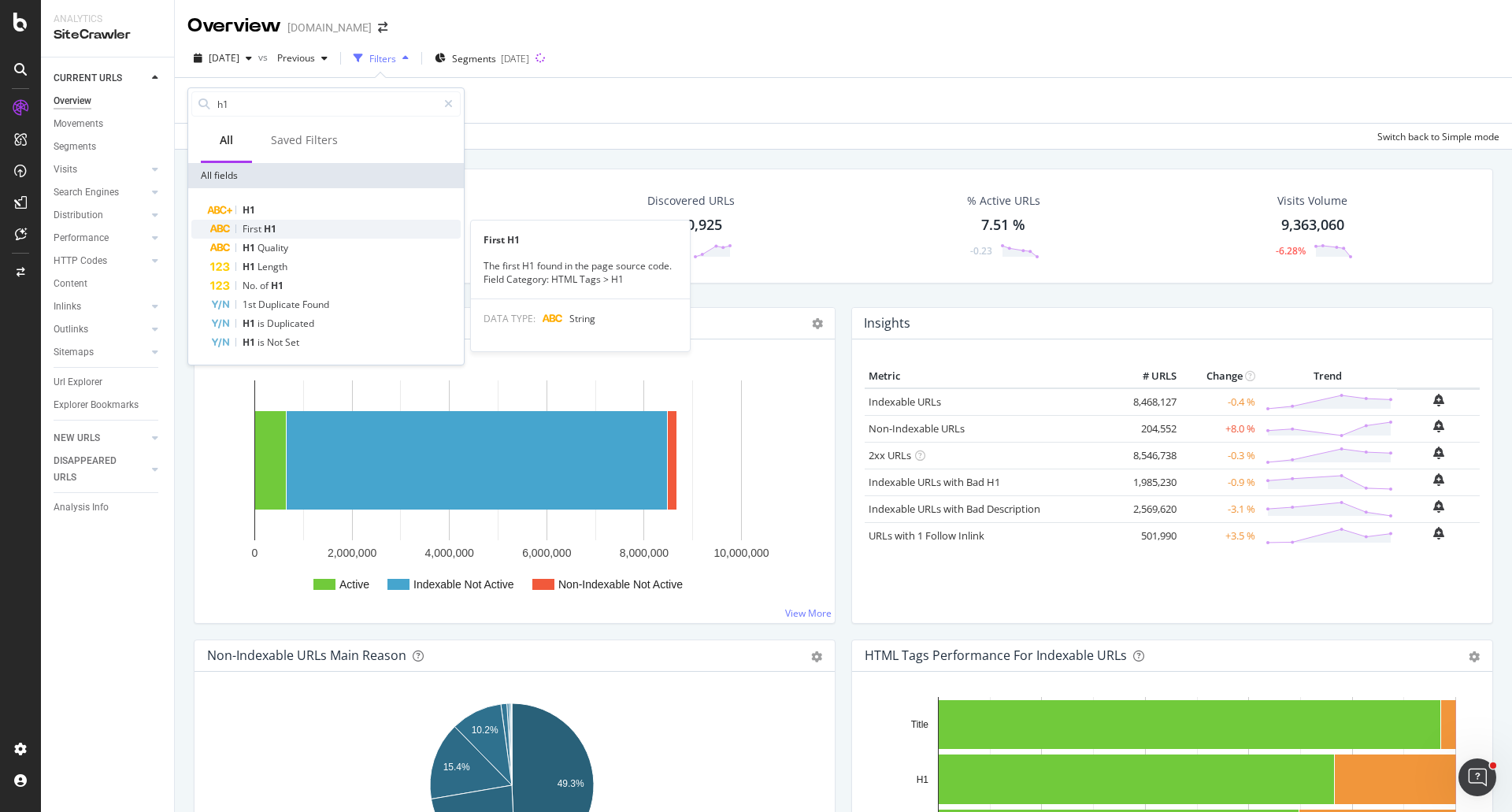
type input "h1"
click at [280, 229] on div "First H1" at bounding box center [335, 229] width 250 height 19
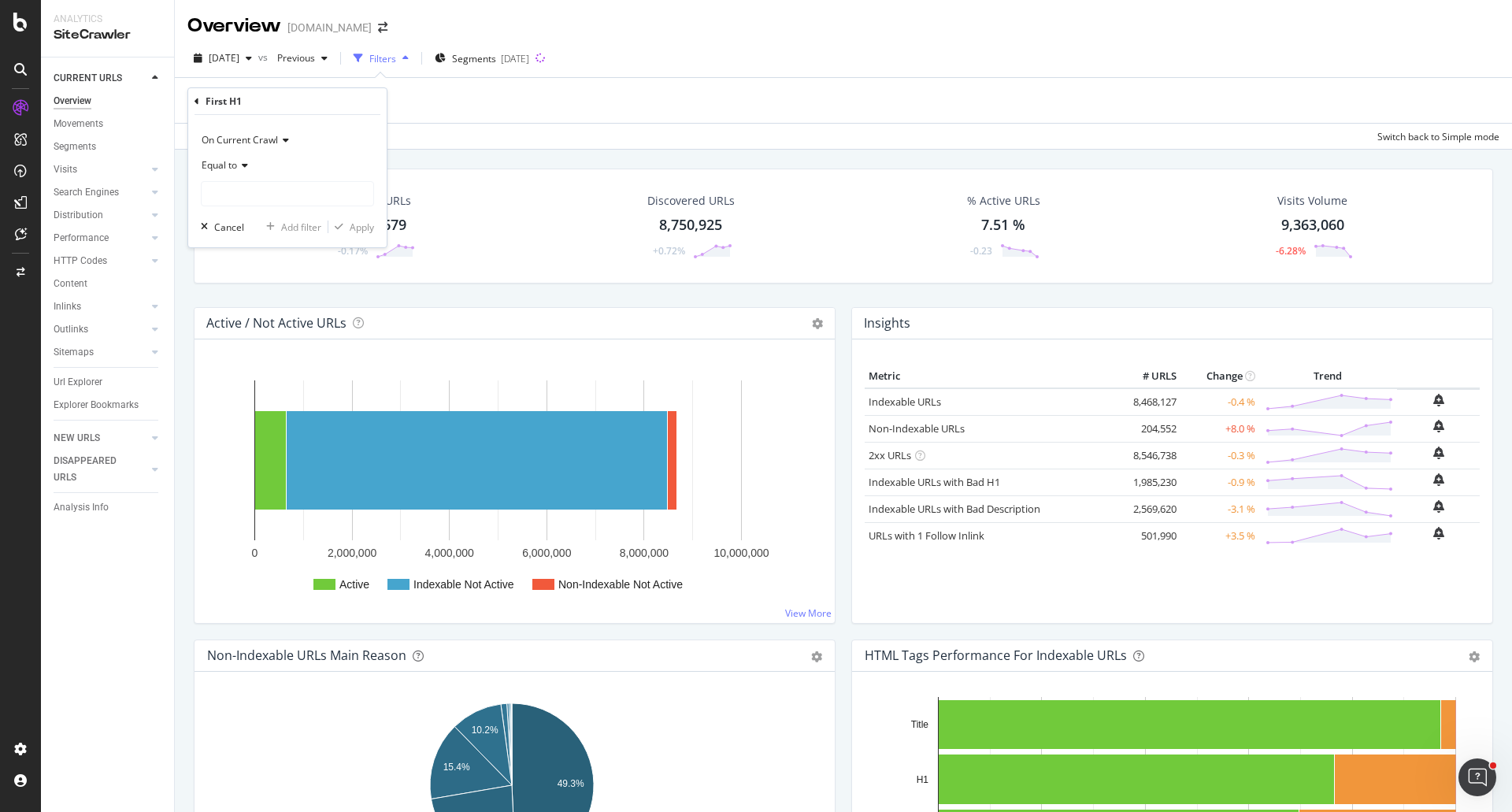
click at [237, 166] on span "Equal to" at bounding box center [219, 165] width 36 height 13
click at [249, 326] on div "Contains" at bounding box center [289, 320] width 169 height 20
click at [253, 193] on input "text" at bounding box center [287, 193] width 171 height 25
type input "Apartments"
click at [377, 231] on div "On Current Crawl Contains Apartments Cancel Add filter Apply" at bounding box center [287, 181] width 198 height 132
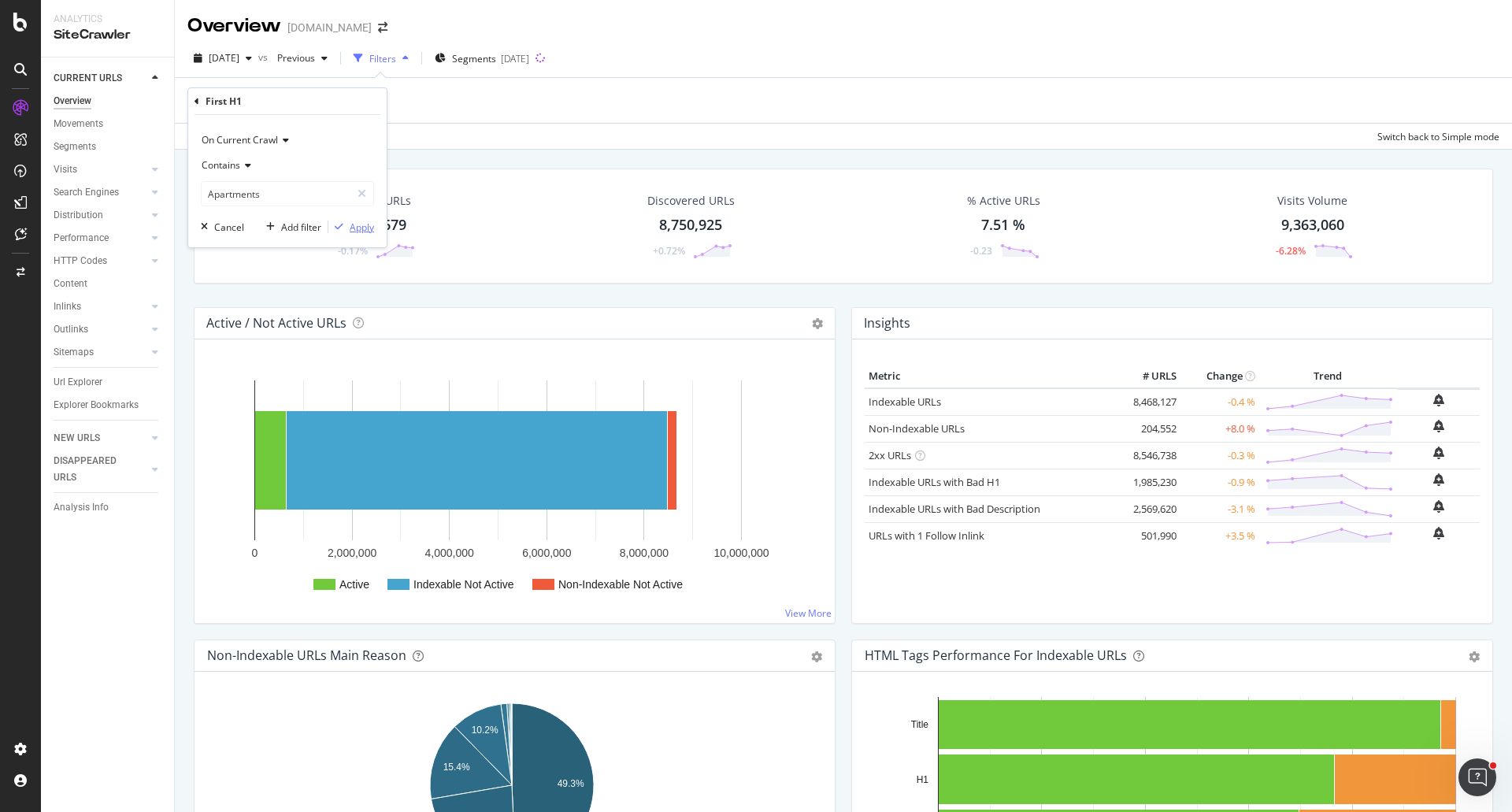
click at [373, 233] on div "Apply" at bounding box center [362, 227] width 24 height 13
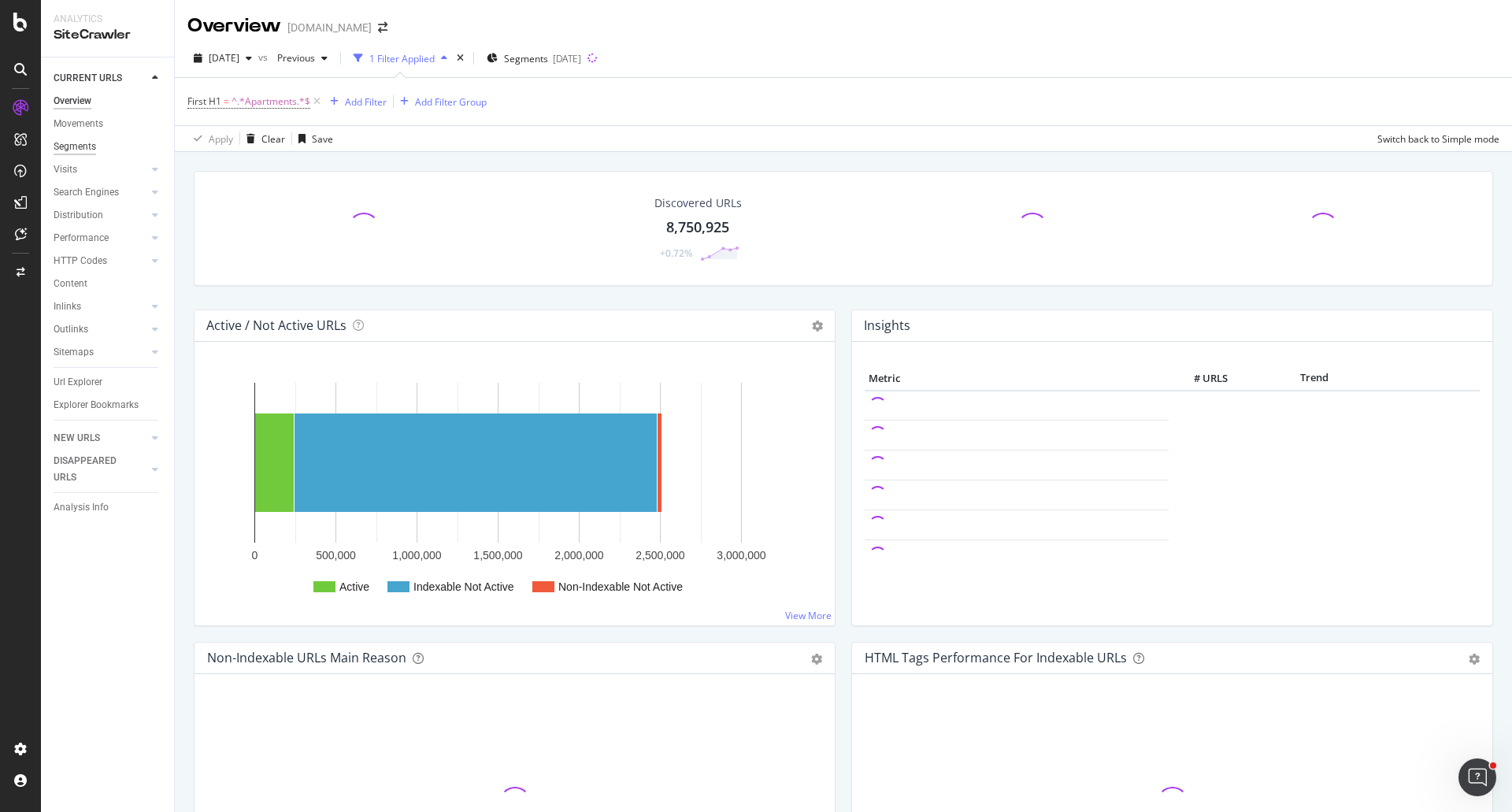
click at [83, 151] on div "Segments" at bounding box center [75, 147] width 42 height 16
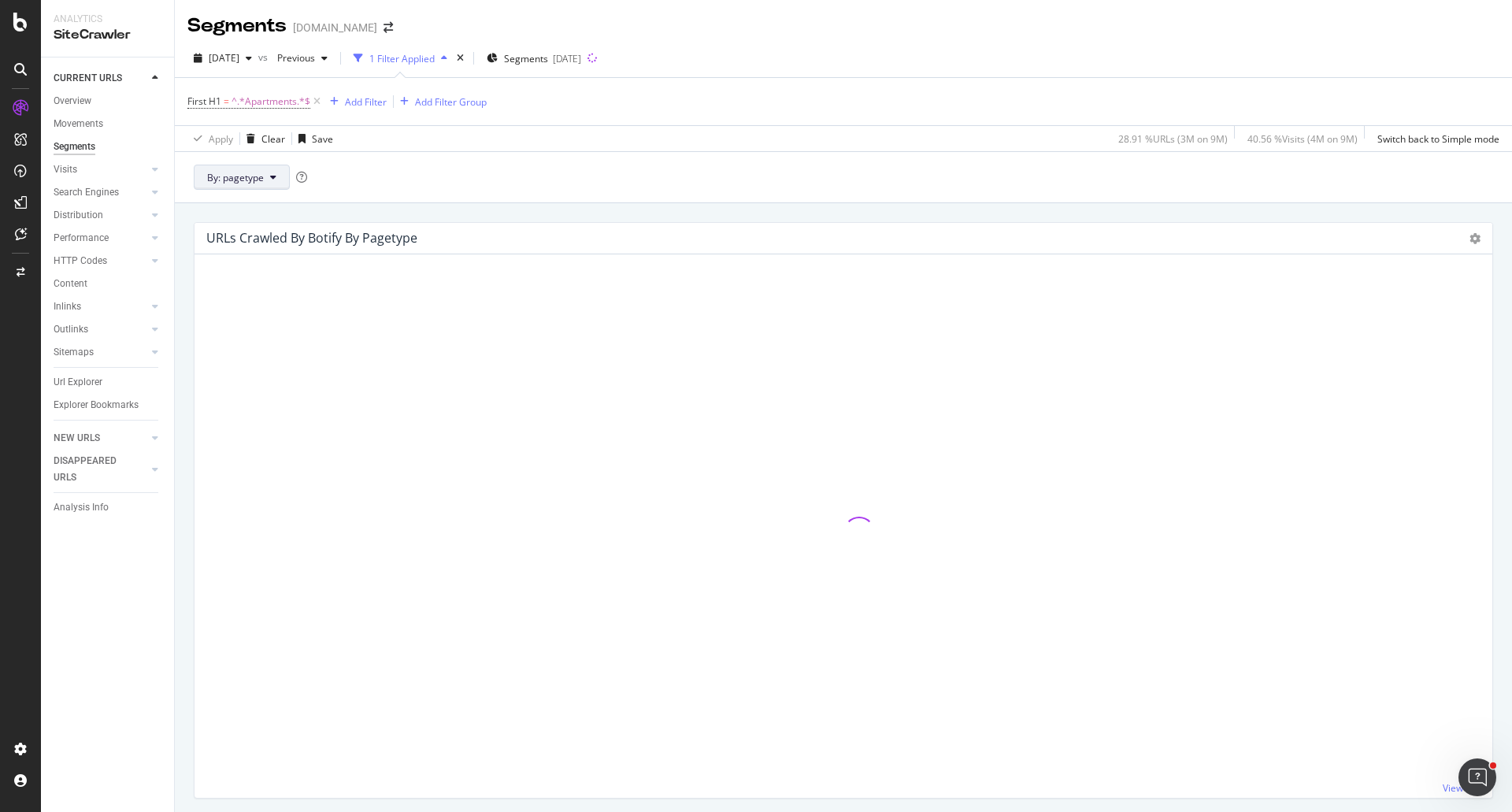
click at [266, 178] on button "By: pagetype" at bounding box center [242, 177] width 96 height 25
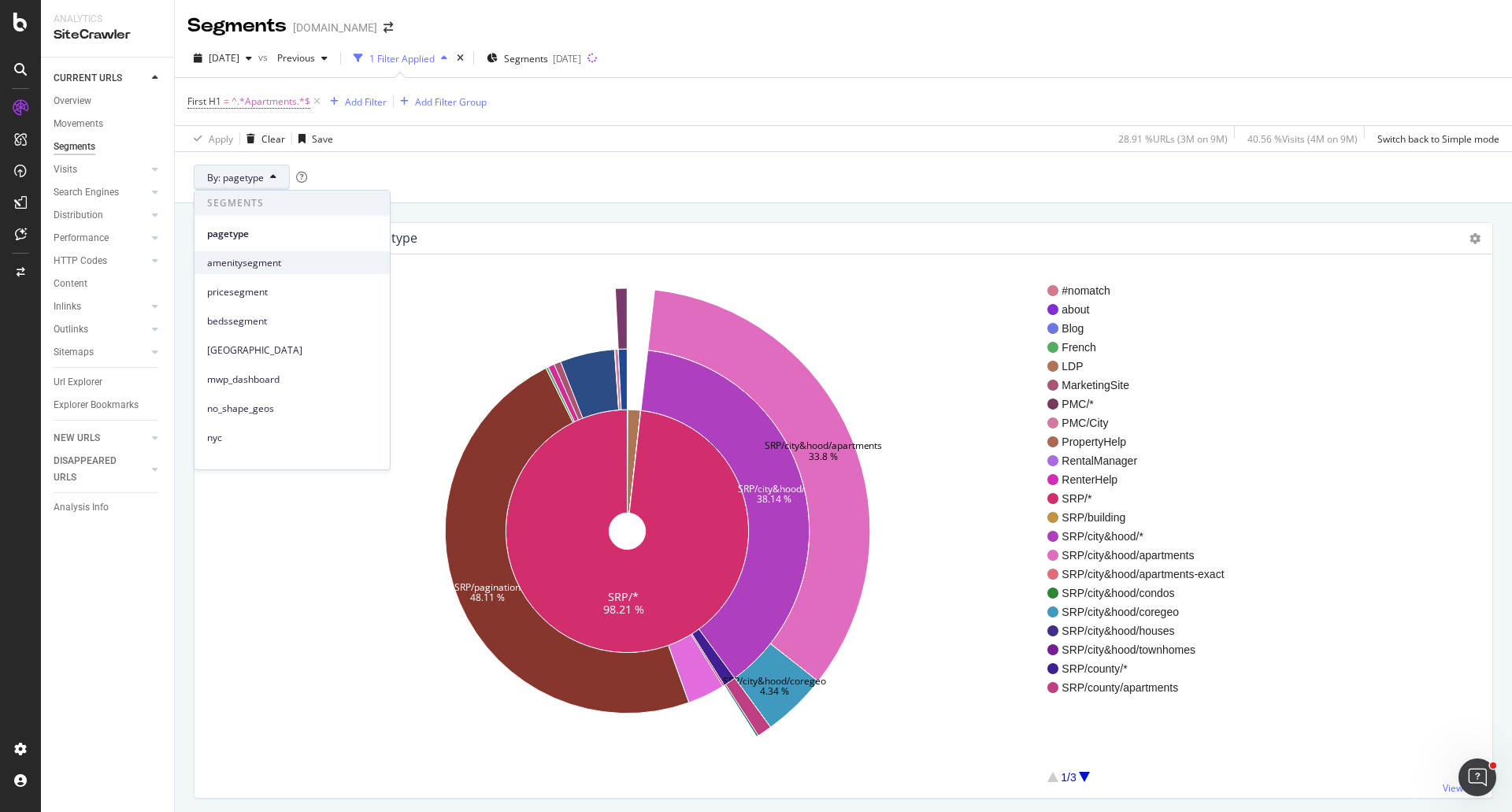
click at [271, 259] on span "amenitysegment" at bounding box center [292, 262] width 170 height 14
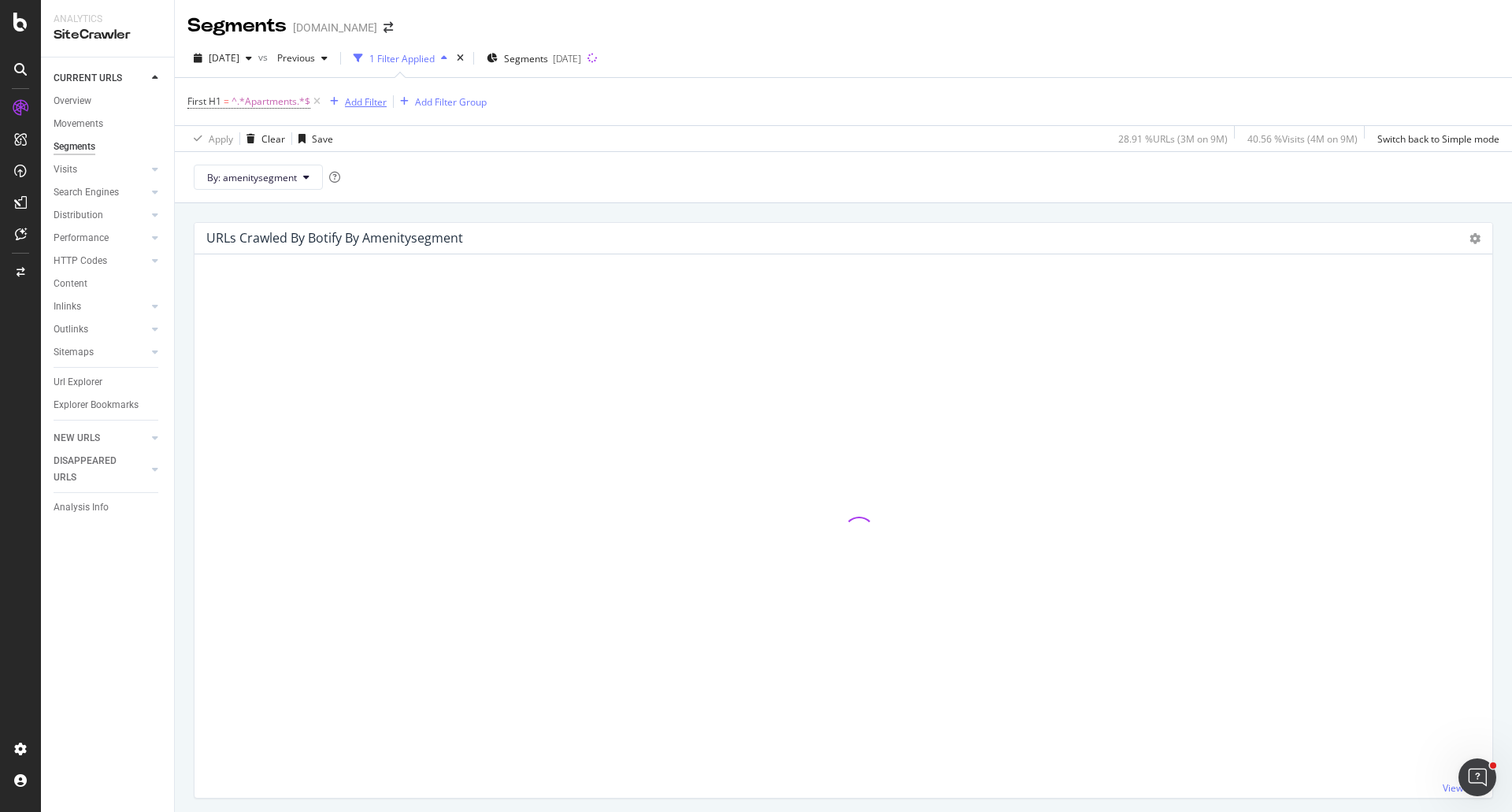
click at [375, 102] on div "Add Filter" at bounding box center [365, 102] width 41 height 13
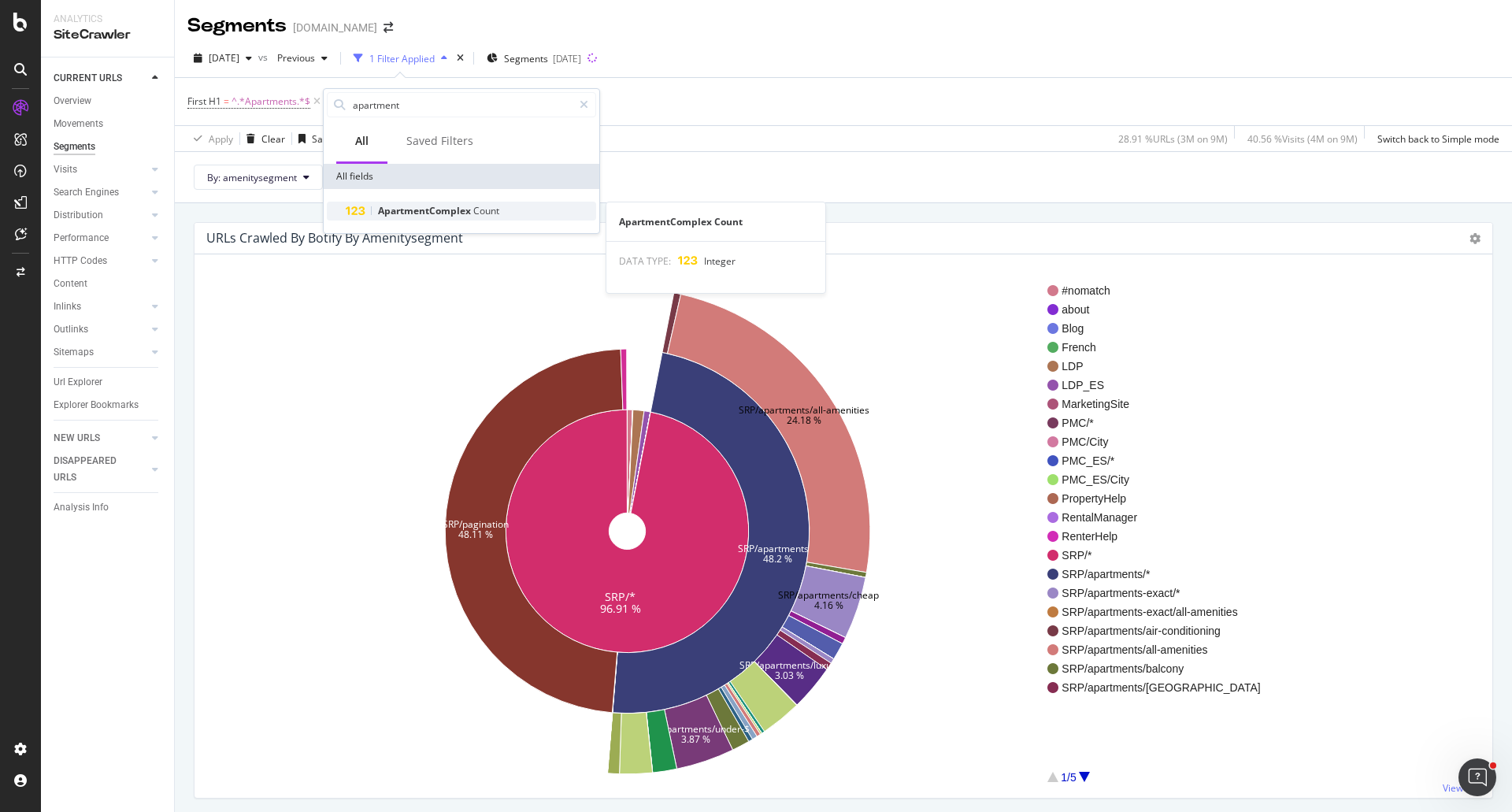
type input "apartment"
click at [448, 214] on span "ApartmentComplex" at bounding box center [425, 210] width 95 height 13
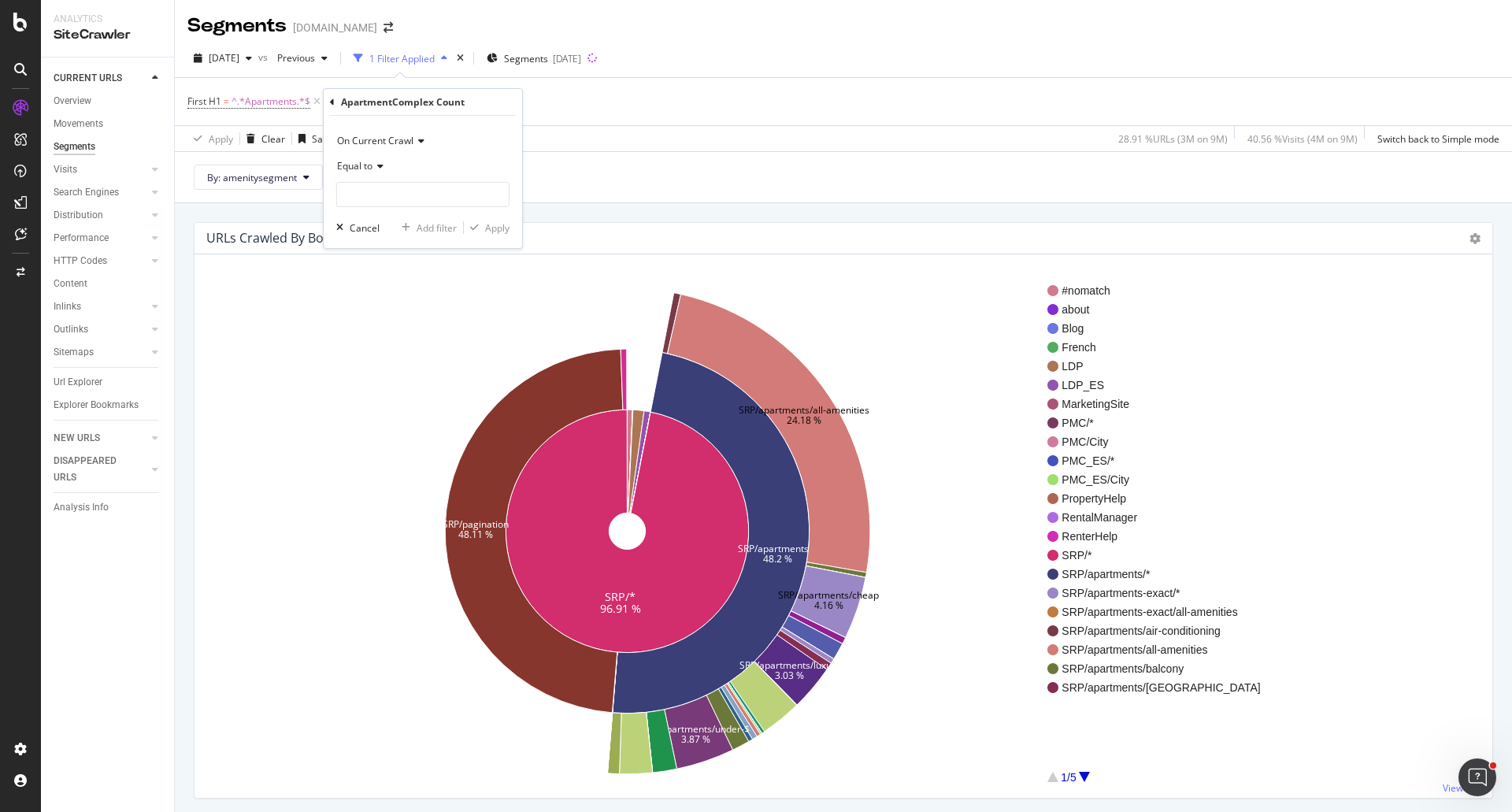
click at [367, 163] on span "Equal to" at bounding box center [355, 166] width 36 height 13
click at [429, 161] on div "Equal to" at bounding box center [422, 166] width 173 height 25
click at [375, 169] on icon at bounding box center [378, 166] width 11 height 10
click at [376, 197] on span "Equal to" at bounding box center [364, 199] width 39 height 13
click at [378, 196] on input "number" at bounding box center [422, 194] width 173 height 25
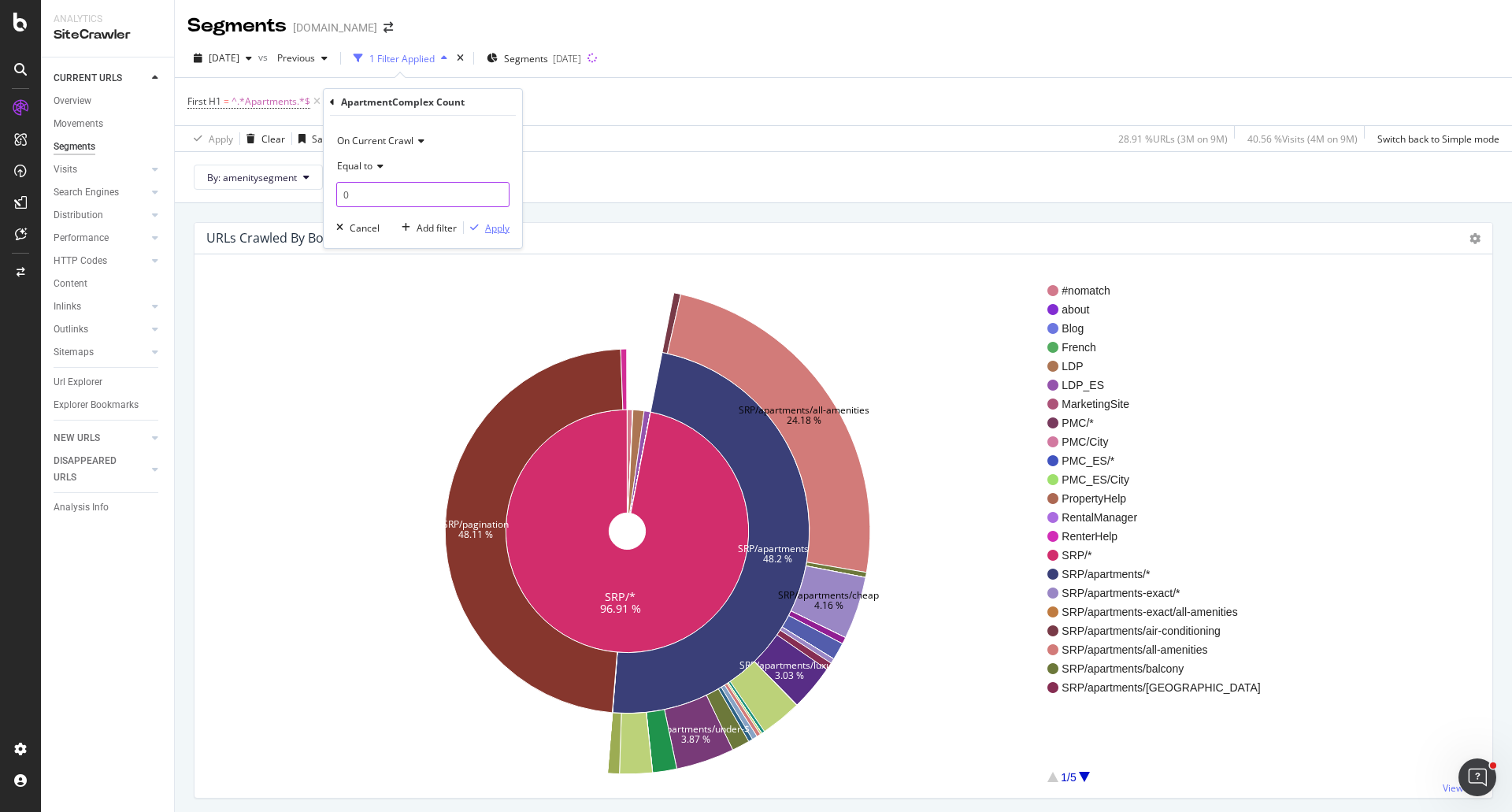
type input "0"
click at [493, 224] on div "Apply" at bounding box center [497, 228] width 24 height 13
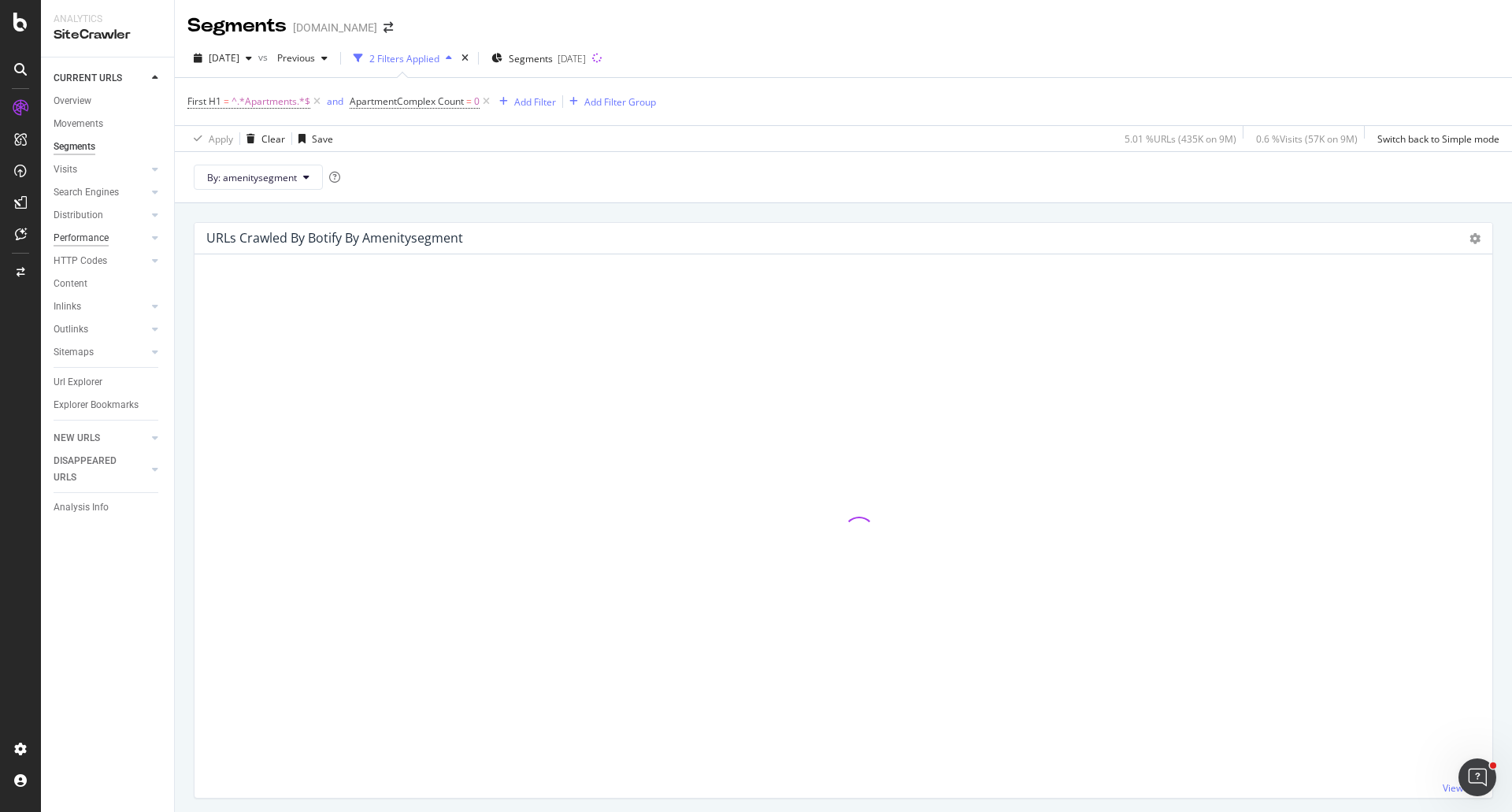
click at [84, 235] on div "Performance" at bounding box center [81, 238] width 55 height 16
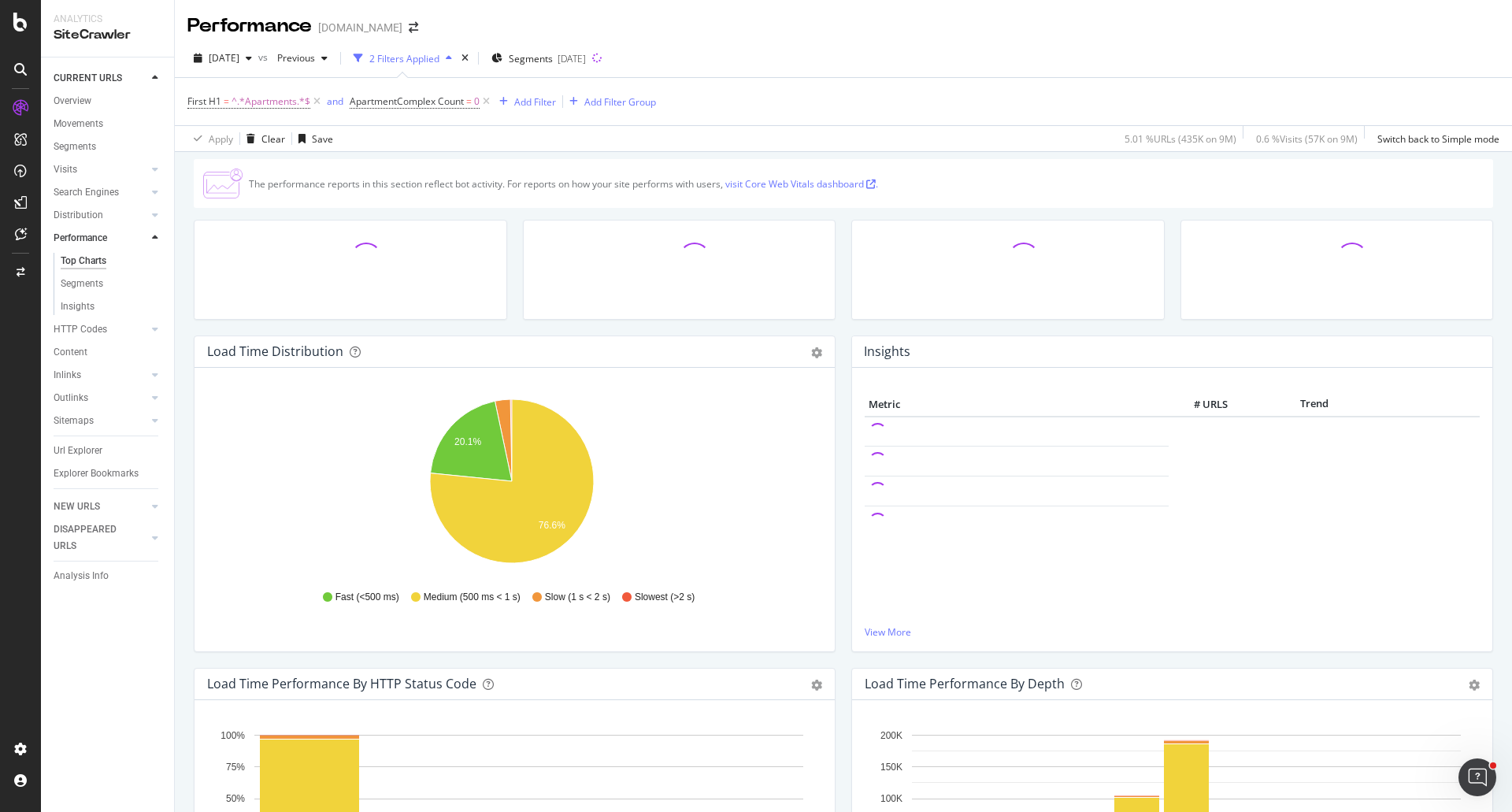
click at [968, 81] on div "First H1 = ^.*Apartments.*$ and ApartmentComplex Count = 0 Add Filter Add Filte…" at bounding box center [844, 102] width 1312 height 47
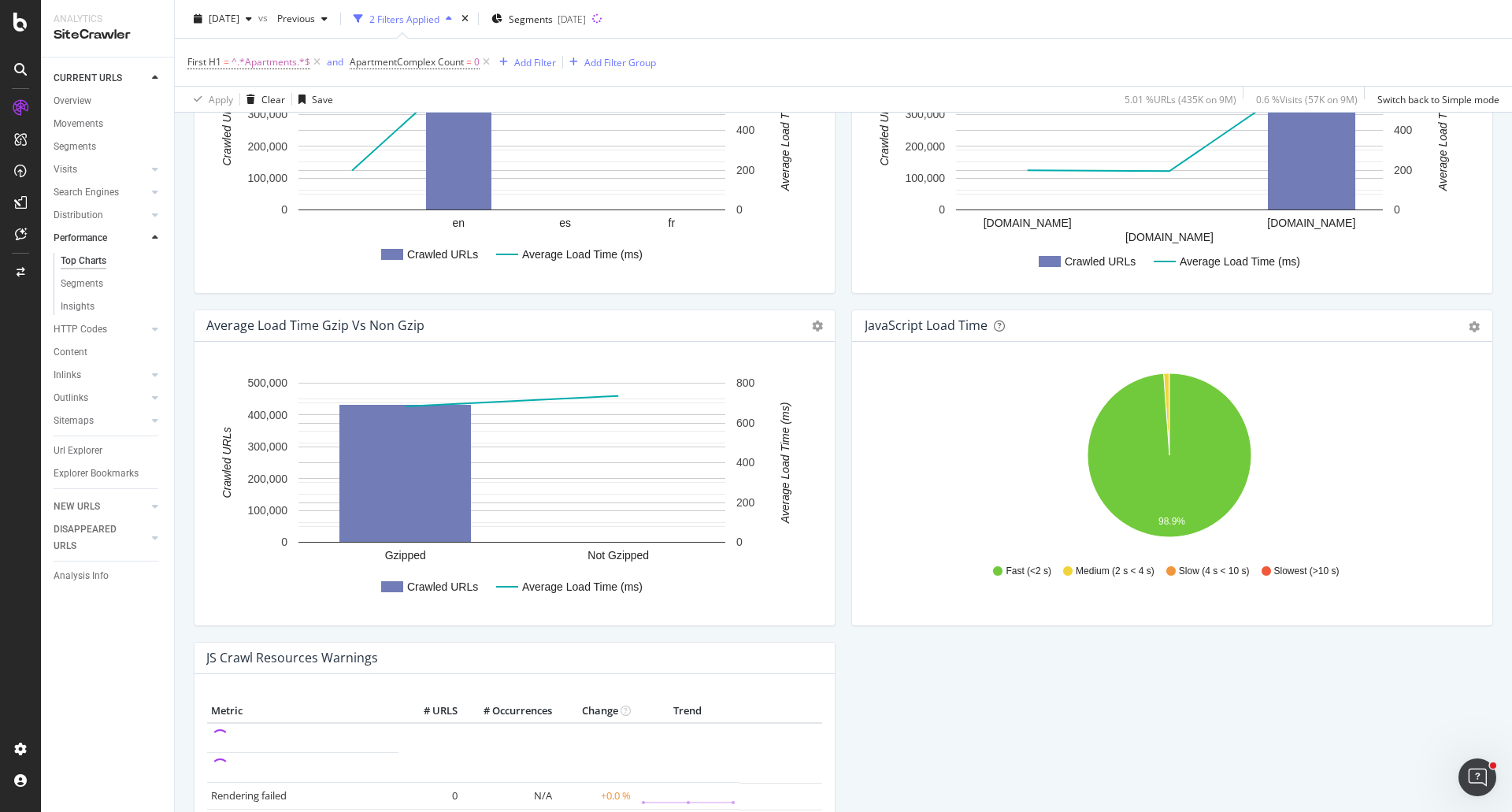
scroll to position [1024, 0]
click at [69, 168] on div "Visits" at bounding box center [65, 170] width 24 height 16
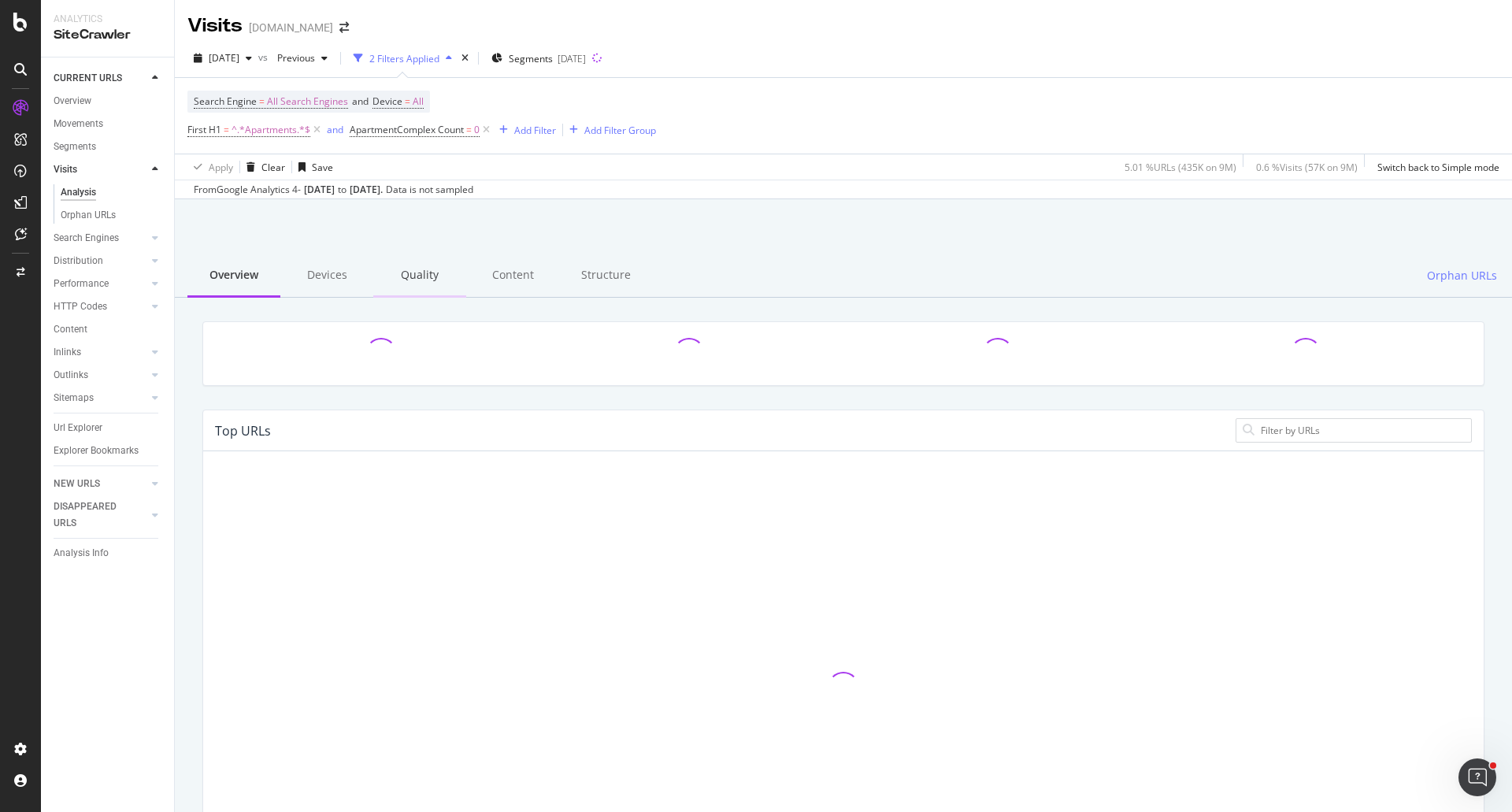
click at [430, 270] on div "Quality" at bounding box center [420, 275] width 93 height 43
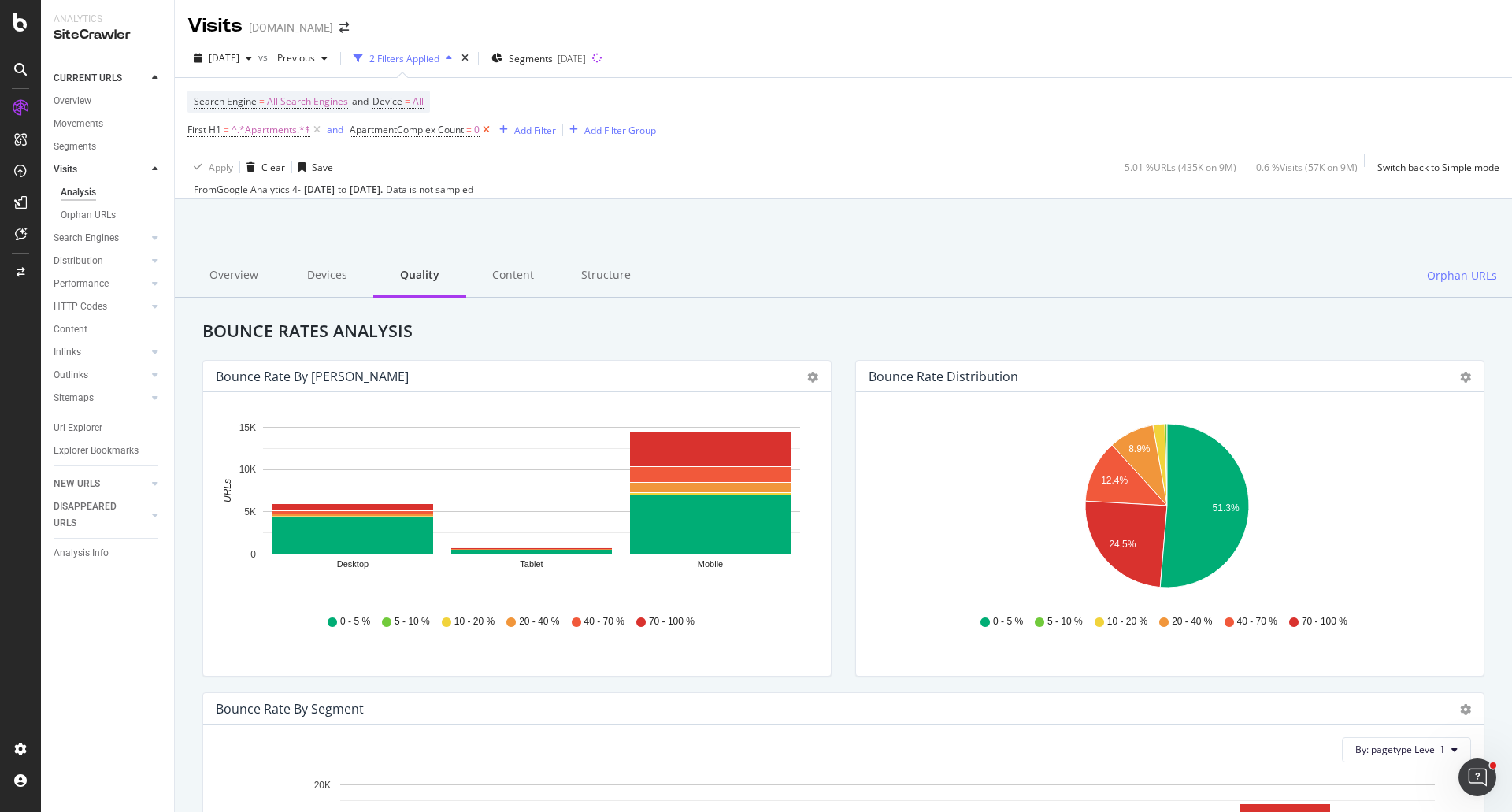
click at [487, 127] on icon at bounding box center [486, 129] width 13 height 15
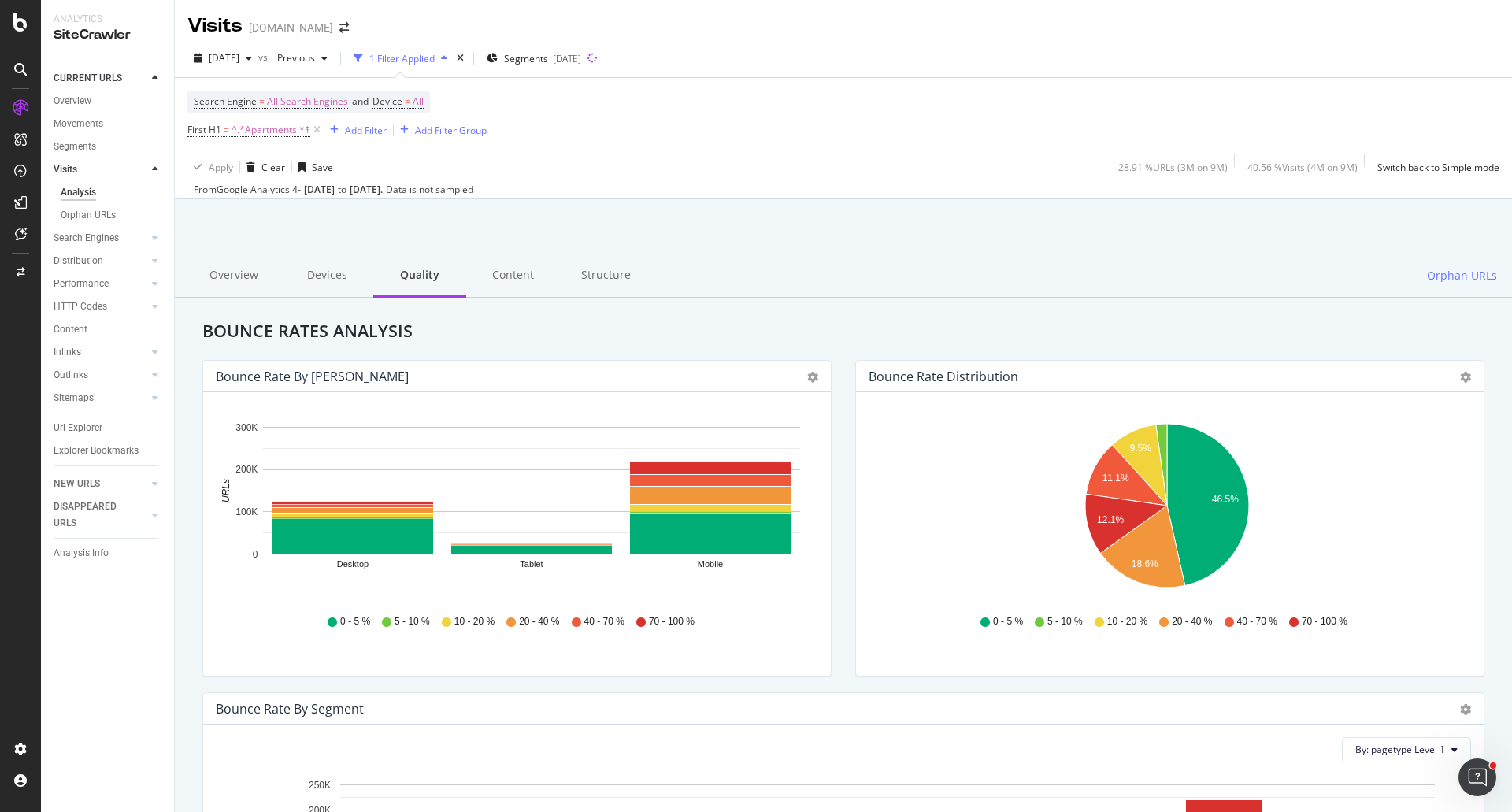
click at [909, 268] on div "Overview Devices Quality Content Structure Orphan URLs" at bounding box center [843, 275] width 1337 height 43
click at [506, 278] on div "Content" at bounding box center [512, 275] width 93 height 43
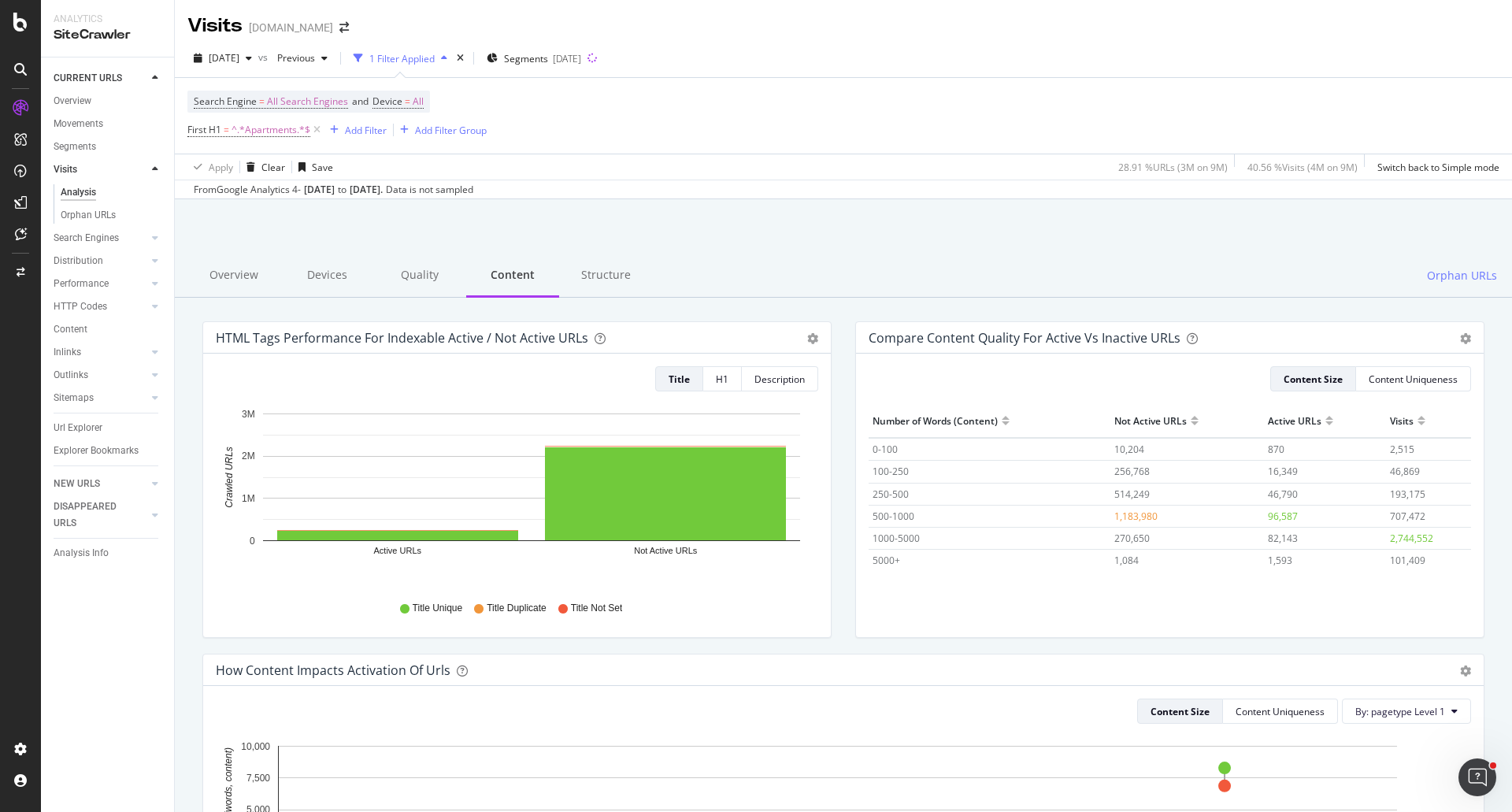
drag, startPoint x: 836, startPoint y: 94, endPoint x: 868, endPoint y: 93, distance: 32.0
click at [838, 94] on div "Search Engine = All Search Engines and Device = All First H1 = ^.*Apartments.*$…" at bounding box center [844, 115] width 1312 height 76
drag, startPoint x: 813, startPoint y: 132, endPoint x: 817, endPoint y: 108, distance: 24.3
click at [813, 131] on div "Search Engine = All Search Engines and Device = All First H1 = ^.*Apartments.*$…" at bounding box center [844, 115] width 1312 height 76
click at [669, 122] on div "Search Engine = All Search Engines and Device = All First H1 = ^.*Apartments.*$…" at bounding box center [844, 115] width 1312 height 76
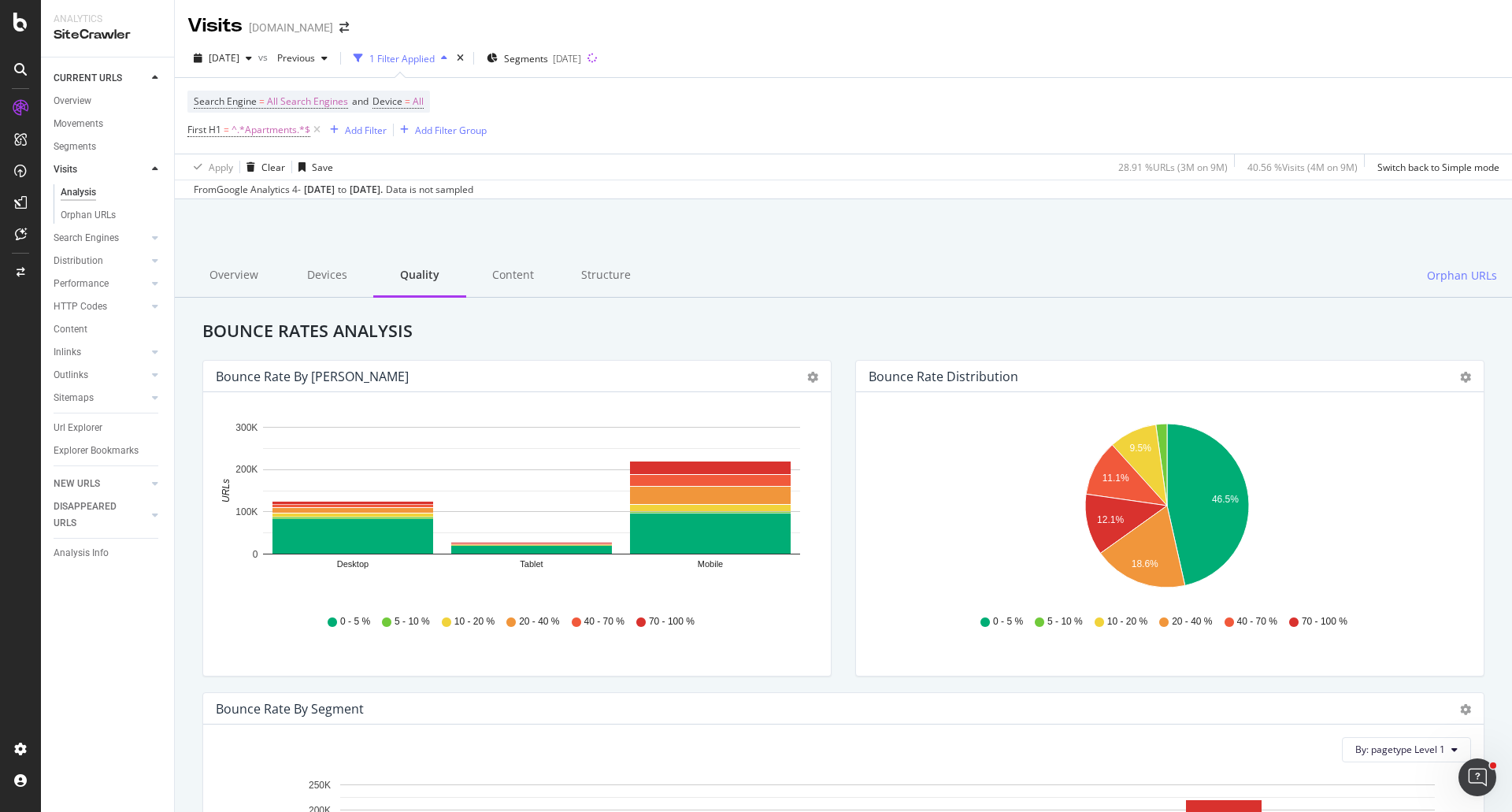
drag, startPoint x: 564, startPoint y: 110, endPoint x: 1017, endPoint y: 6, distance: 464.8
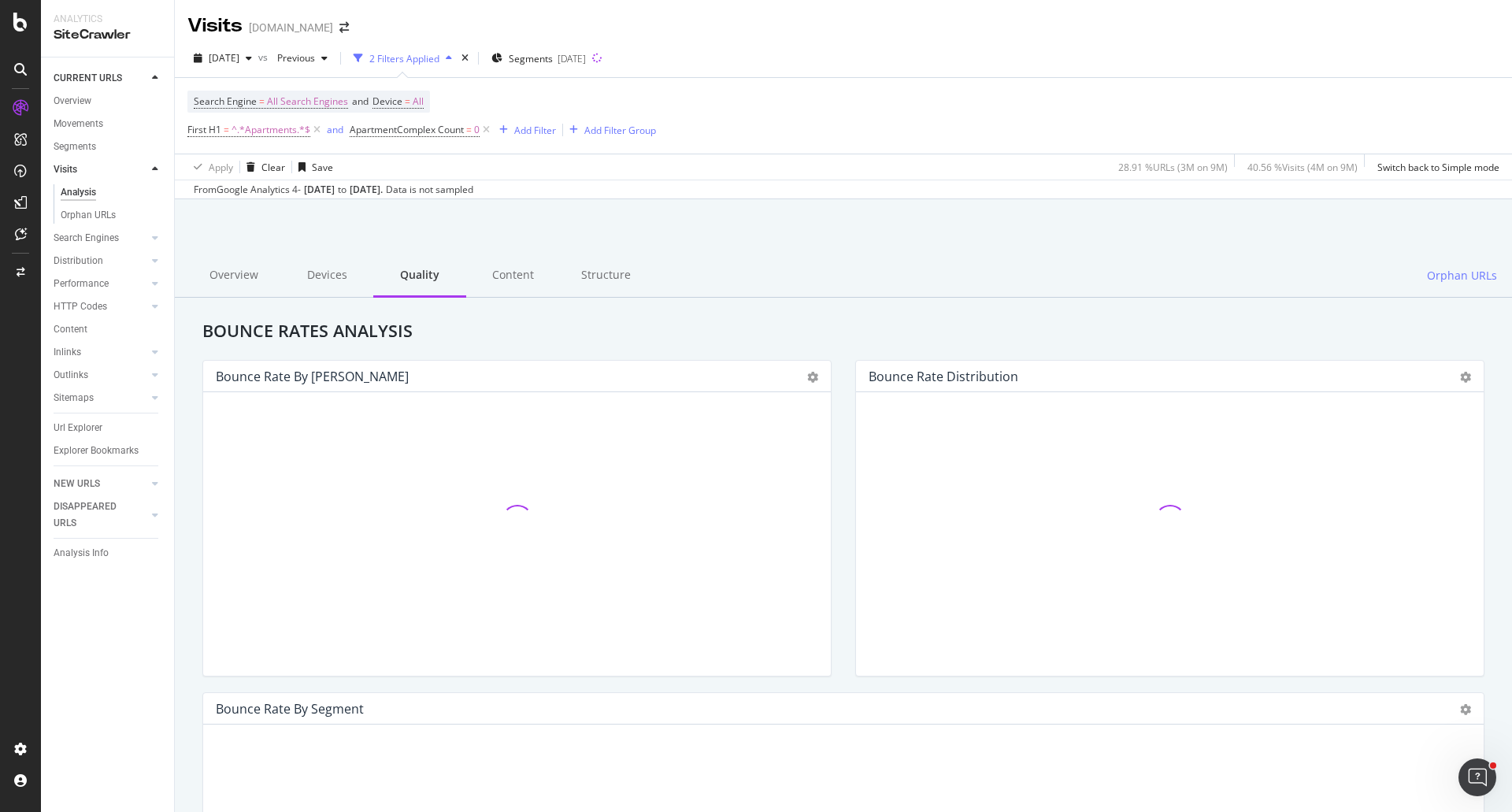
click at [785, 98] on div "Search Engine = All Search Engines and Device = All First H1 = ^.*Apartments.*$…" at bounding box center [844, 115] width 1312 height 76
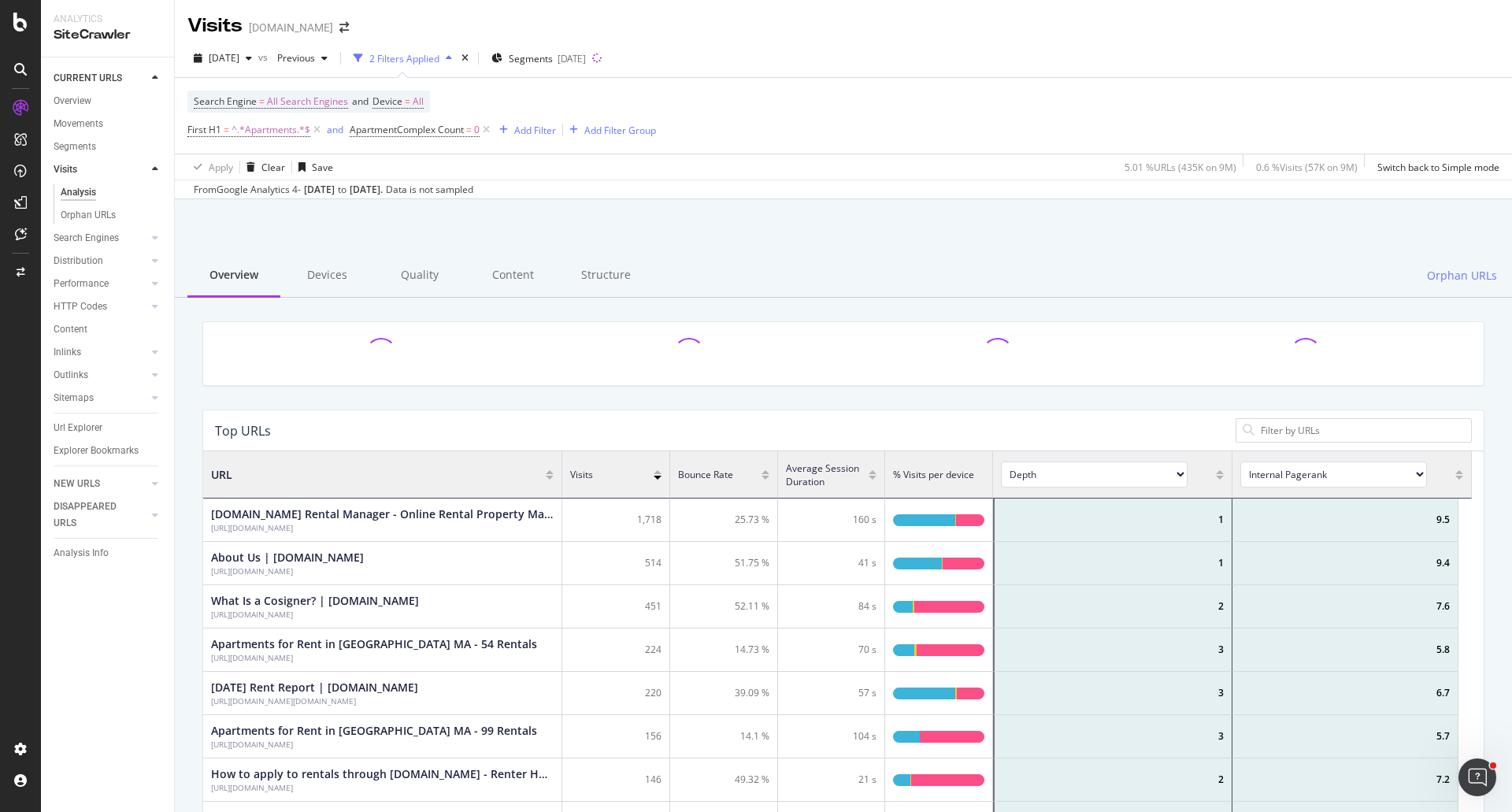
scroll to position [460, 1257]
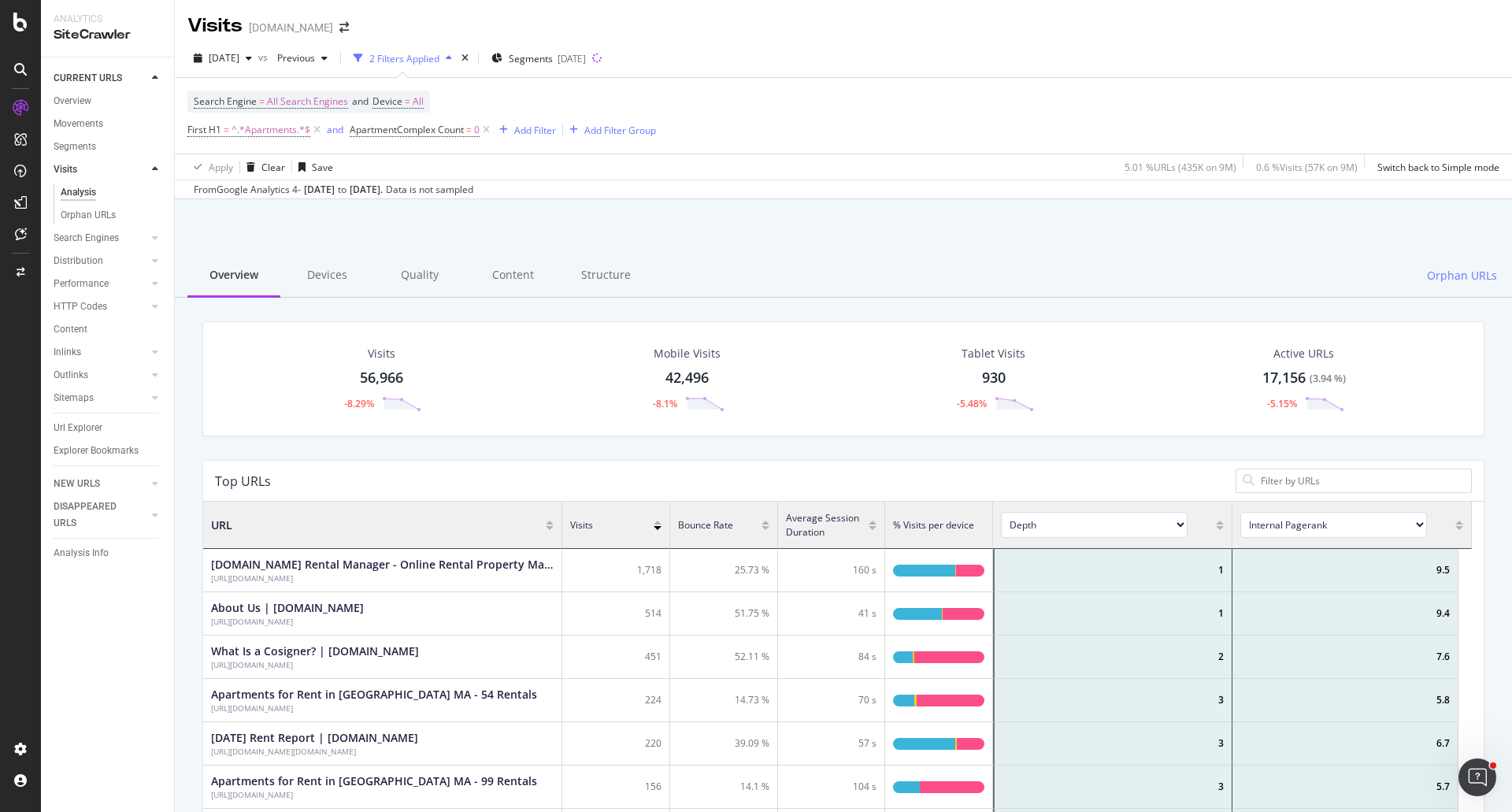
click at [733, 99] on div "Search Engine = All Search Engines and Device = All First H1 = ^.*Apartments.*$…" at bounding box center [844, 115] width 1312 height 76
drag, startPoint x: 304, startPoint y: 222, endPoint x: 279, endPoint y: 222, distance: 25.0
click at [303, 222] on div at bounding box center [844, 240] width 1299 height 67
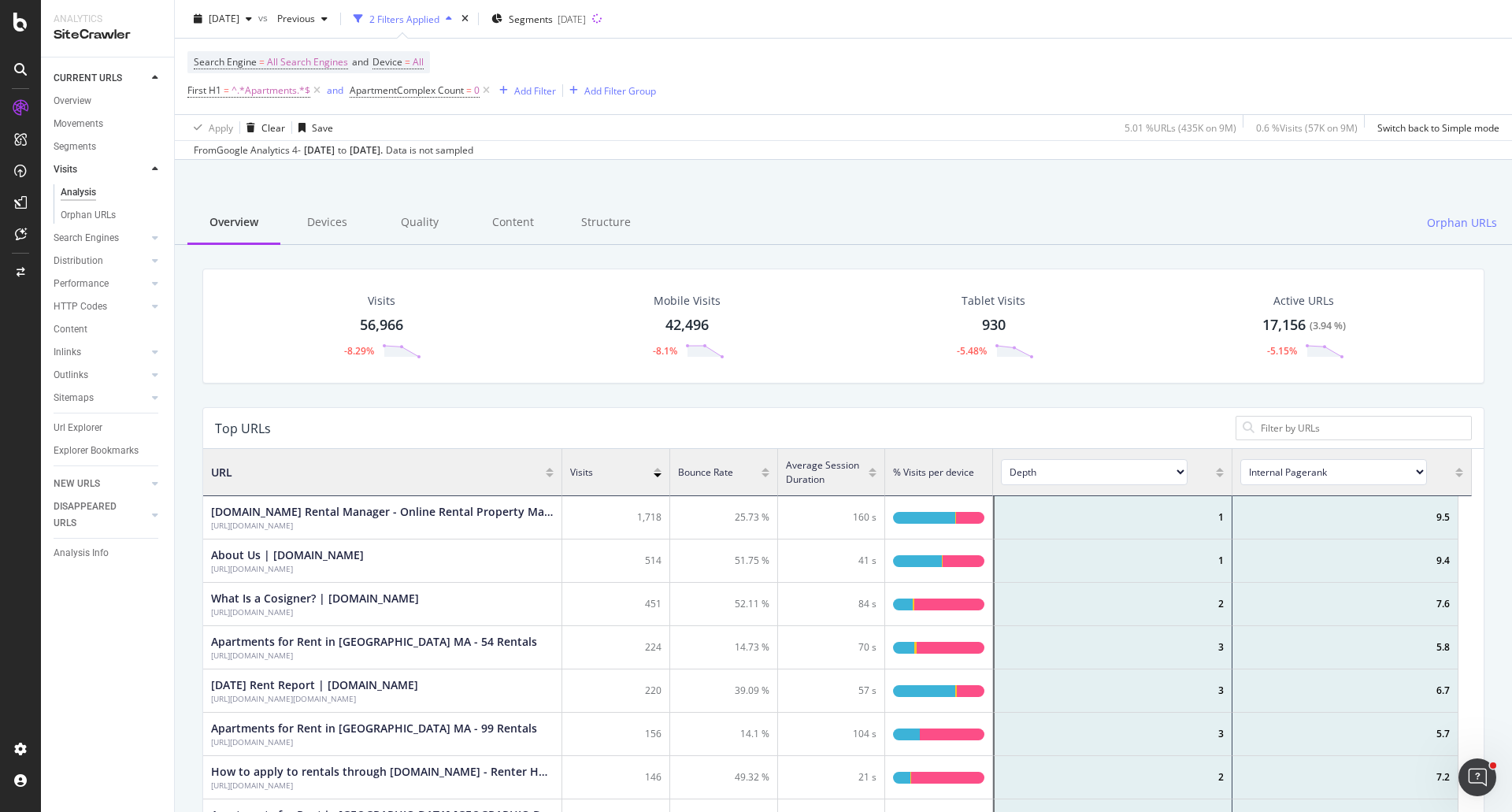
scroll to position [0, 0]
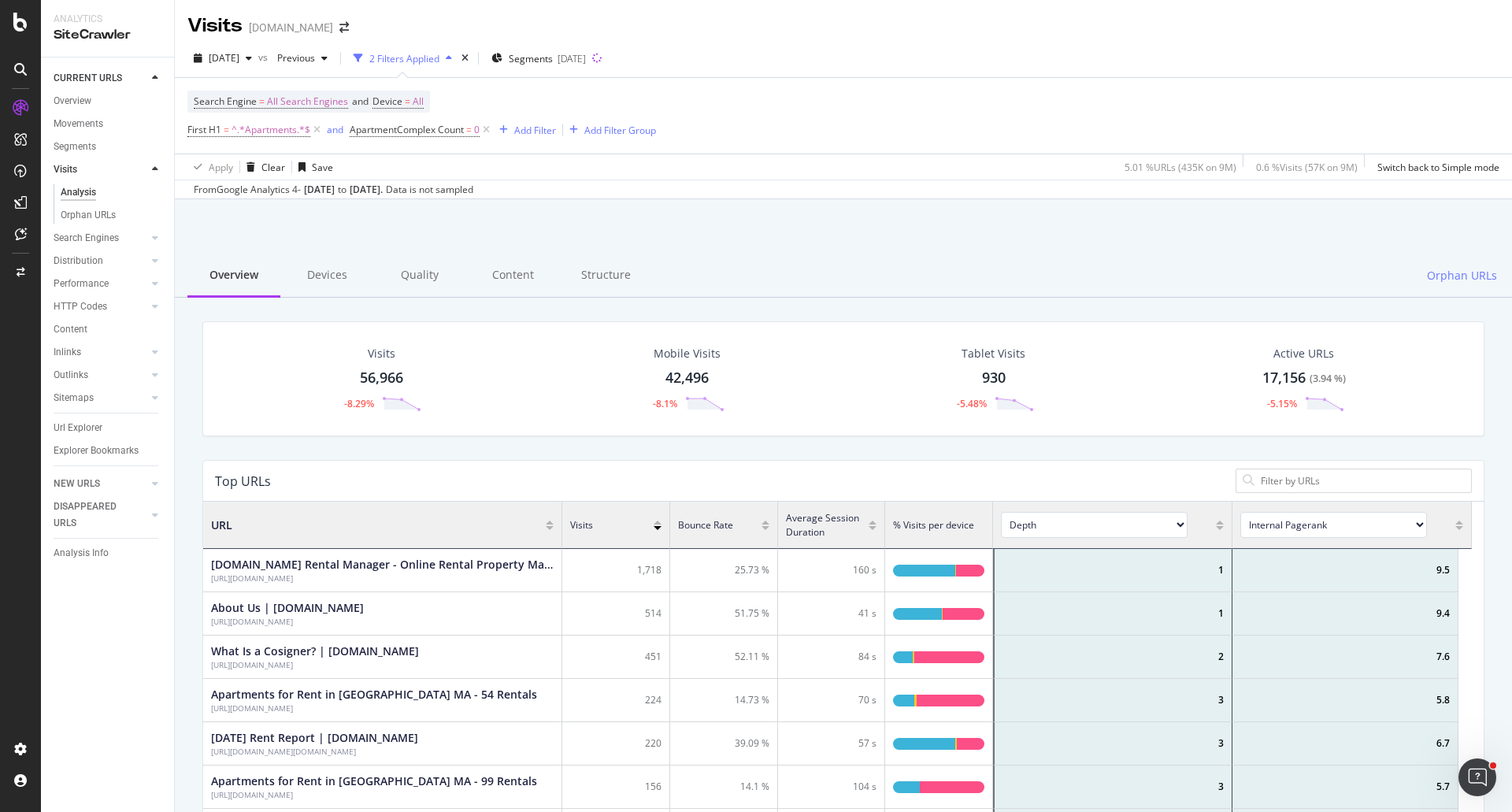
click at [455, 445] on div "Visits 56,966 -8.29% Mobile Visits 42,496 -8.1% Tablet Visits 930 -5.48% Active…" at bounding box center [844, 391] width 1306 height 139
click at [477, 450] on div "Visits 56,966 -8.29% Mobile Visits 42,496 -8.1% Tablet Visits 930 -5.48% Active…" at bounding box center [844, 391] width 1306 height 139
click at [740, 99] on div "Search Engine = All Search Engines and Device = All First H1 = ^.*Apartments.*$…" at bounding box center [844, 115] width 1312 height 76
click at [974, 65] on div "2025 Sep. 5th vs Previous 2 Filters Applied Segments 2025-09-15" at bounding box center [843, 61] width 1337 height 32
click at [1013, 113] on div "Search Engine = All Search Engines and Device = All First H1 = ^.*Apartments.*$…" at bounding box center [844, 115] width 1312 height 76
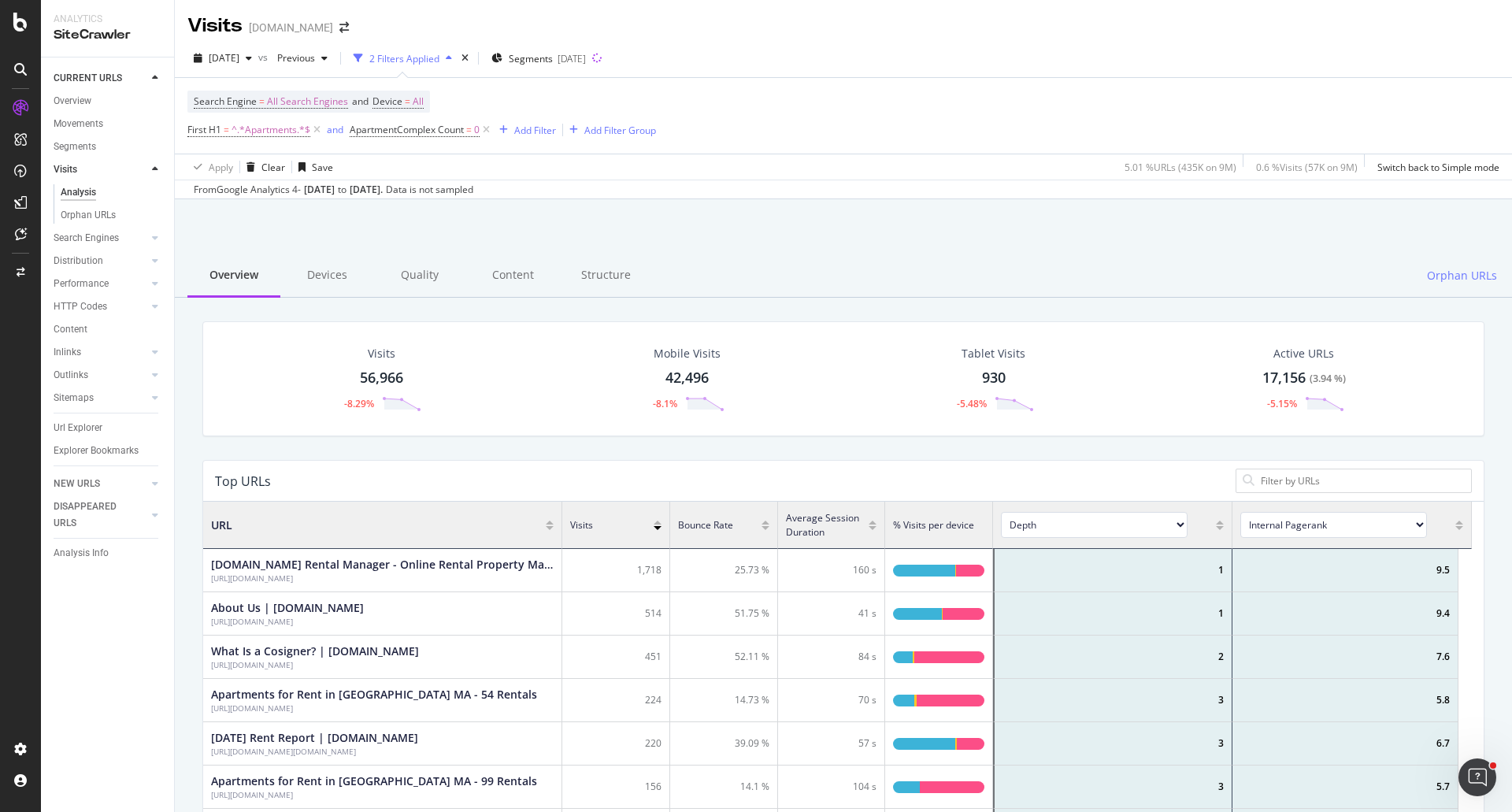
click at [1103, 41] on div "2025 Sep. 5th vs Previous 2 Filters Applied Segments 2025-09-15 Search Engine =…" at bounding box center [843, 119] width 1337 height 160
click at [1266, 58] on div "2025 Sep. 5th vs Previous 2 Filters Applied Segments 2025-09-15" at bounding box center [843, 61] width 1337 height 32
